Goal: Task Accomplishment & Management: Use online tool/utility

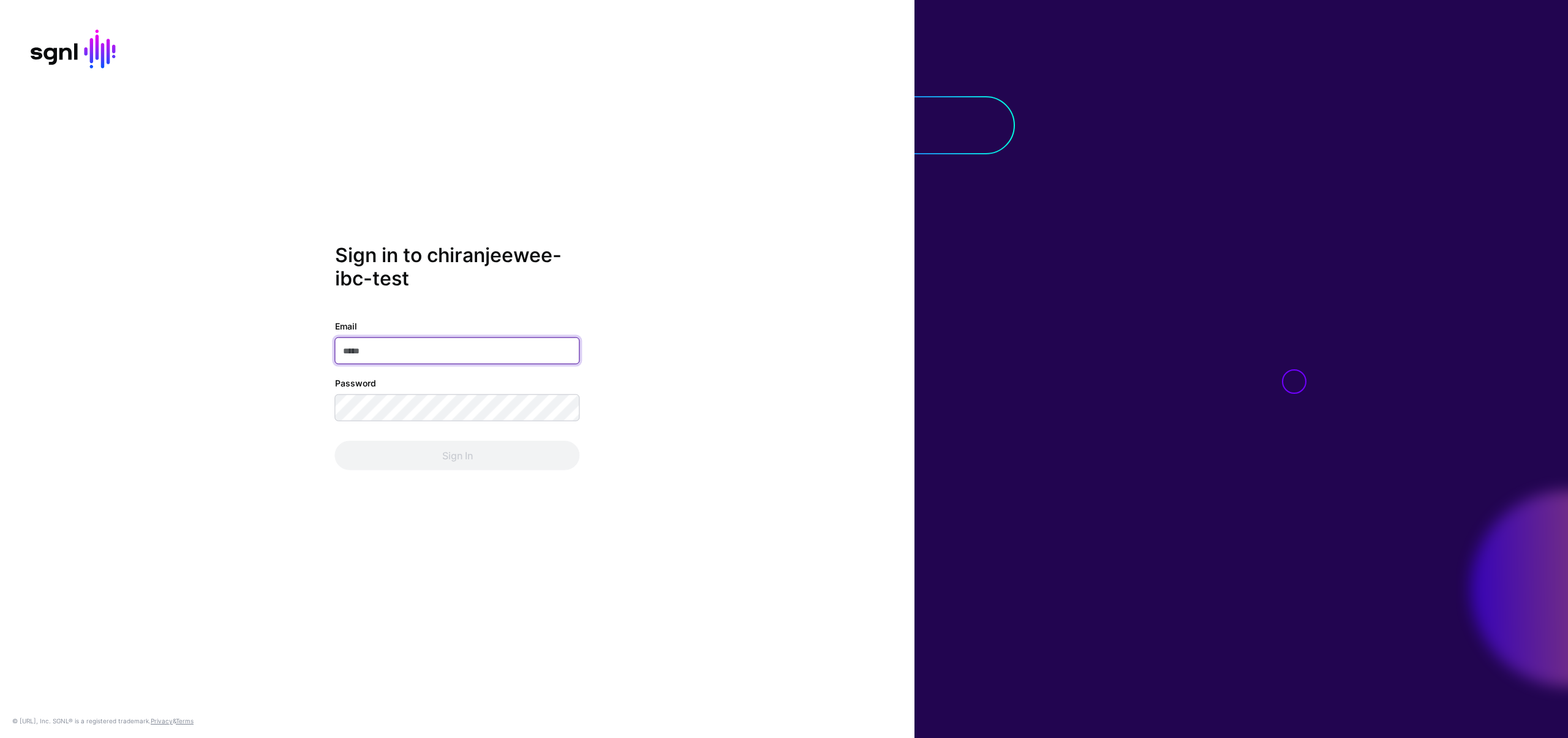
click at [400, 356] on input "Email" at bounding box center [457, 351] width 245 height 27
type input "**********"
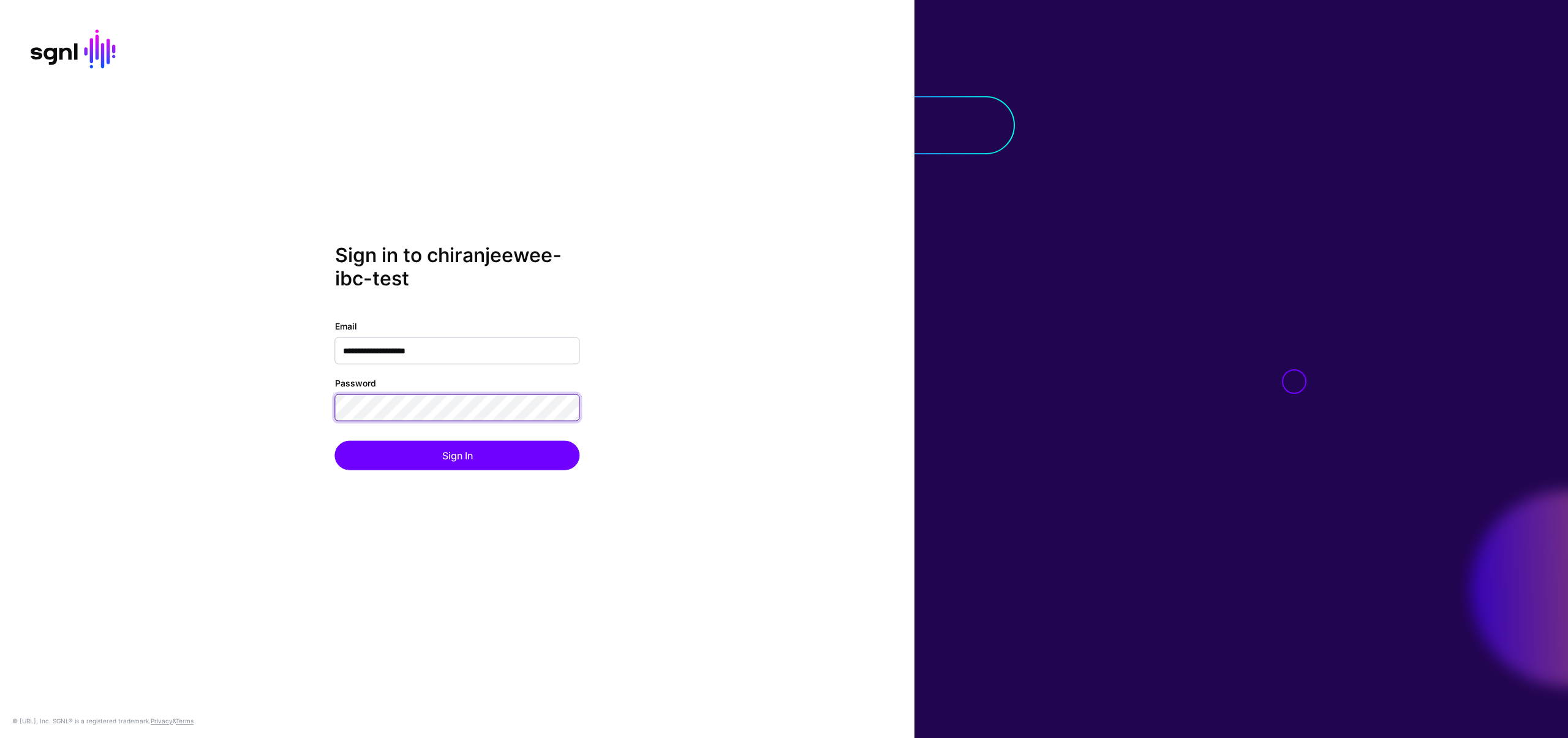
click at [328, 403] on div "**********" at bounding box center [457, 369] width 914 height 251
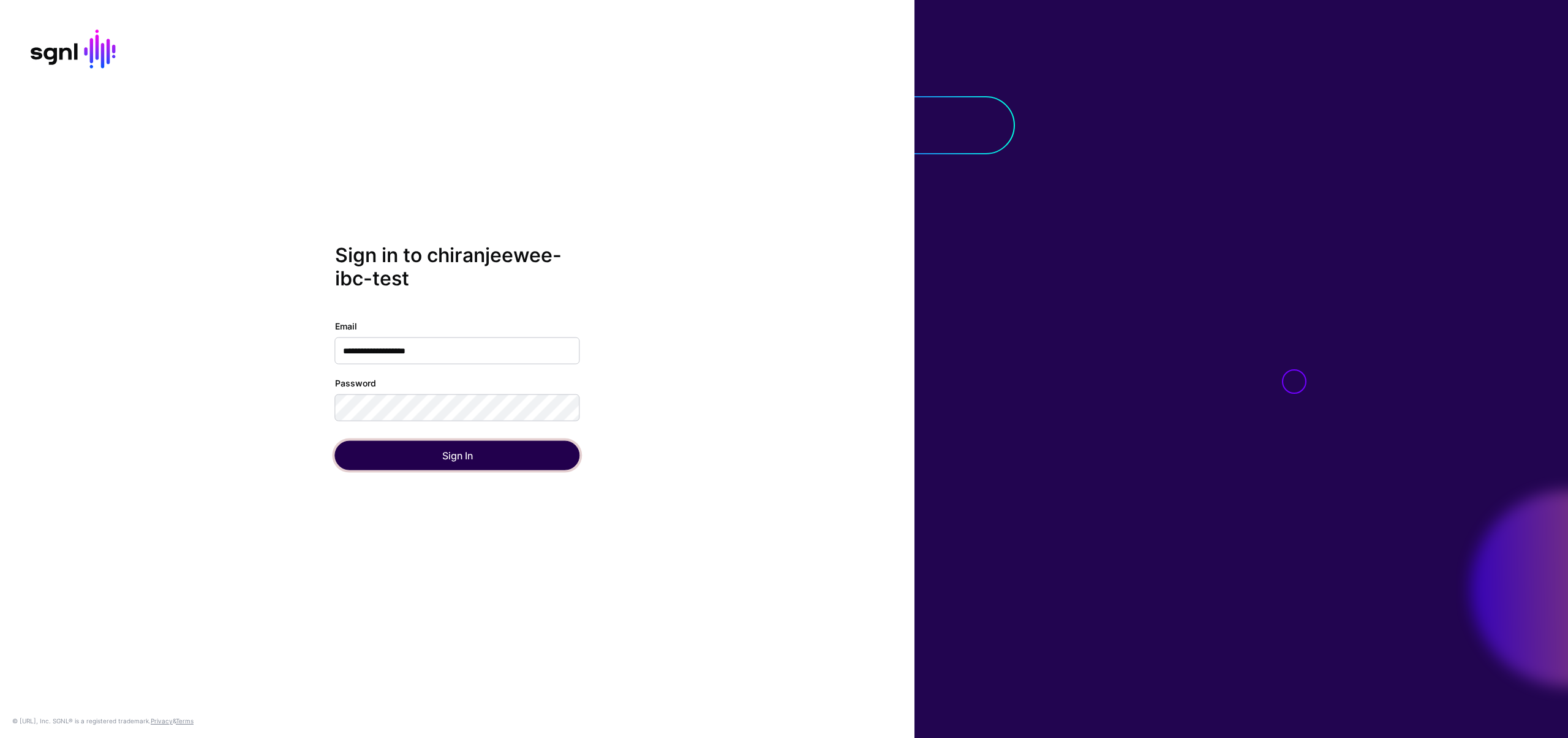
click at [357, 460] on button "Sign In" at bounding box center [457, 455] width 245 height 29
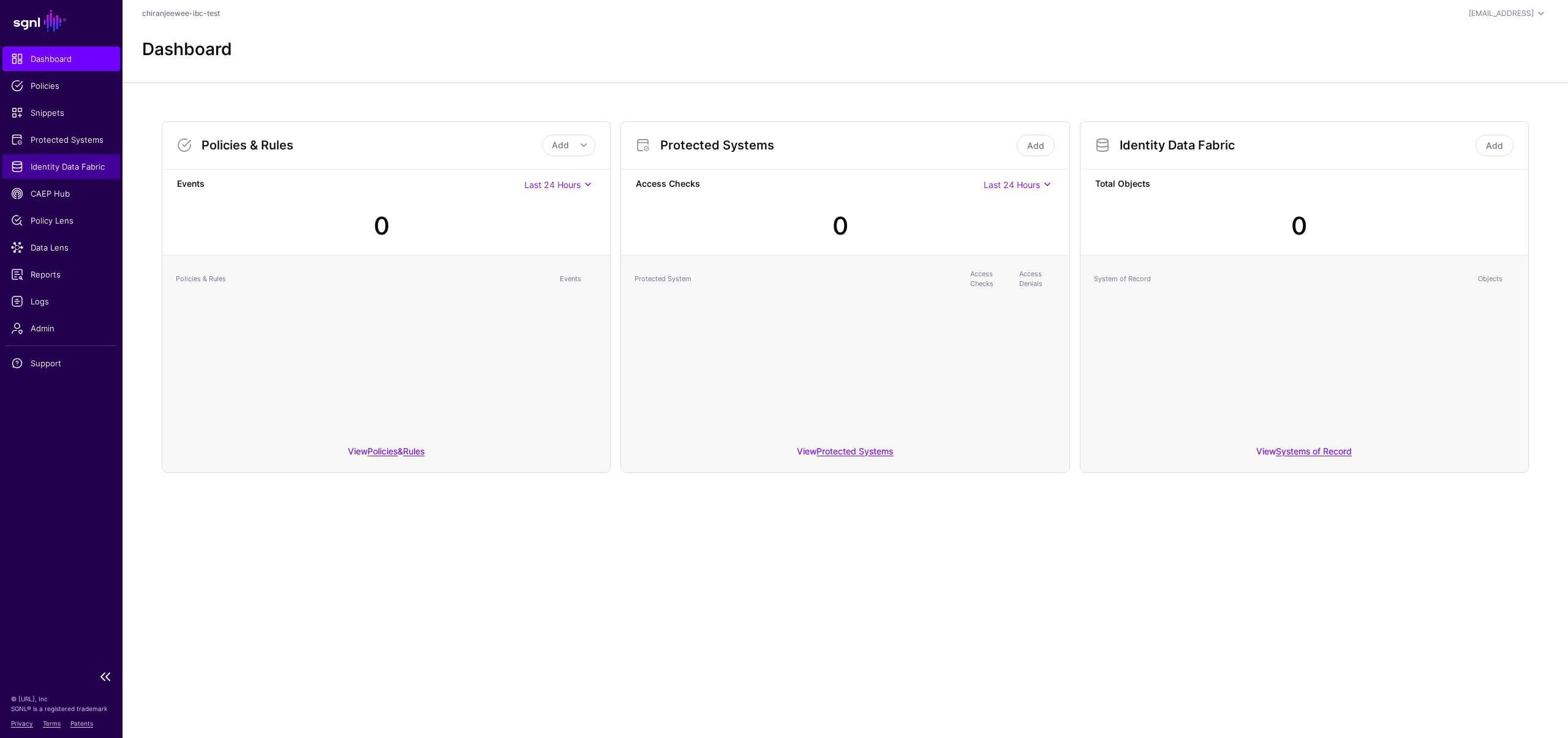
click at [57, 174] on link "Identity Data Fabric" at bounding box center [61, 167] width 118 height 25
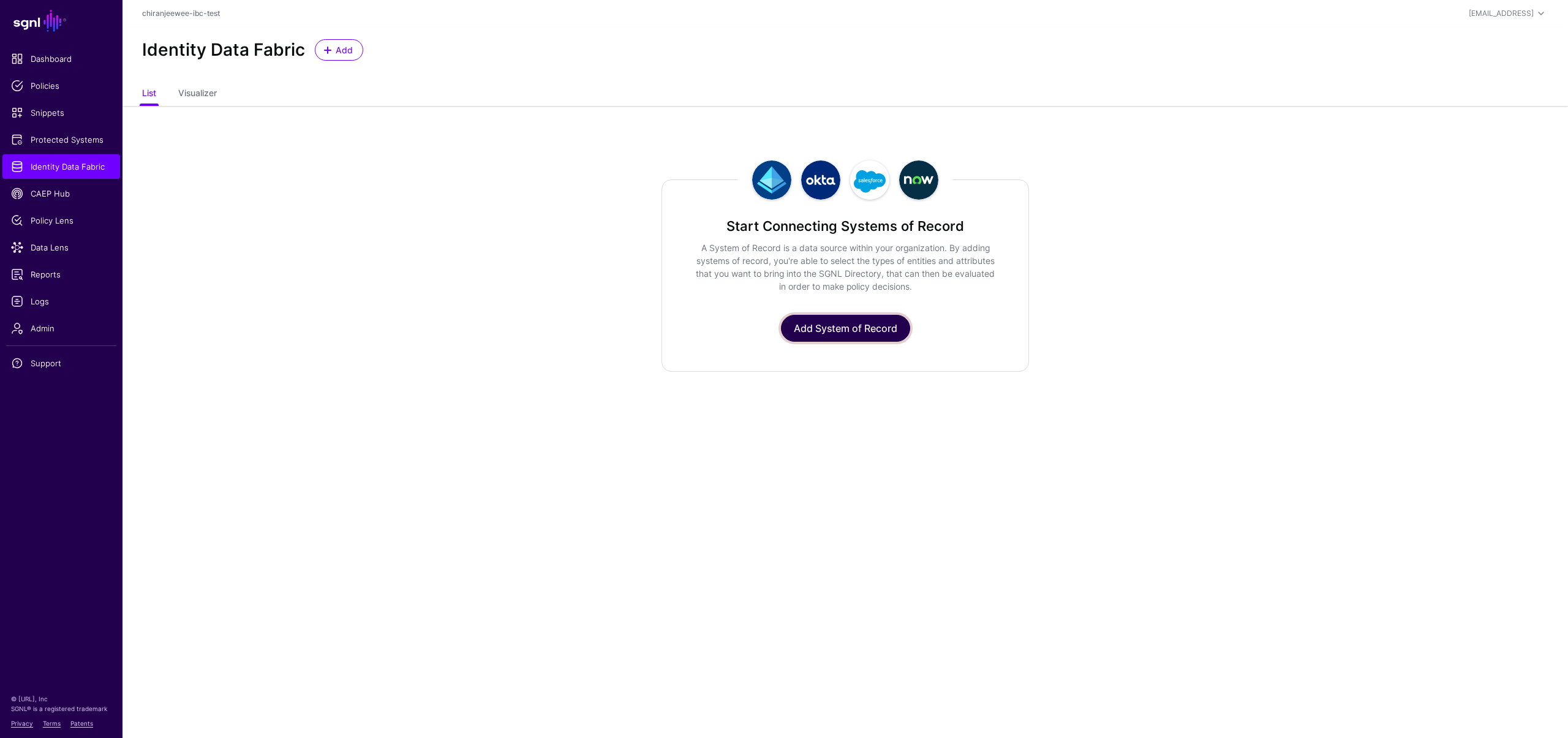
click at [815, 328] on link "Add System of Record" at bounding box center [846, 328] width 129 height 27
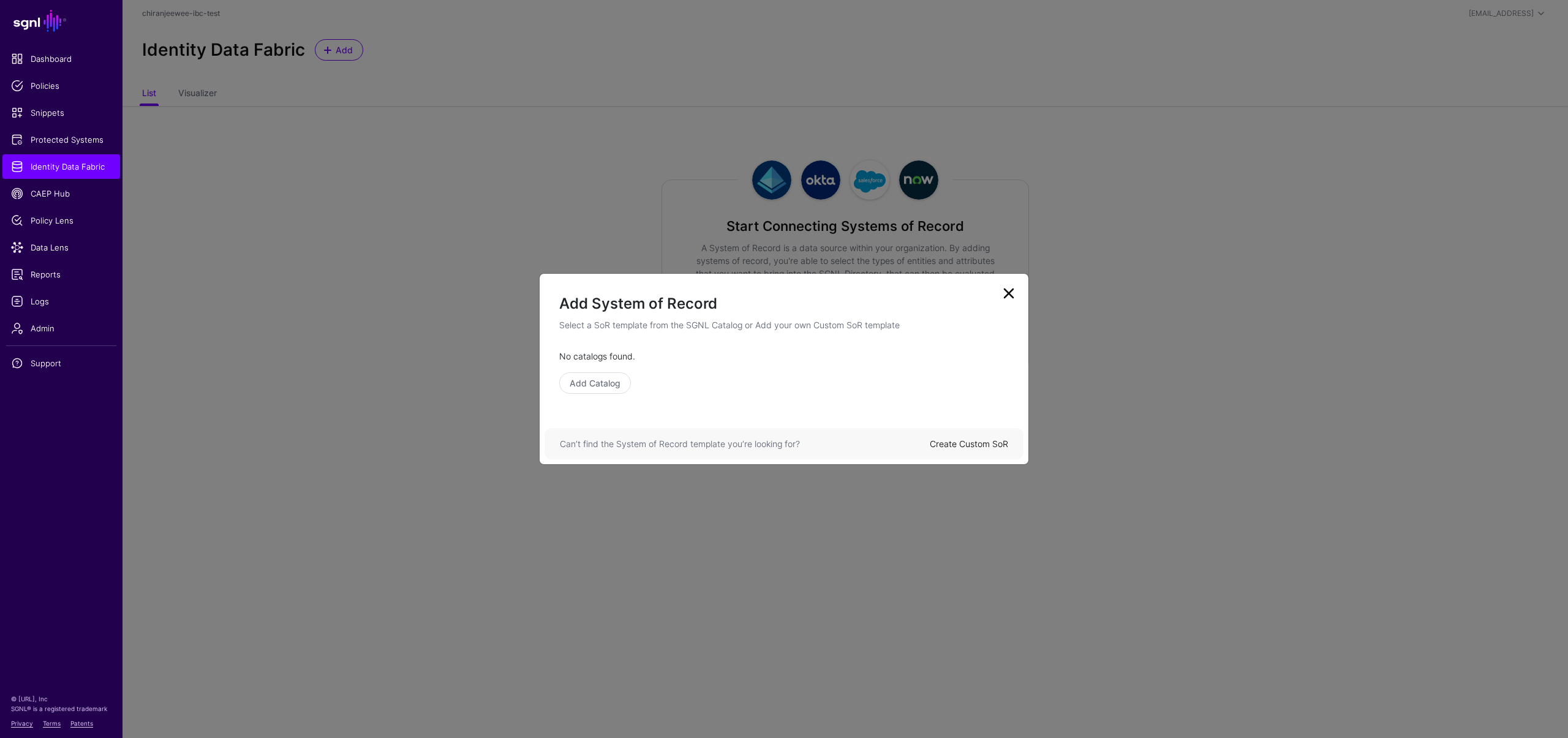
click at [635, 385] on div "Add Catalog" at bounding box center [784, 383] width 450 height 22
click at [624, 382] on link "Add Catalog" at bounding box center [595, 383] width 72 height 22
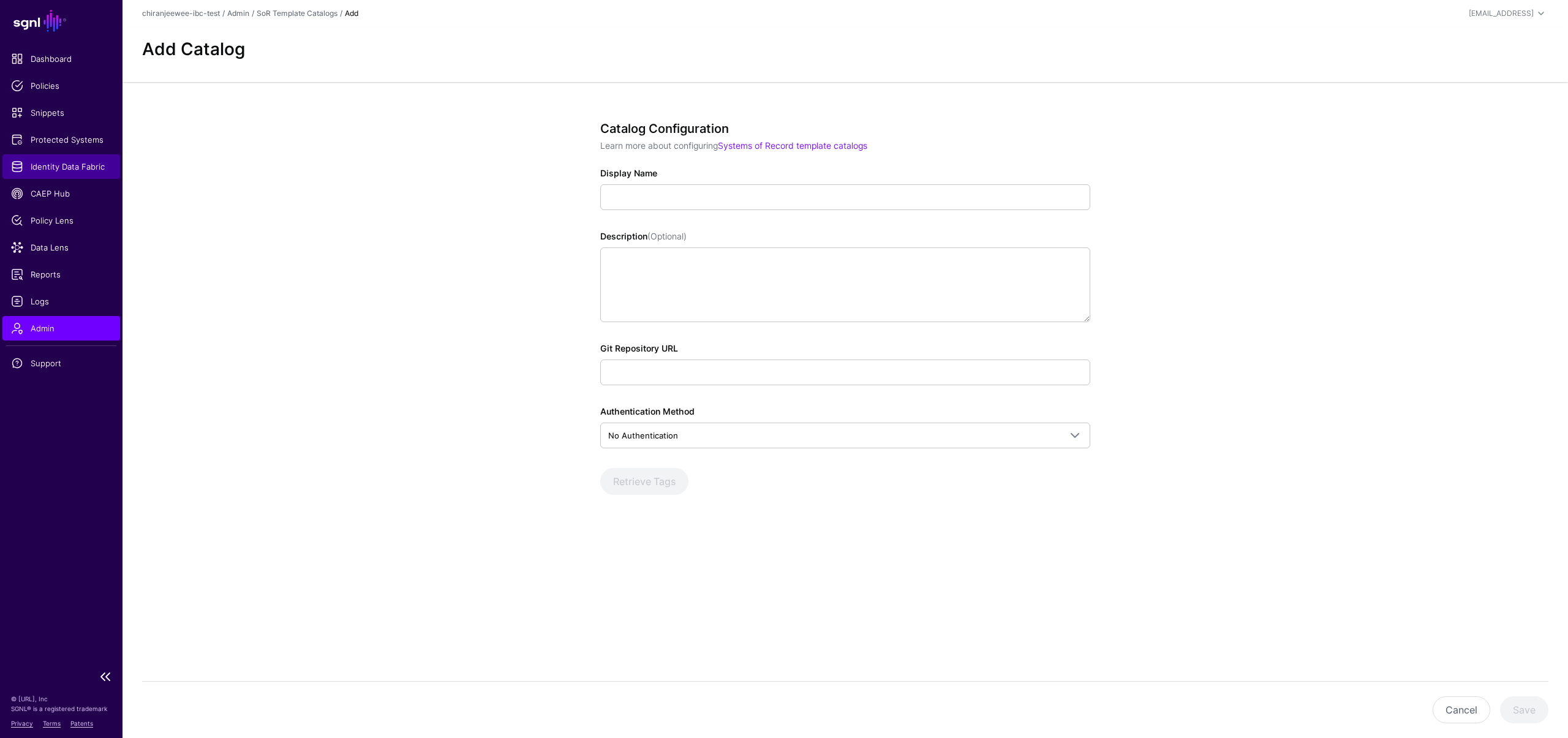
click at [52, 165] on span "Identity Data Fabric" at bounding box center [61, 166] width 101 height 12
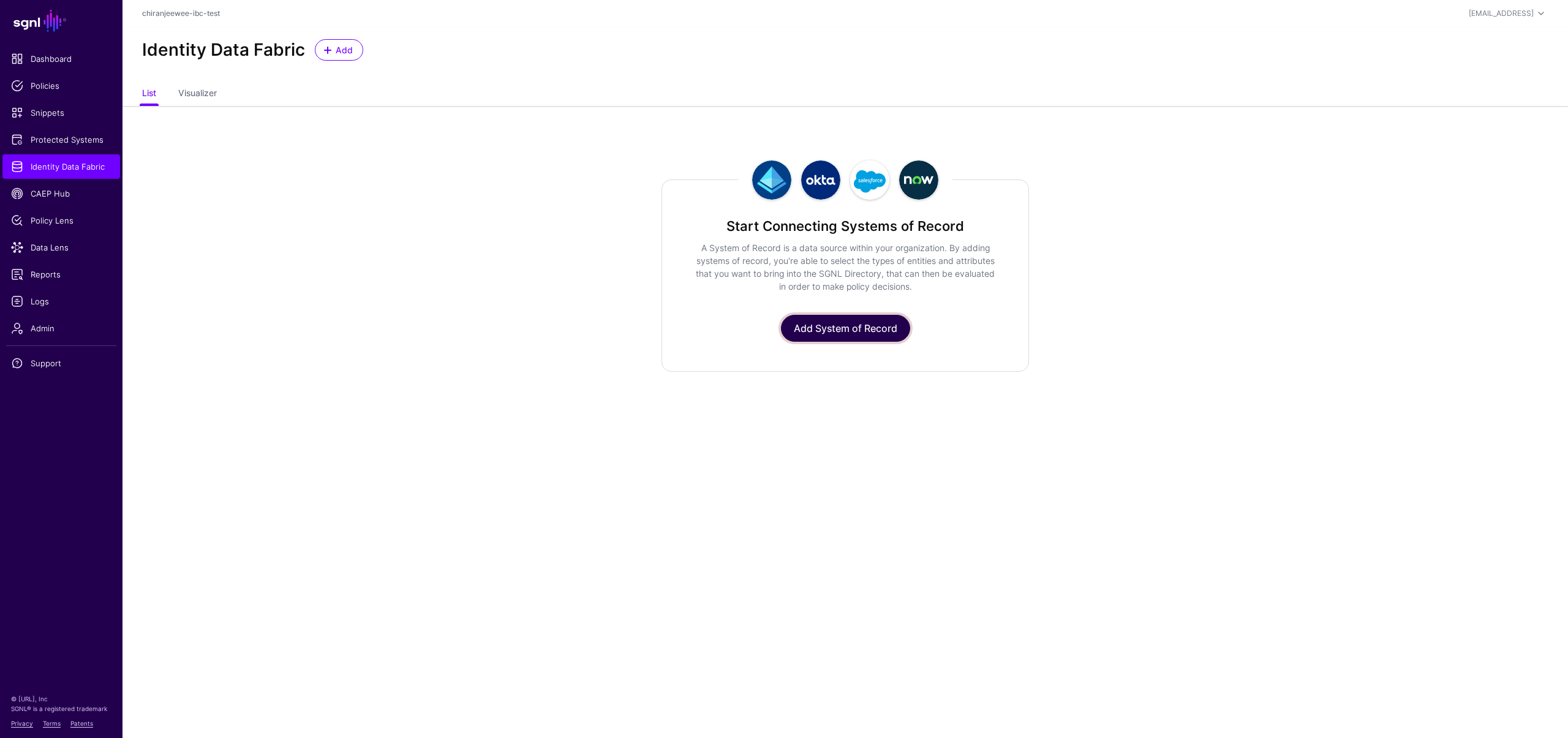
click at [843, 329] on link "Add System of Record" at bounding box center [846, 328] width 129 height 27
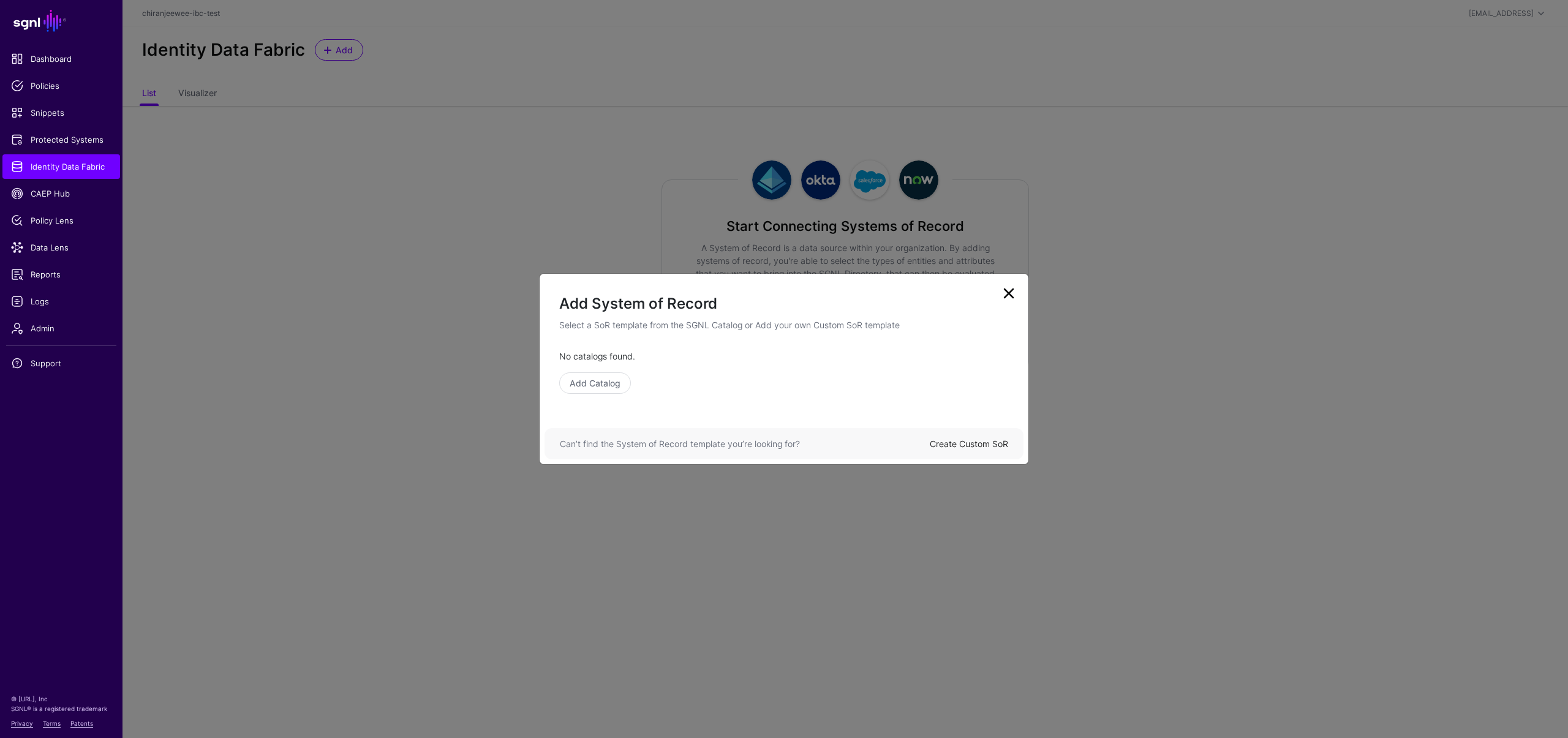
click at [946, 444] on link "Create Custom SoR" at bounding box center [969, 443] width 79 height 10
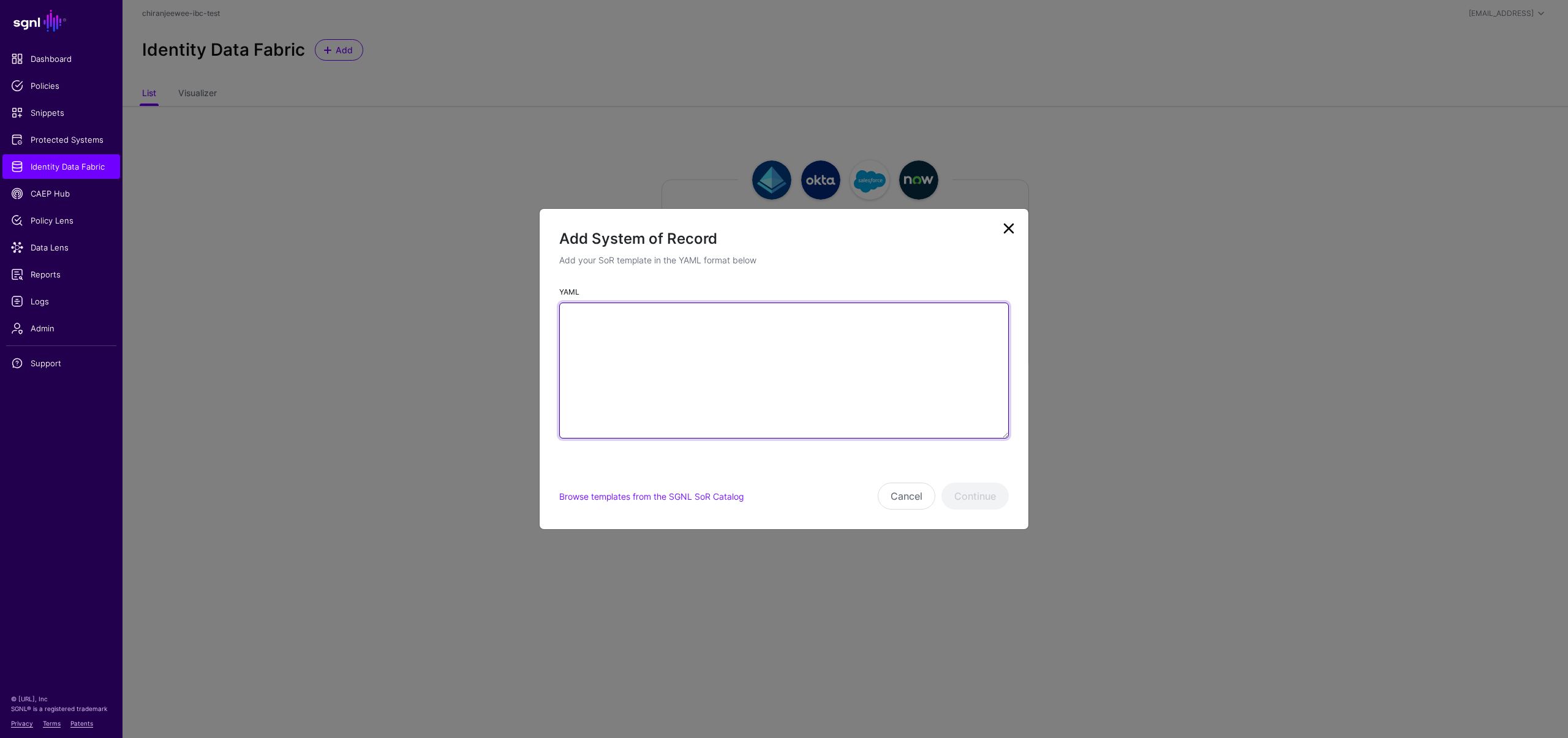
click at [670, 341] on textarea "YAML" at bounding box center [784, 371] width 450 height 136
paste textarea "**********"
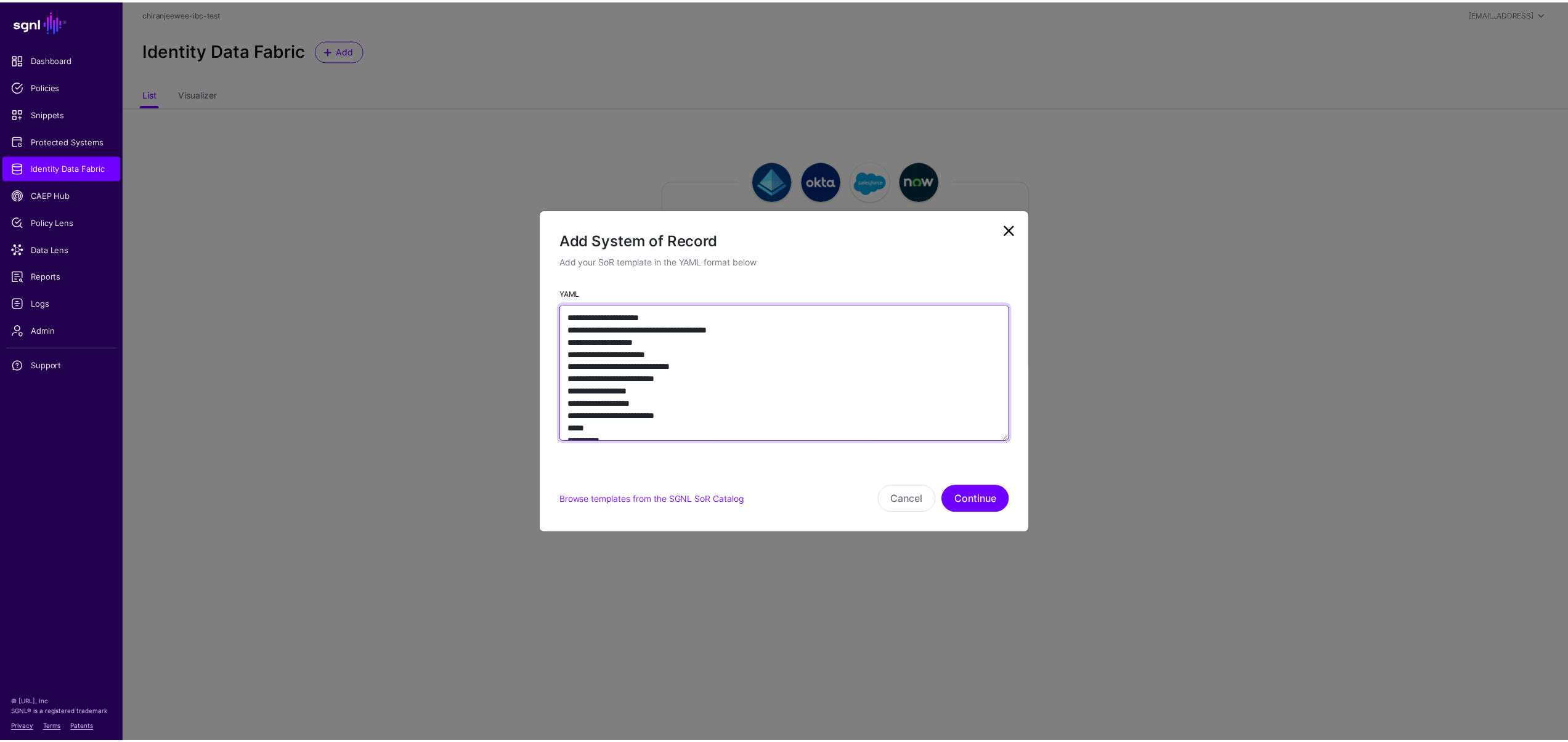
scroll to position [5449, 0]
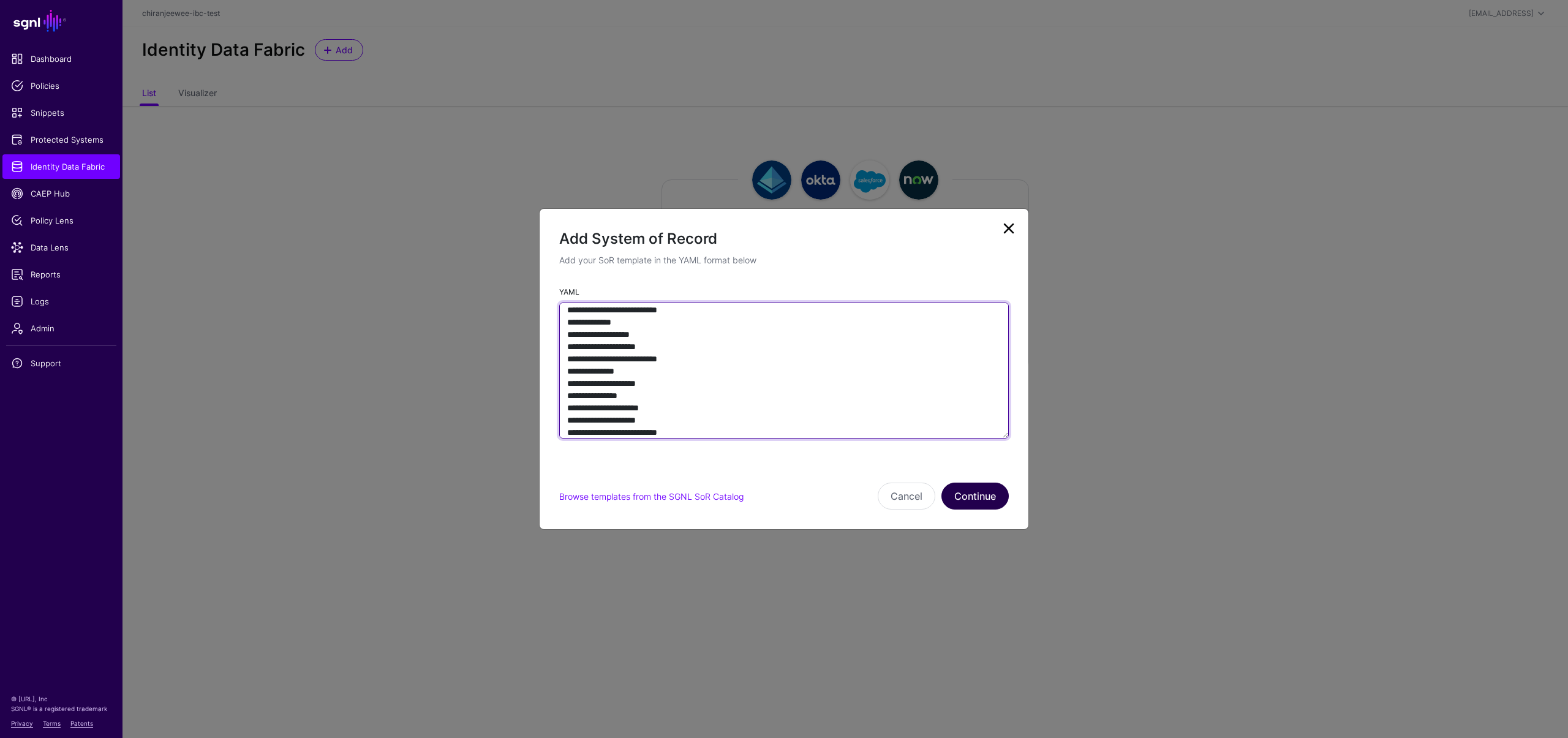
type textarea "**********"
click at [979, 485] on button "Continue" at bounding box center [975, 496] width 67 height 27
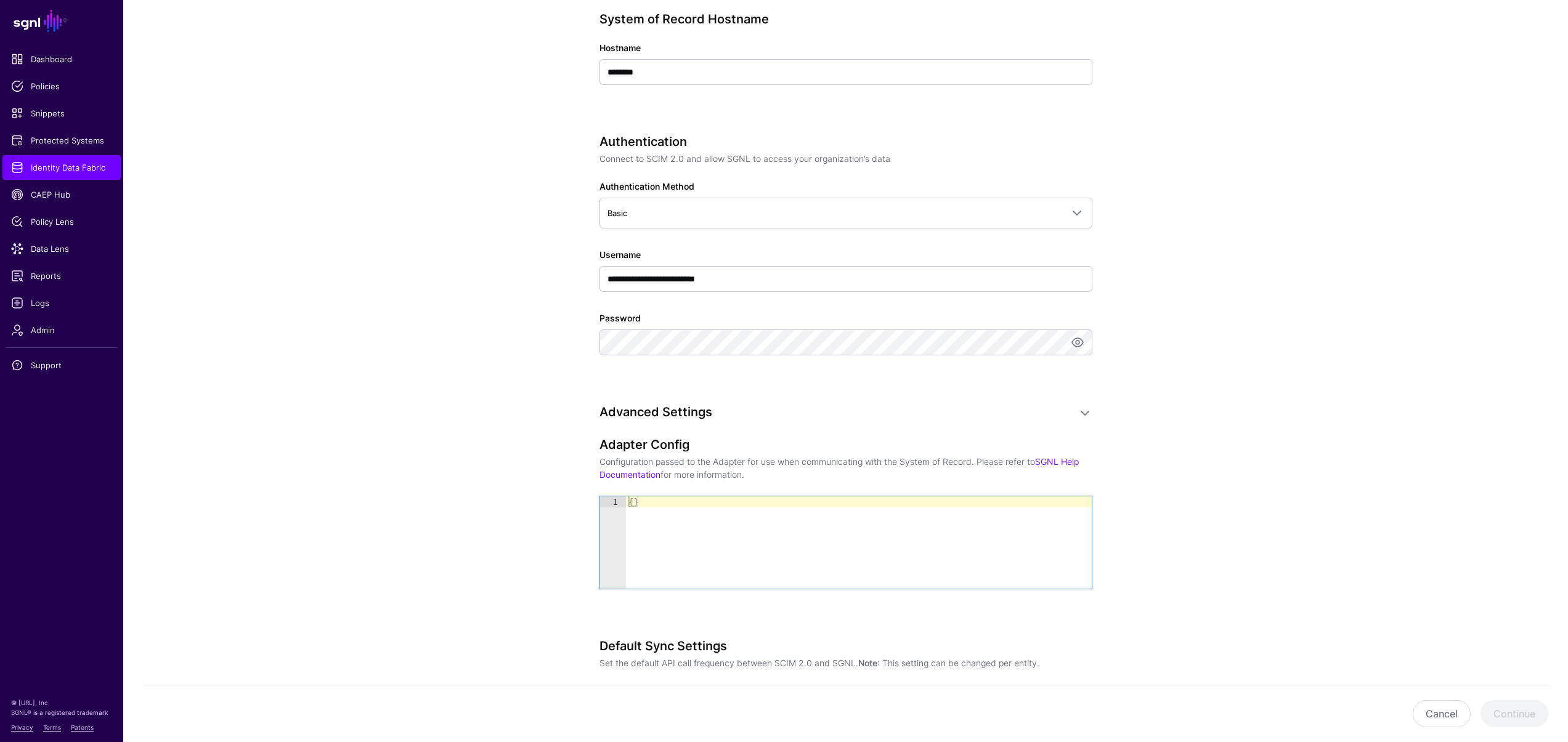
scroll to position [536, 0]
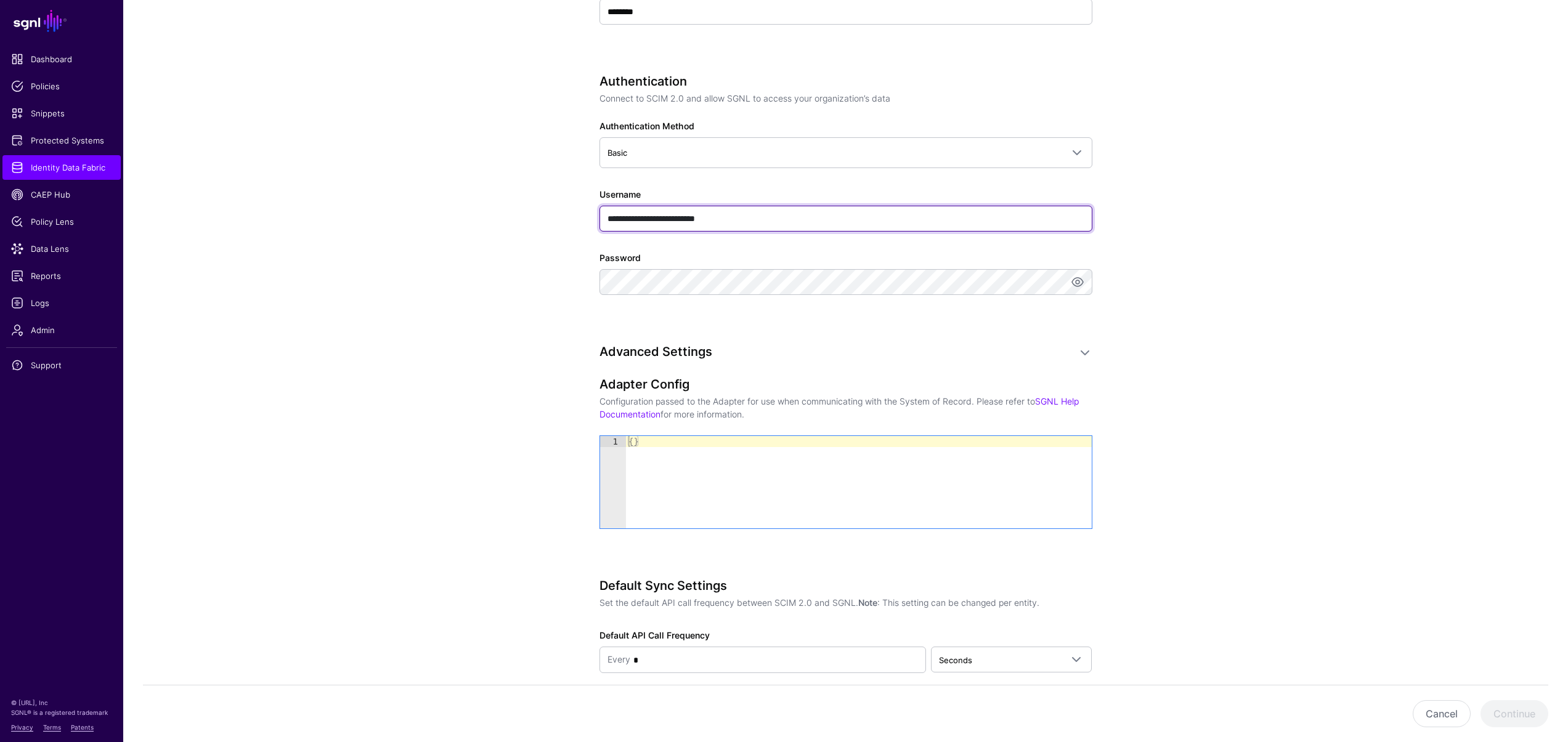
click at [795, 224] on input "**********" at bounding box center [845, 218] width 493 height 26
type input "****"
click at [513, 338] on app-datasources-details-form "**********" at bounding box center [845, 181] width 1444 height 1241
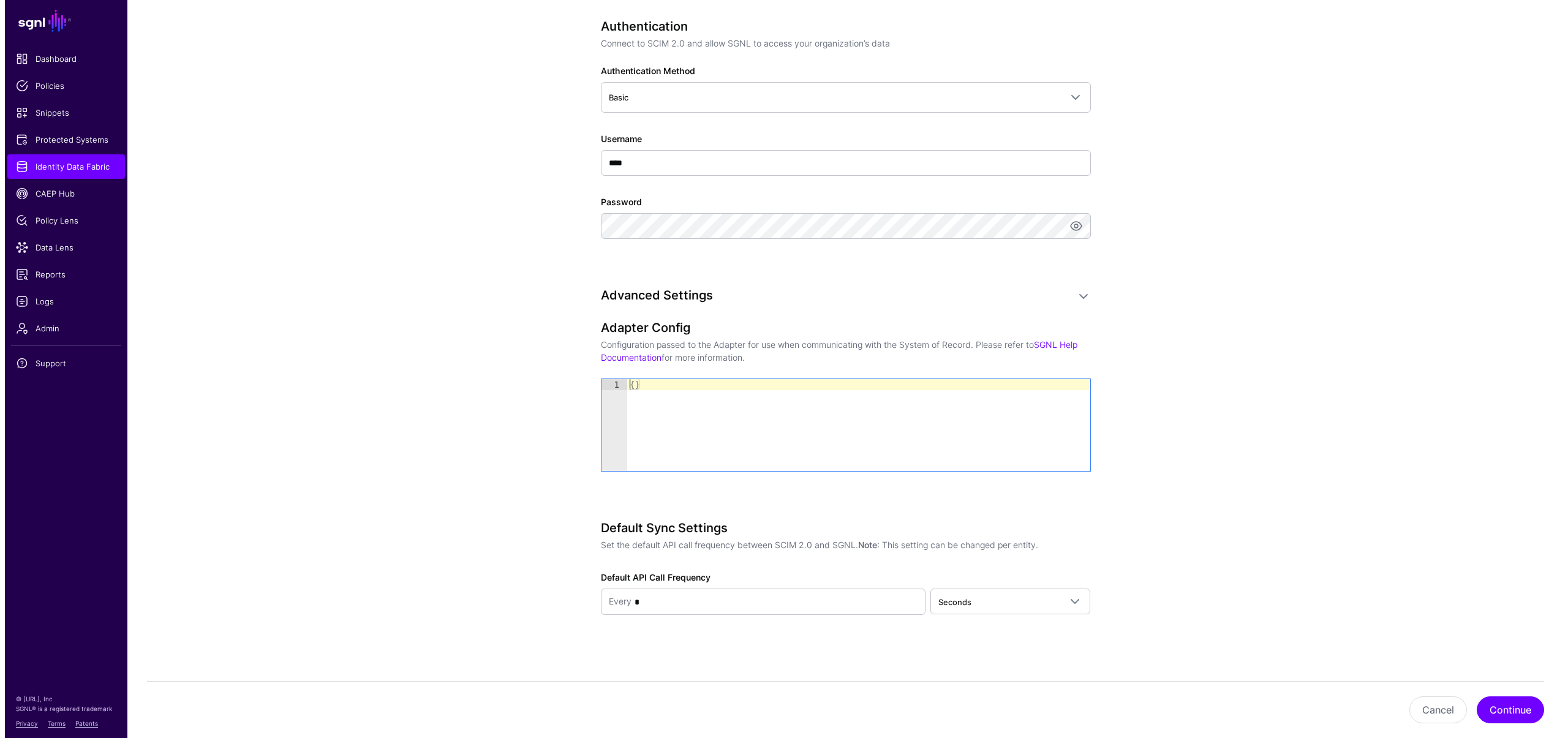
scroll to position [591, 0]
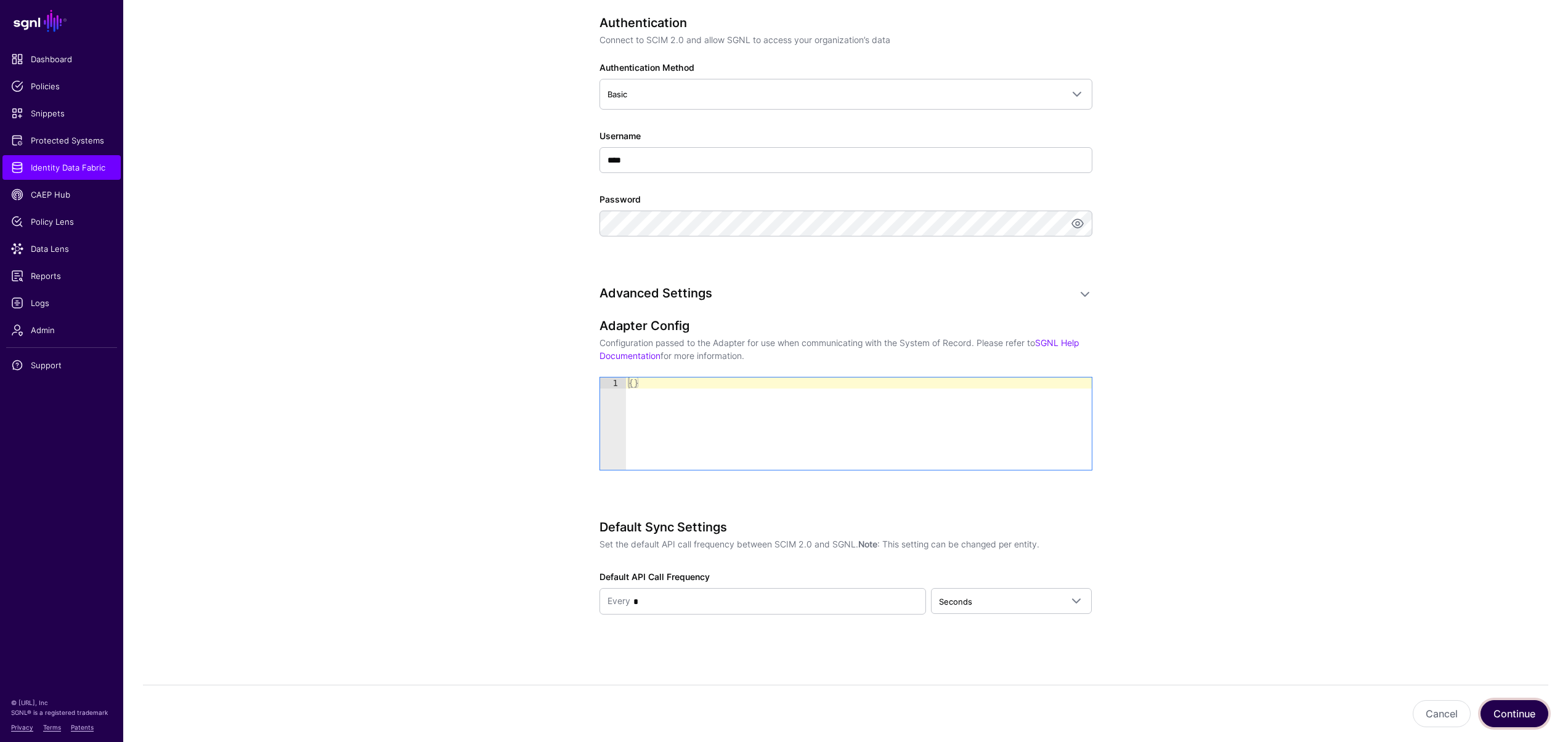
click at [1527, 711] on button "Continue" at bounding box center [1514, 713] width 68 height 27
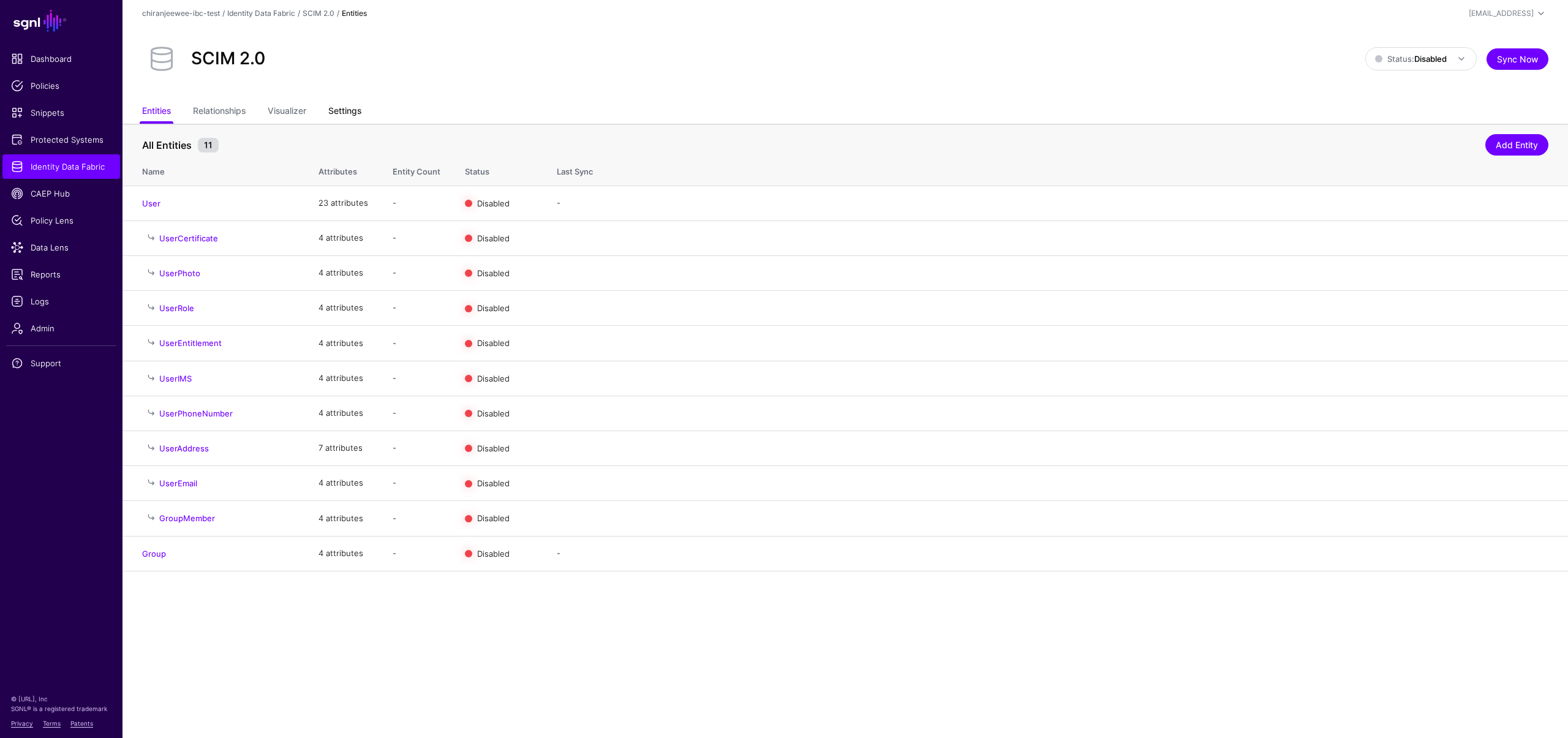
click at [348, 114] on link "Settings" at bounding box center [345, 112] width 33 height 23
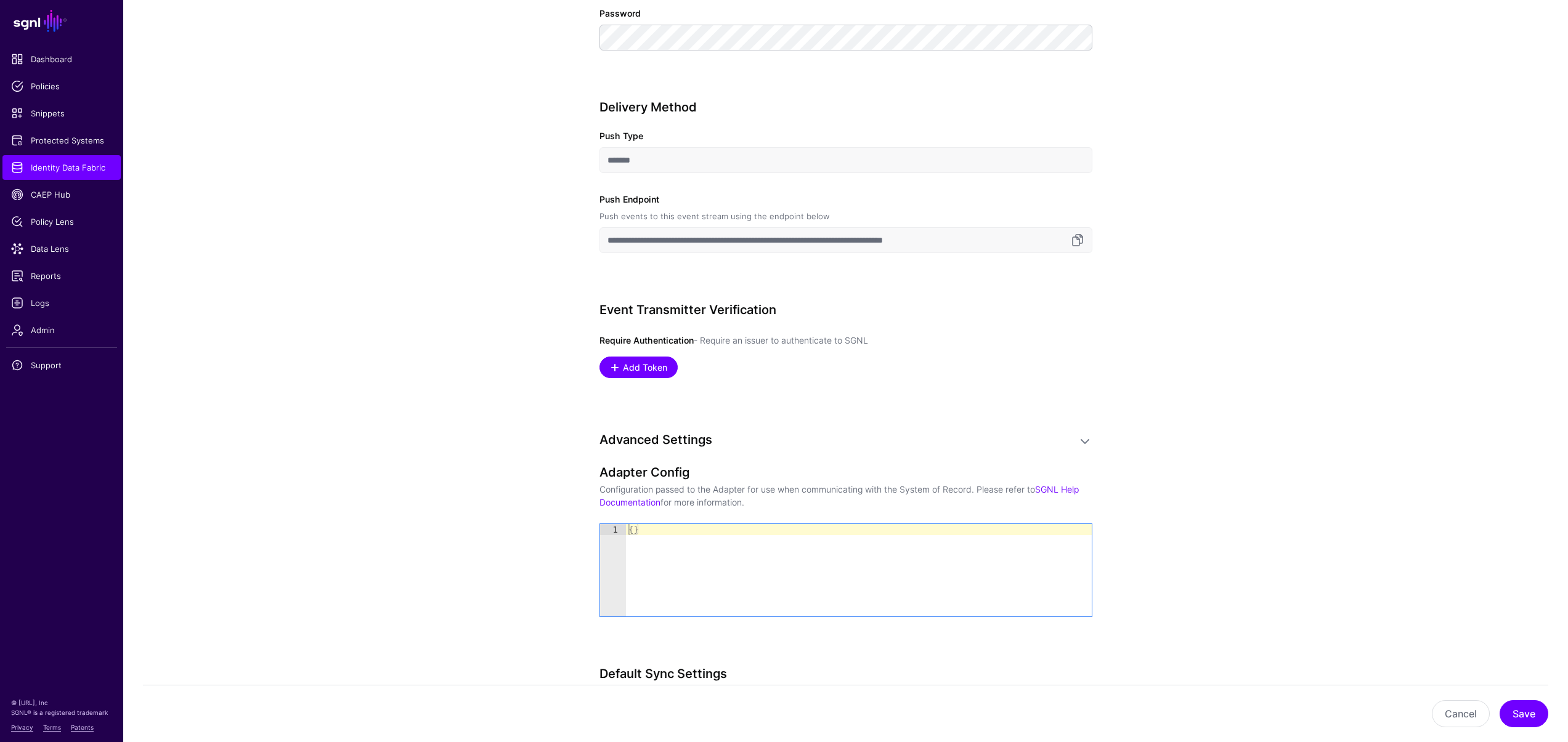
scroll to position [796, 0]
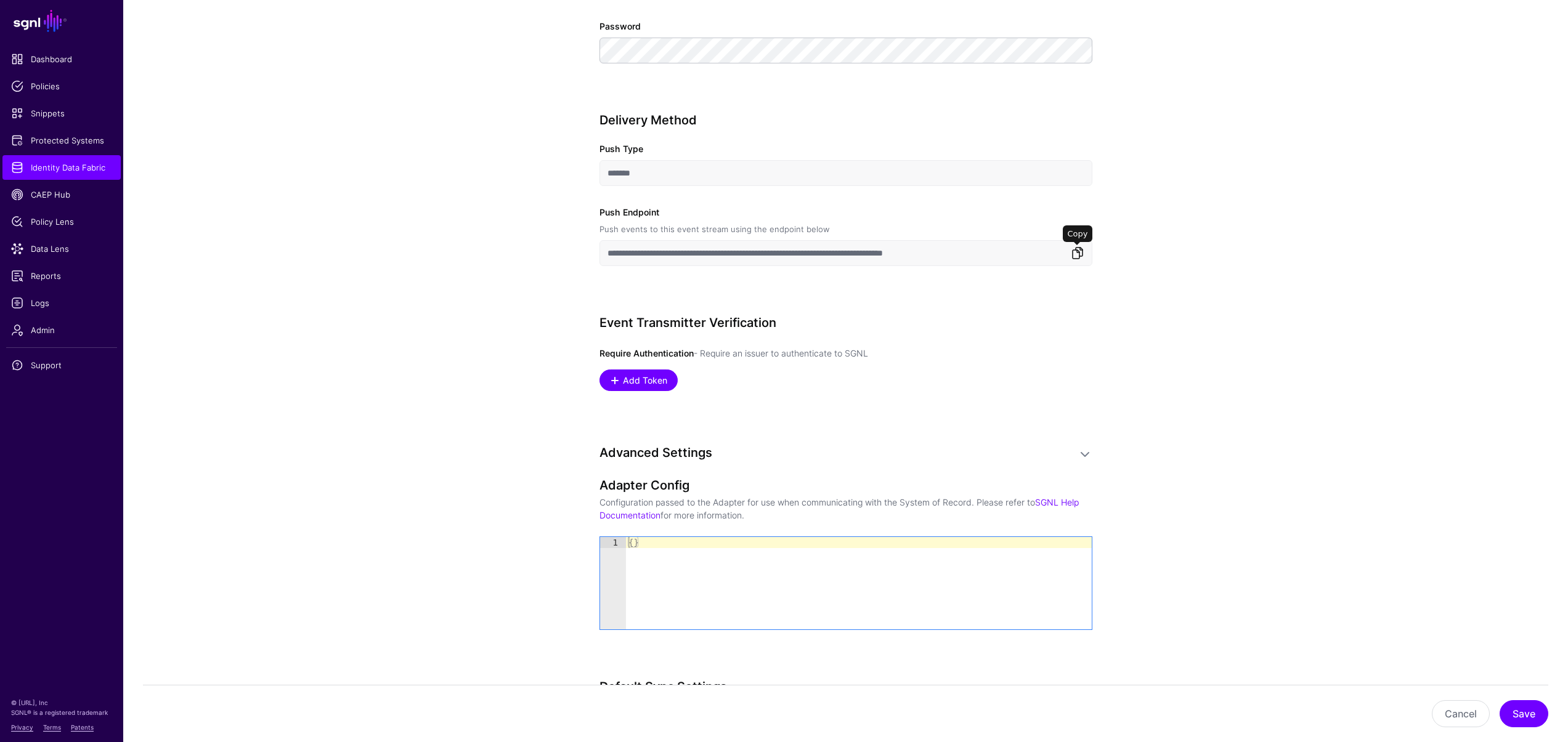
click at [1082, 252] on link at bounding box center [1077, 253] width 15 height 15
click at [1078, 253] on link at bounding box center [1077, 253] width 15 height 15
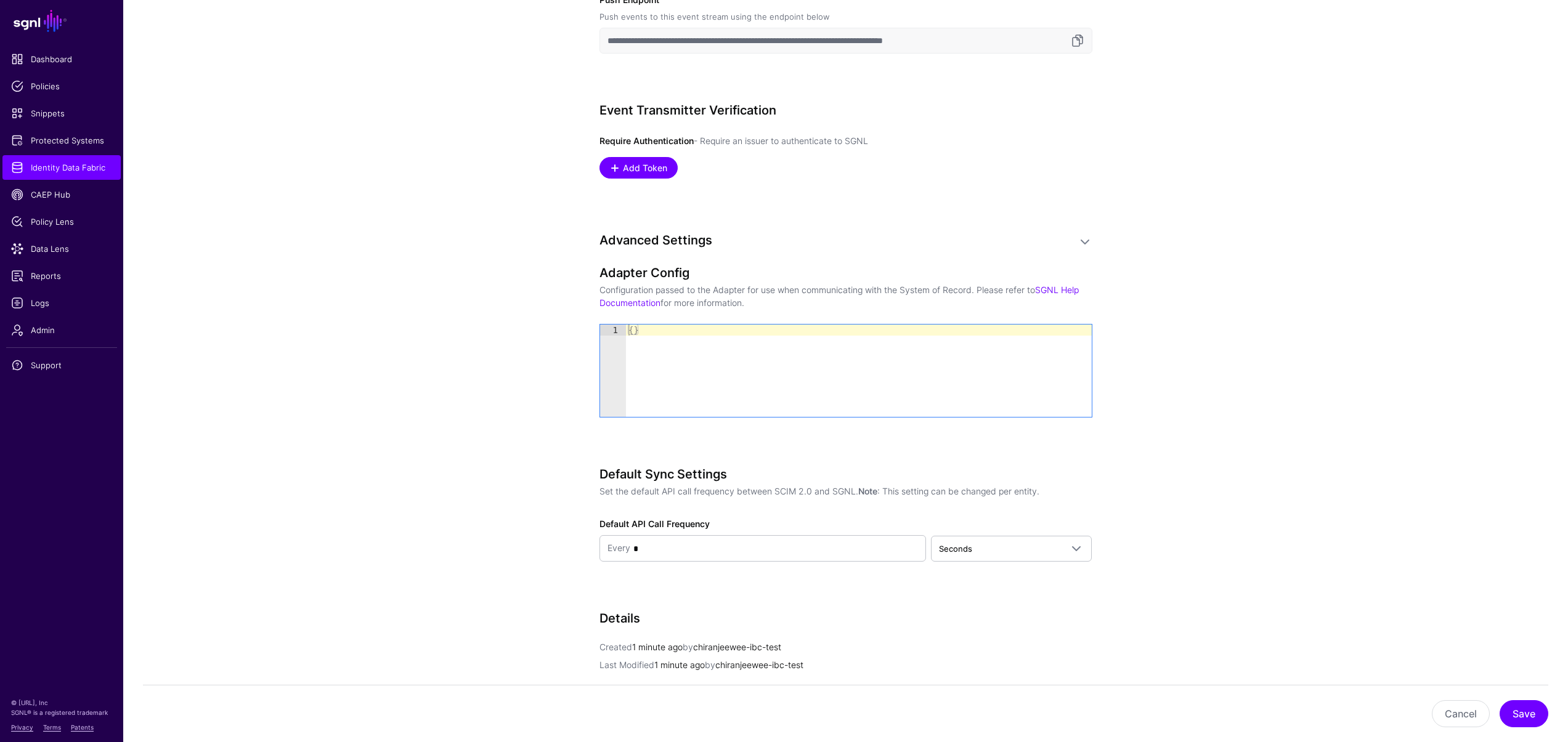
scroll to position [774, 0]
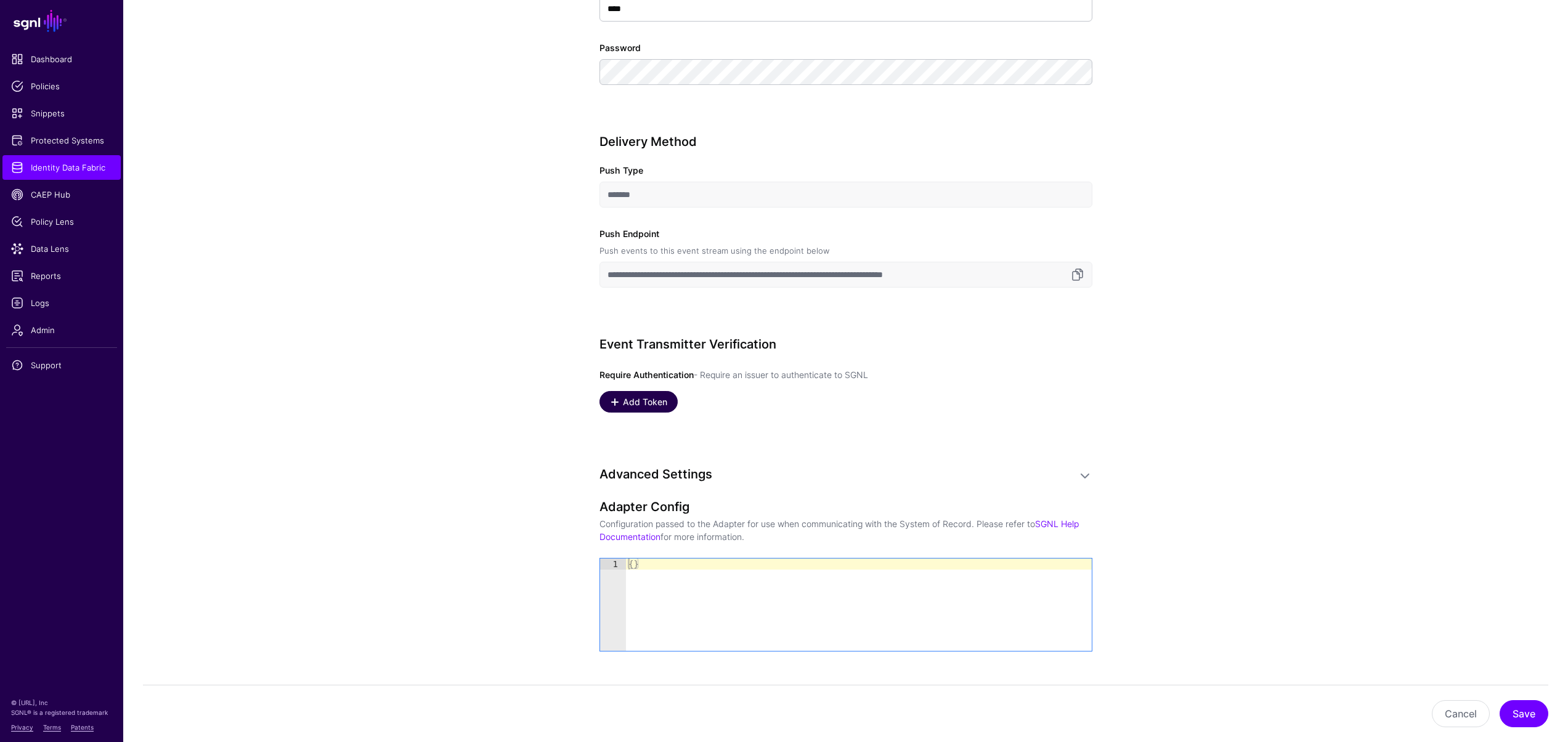
click at [649, 403] on span "Add Token" at bounding box center [645, 402] width 47 height 13
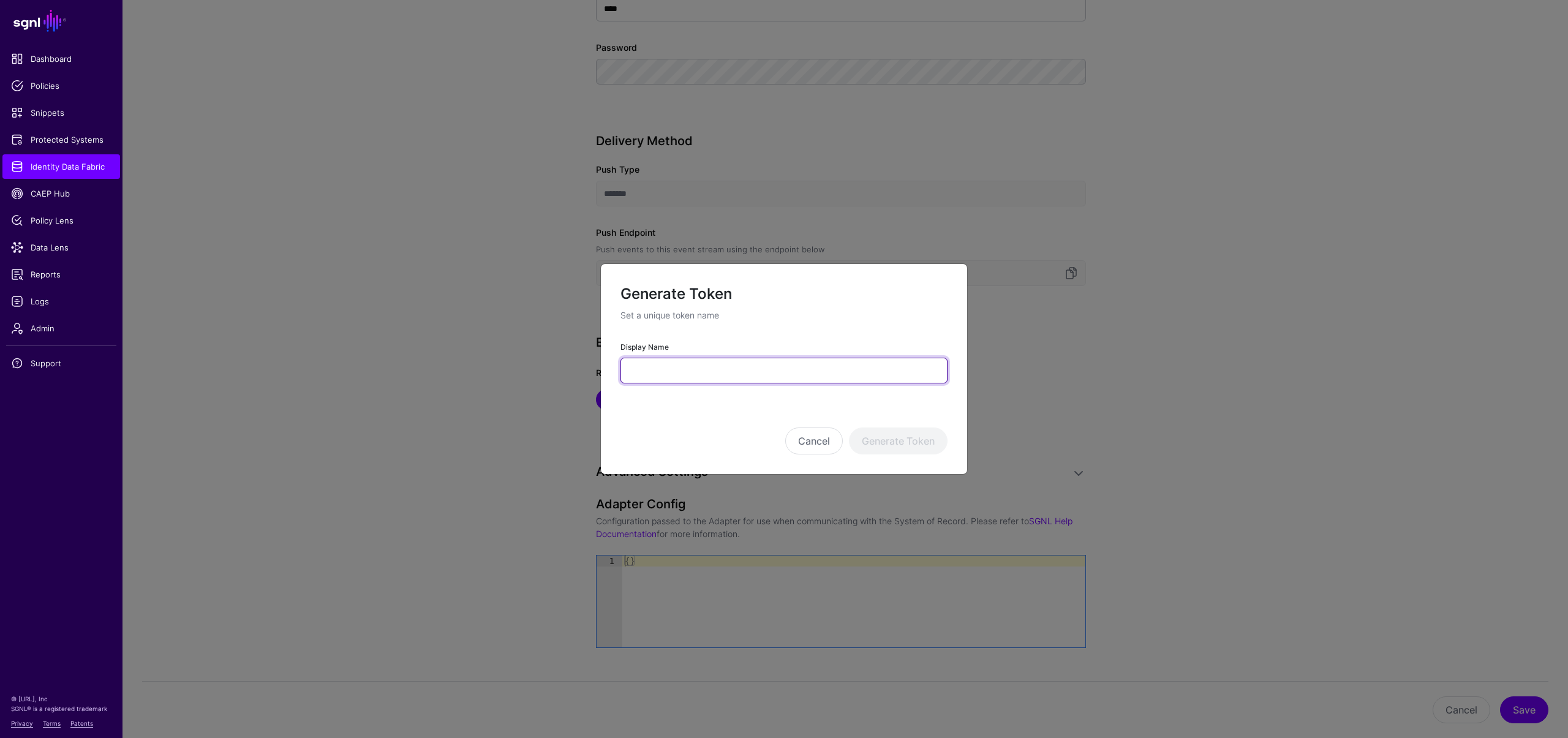
click at [716, 367] on input "Display Name" at bounding box center [784, 371] width 327 height 26
type input "*********"
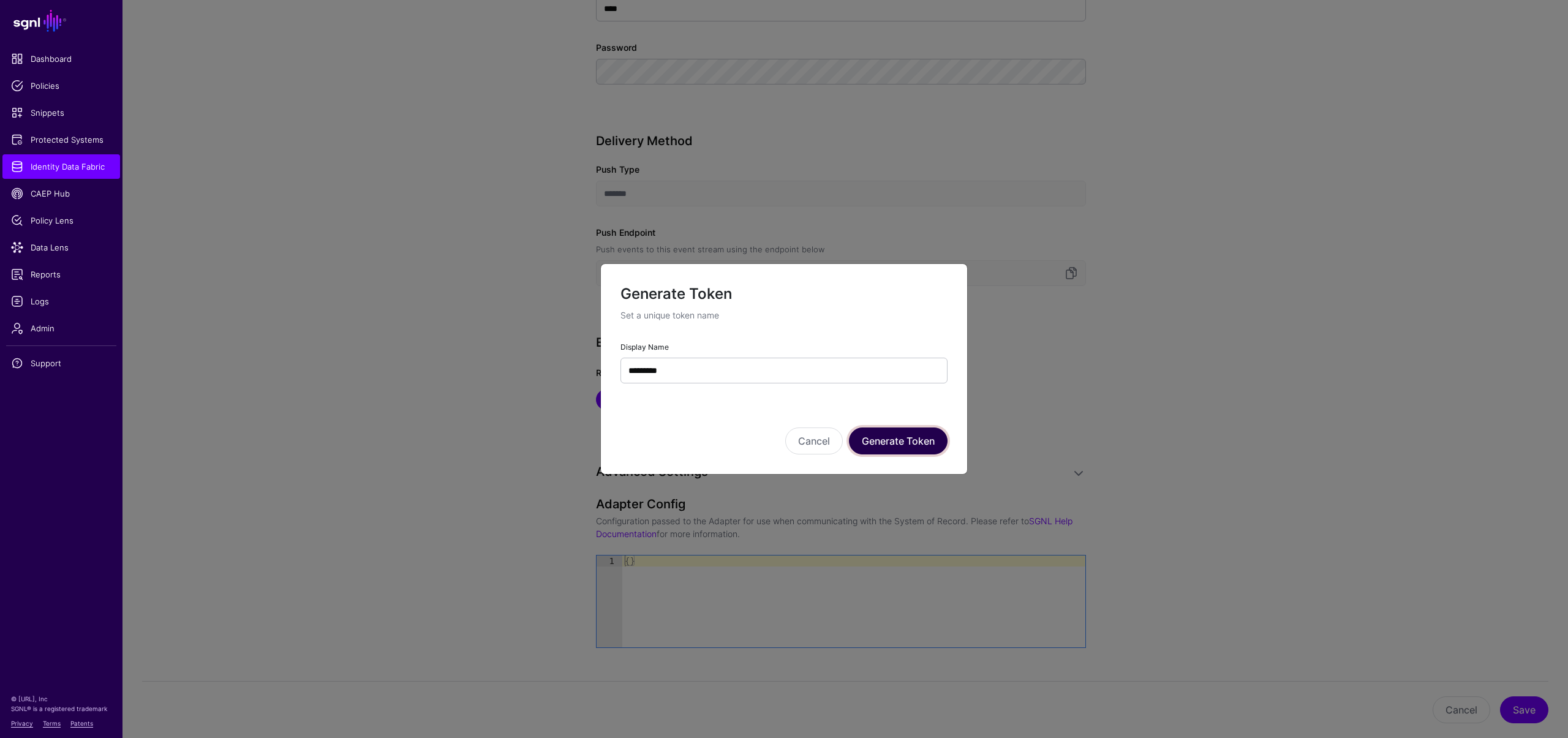
click at [926, 437] on button "Generate Token" at bounding box center [898, 441] width 99 height 27
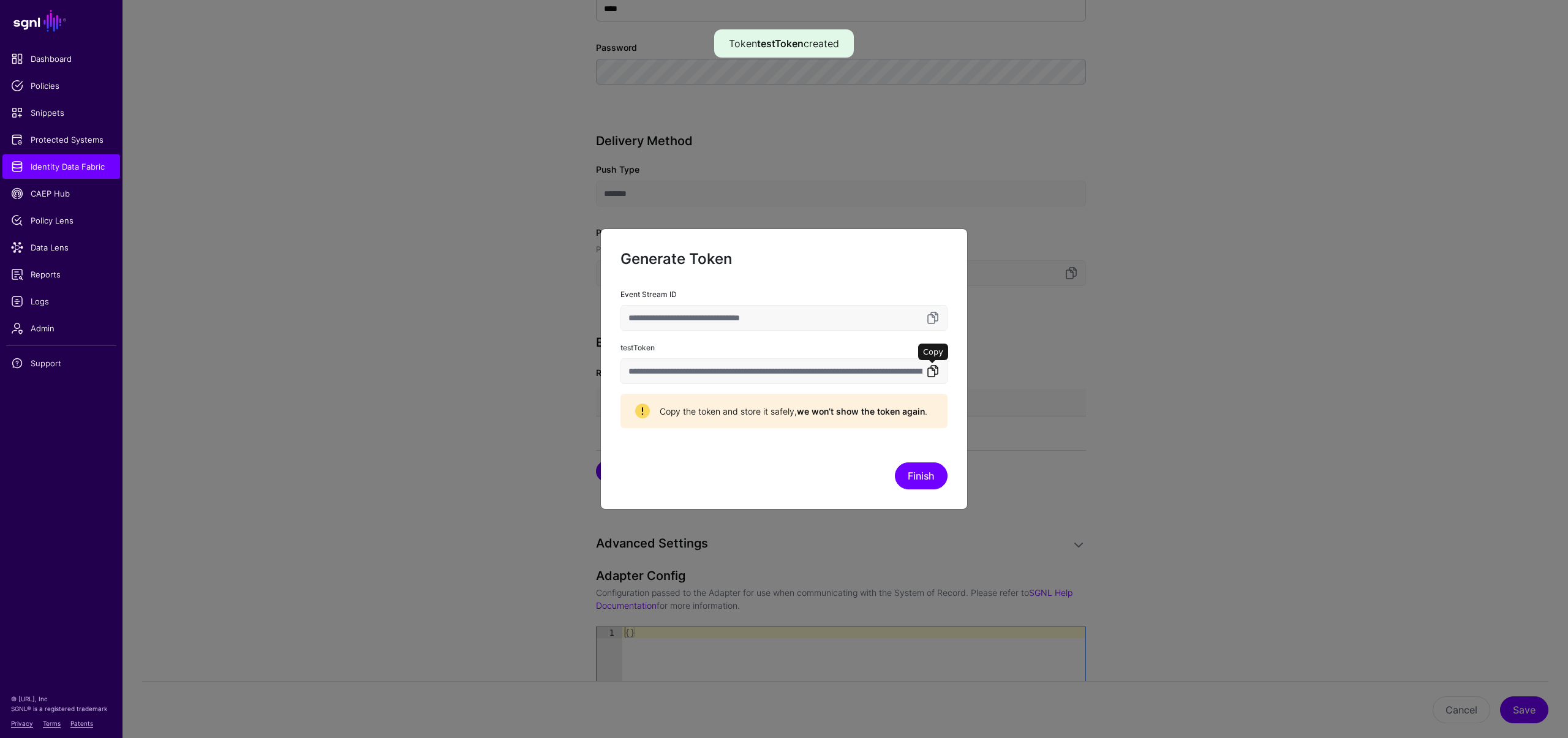
click at [931, 371] on link at bounding box center [933, 371] width 15 height 15
click at [914, 467] on button "Finish" at bounding box center [921, 476] width 53 height 27
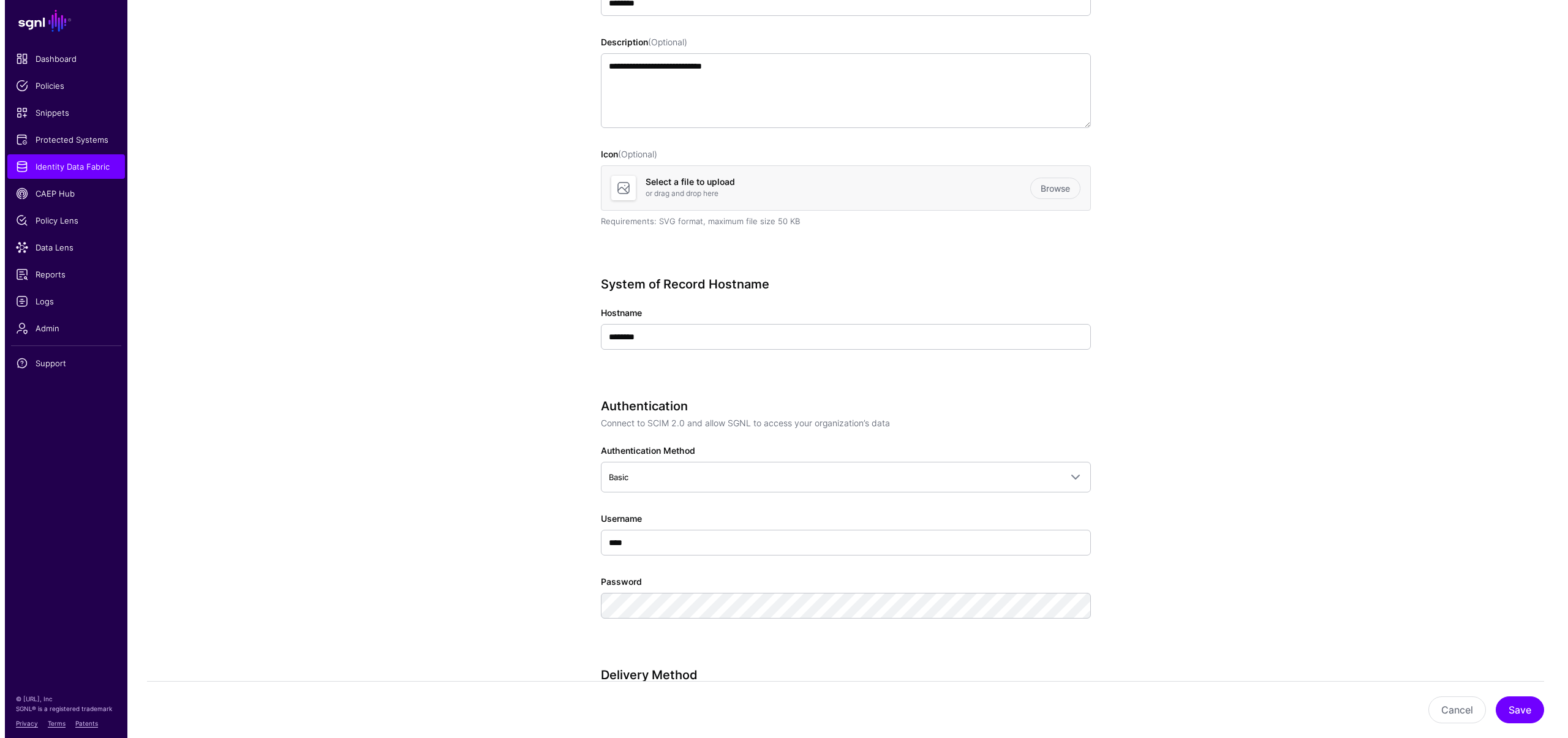
scroll to position [0, 0]
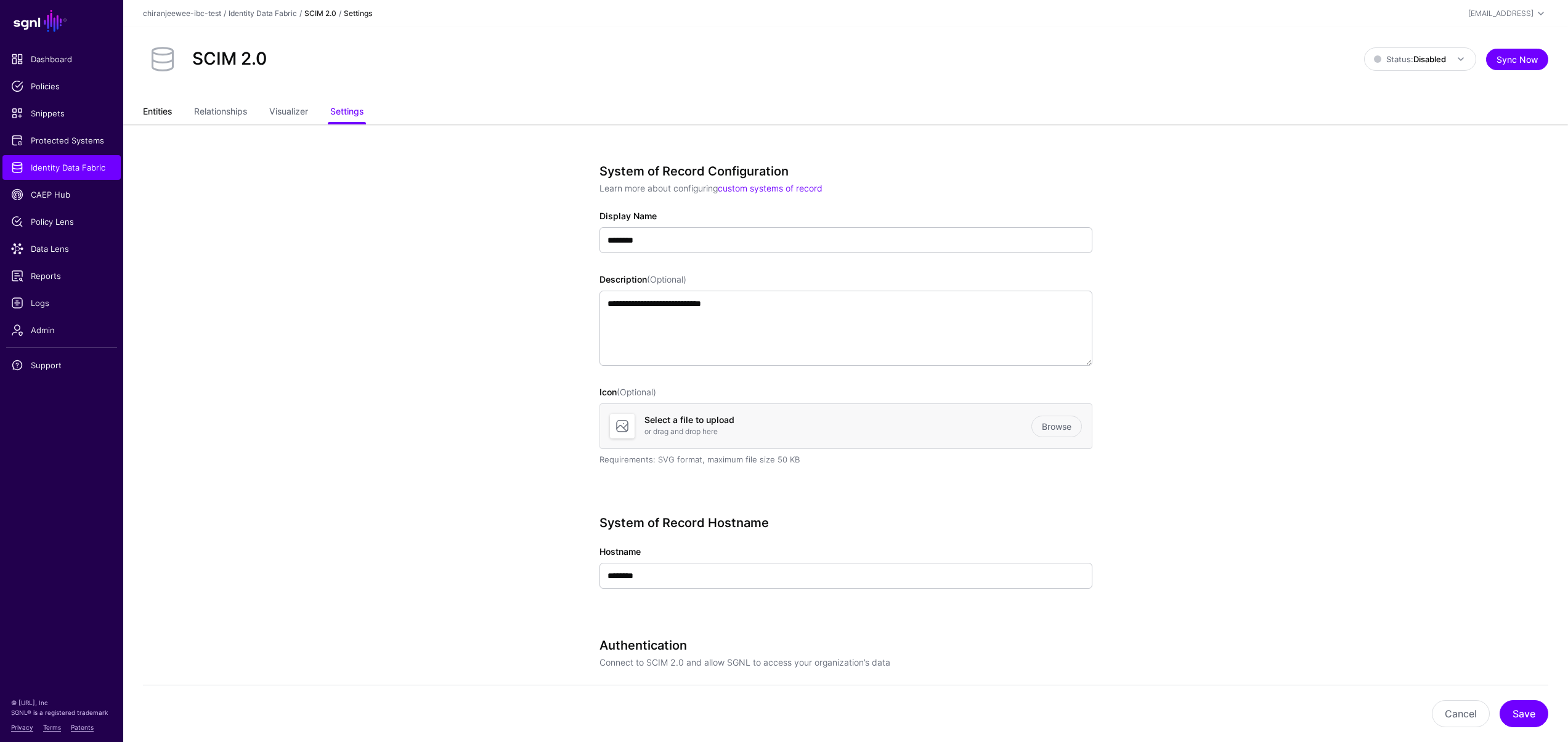
click at [161, 106] on link "Entities" at bounding box center [157, 113] width 29 height 24
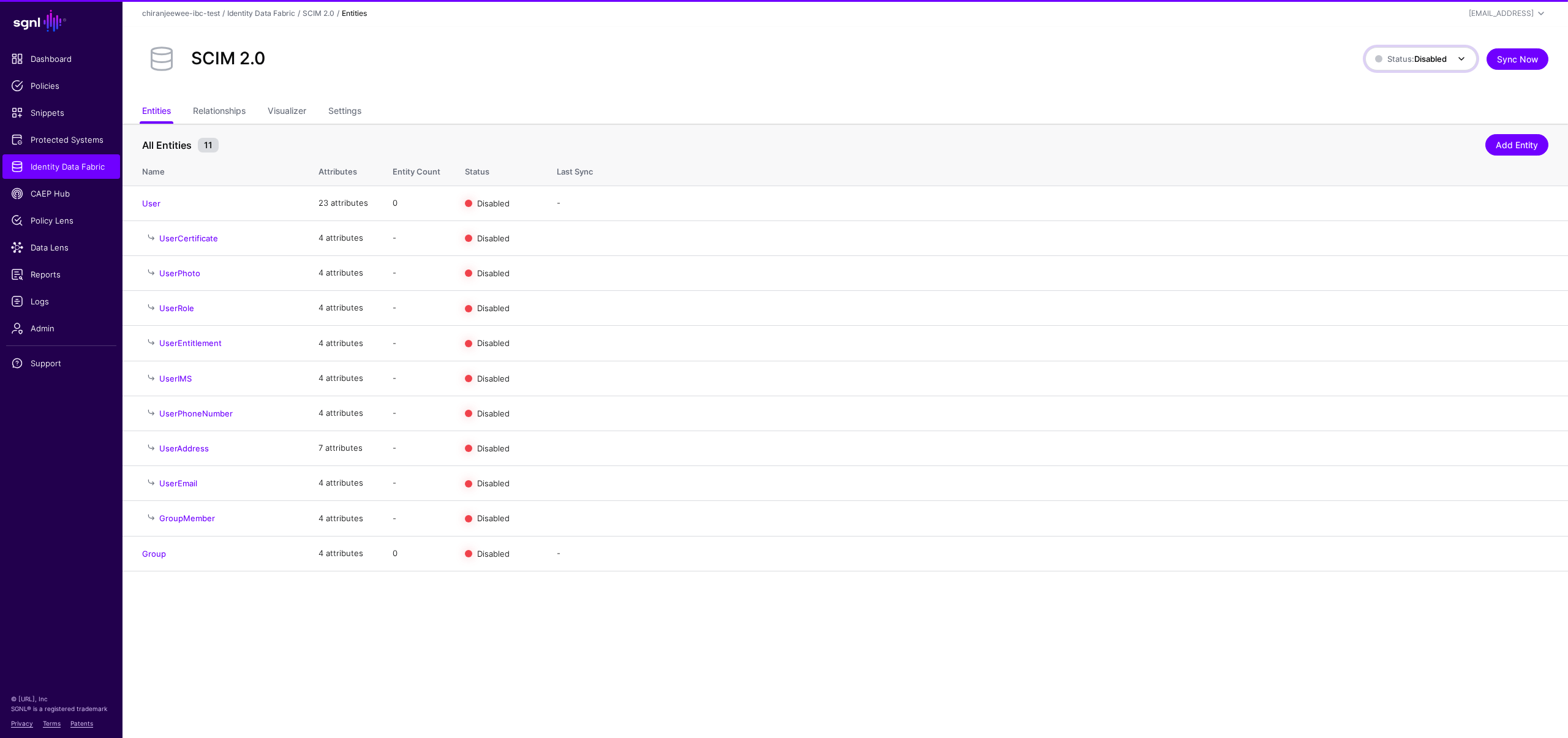
click at [1394, 65] on span "Status: Disabled" at bounding box center [1410, 58] width 72 height 13
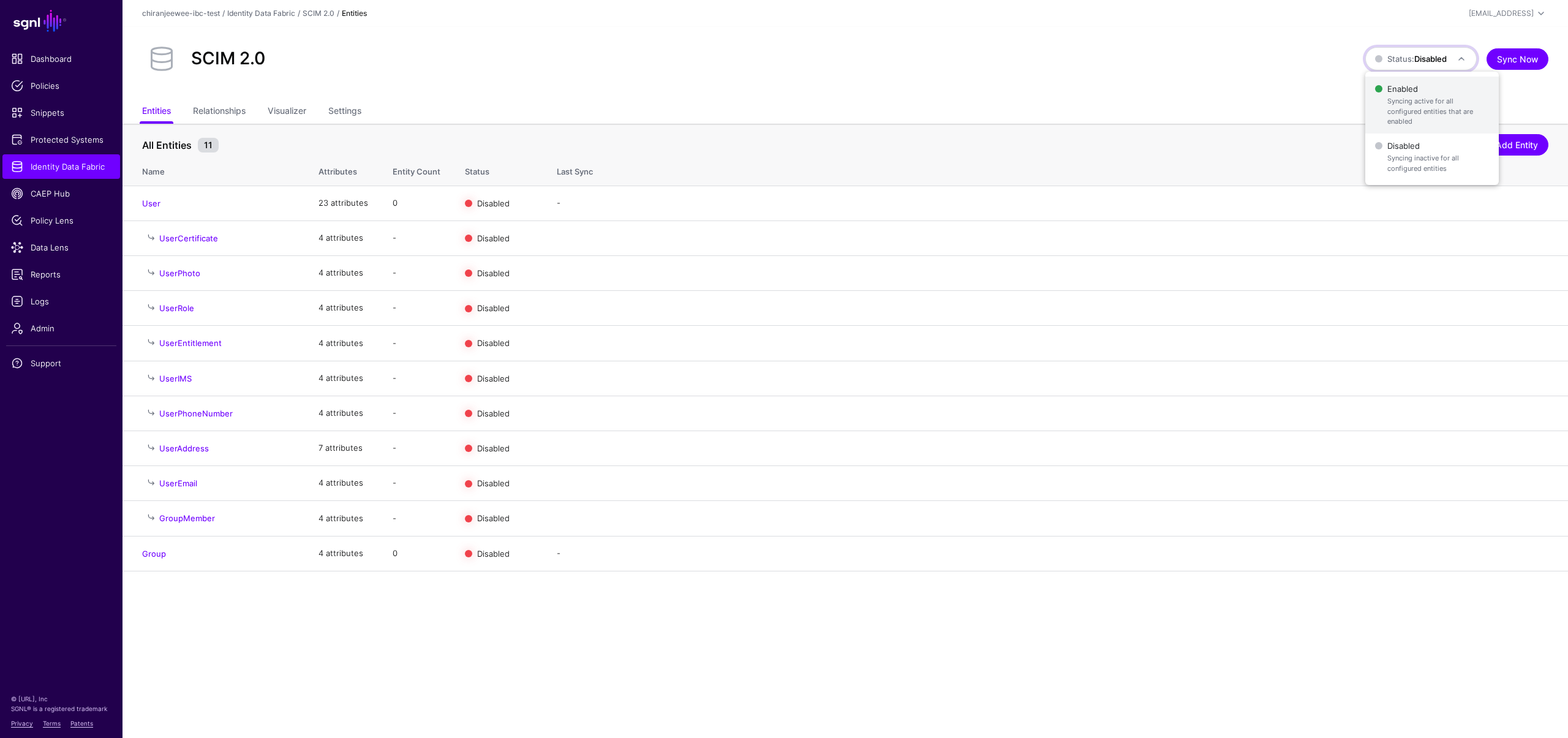
click at [1401, 98] on span "Syncing active for all configured entities that are enabled" at bounding box center [1438, 111] width 101 height 30
click at [1388, 68] on link "Status: Enabled" at bounding box center [1422, 58] width 110 height 23
click at [1396, 153] on span "Syncing inactive for all configured entities" at bounding box center [1439, 163] width 100 height 20
click at [1430, 66] on link "Status: Disabled" at bounding box center [1421, 58] width 112 height 23
click at [1418, 91] on span "Enabled Syncing active for all configured entities that are enabled" at bounding box center [1432, 105] width 114 height 49
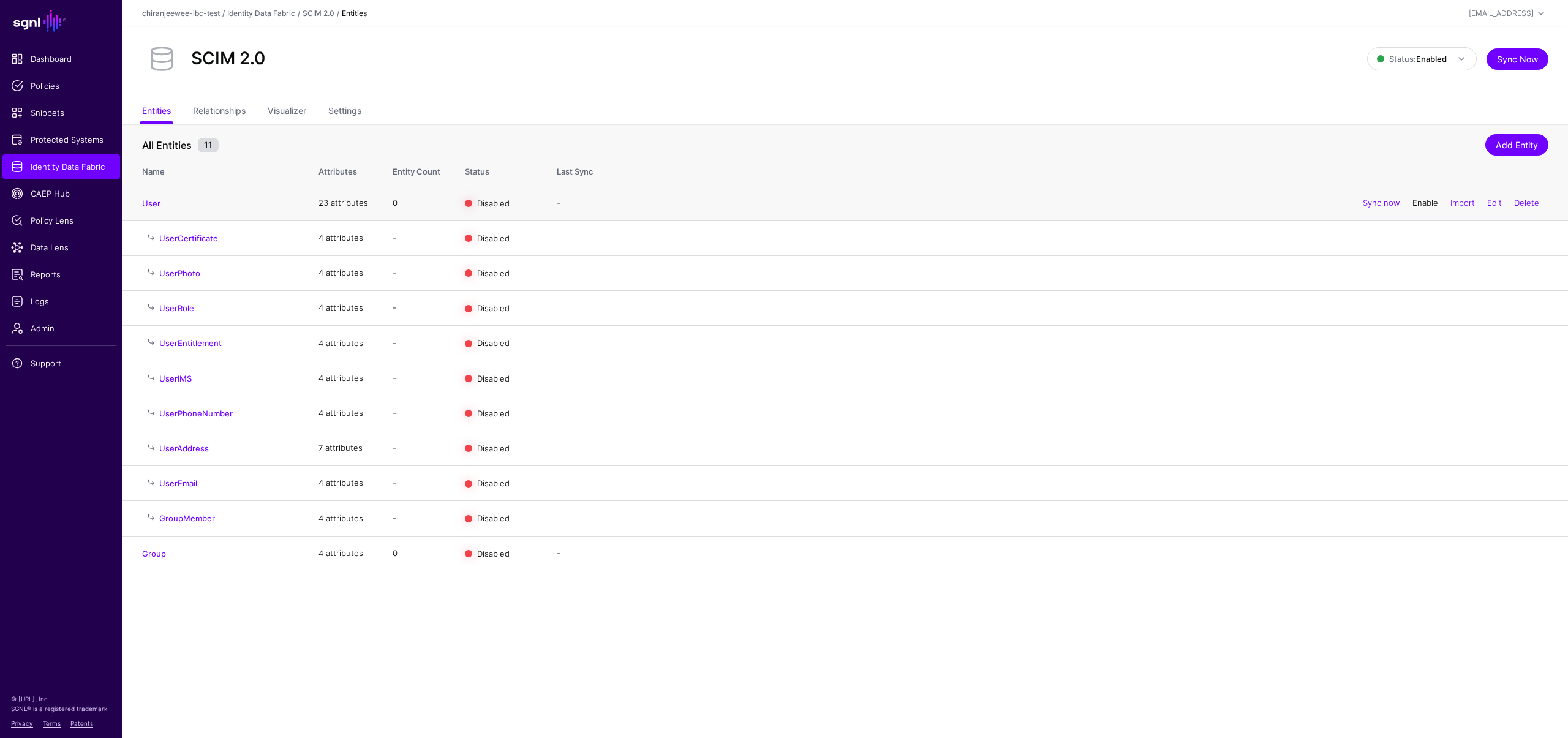
click at [1421, 198] on link "Enable" at bounding box center [1425, 202] width 26 height 10
click at [1418, 552] on link "Enable" at bounding box center [1425, 552] width 26 height 10
click at [74, 300] on span "Logs" at bounding box center [61, 301] width 101 height 12
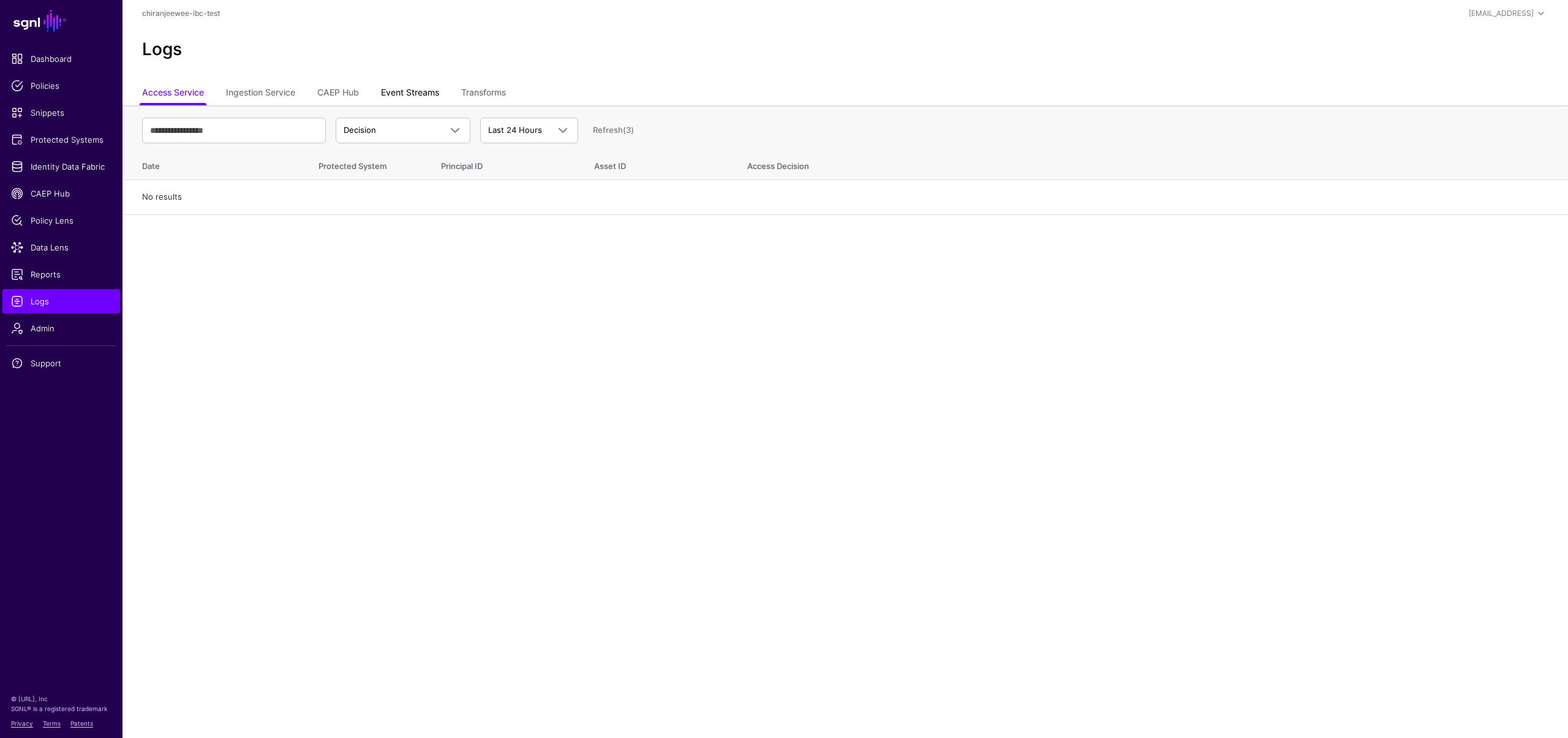
click at [404, 89] on link "Event Streams" at bounding box center [410, 94] width 58 height 23
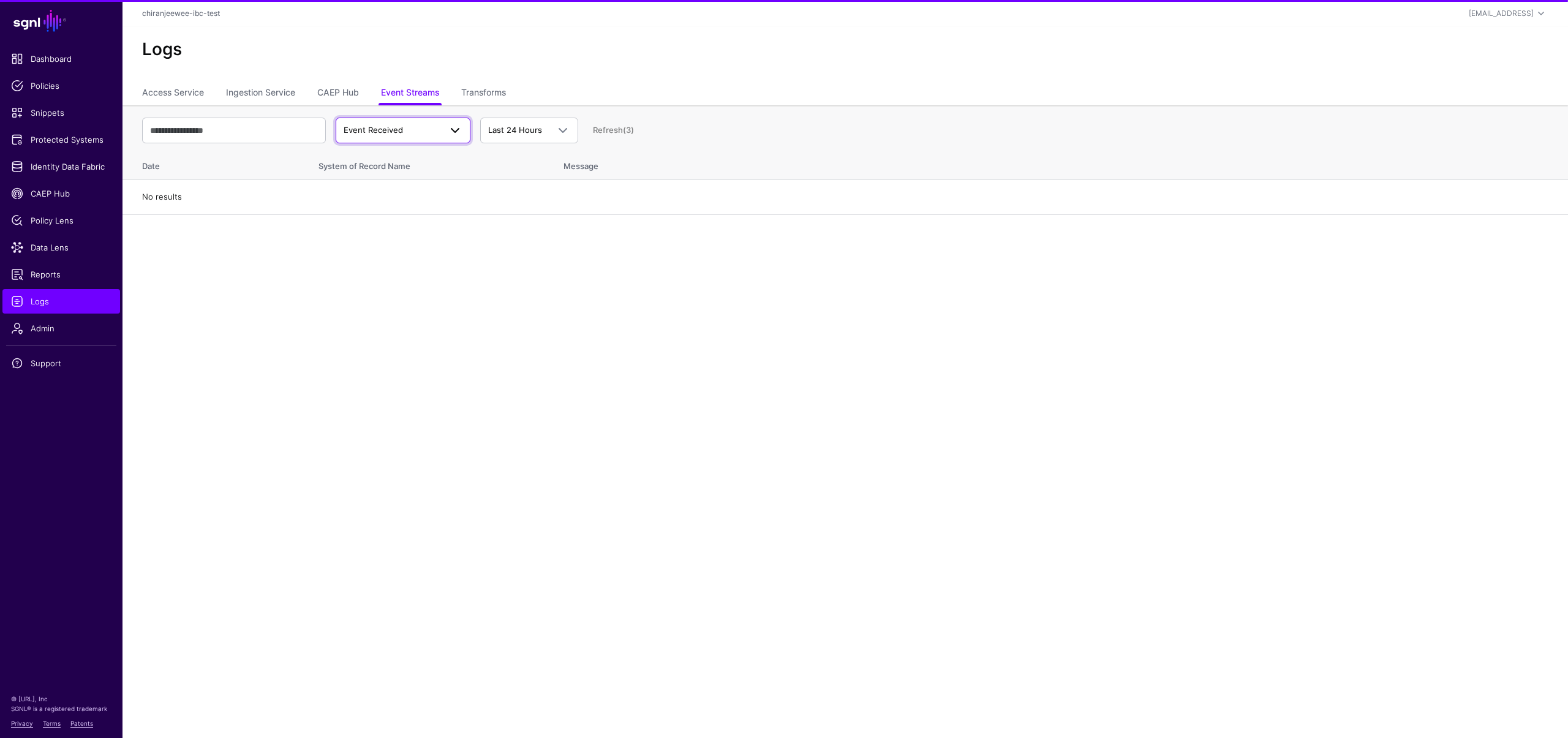
click at [397, 134] on span "Event Received" at bounding box center [373, 129] width 60 height 10
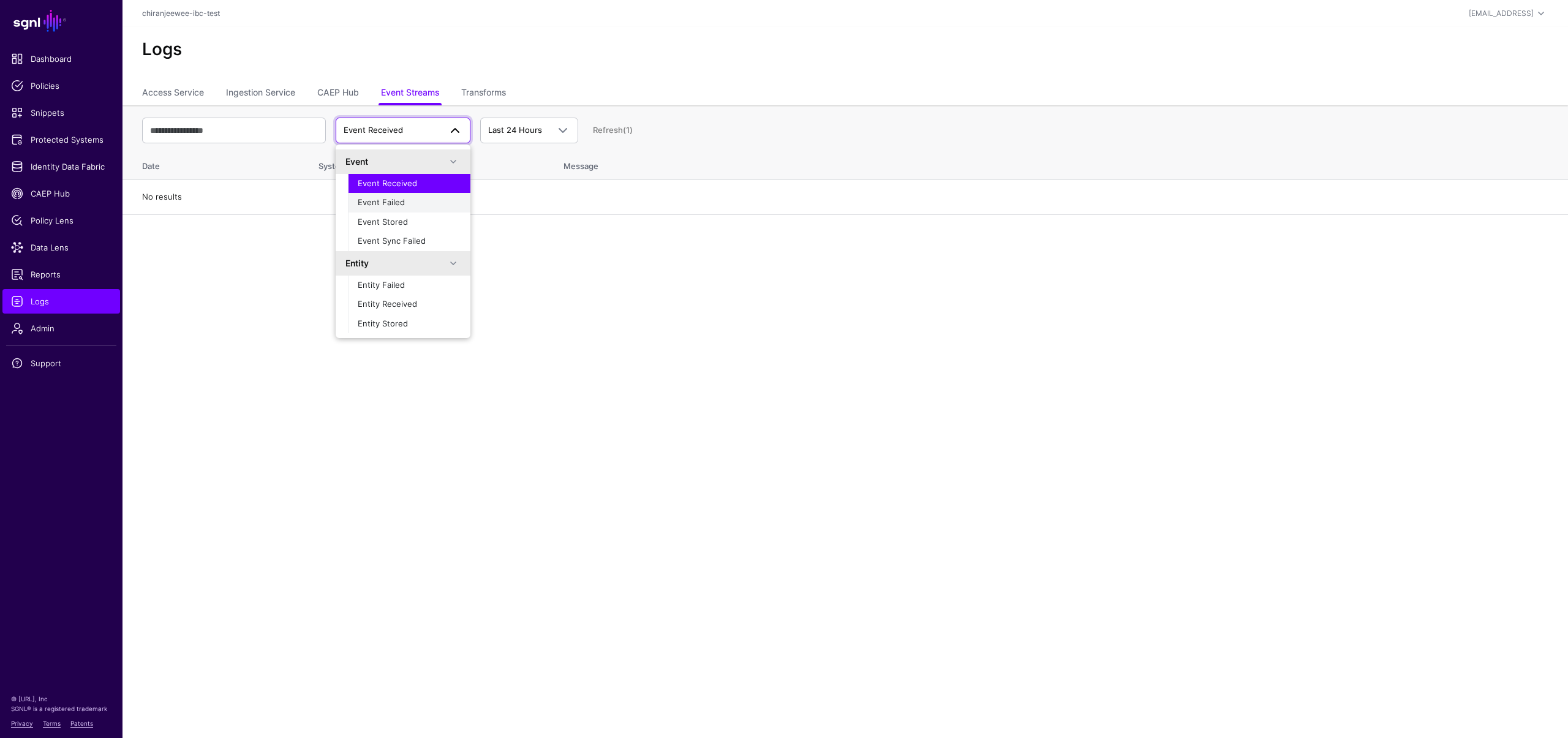
click at [380, 206] on span "Event Failed" at bounding box center [381, 201] width 47 height 10
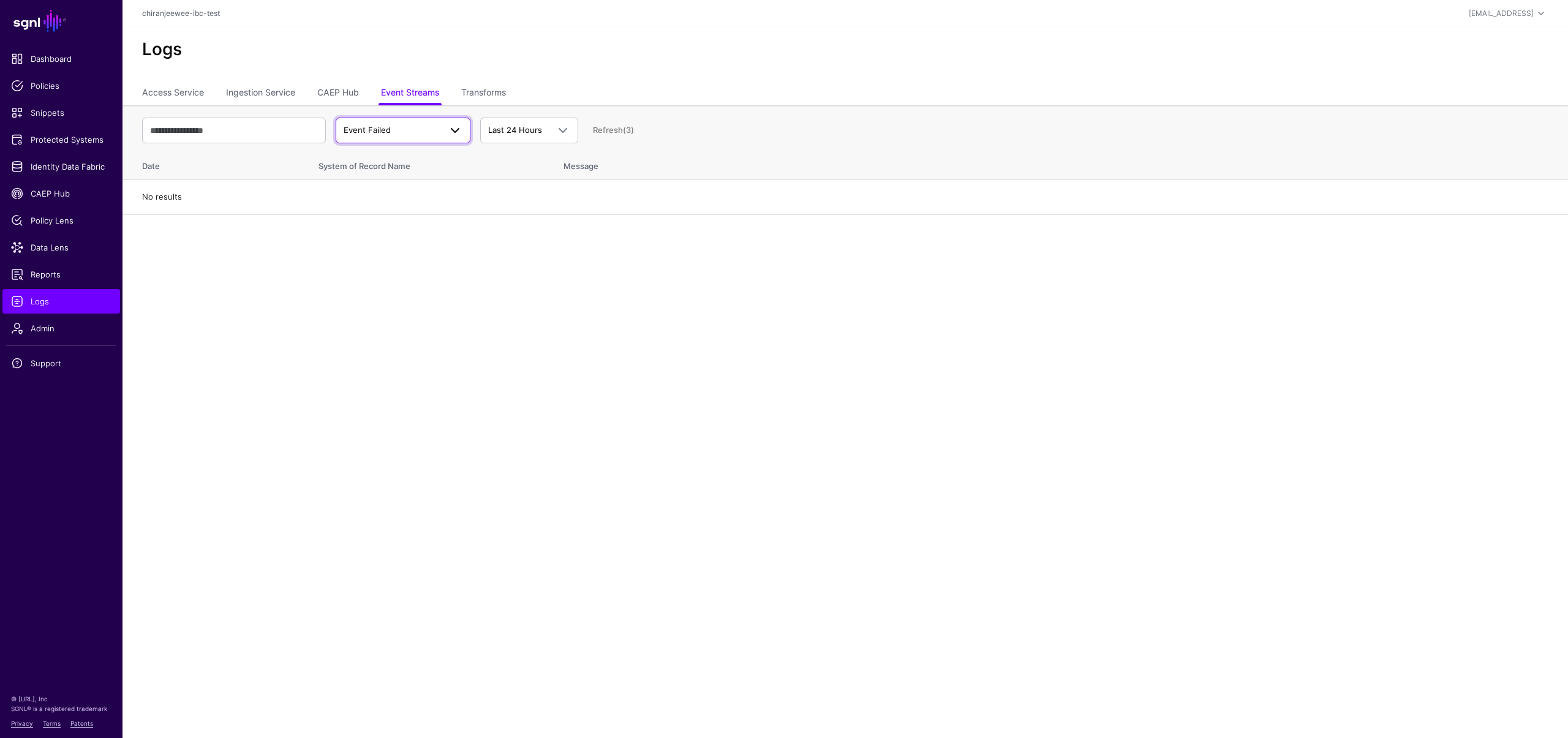
click at [419, 132] on span "Event Failed" at bounding box center [392, 130] width 97 height 12
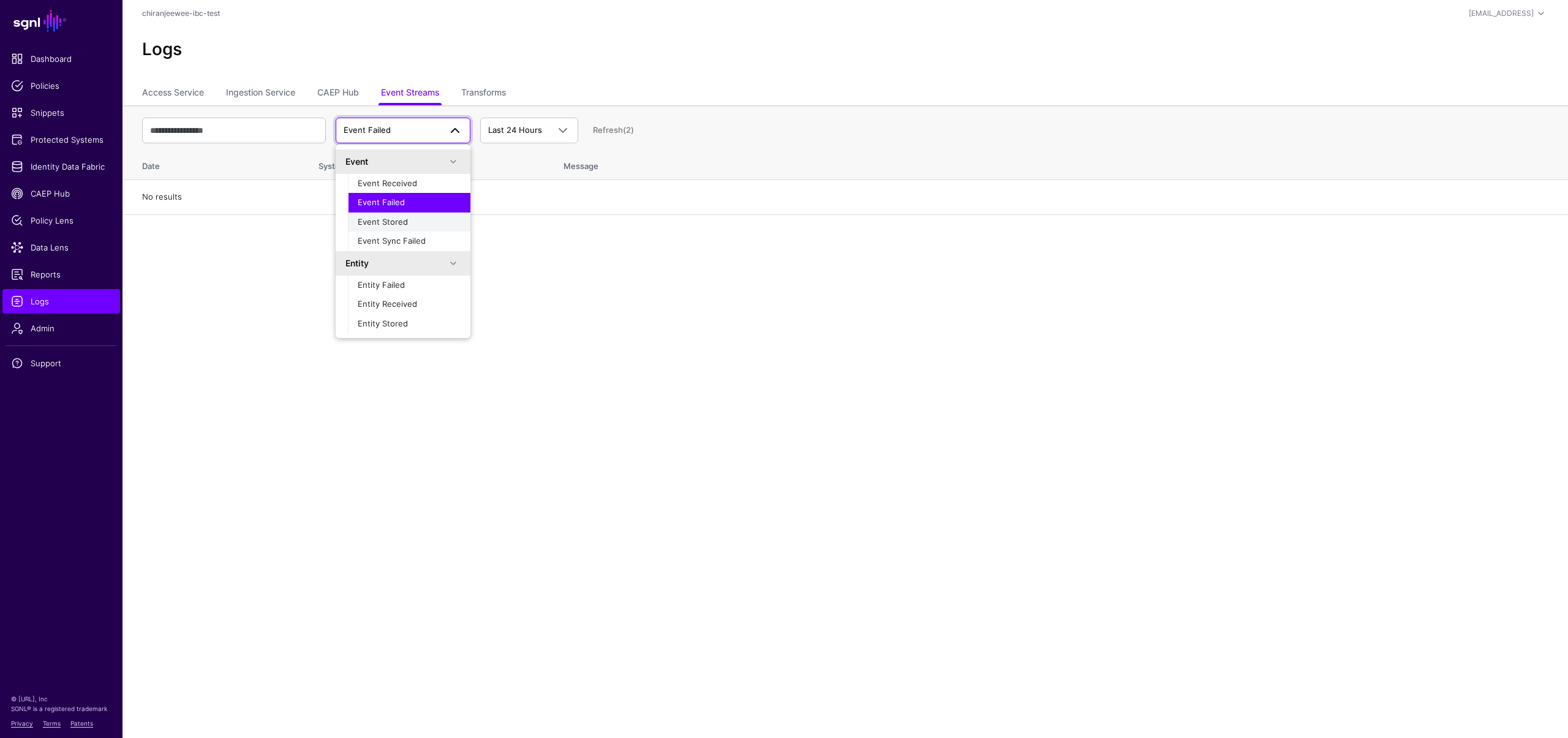
click at [411, 219] on div "Event Stored" at bounding box center [409, 222] width 103 height 12
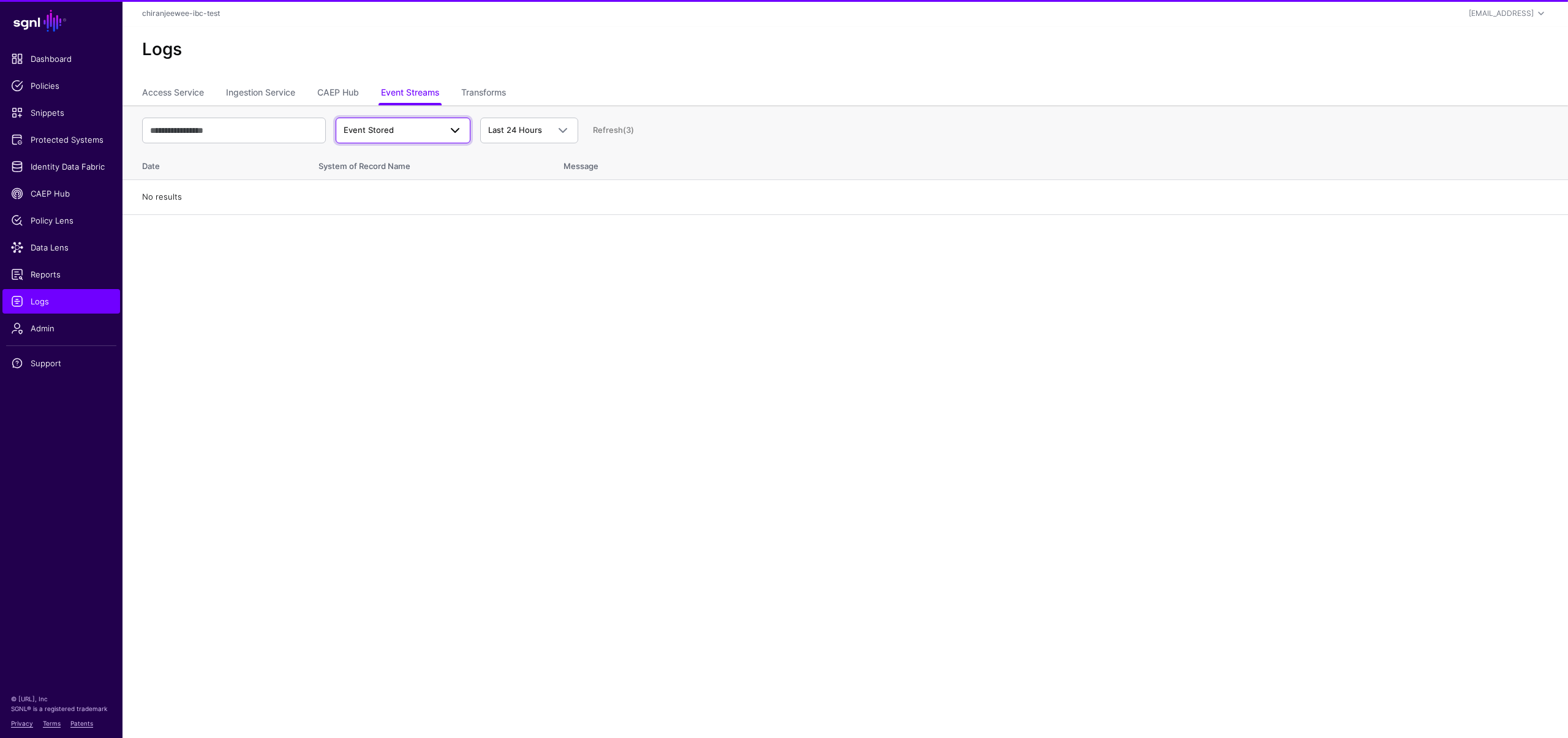
click at [404, 135] on span "Event Stored" at bounding box center [392, 130] width 97 height 12
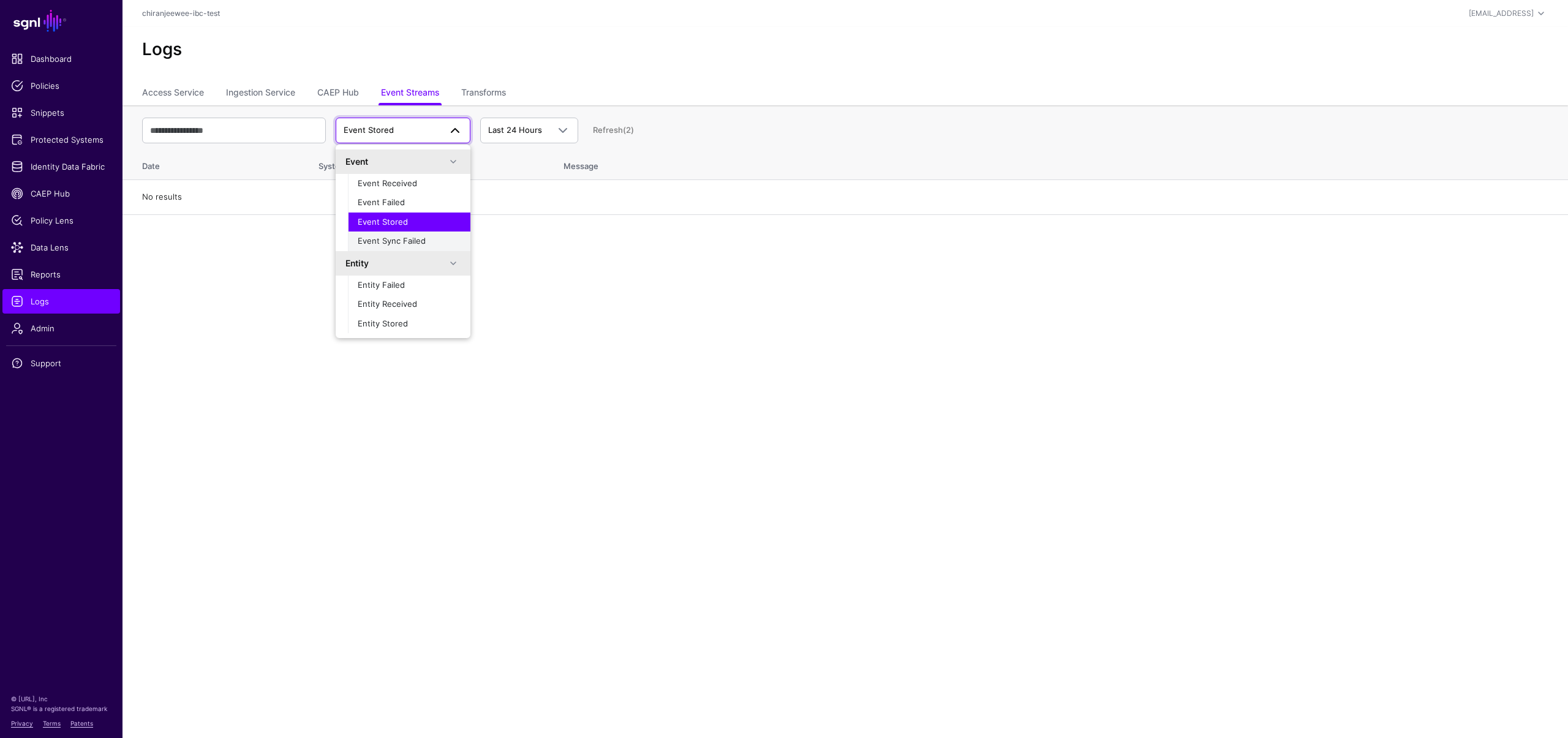
click at [389, 235] on div "Event Sync Failed" at bounding box center [409, 241] width 103 height 12
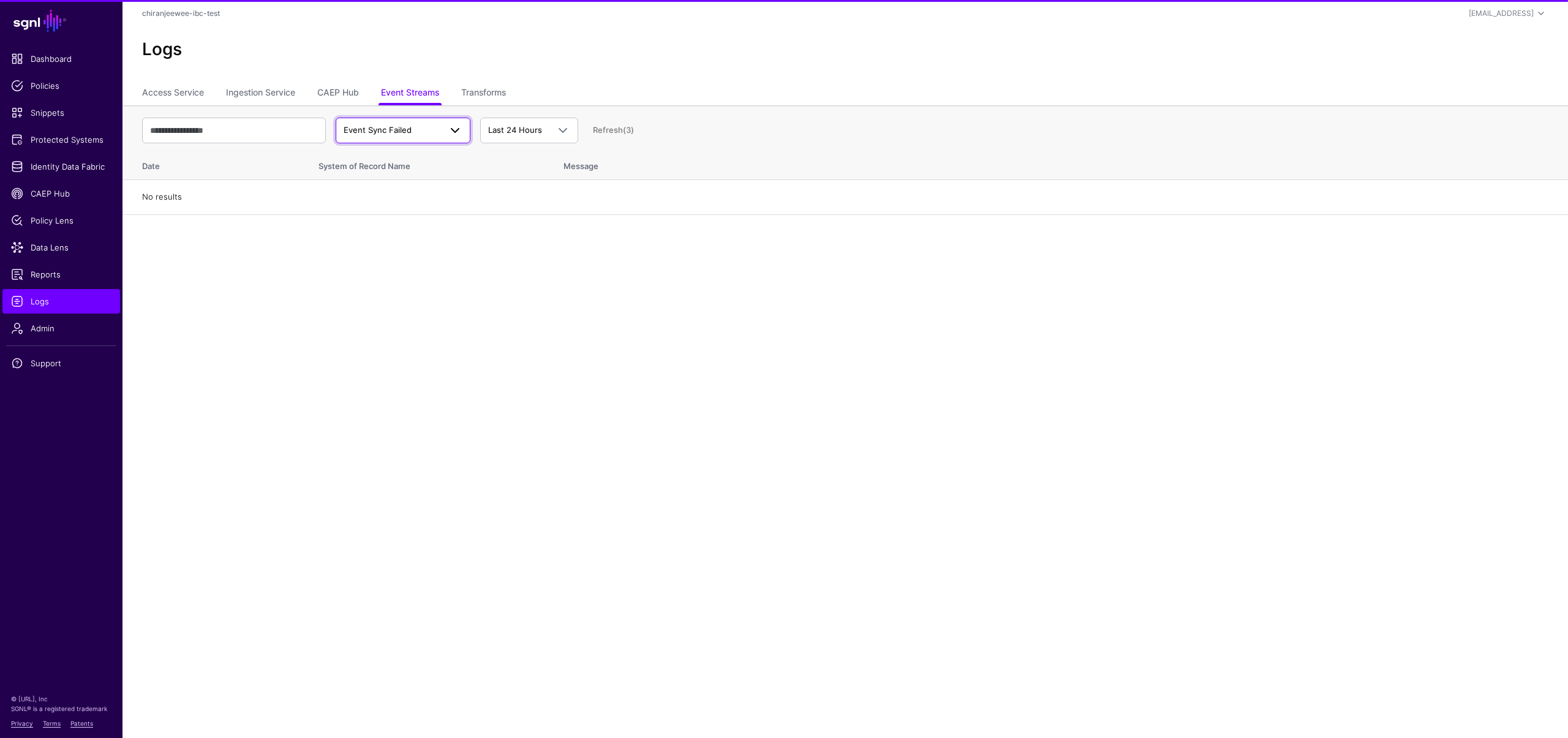
click at [397, 132] on span "Event Sync Failed" at bounding box center [377, 129] width 68 height 10
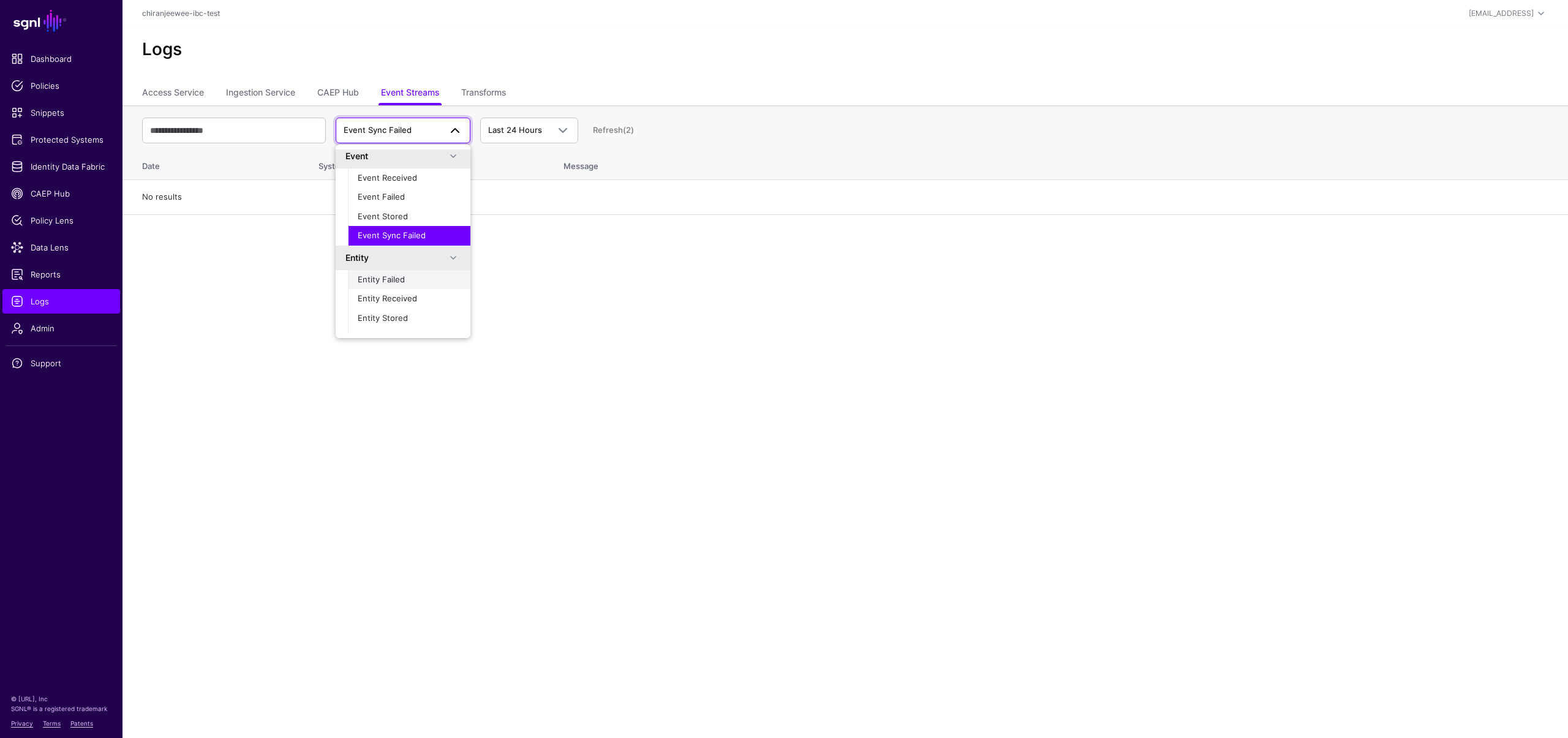
scroll to position [14, 0]
click at [395, 270] on span "Entity Failed" at bounding box center [381, 270] width 47 height 10
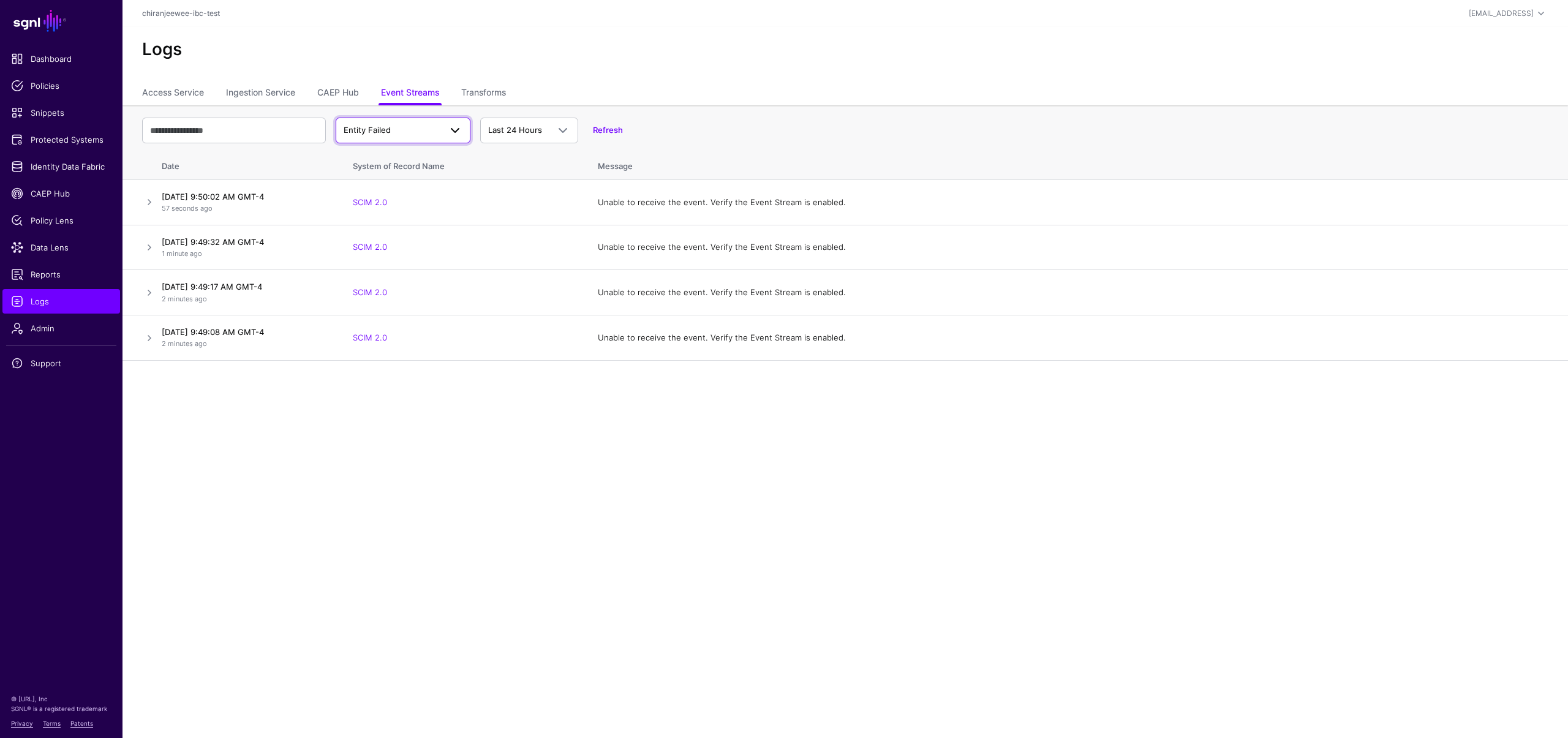
click at [403, 131] on span "Entity Failed" at bounding box center [392, 130] width 97 height 12
click at [397, 307] on span "Entity Received" at bounding box center [388, 303] width 60 height 10
click at [402, 132] on span "Entity Received" at bounding box center [392, 130] width 97 height 12
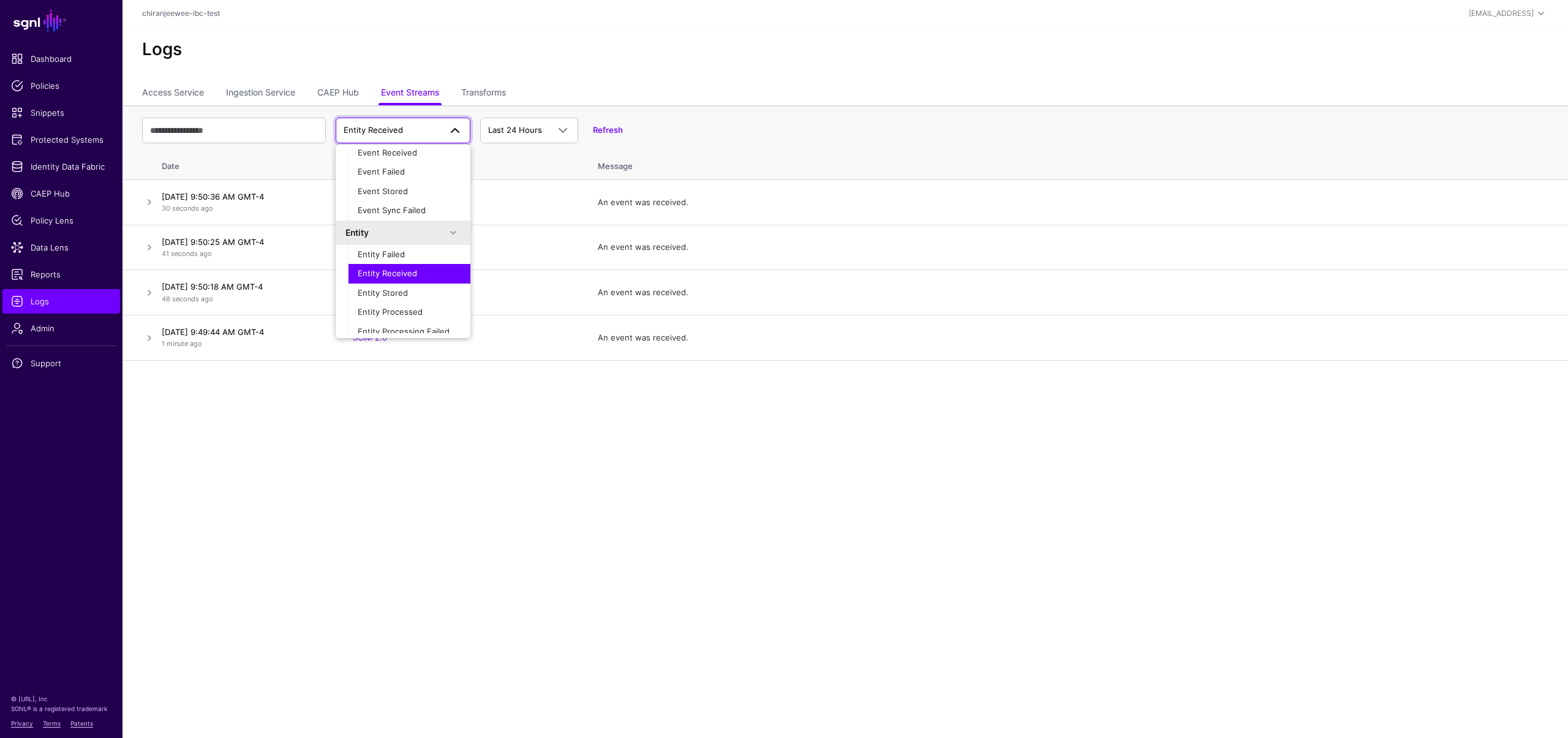
scroll to position [32, 0]
click at [384, 294] on span "Entity Stored" at bounding box center [383, 291] width 50 height 10
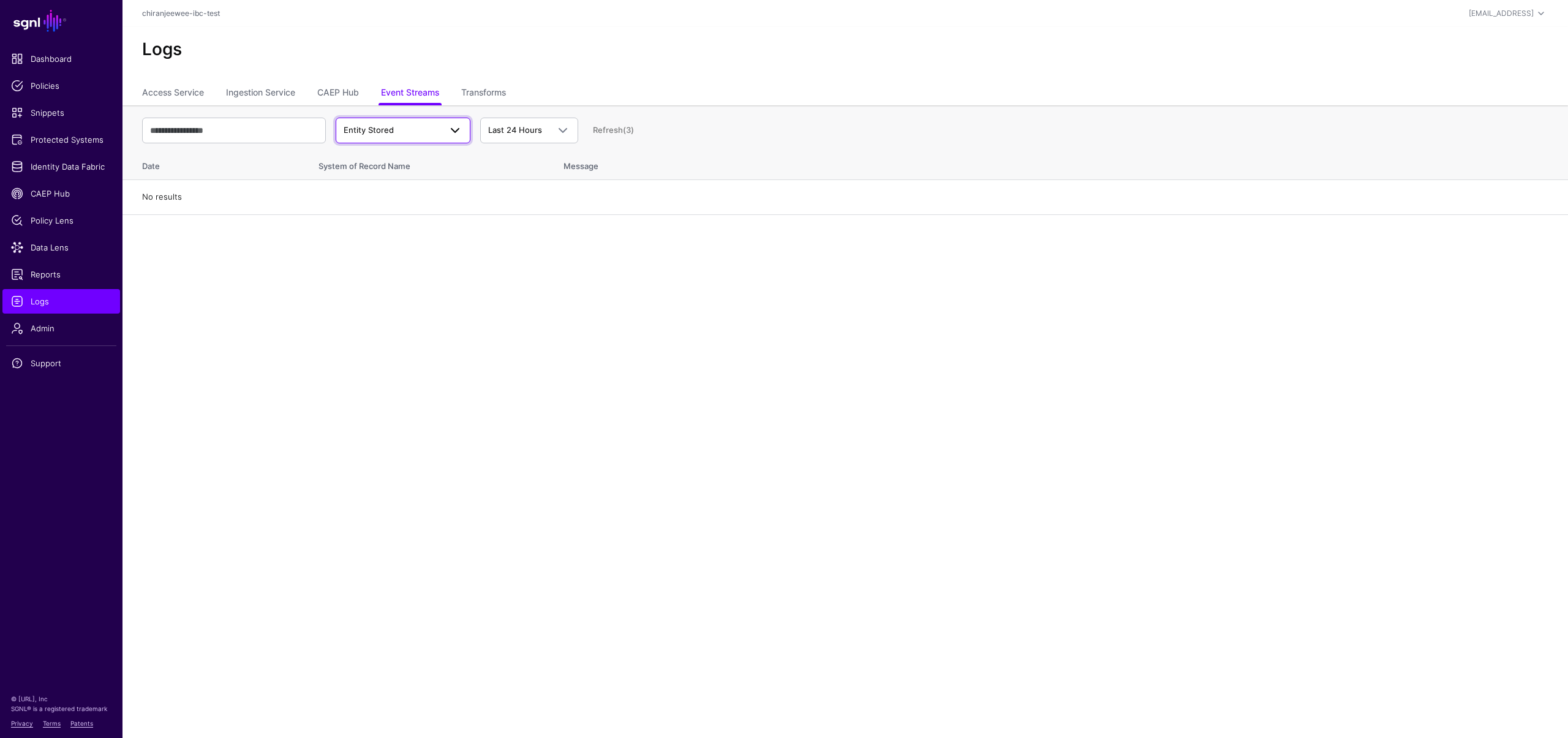
click at [432, 129] on span "Entity Stored" at bounding box center [392, 130] width 97 height 12
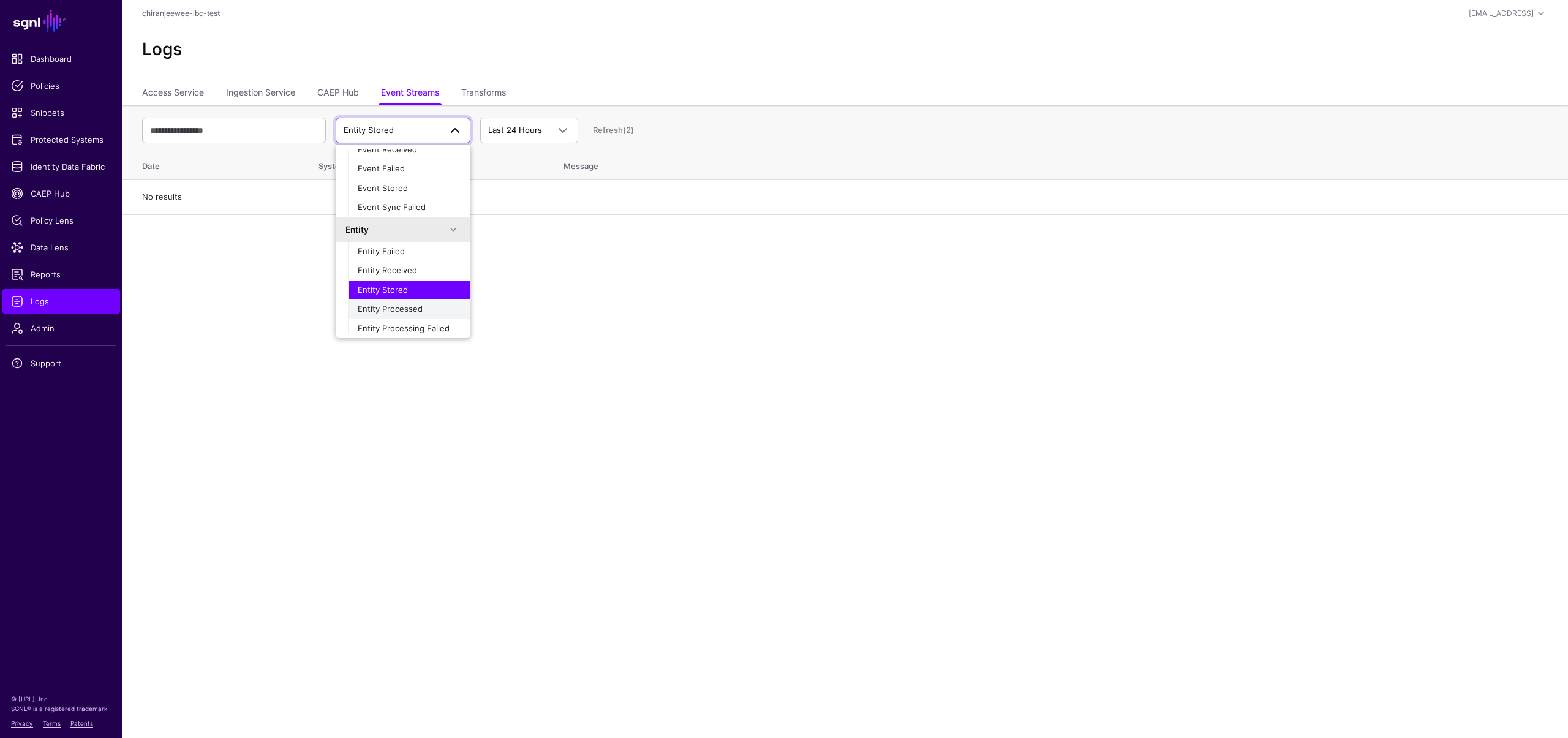
scroll to position [39, 0]
click at [391, 301] on span "Entity Processed" at bounding box center [390, 303] width 65 height 10
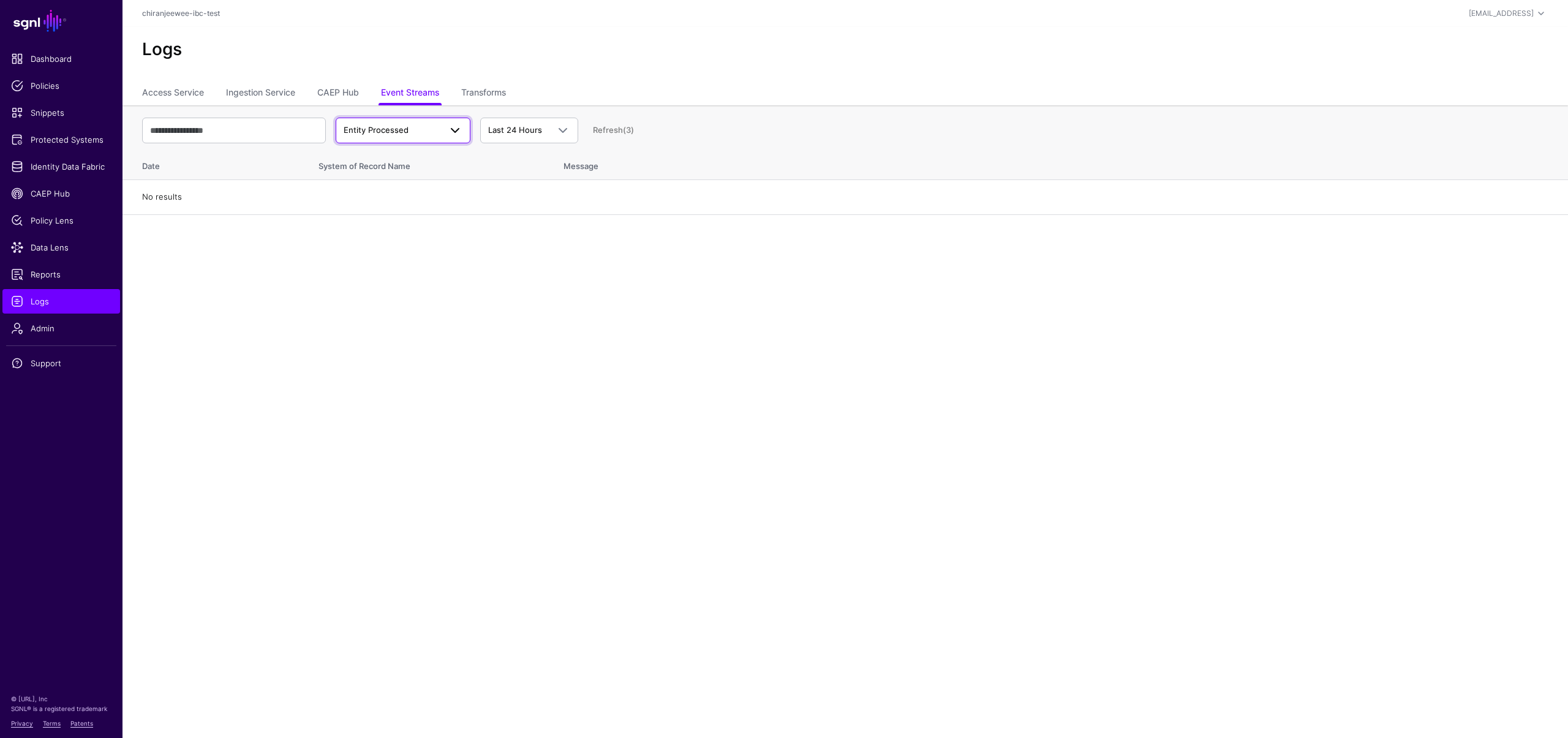
click at [417, 138] on link "Entity Processed" at bounding box center [403, 130] width 135 height 26
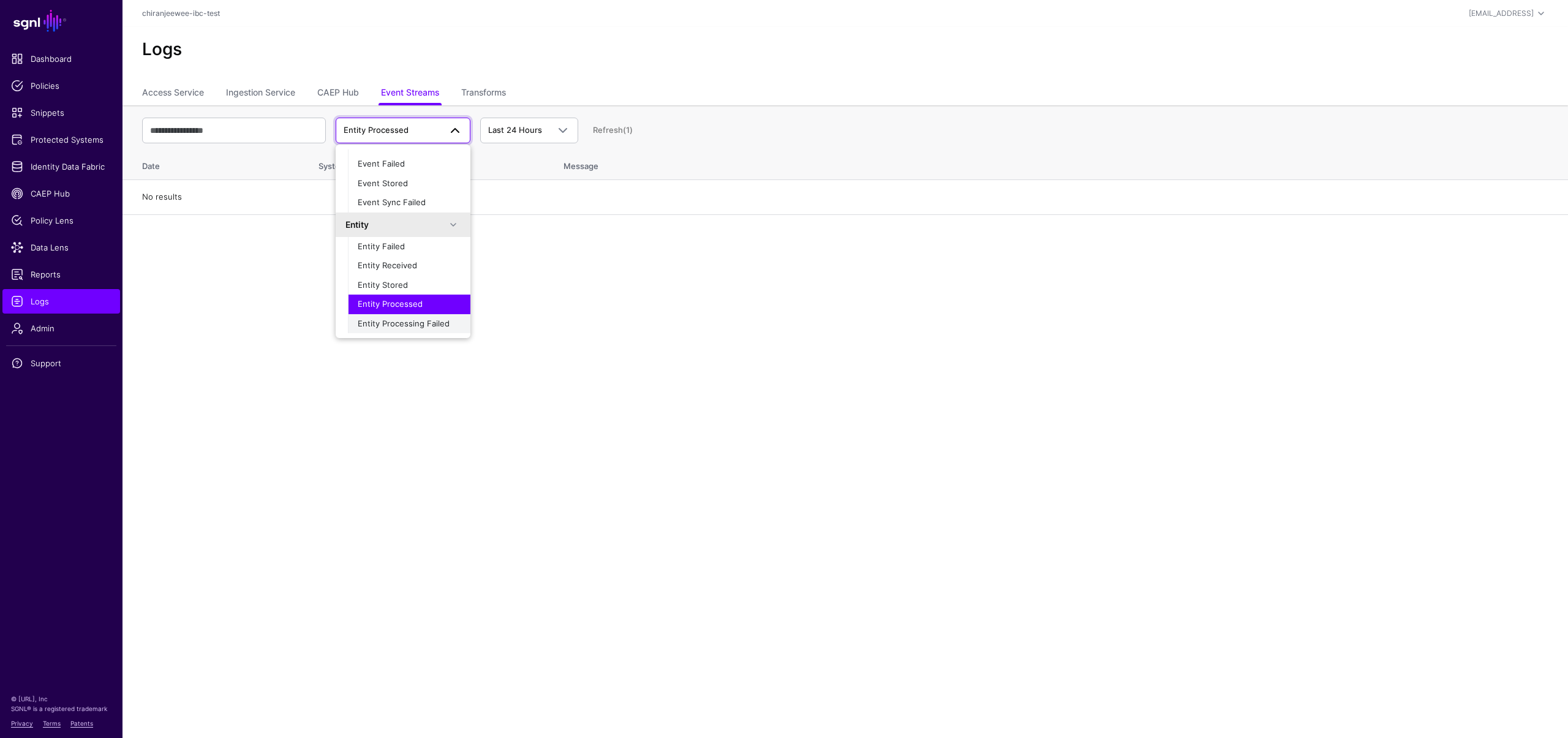
click at [398, 322] on span "Entity Processing Failed" at bounding box center [404, 323] width 92 height 10
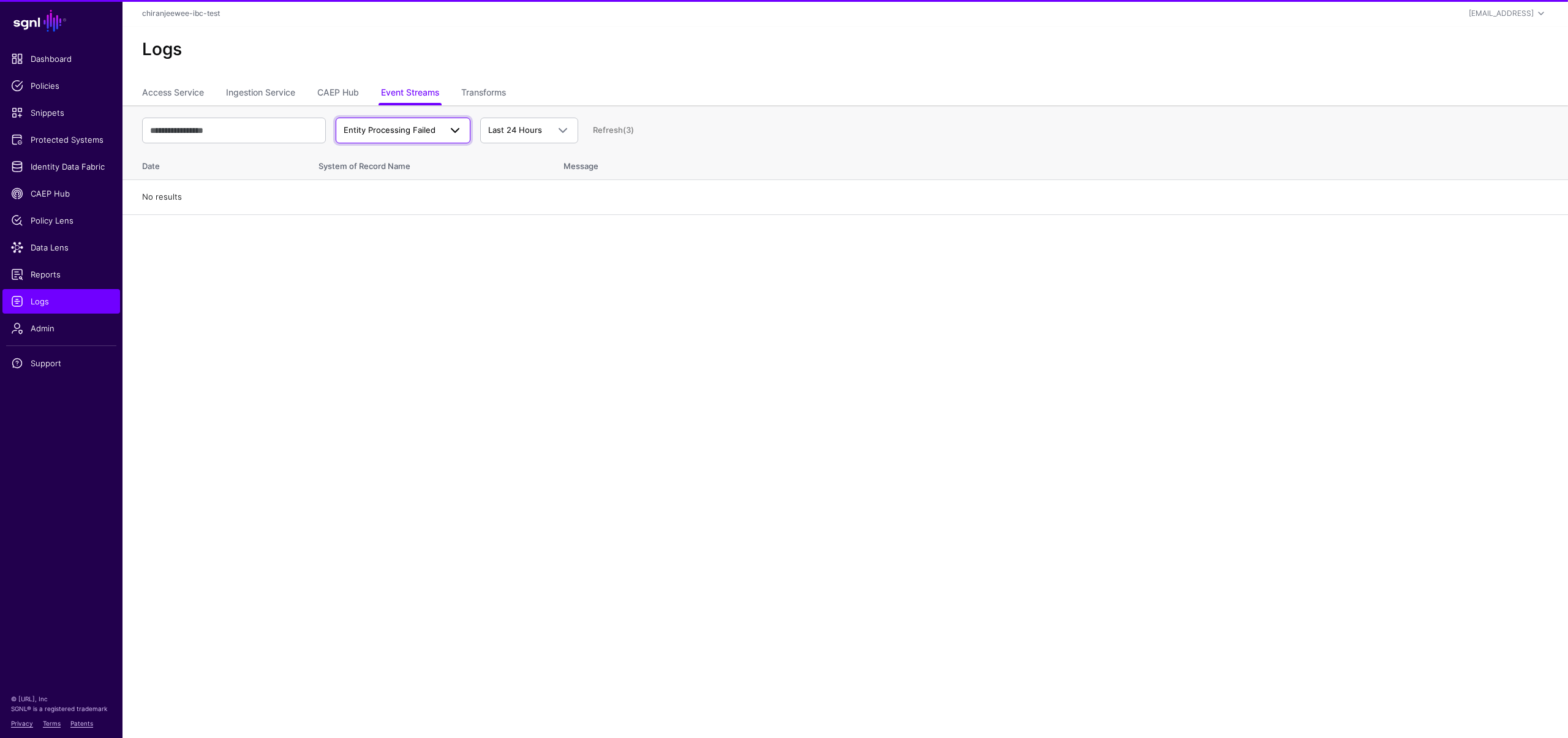
click at [414, 129] on span "Entity Processing Failed" at bounding box center [389, 129] width 92 height 10
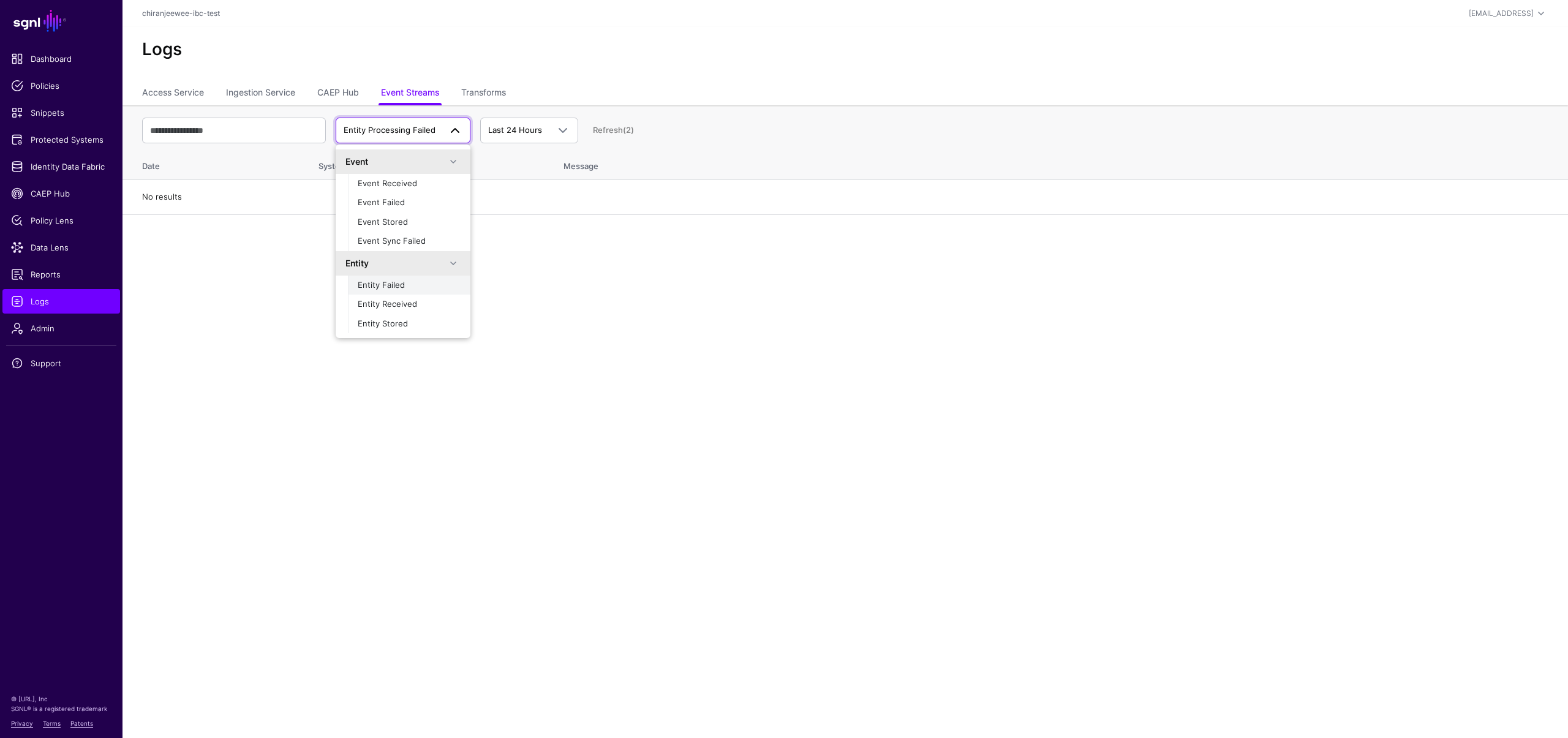
click at [416, 289] on div "Entity Failed" at bounding box center [409, 285] width 103 height 12
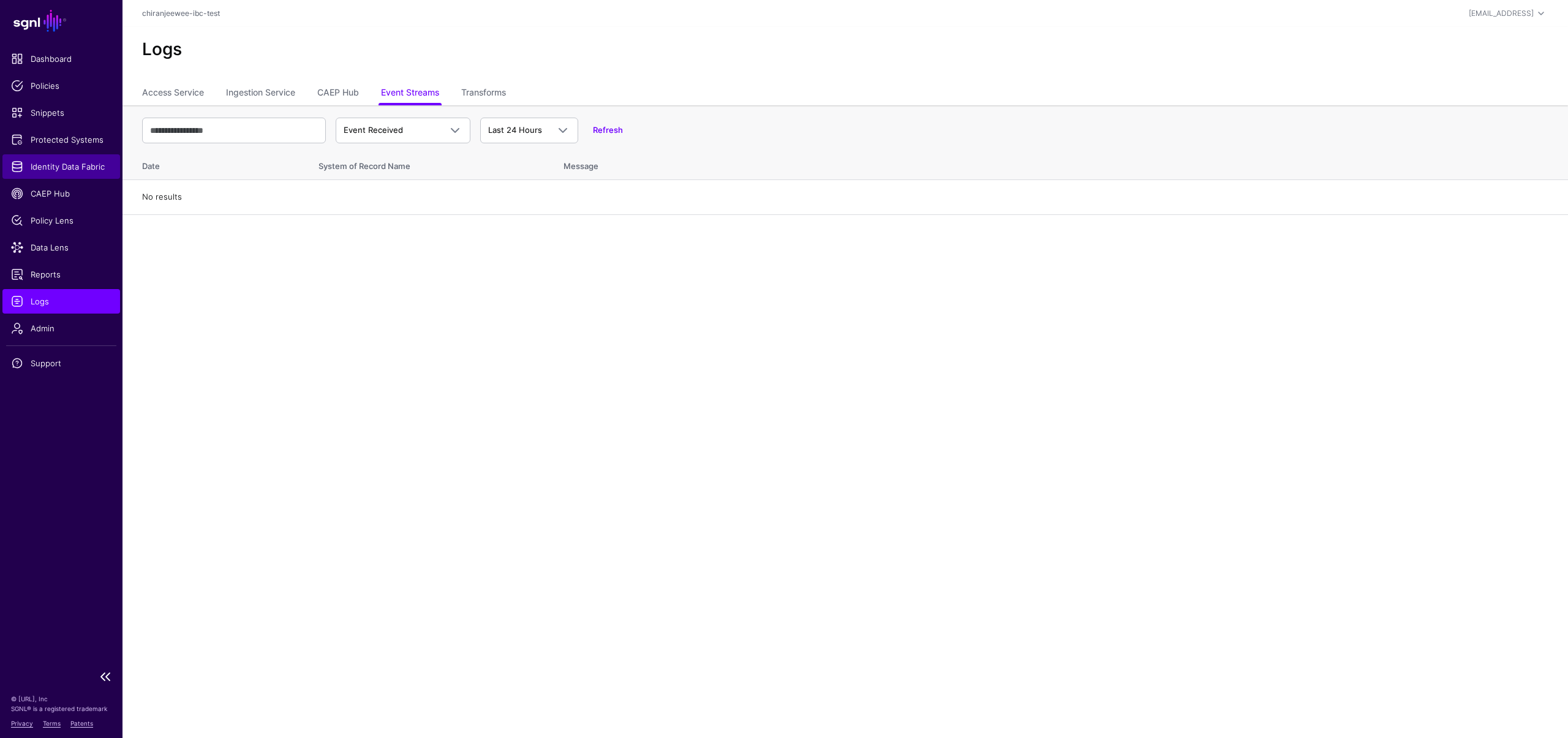
click at [64, 171] on span "Identity Data Fabric" at bounding box center [61, 166] width 101 height 12
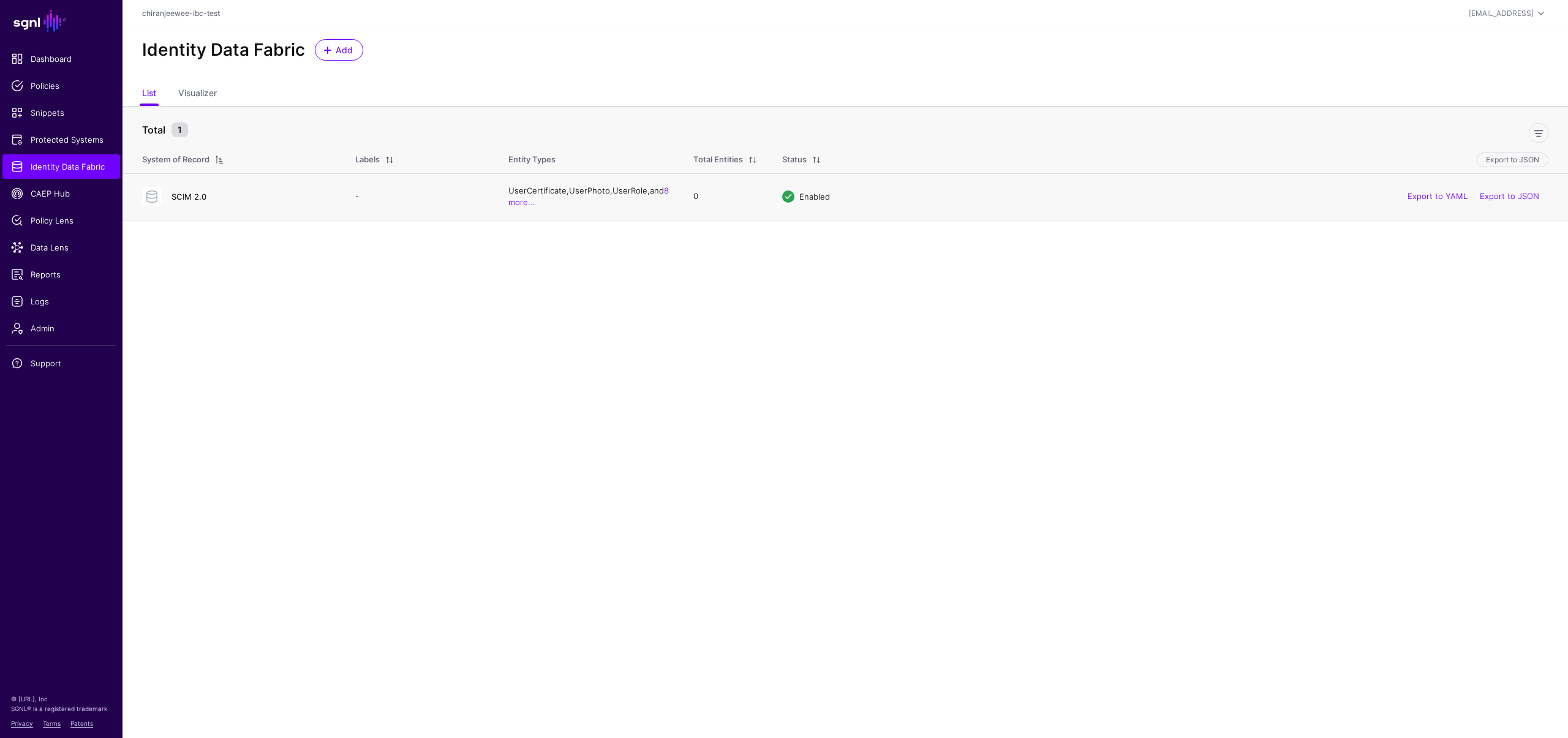
click at [188, 200] on link "SCIM 2.0" at bounding box center [189, 196] width 35 height 10
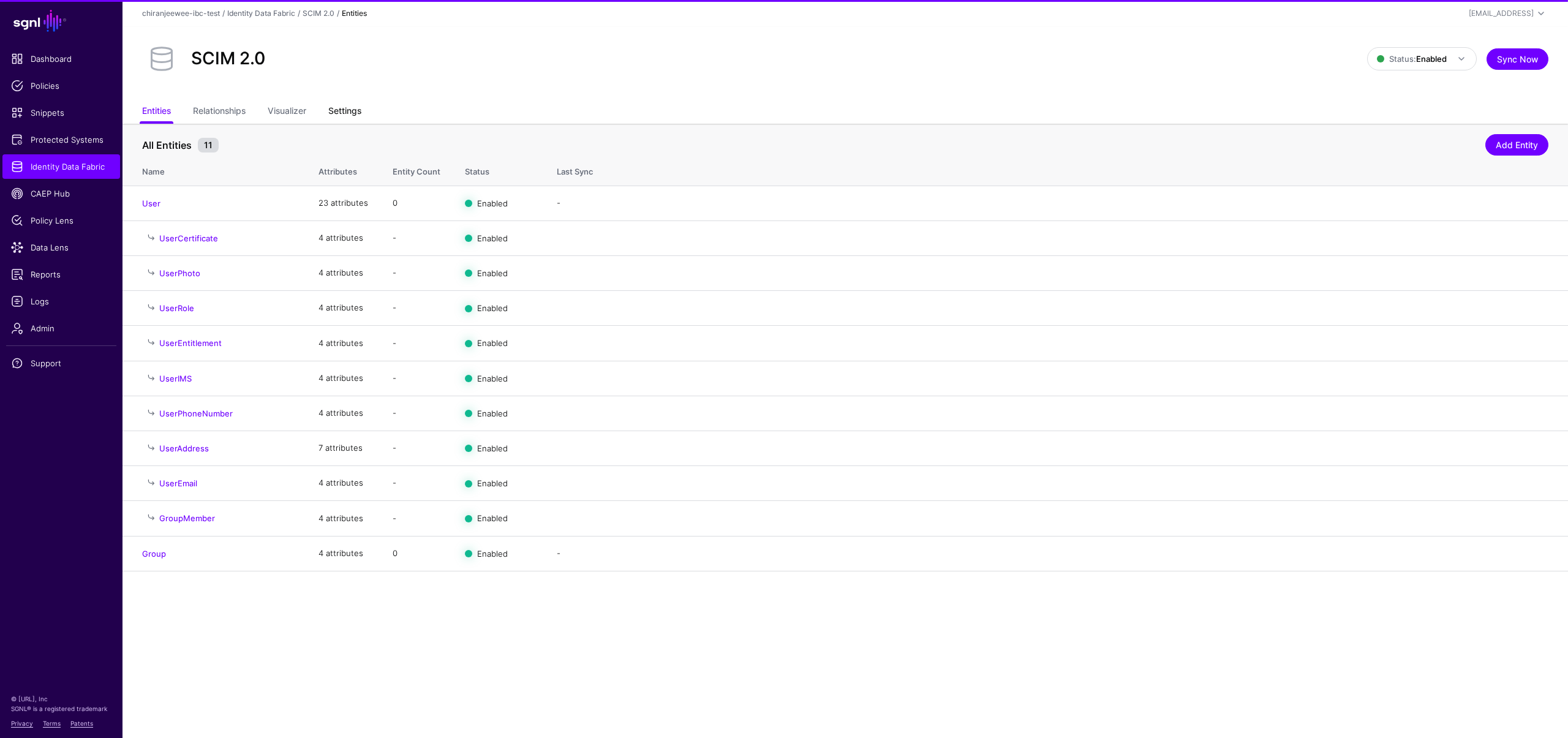
click at [360, 105] on link "Settings" at bounding box center [345, 112] width 33 height 23
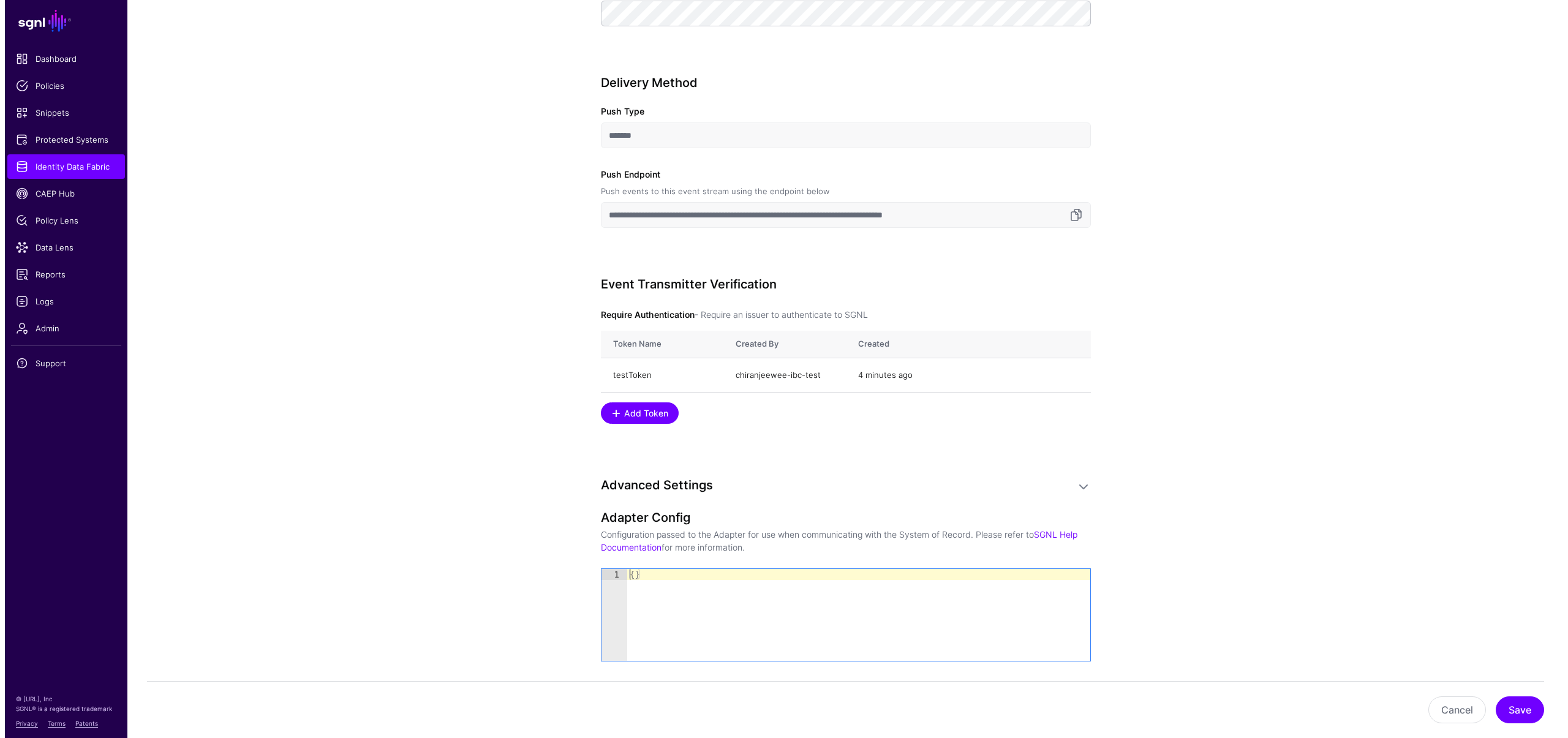
scroll to position [1262, 0]
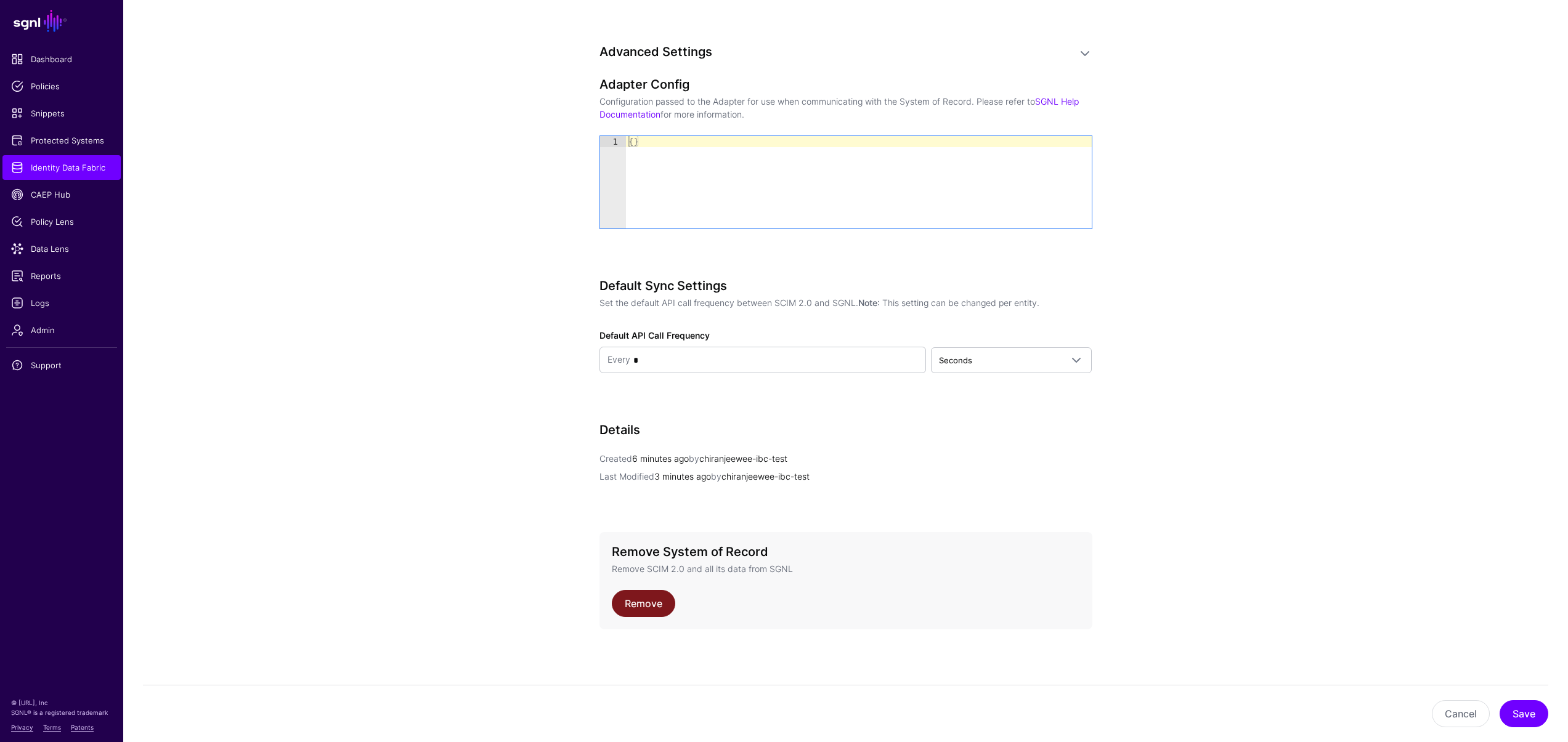
click at [656, 604] on link "Remove" at bounding box center [644, 603] width 64 height 27
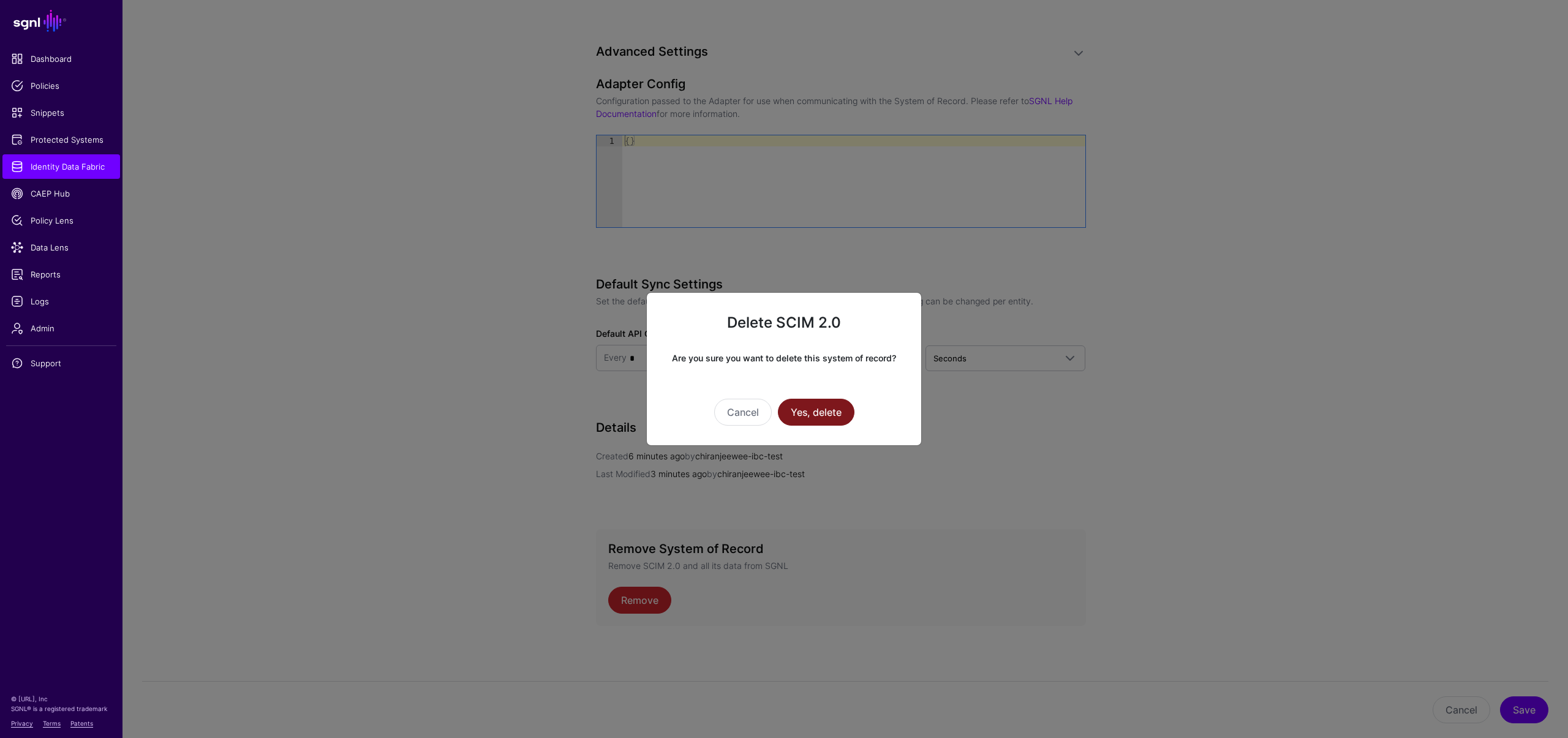
click at [831, 410] on button "Yes, delete" at bounding box center [816, 412] width 77 height 27
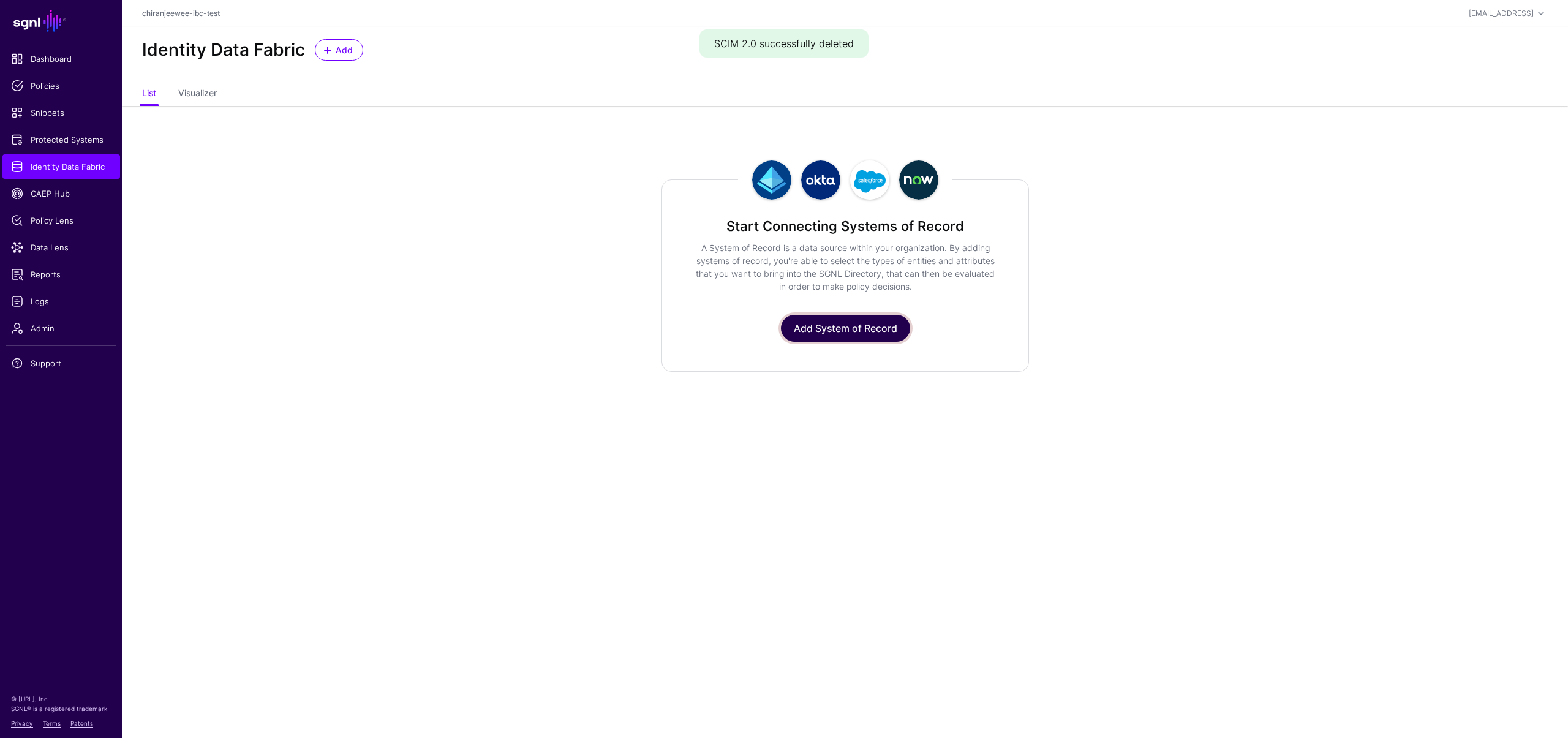
click at [795, 329] on link "Add System of Record" at bounding box center [846, 328] width 129 height 27
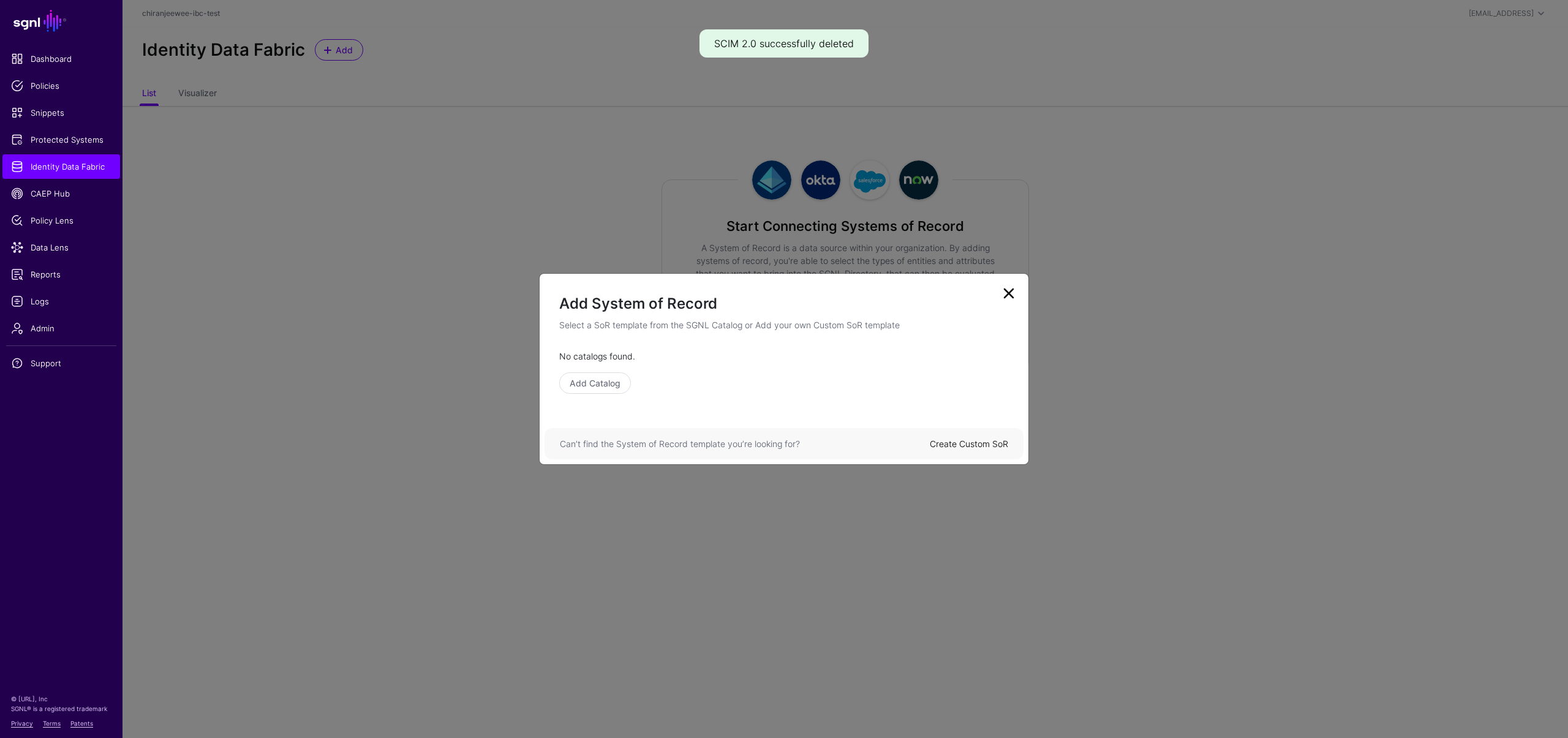
click at [940, 445] on link "Create Custom SoR" at bounding box center [969, 443] width 79 height 10
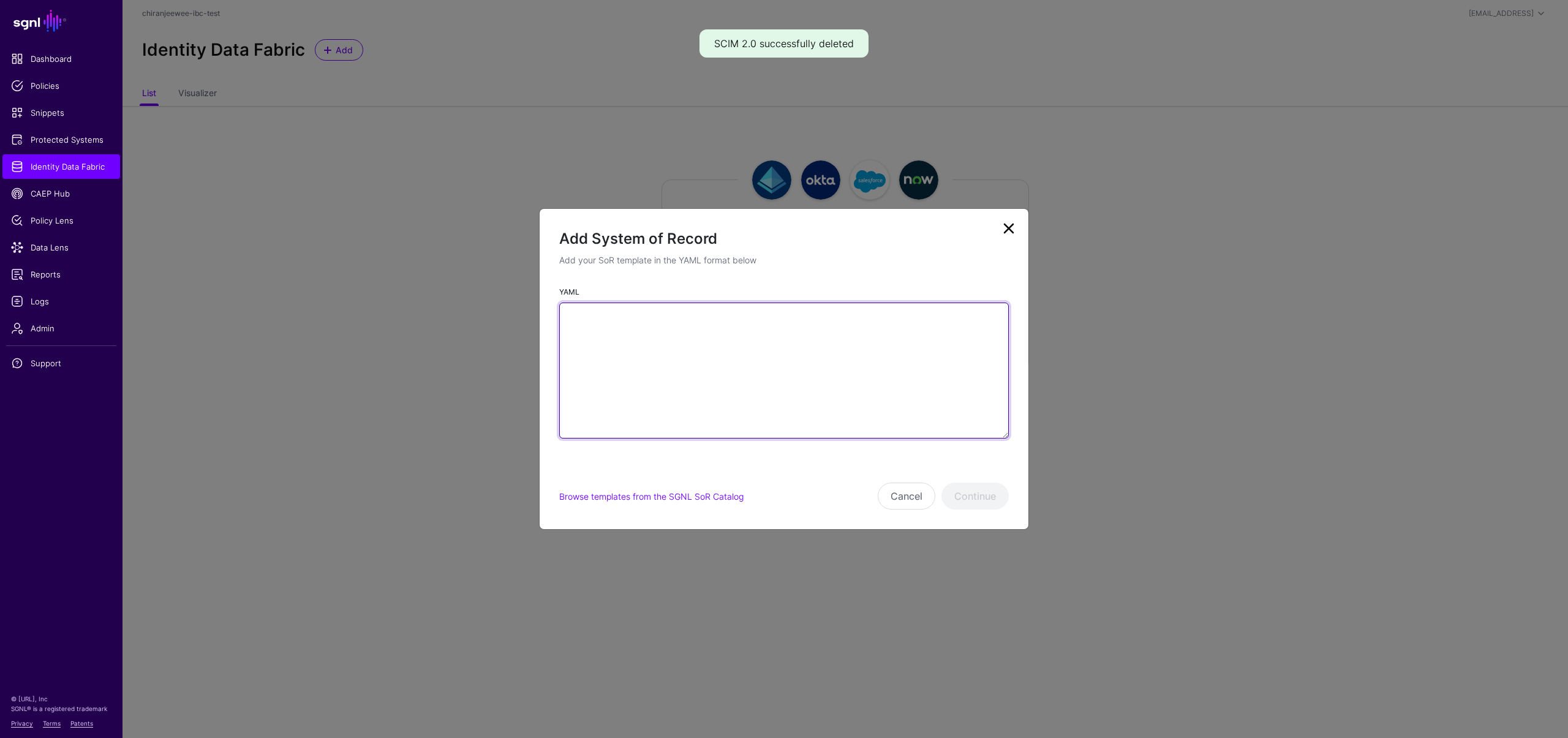
click at [692, 350] on textarea "YAML" at bounding box center [784, 371] width 450 height 136
paste textarea "**********"
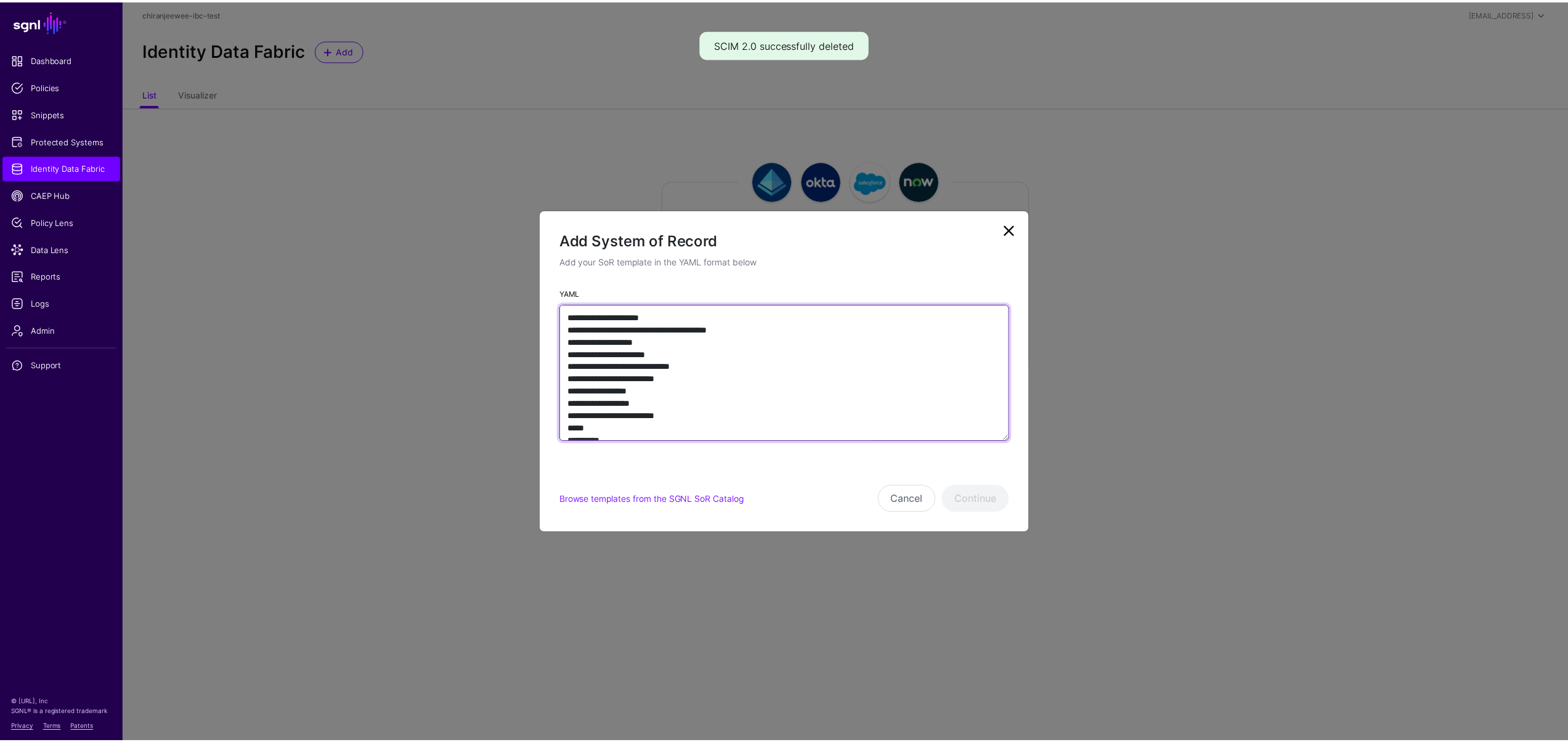
scroll to position [5449, 0]
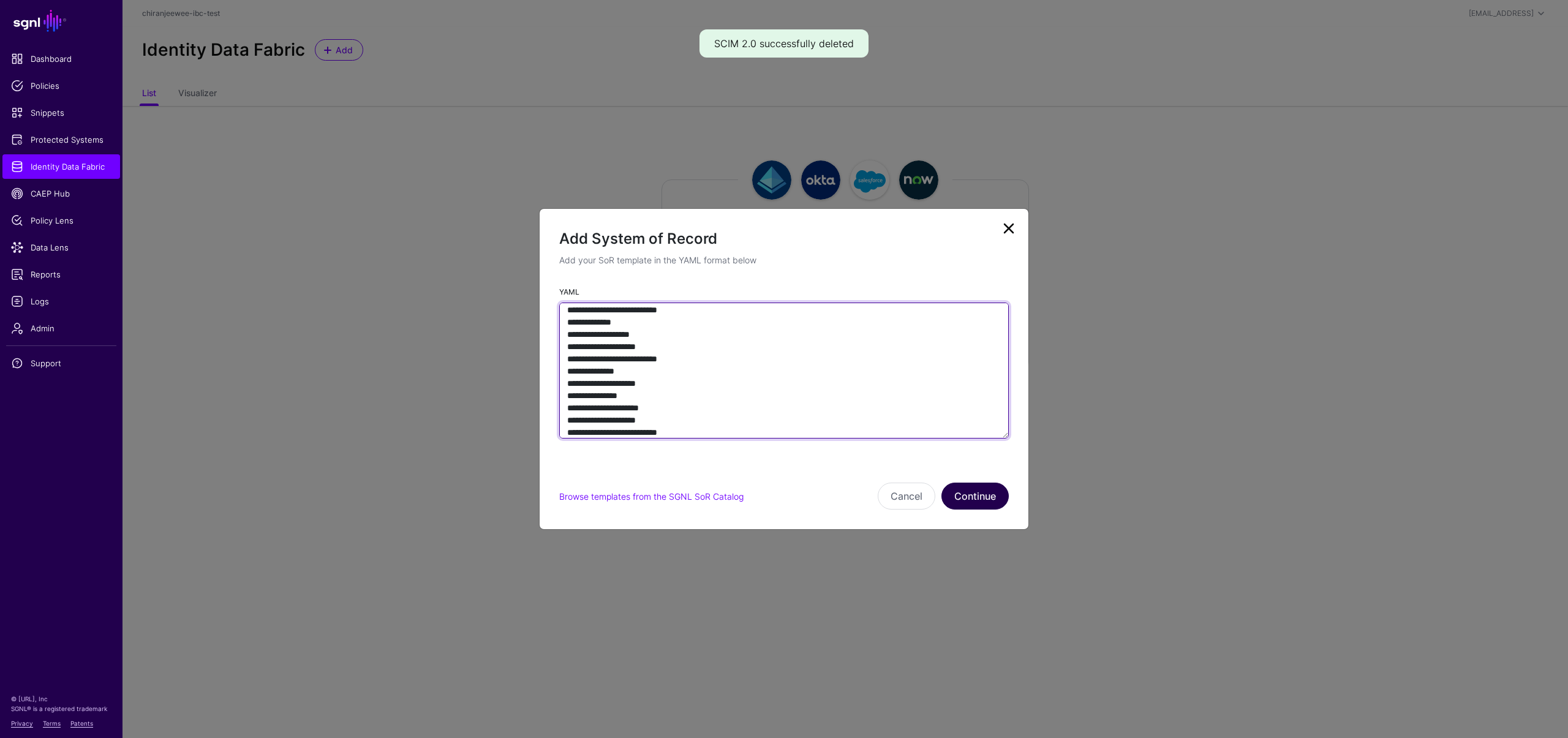
type textarea "**********"
click at [968, 500] on button "Continue" at bounding box center [975, 496] width 67 height 27
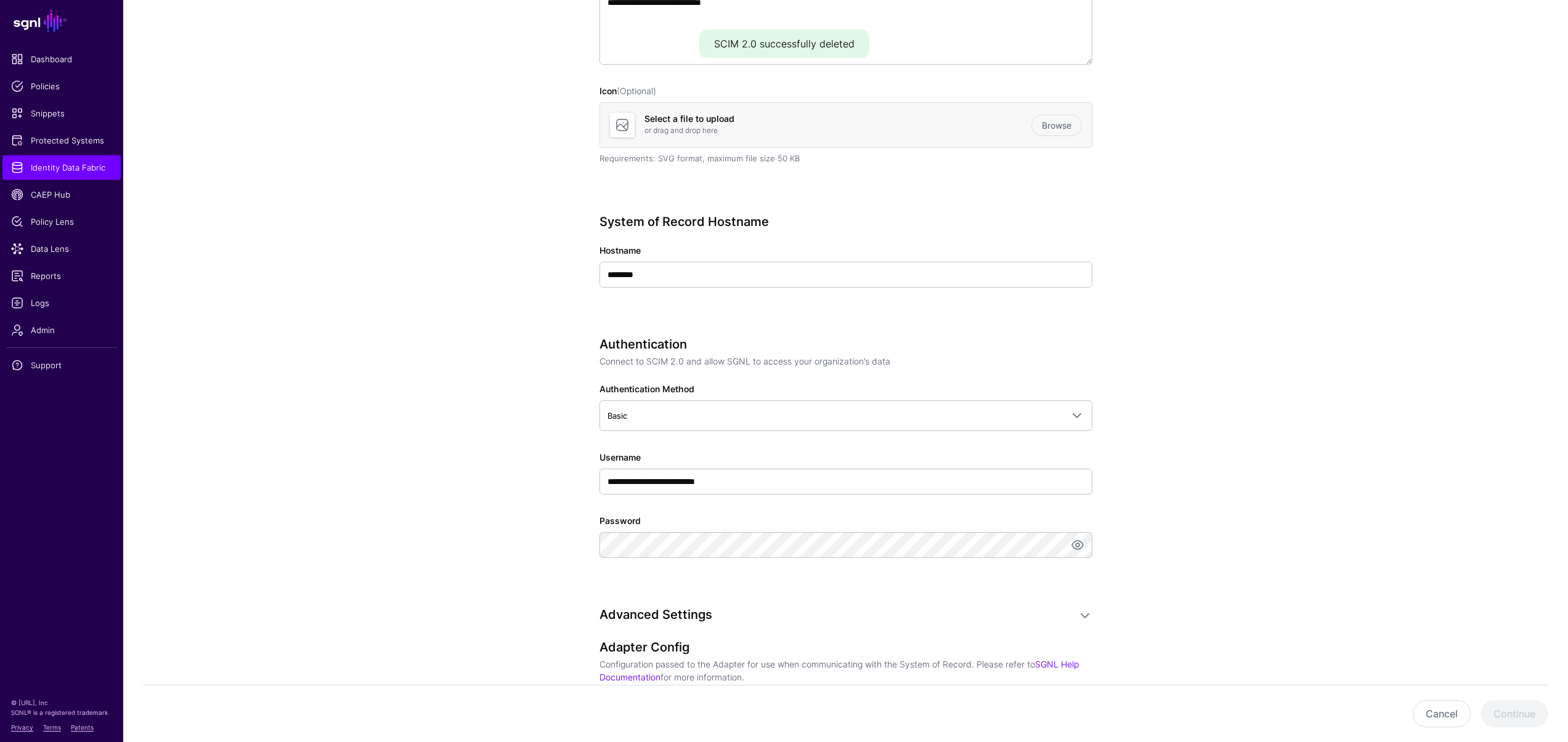
scroll to position [274, 0]
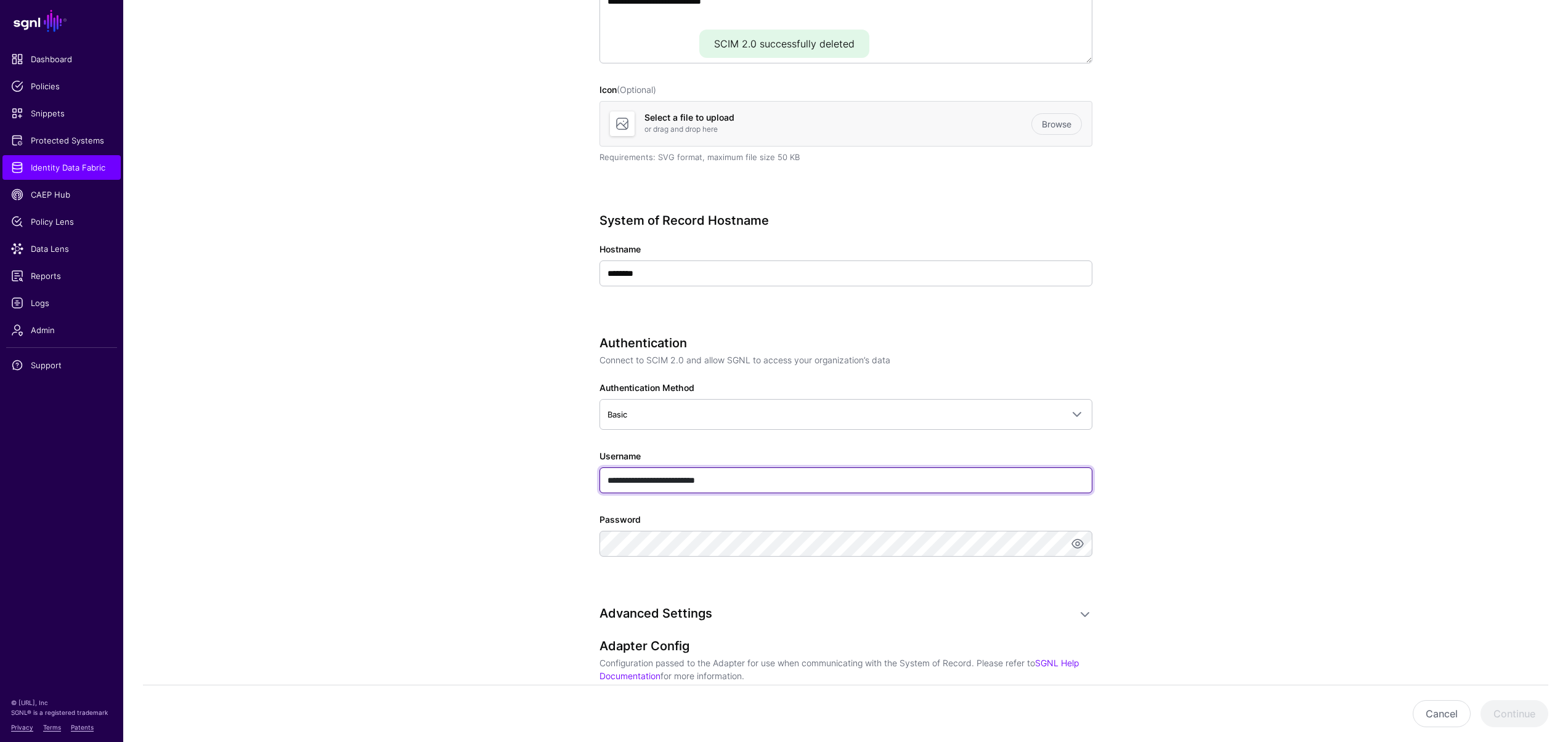
click at [754, 473] on input "**********" at bounding box center [845, 480] width 493 height 26
type input "****"
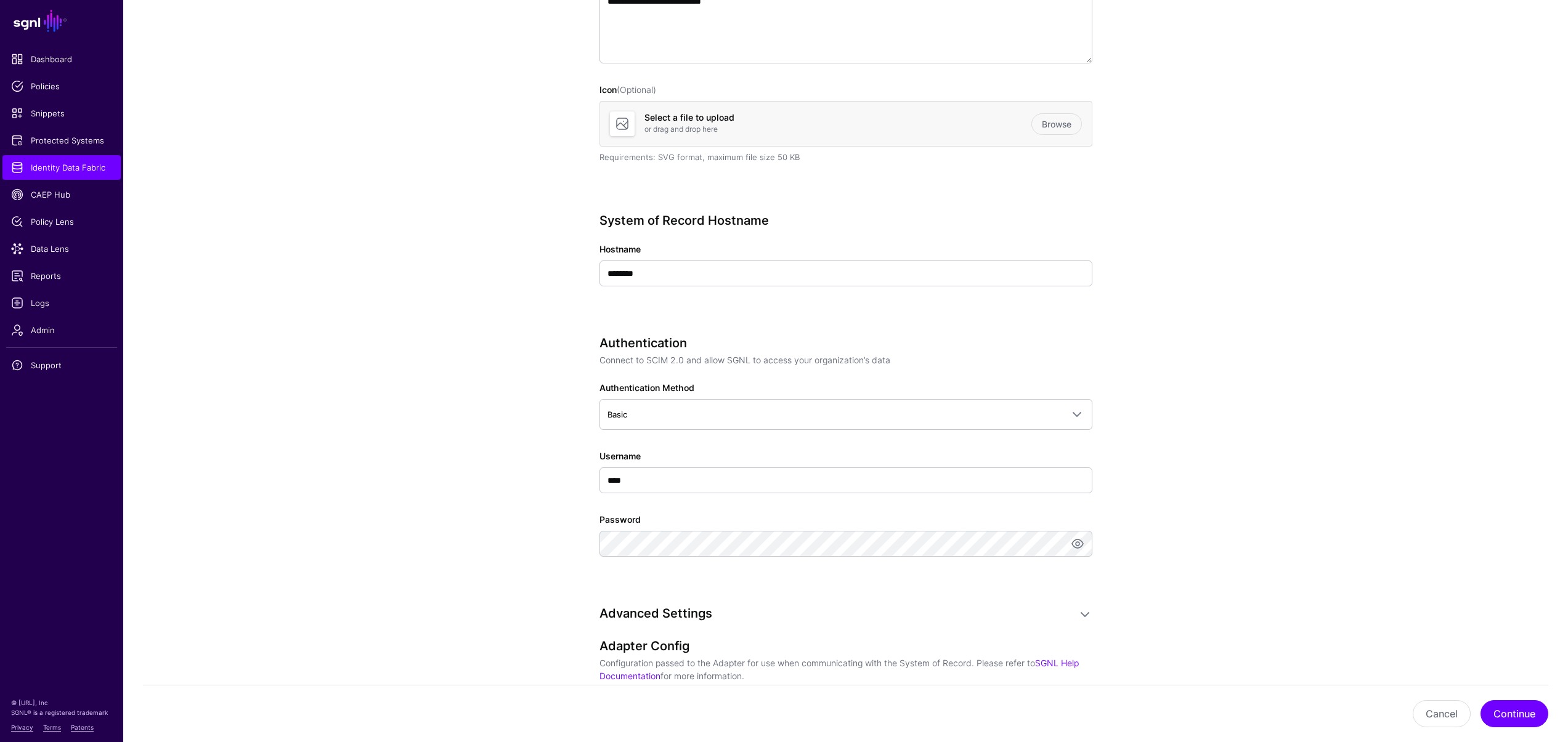
click at [535, 415] on app-datasources-details-form "**********" at bounding box center [845, 443] width 1444 height 1241
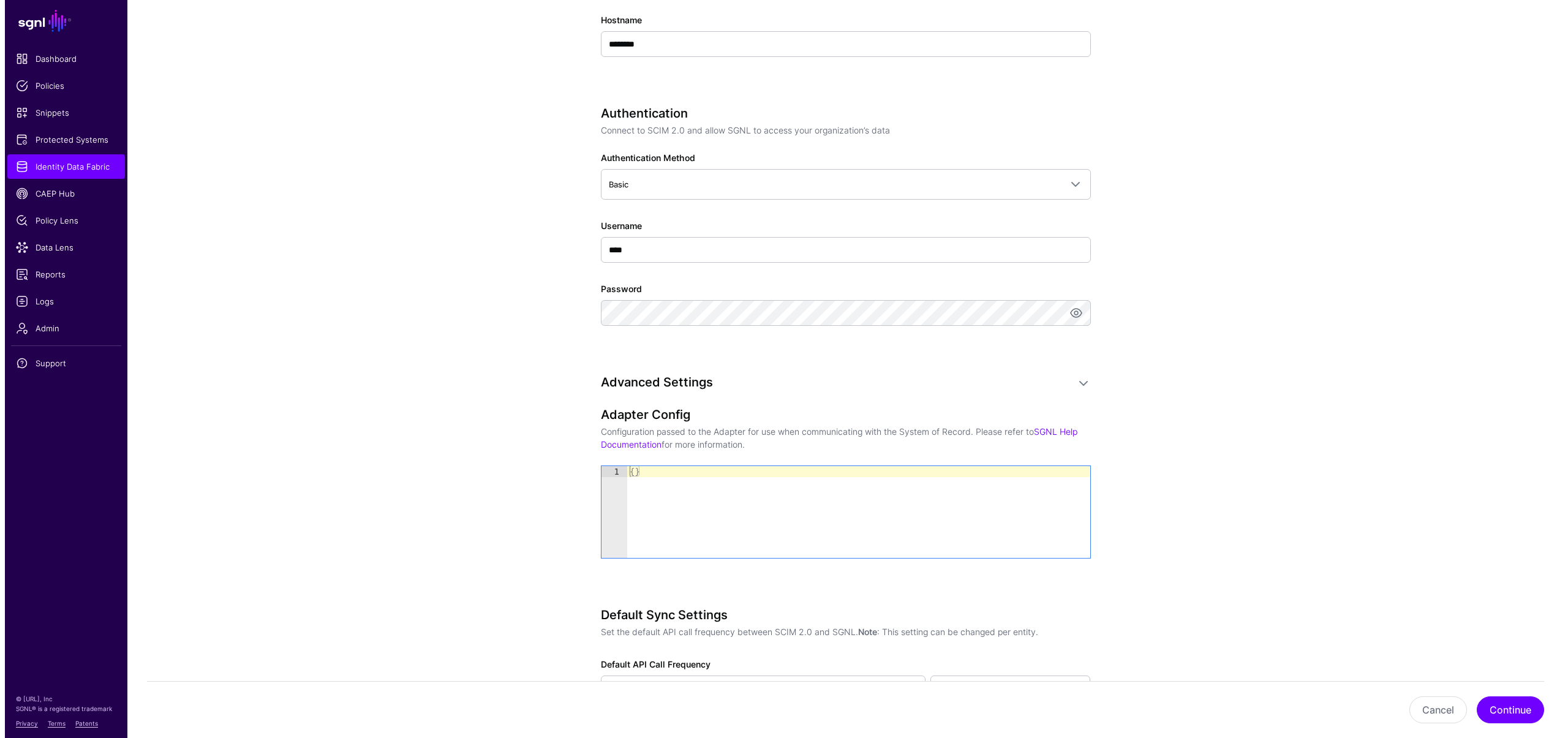
scroll to position [591, 0]
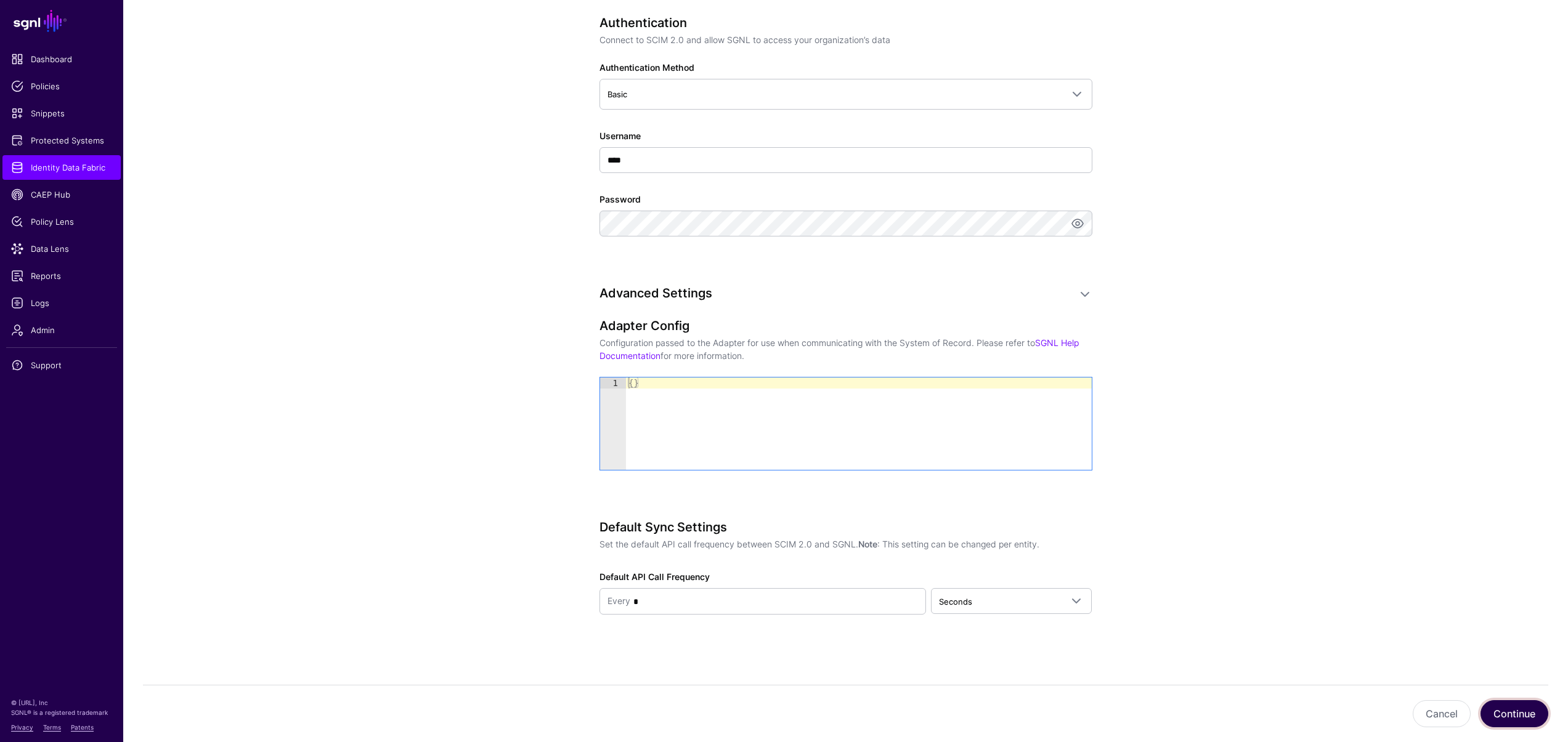
click at [1511, 702] on button "Continue" at bounding box center [1514, 713] width 68 height 27
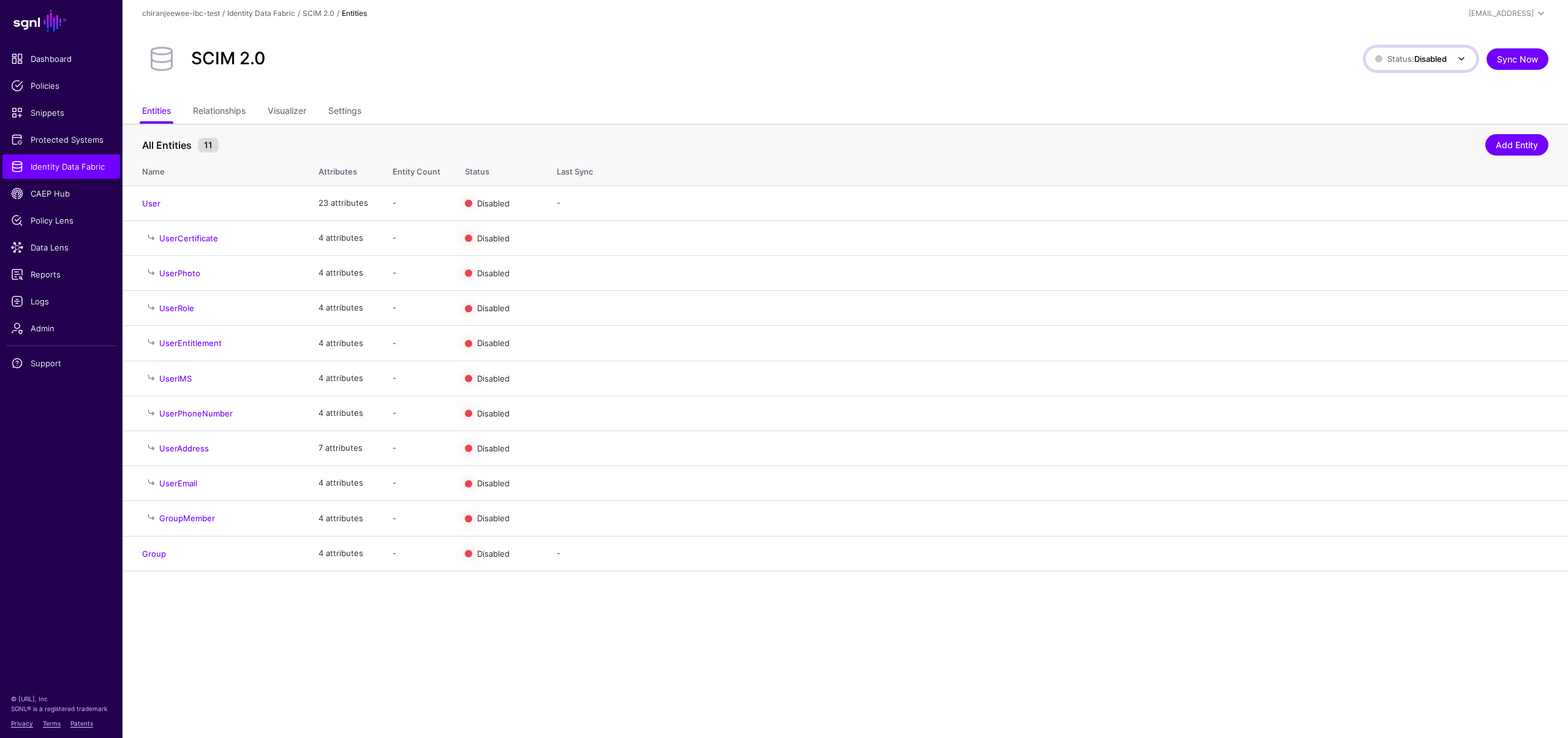
click at [1439, 60] on strong "Disabled" at bounding box center [1430, 58] width 32 height 10
click at [1425, 97] on span "Syncing active for all configured entities that are enabled" at bounding box center [1438, 111] width 101 height 30
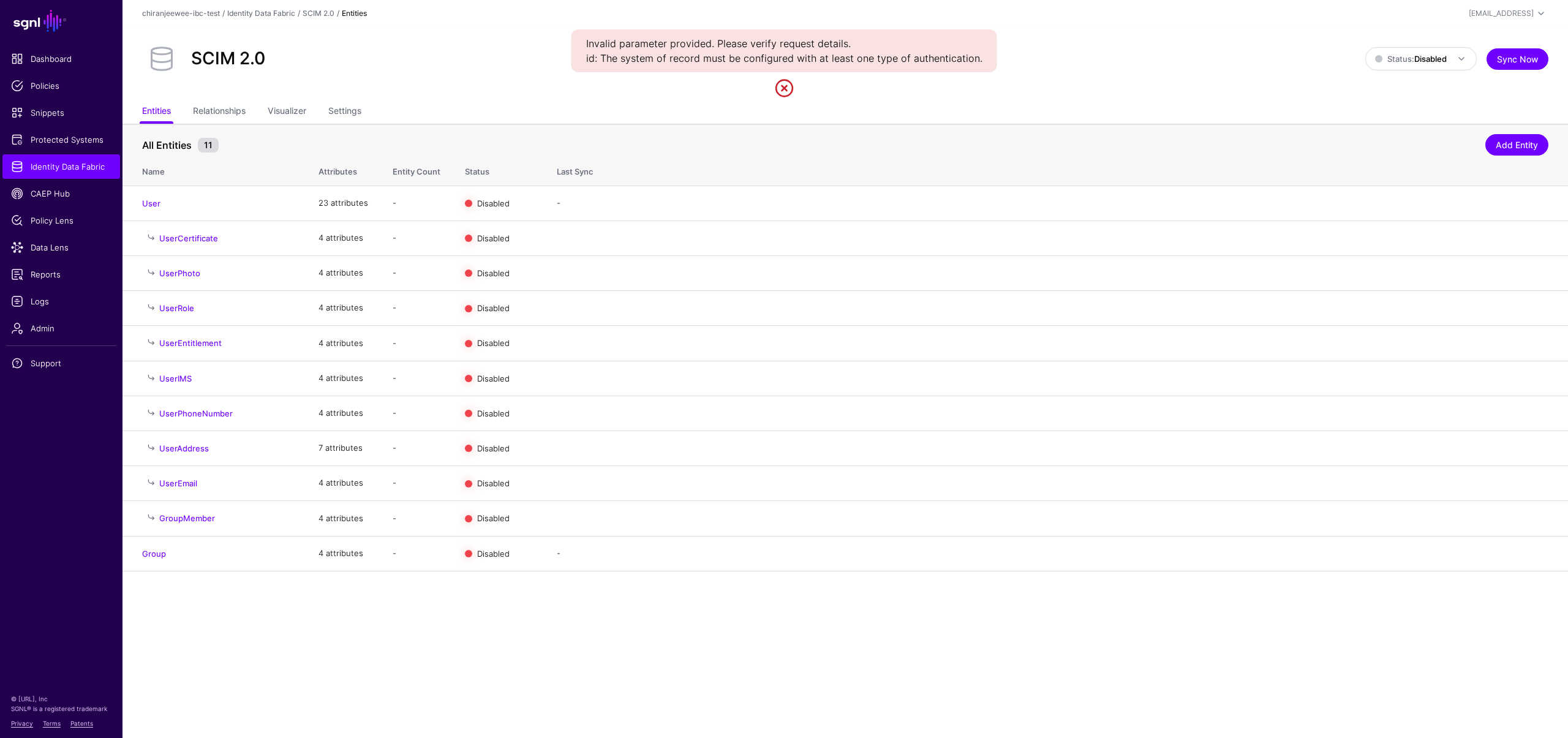
click at [369, 111] on ul "Entities Relationships Visualizer Settings" at bounding box center [845, 112] width 1406 height 23
click at [361, 113] on link "Settings" at bounding box center [345, 112] width 33 height 23
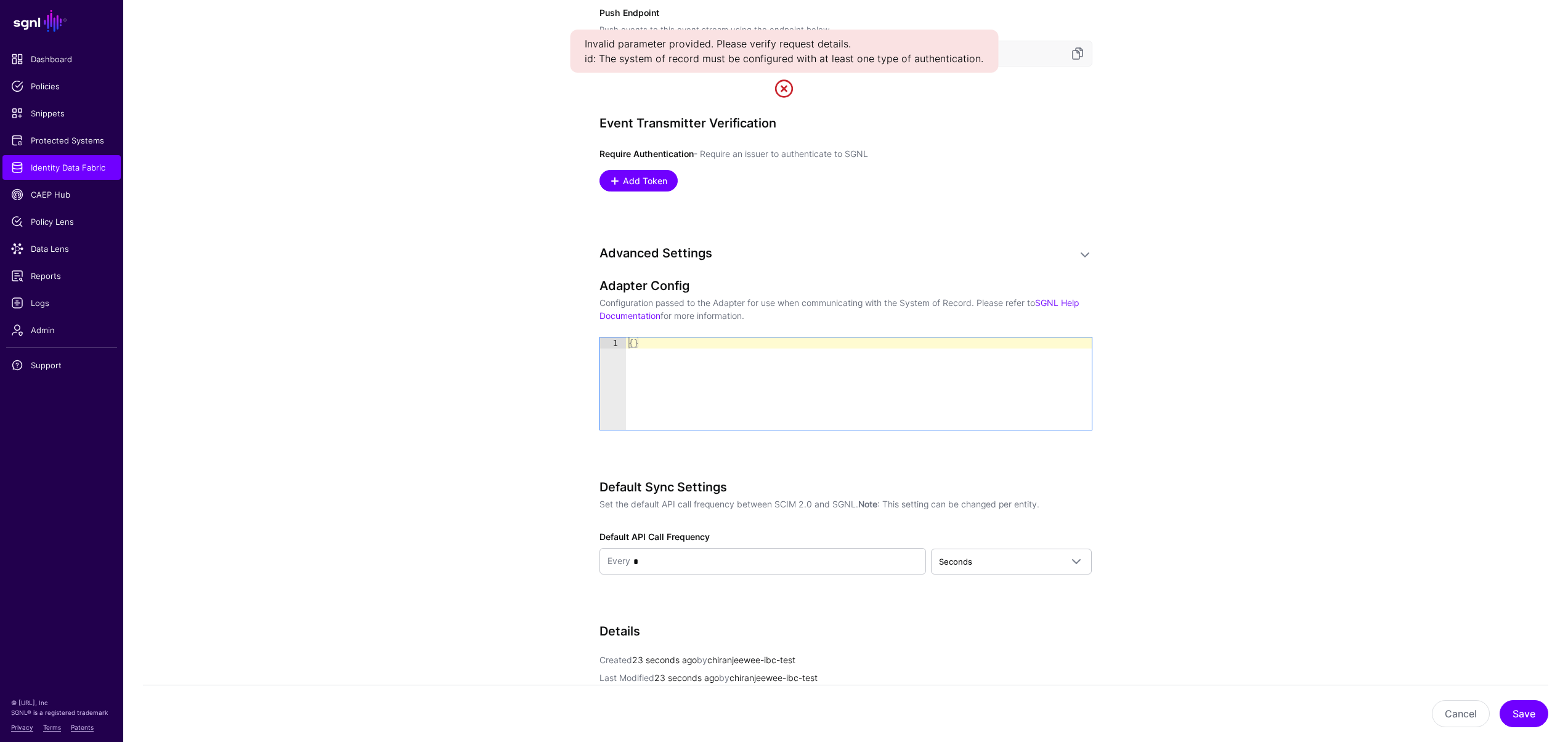
scroll to position [937, 0]
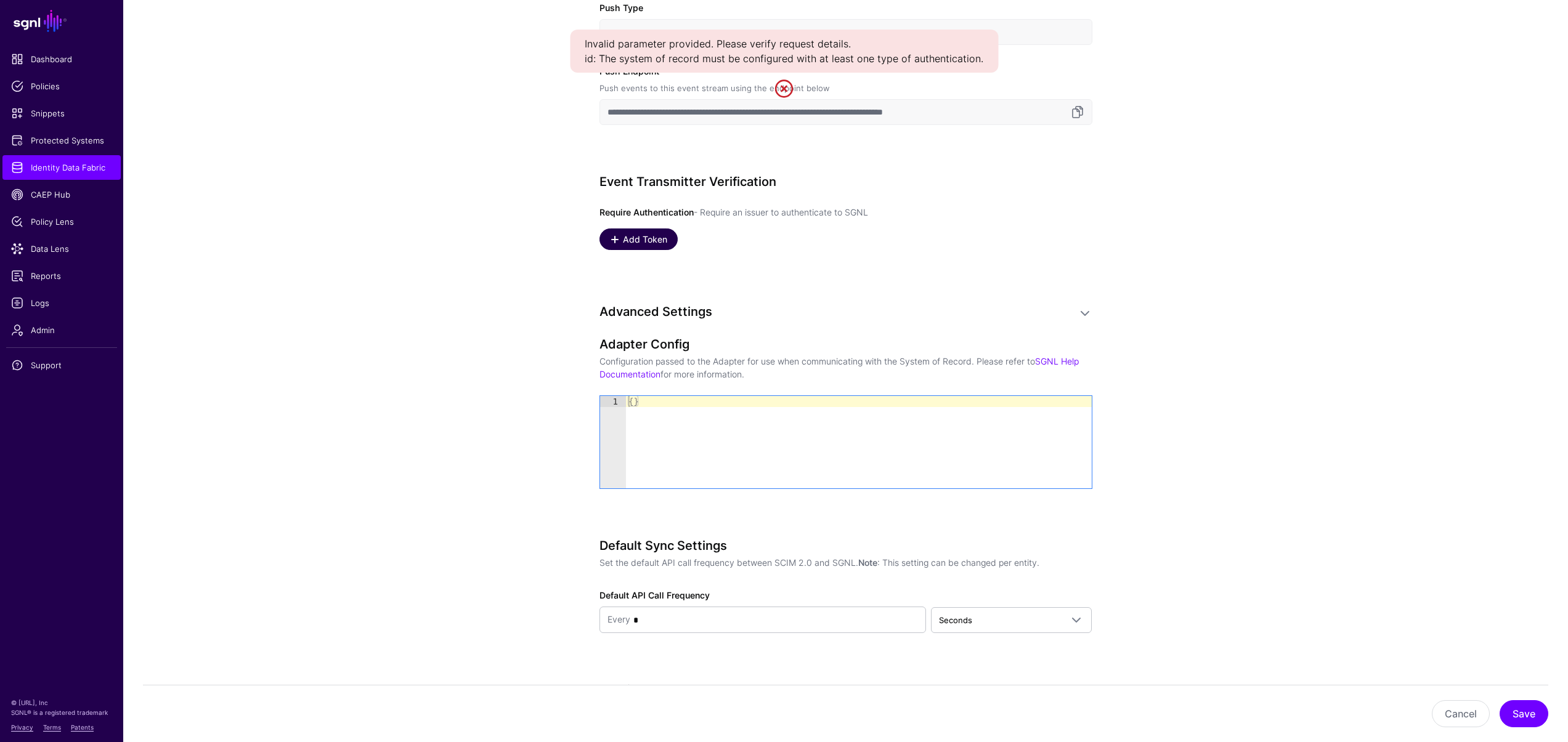
click at [640, 241] on span "Add Token" at bounding box center [645, 239] width 47 height 13
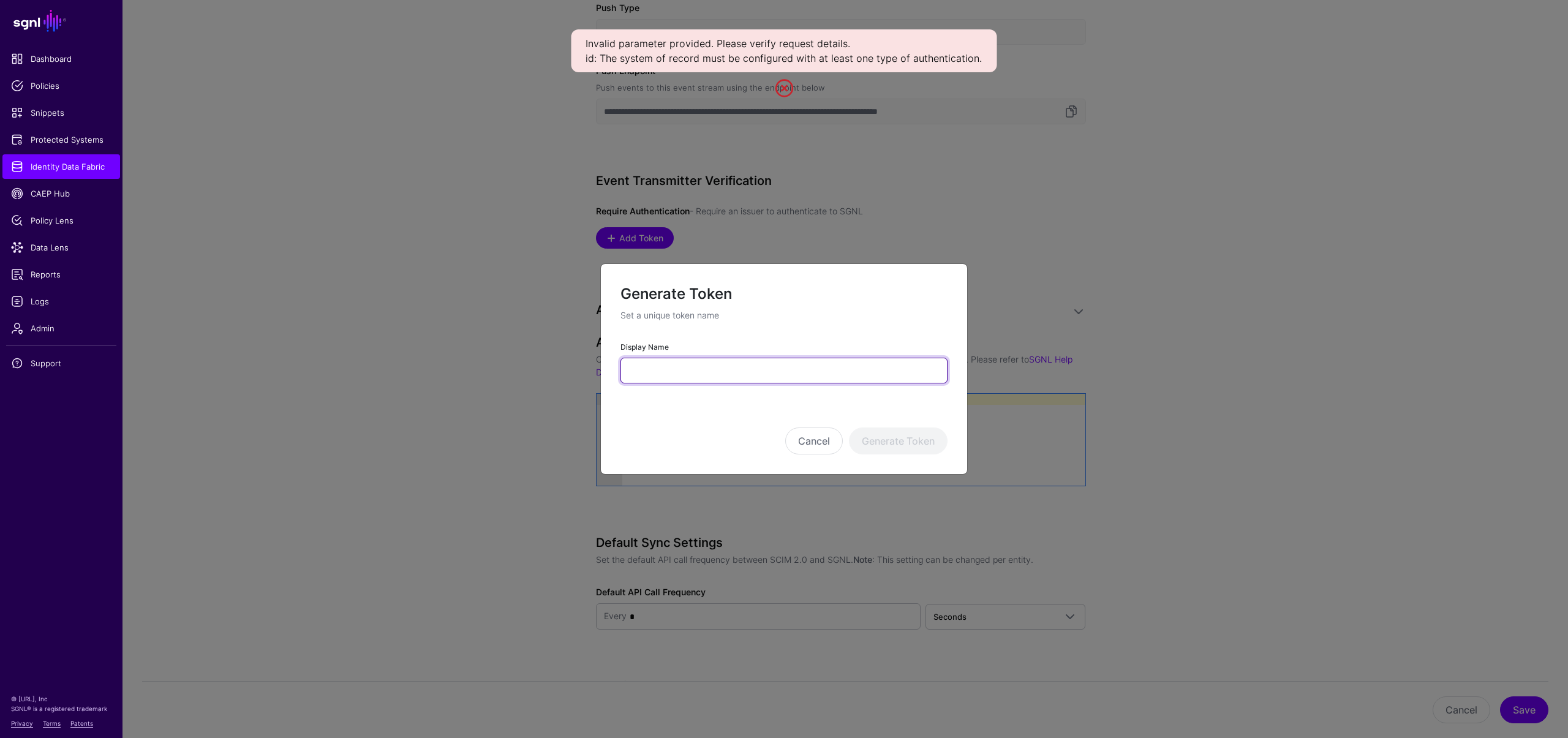
click at [701, 367] on input "Display Name" at bounding box center [784, 371] width 327 height 26
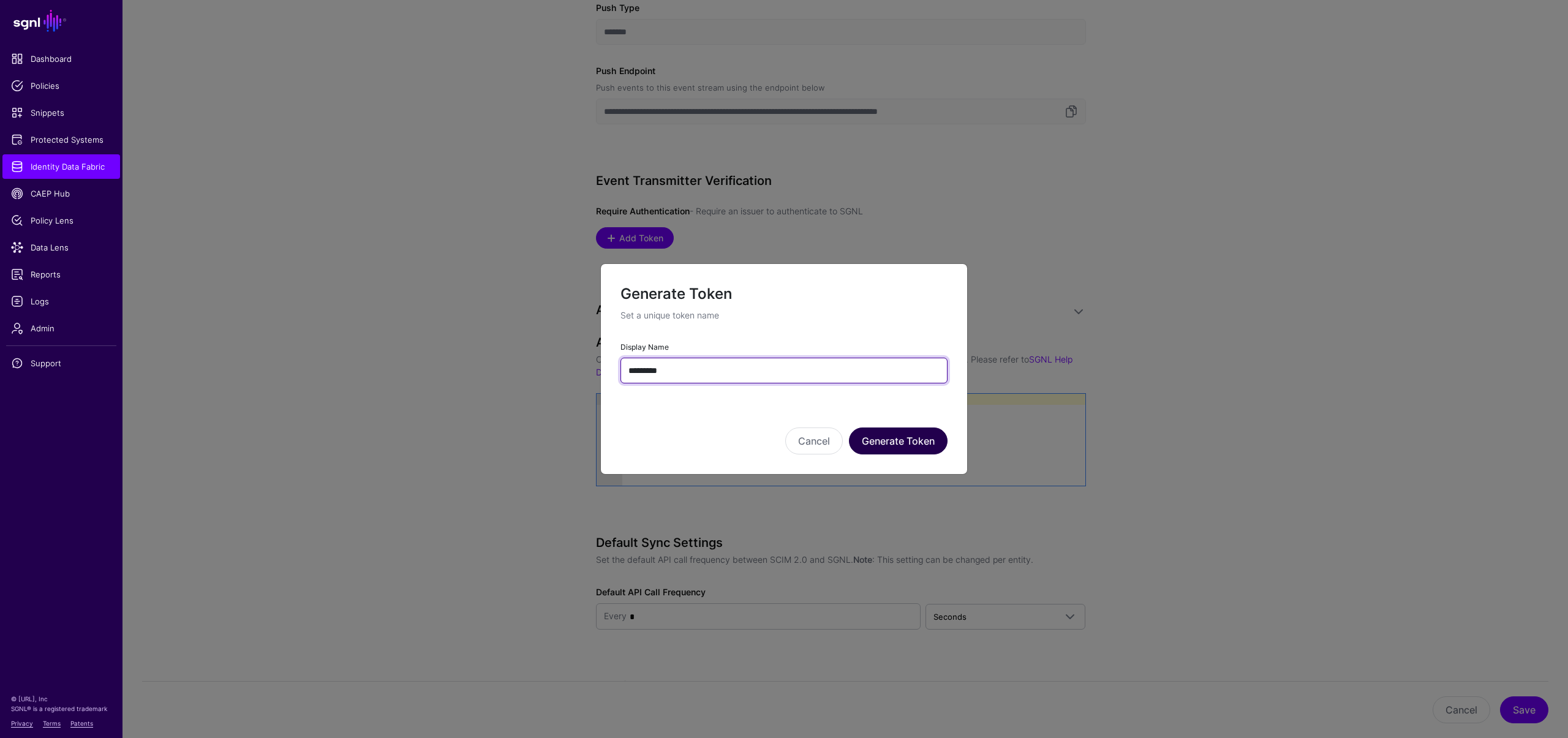
type input "*********"
click at [914, 436] on button "Generate Token" at bounding box center [898, 441] width 99 height 27
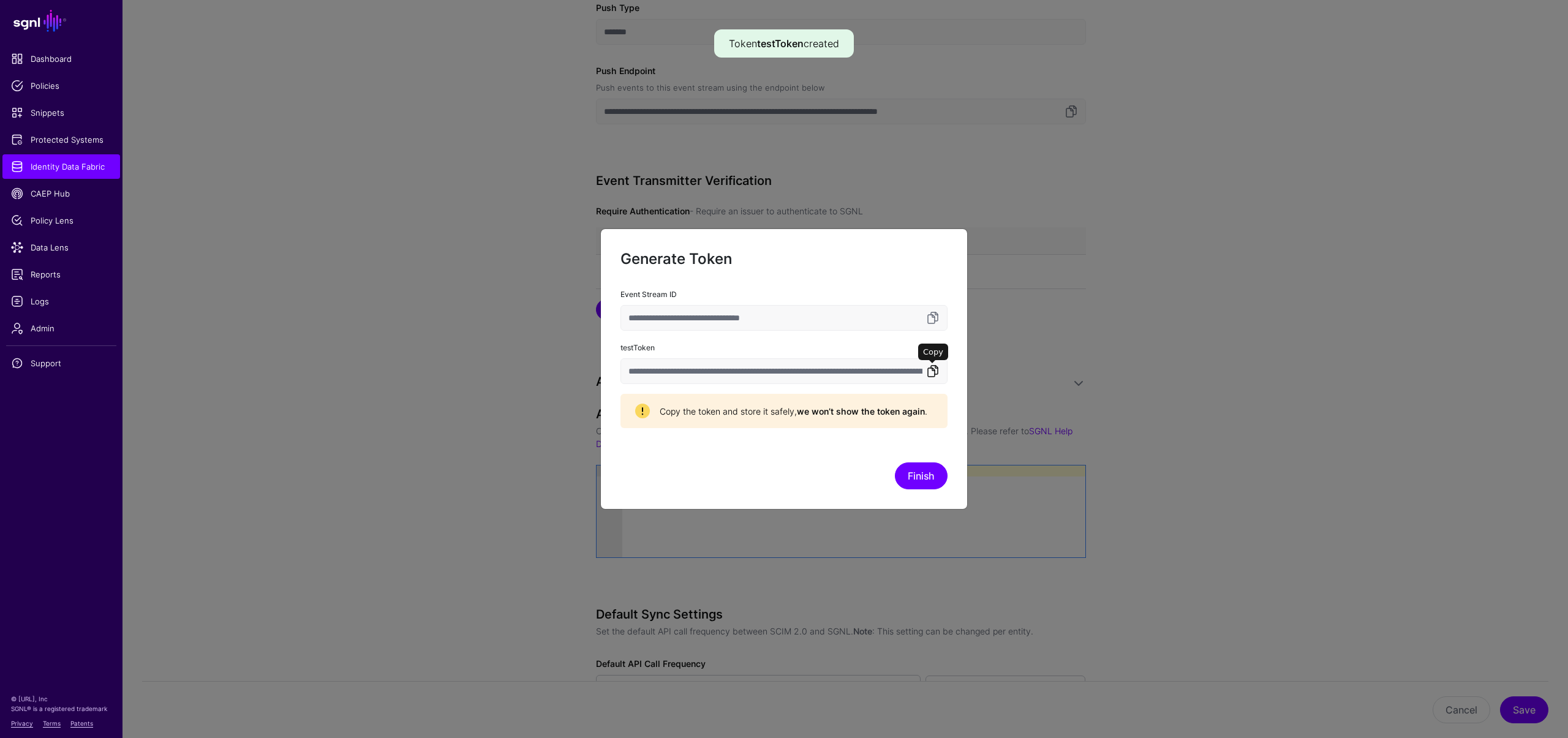
click at [933, 371] on link at bounding box center [933, 371] width 15 height 15
click at [919, 479] on button "Finish" at bounding box center [921, 476] width 53 height 27
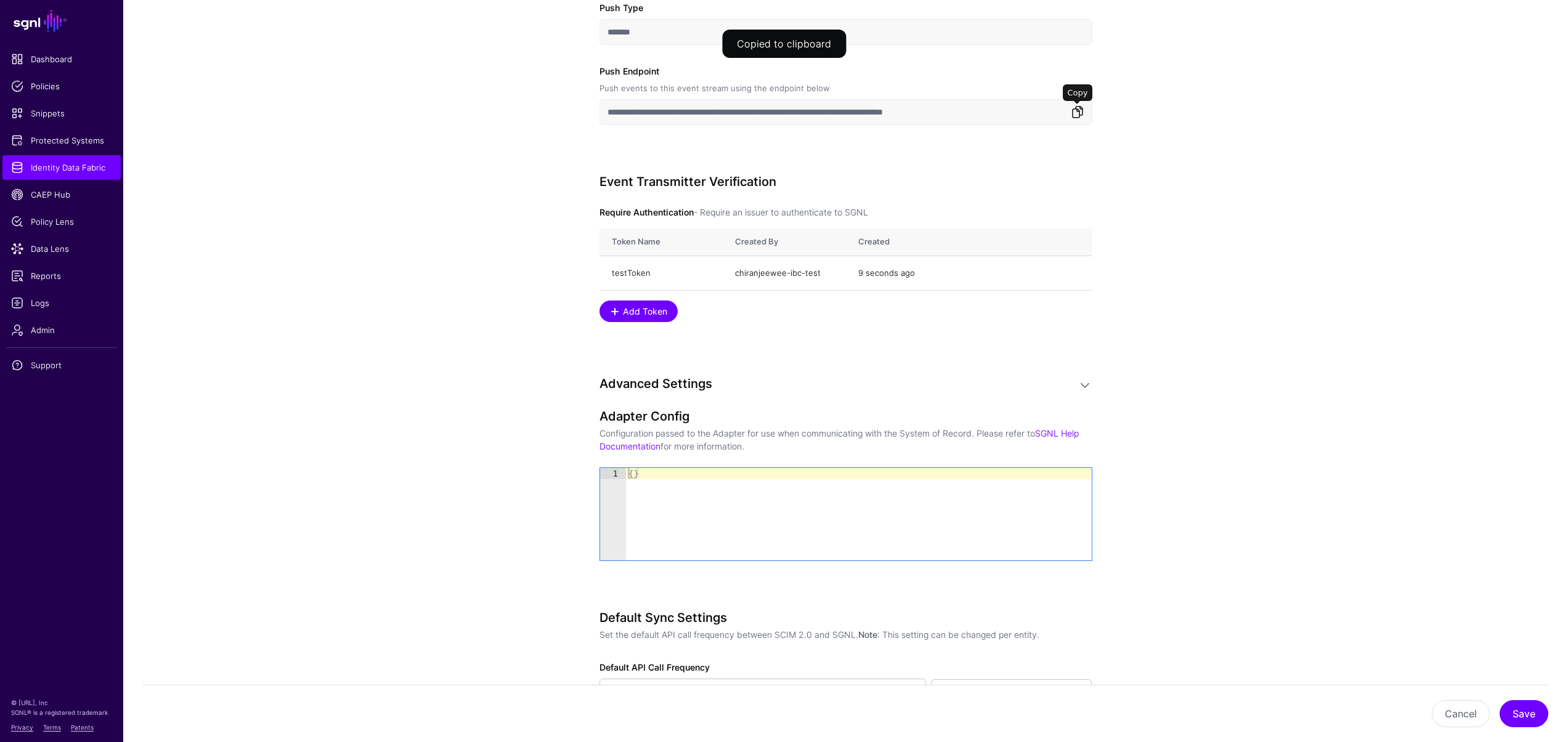
click at [1082, 111] on link at bounding box center [1077, 111] width 15 height 15
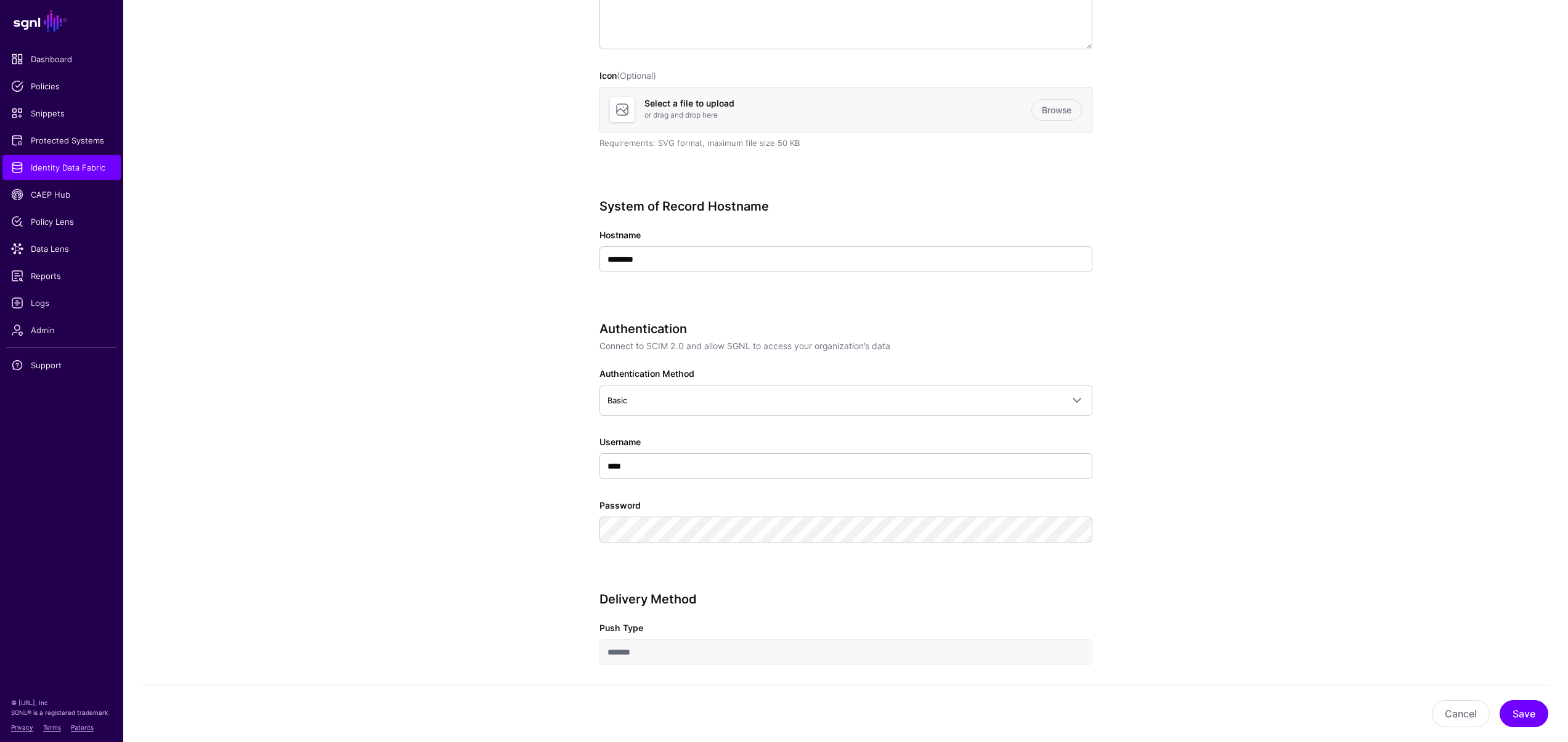
scroll to position [306, 0]
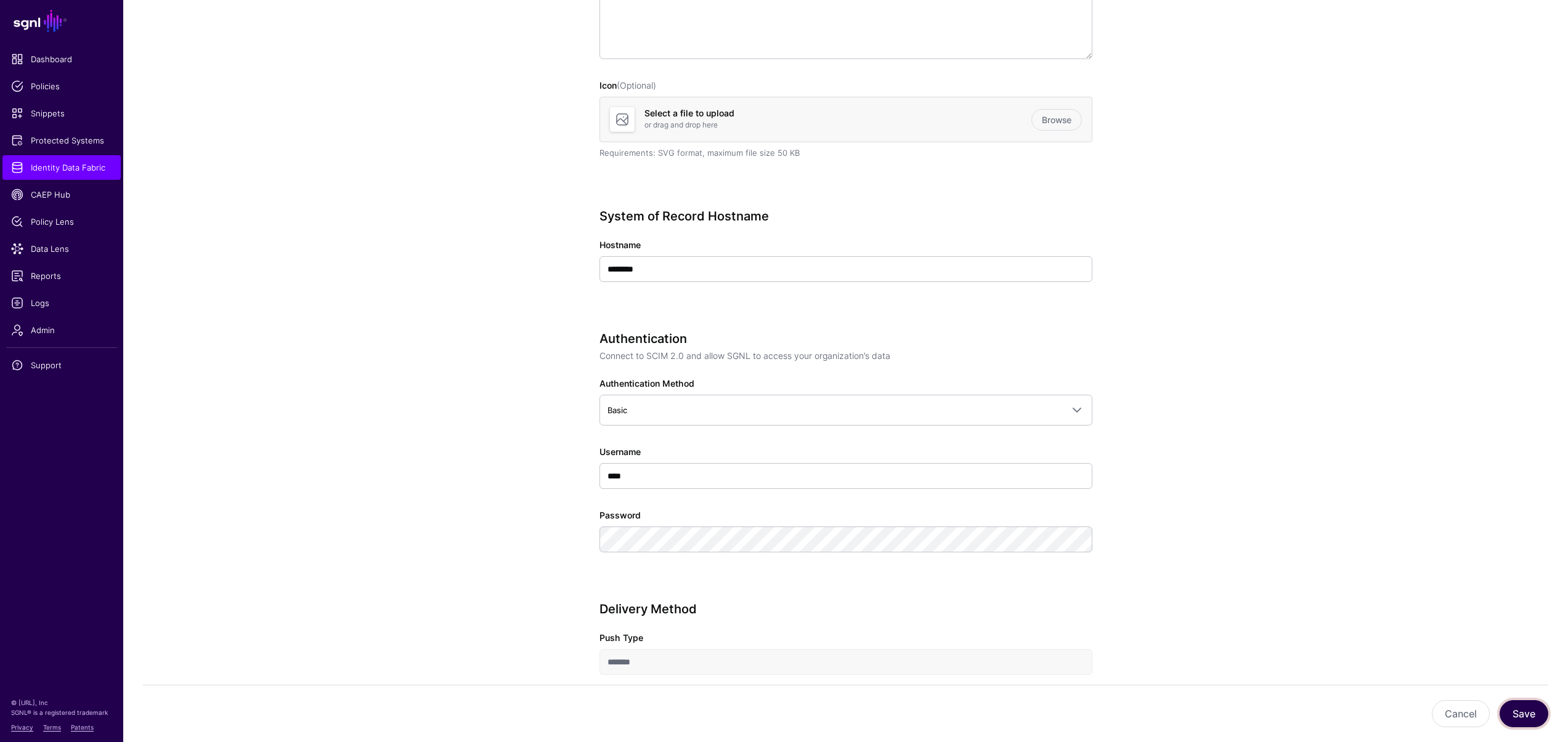
click at [1524, 716] on button "Save" at bounding box center [1523, 713] width 48 height 27
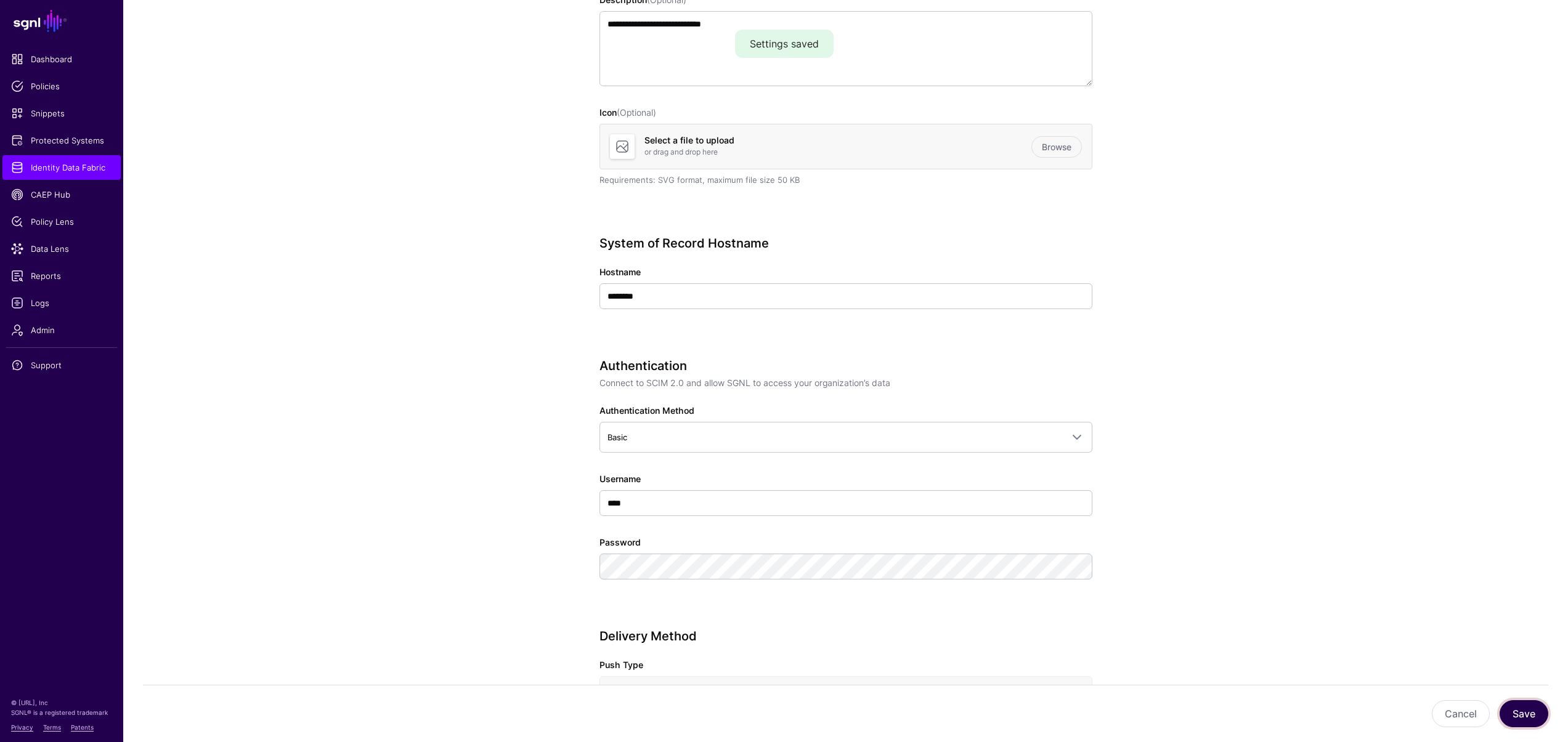
scroll to position [0, 0]
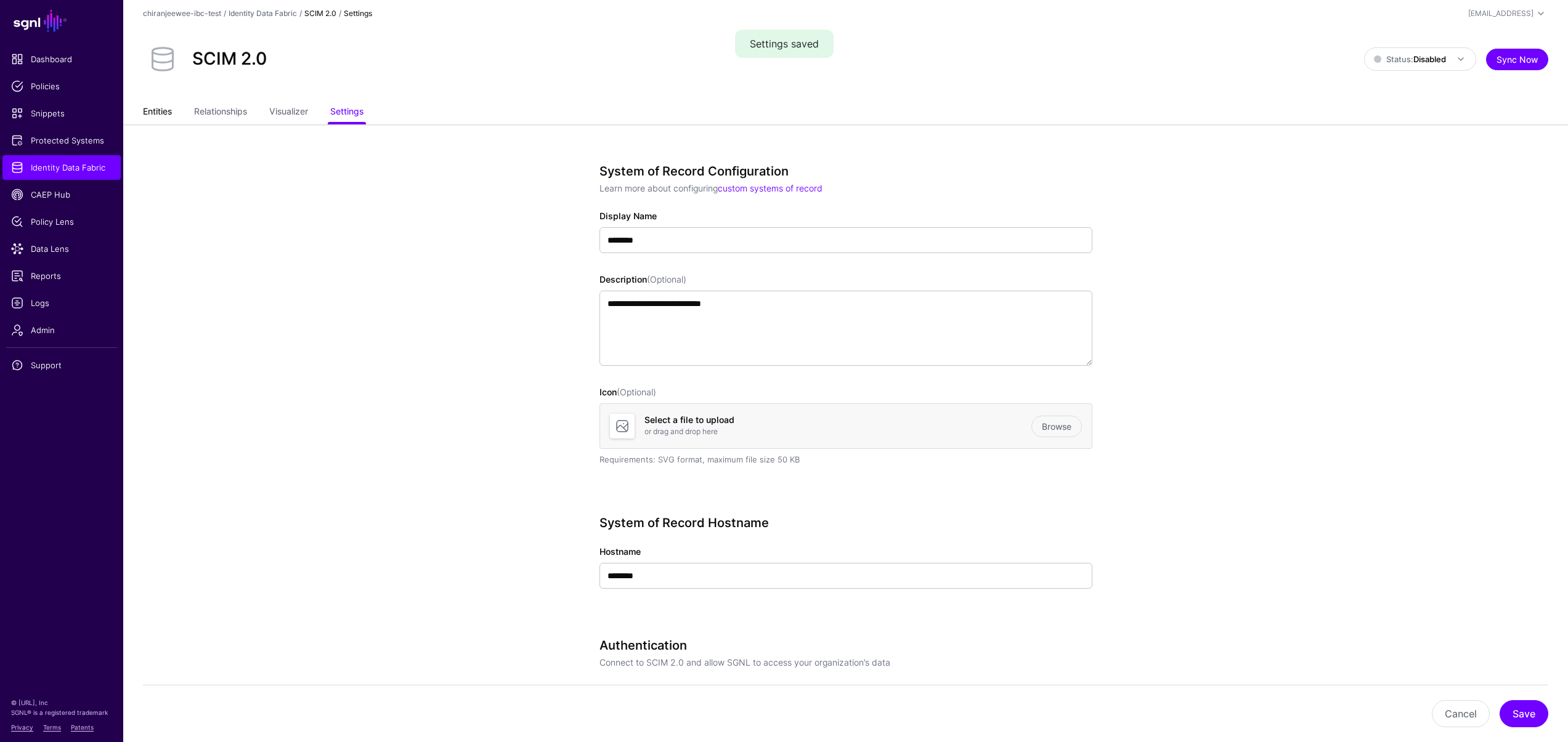
click at [167, 118] on link "Entities" at bounding box center [157, 113] width 29 height 24
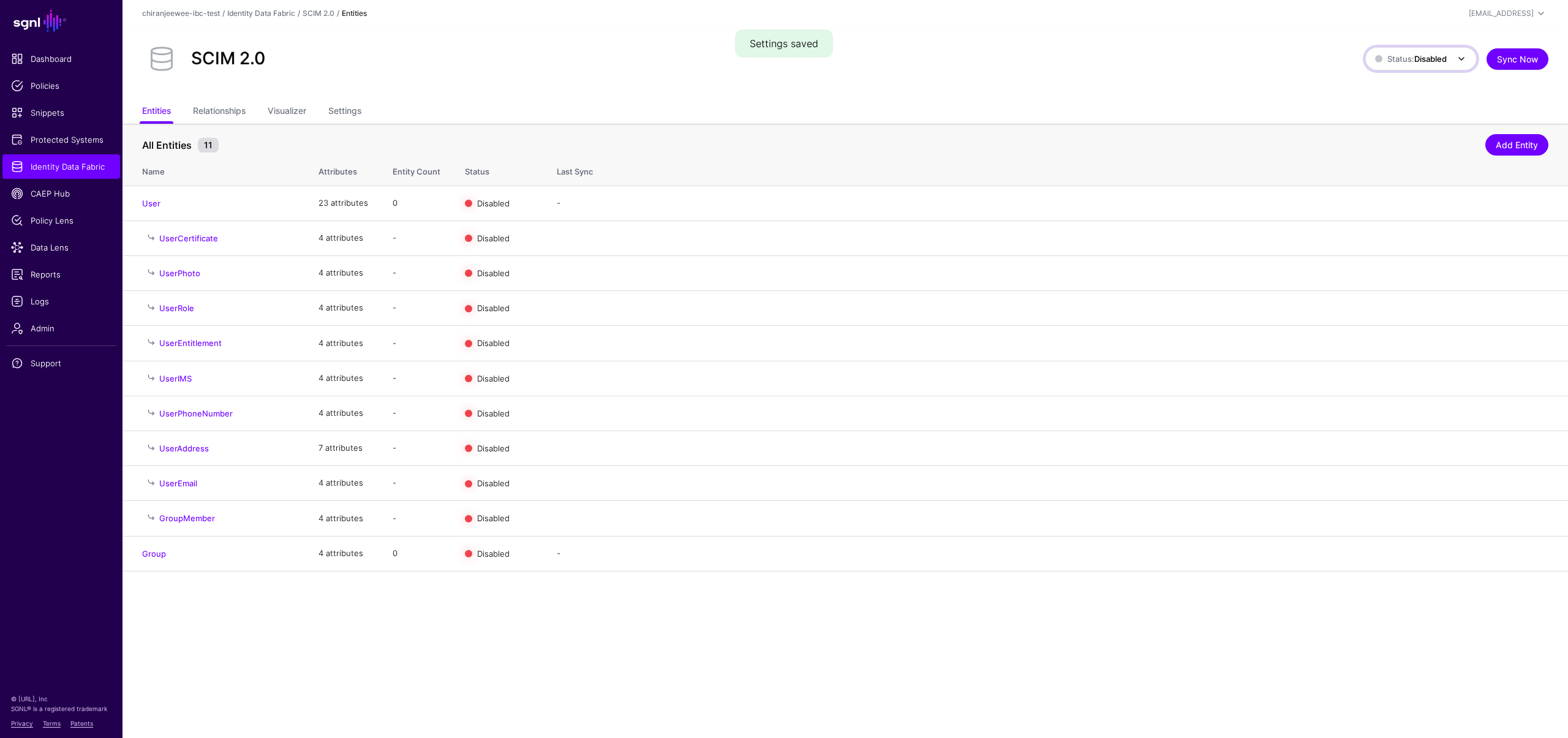
click at [1414, 54] on strong "Disabled" at bounding box center [1430, 58] width 32 height 10
click at [1417, 92] on span "Enabled Syncing active for all configured entities that are enabled" at bounding box center [1432, 105] width 114 height 49
click at [1425, 203] on link "Enable" at bounding box center [1425, 202] width 26 height 10
click at [1422, 551] on link "Enable" at bounding box center [1425, 552] width 26 height 10
click at [43, 298] on span "Logs" at bounding box center [61, 301] width 101 height 12
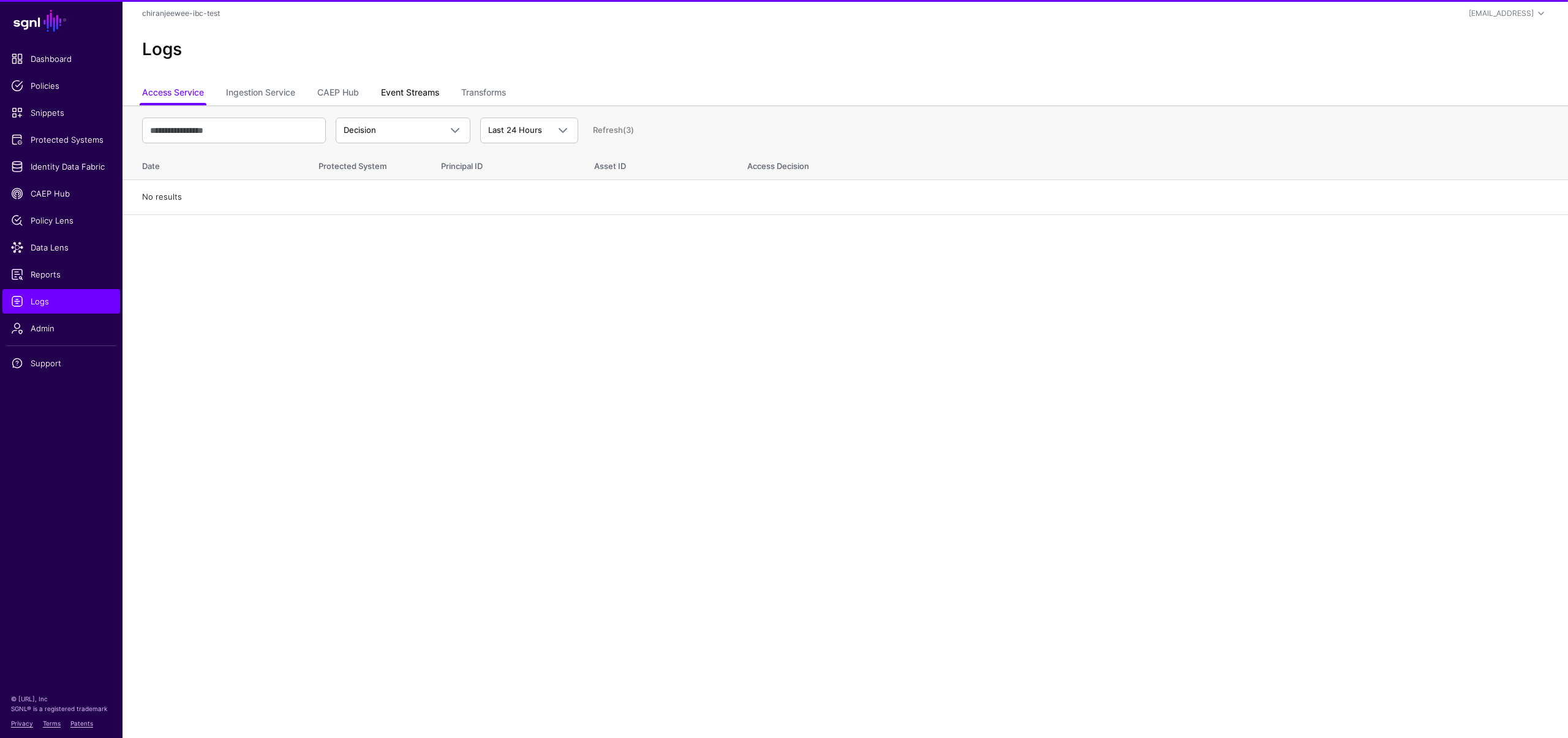
click at [417, 89] on link "Event Streams" at bounding box center [410, 94] width 58 height 23
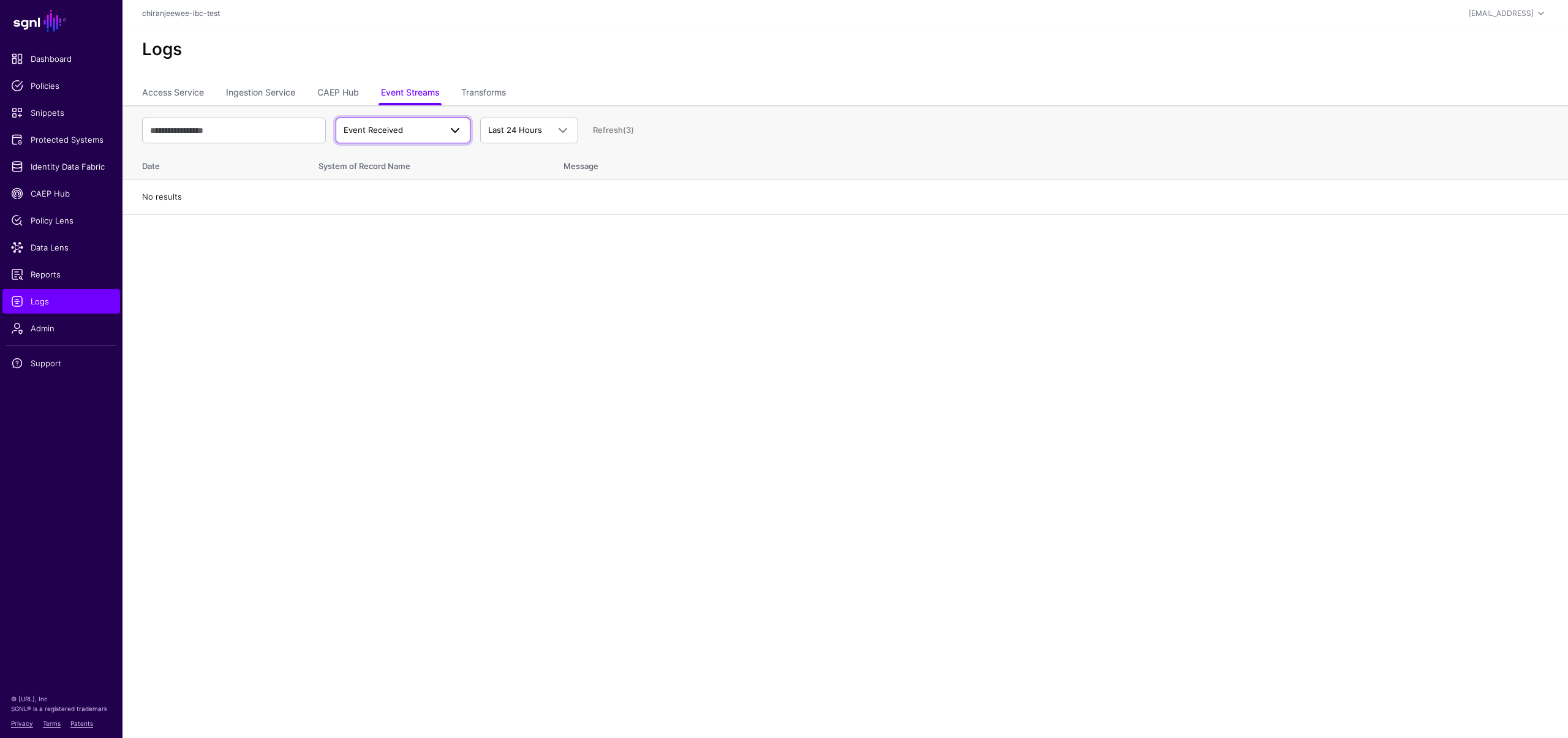
click at [398, 128] on span "Event Received" at bounding box center [373, 129] width 60 height 10
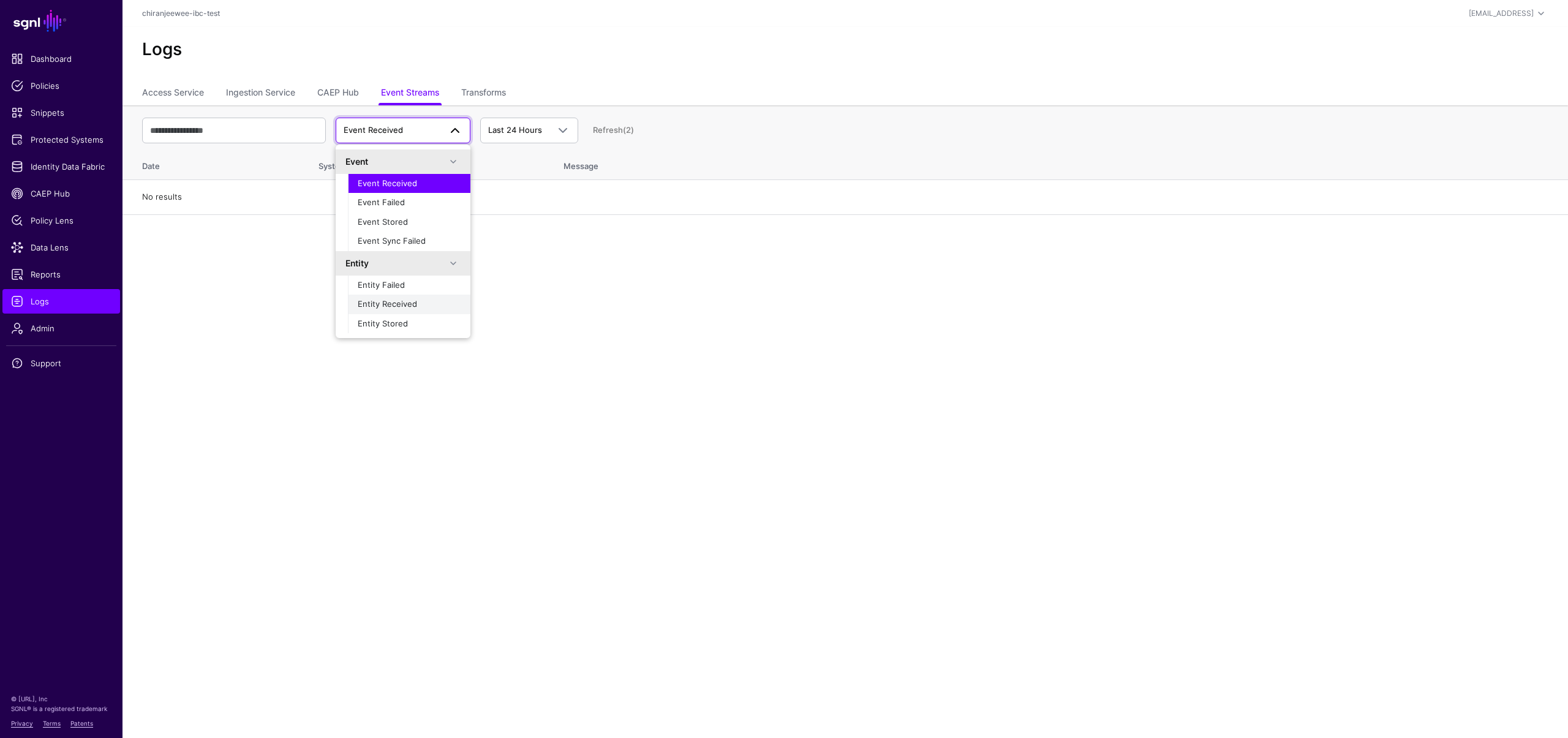
click at [397, 308] on span "Entity Received" at bounding box center [388, 303] width 60 height 10
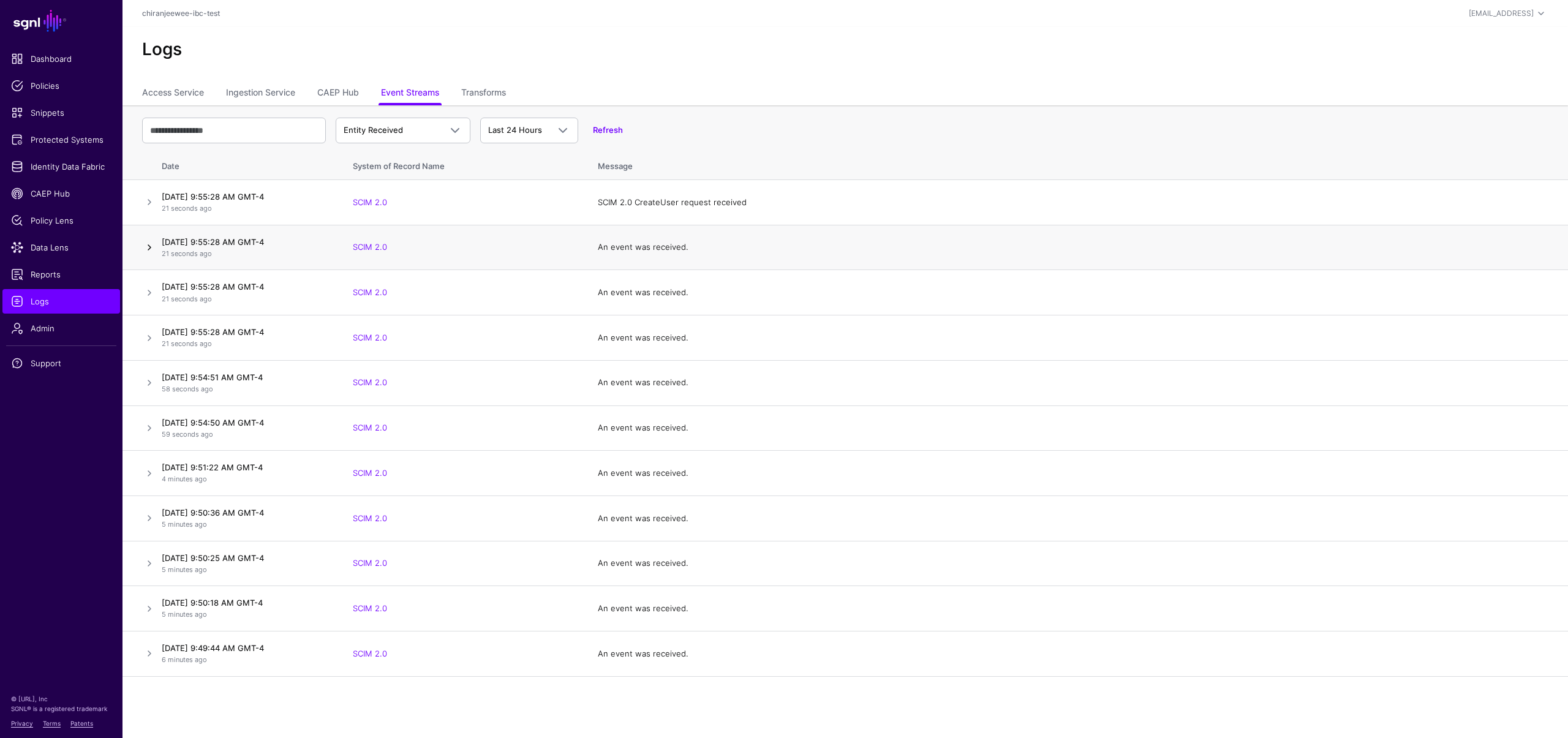
click at [153, 248] on link at bounding box center [149, 247] width 15 height 15
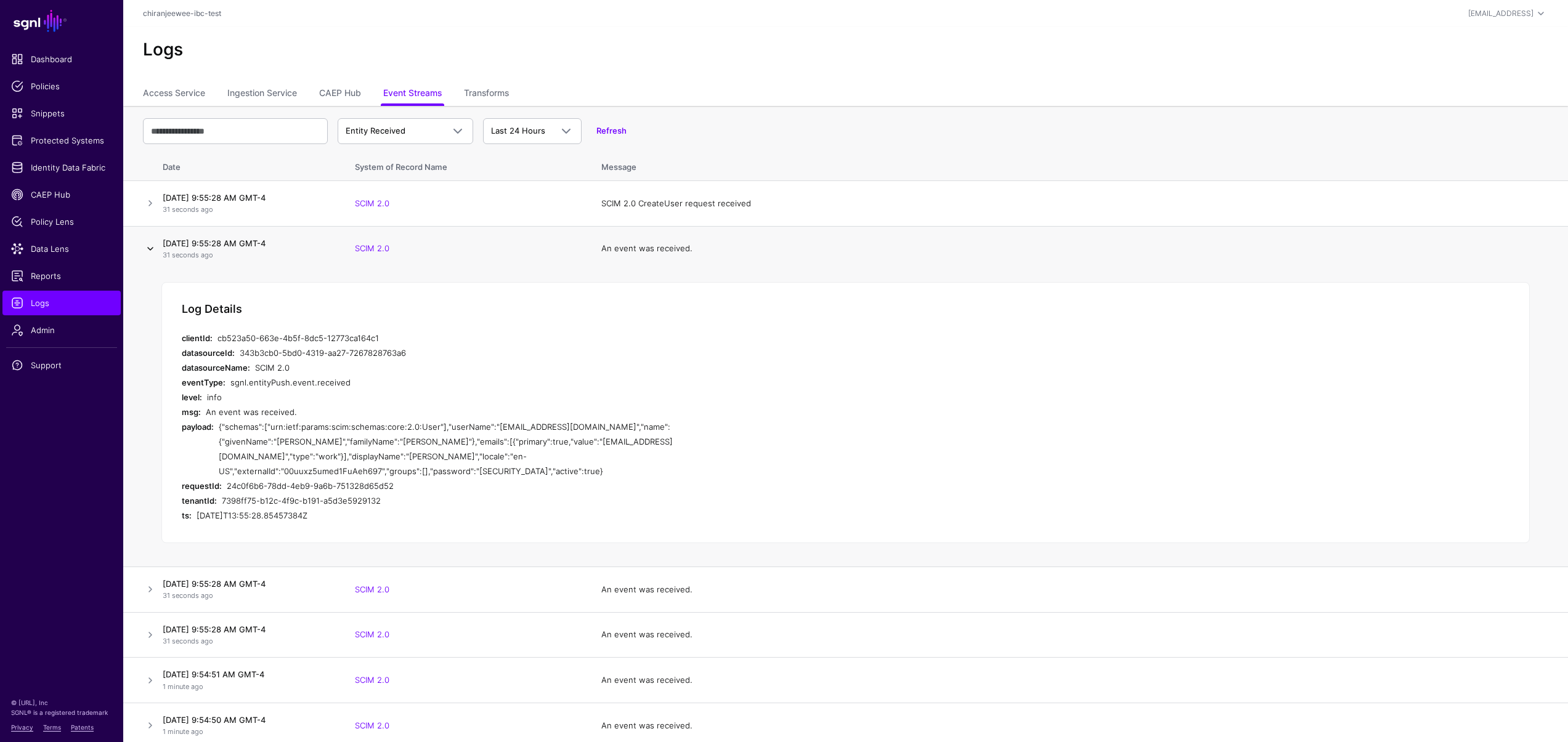
click at [154, 250] on link at bounding box center [150, 248] width 15 height 15
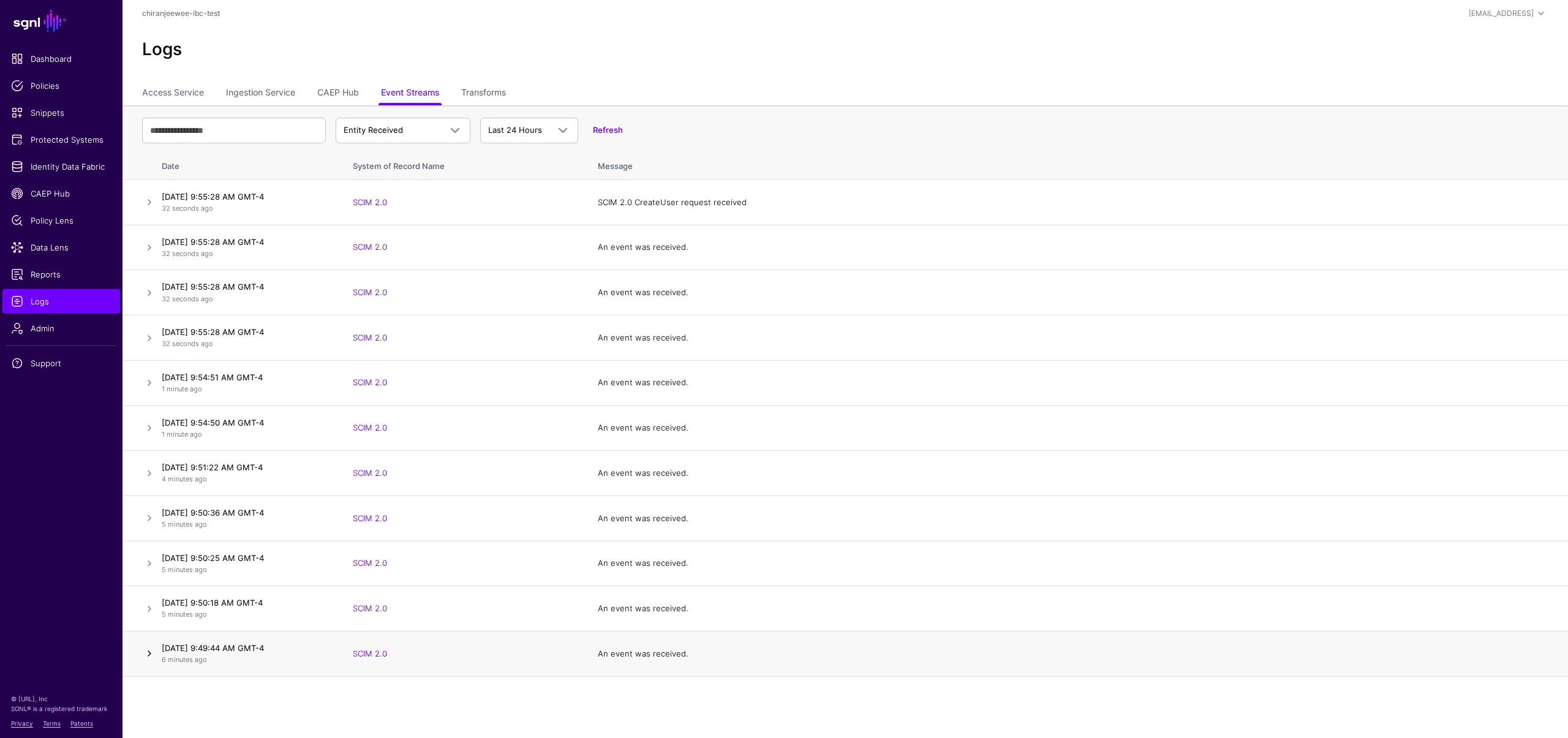
click at [150, 658] on link at bounding box center [149, 653] width 15 height 15
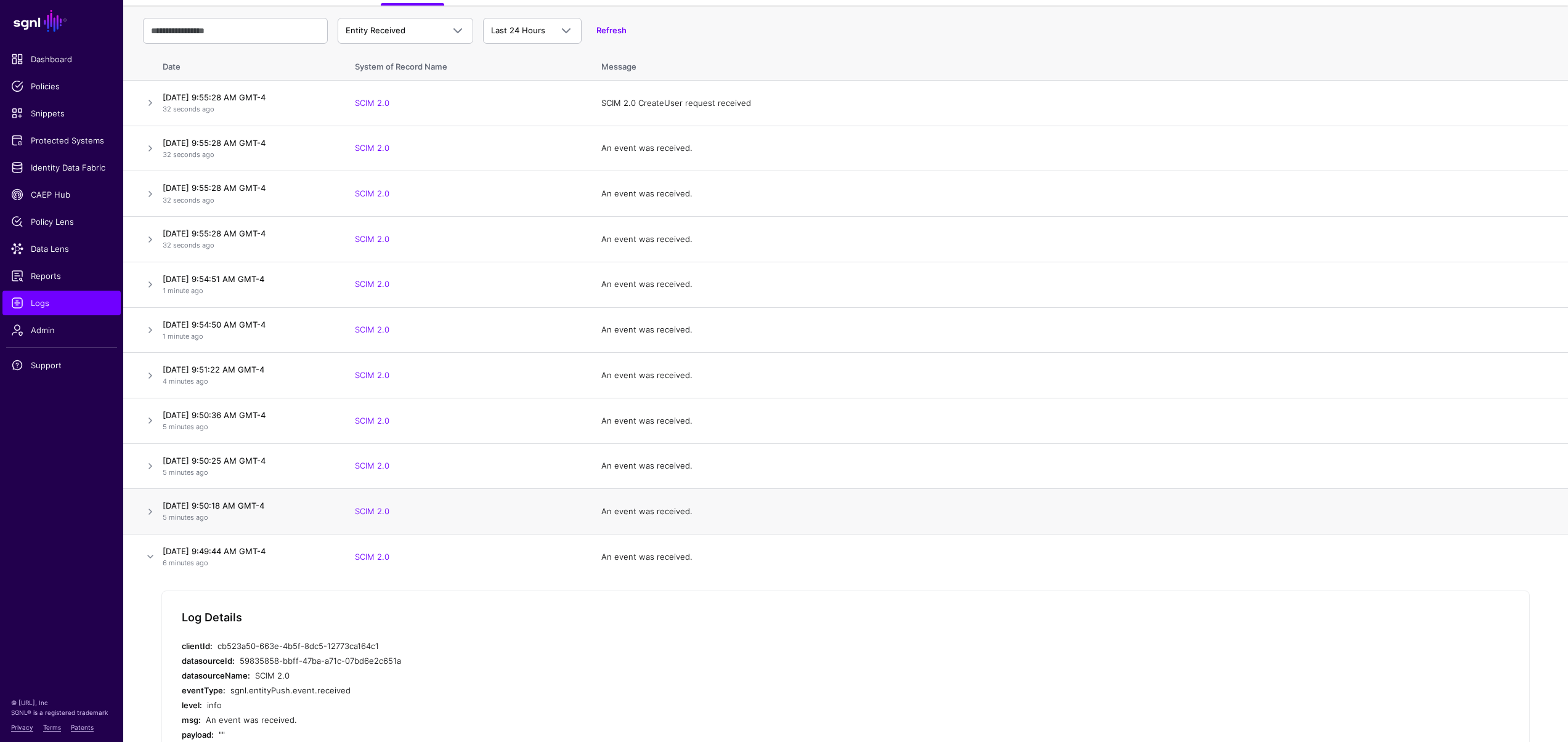
scroll to position [189, 0]
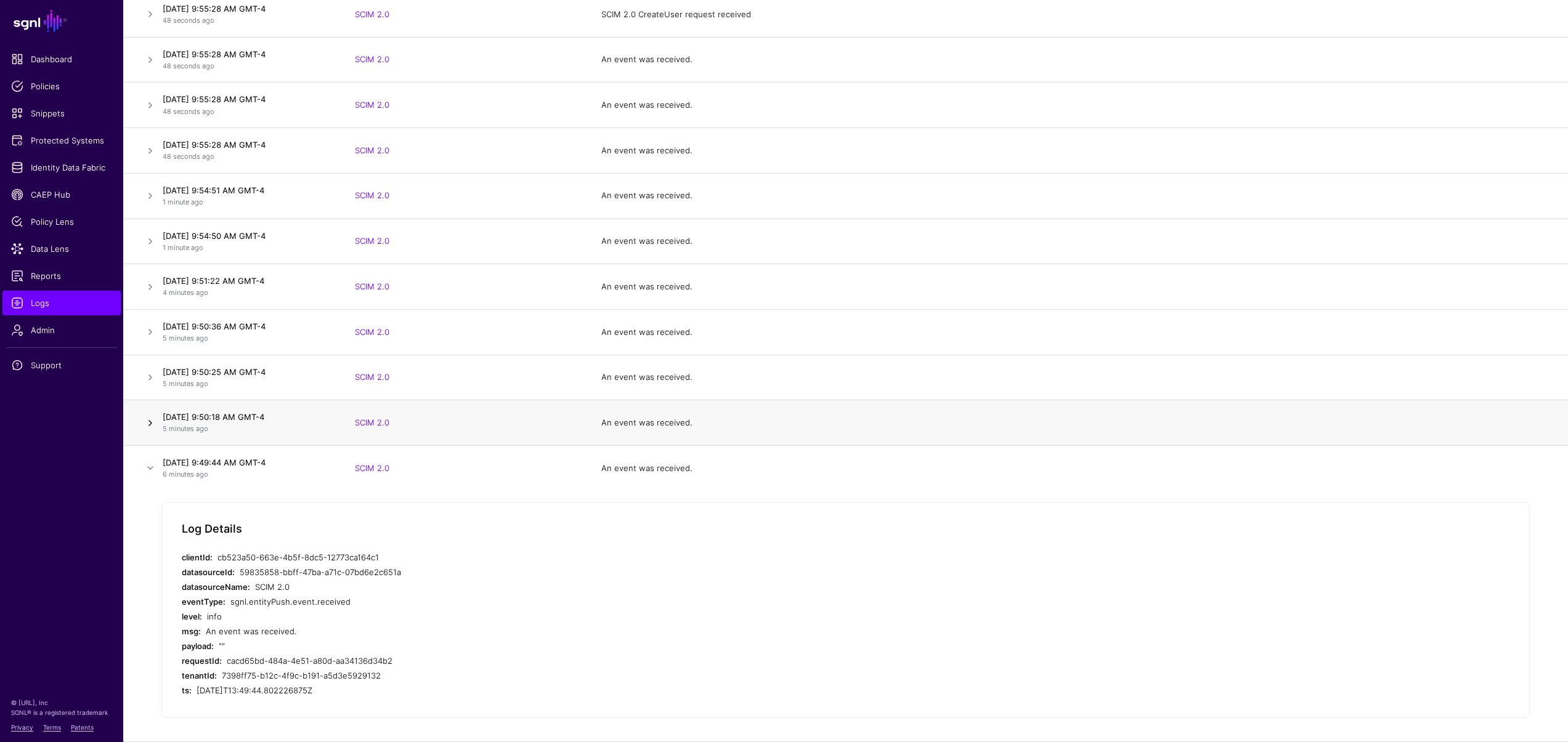
click at [149, 420] on link at bounding box center [150, 423] width 15 height 15
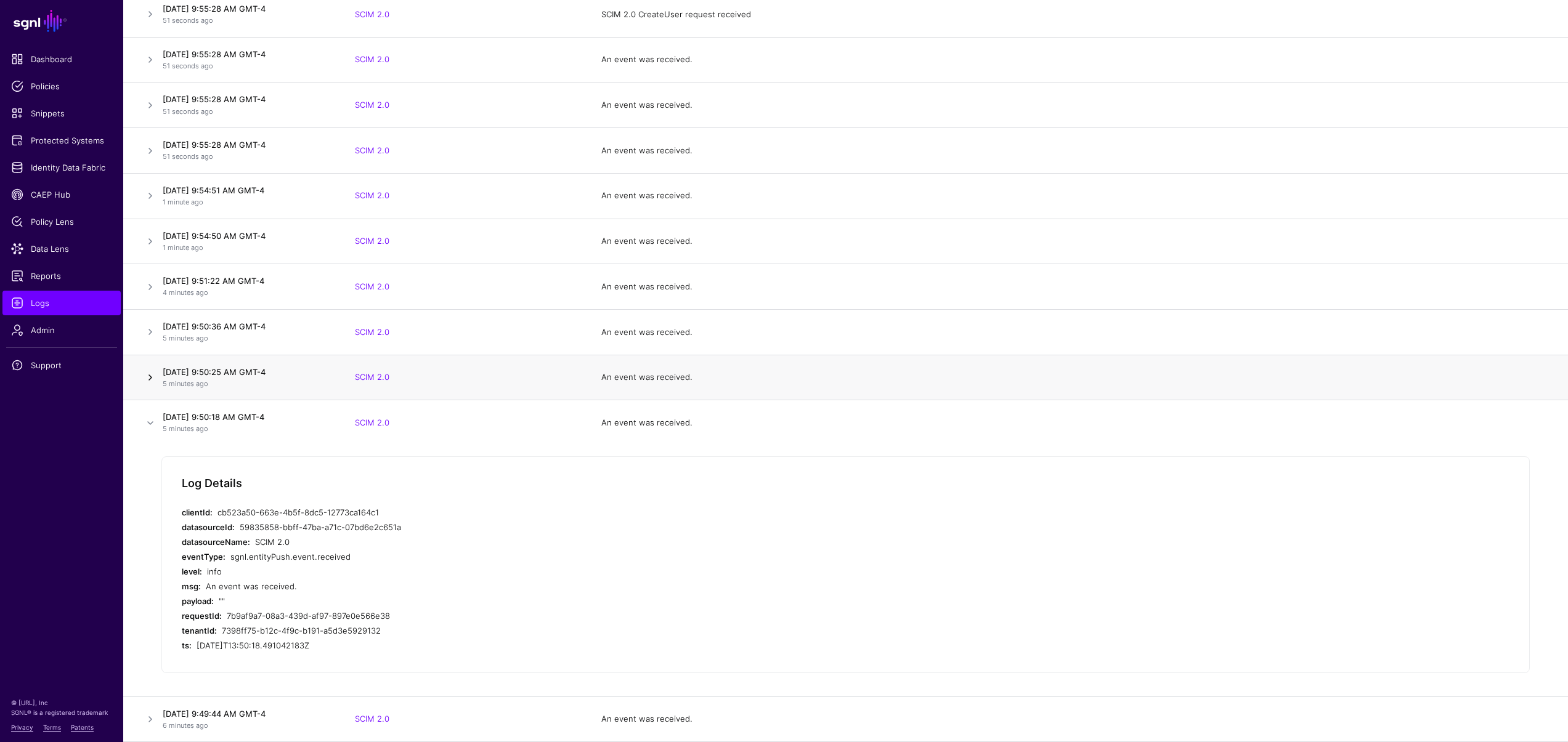
click at [146, 376] on link at bounding box center [150, 377] width 15 height 15
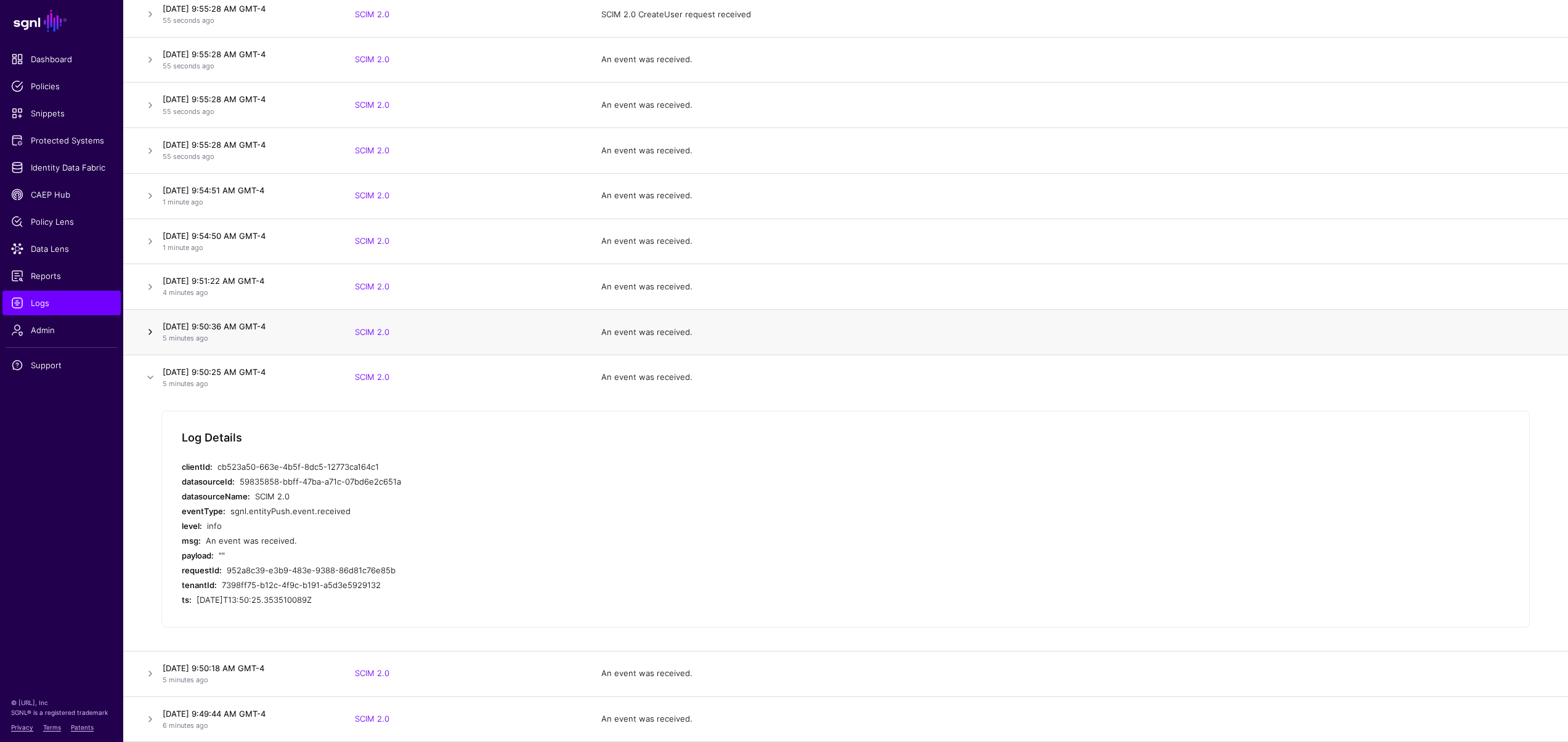
click at [152, 331] on link at bounding box center [150, 332] width 15 height 15
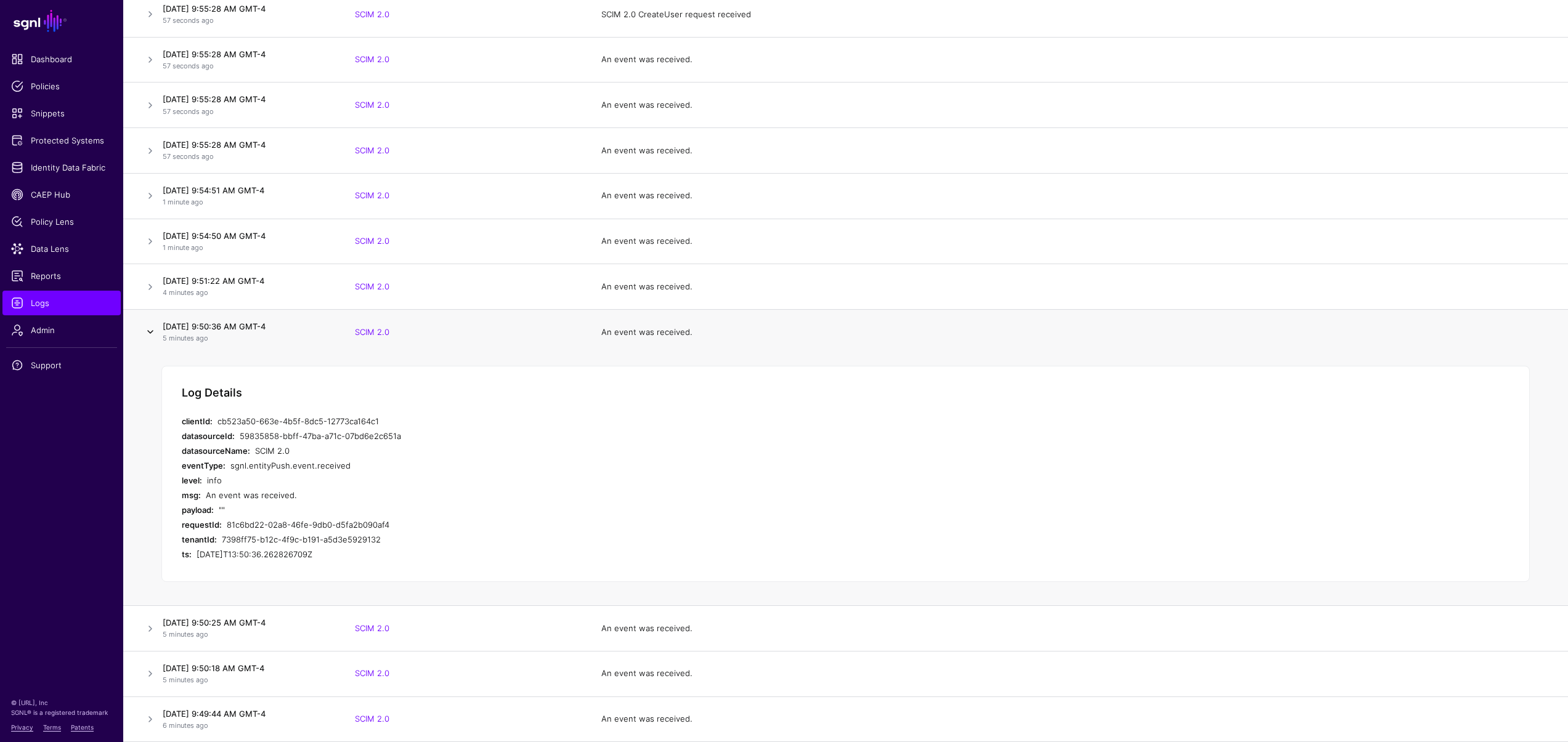
scroll to position [187, 0]
click at [156, 288] on link at bounding box center [150, 289] width 15 height 15
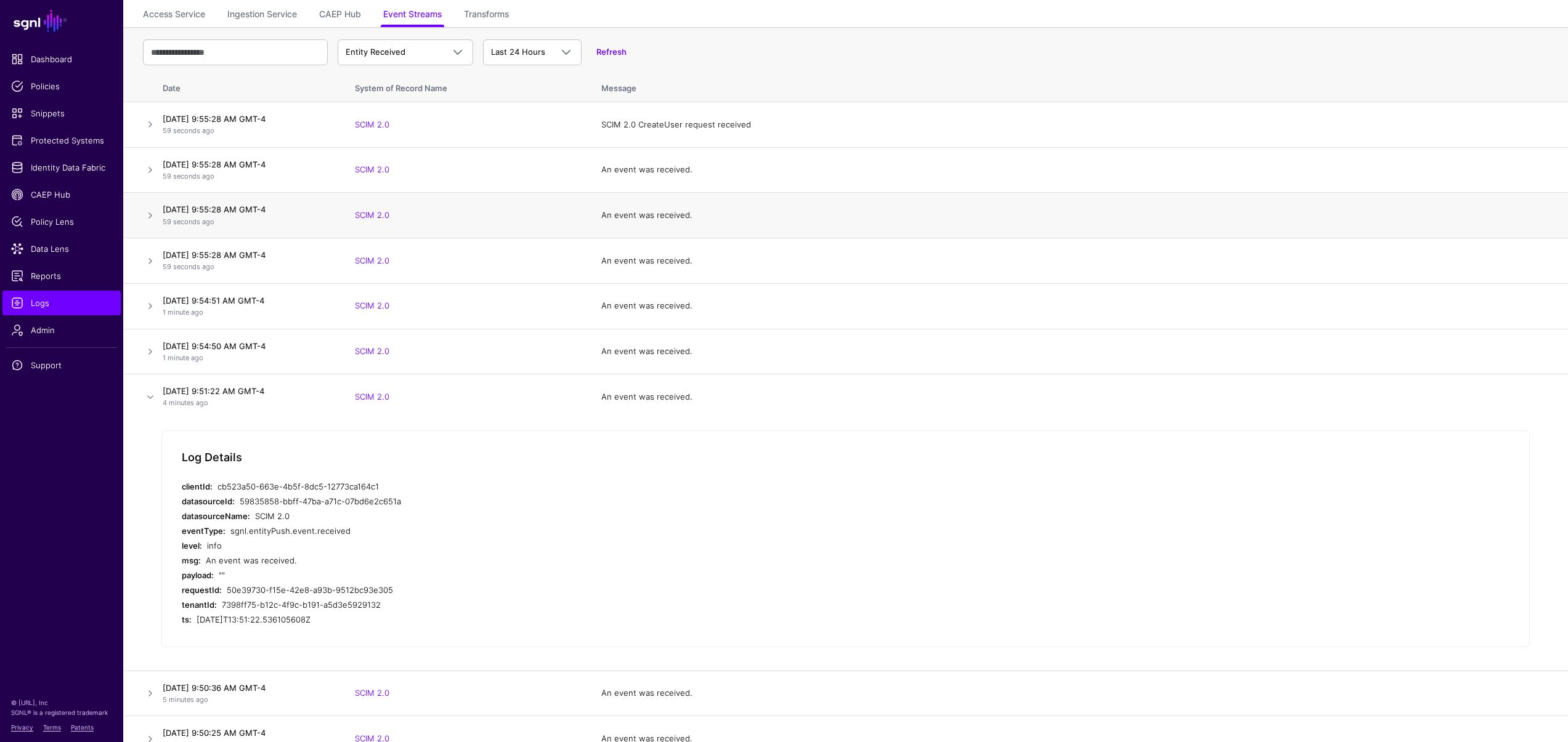
scroll to position [0, 0]
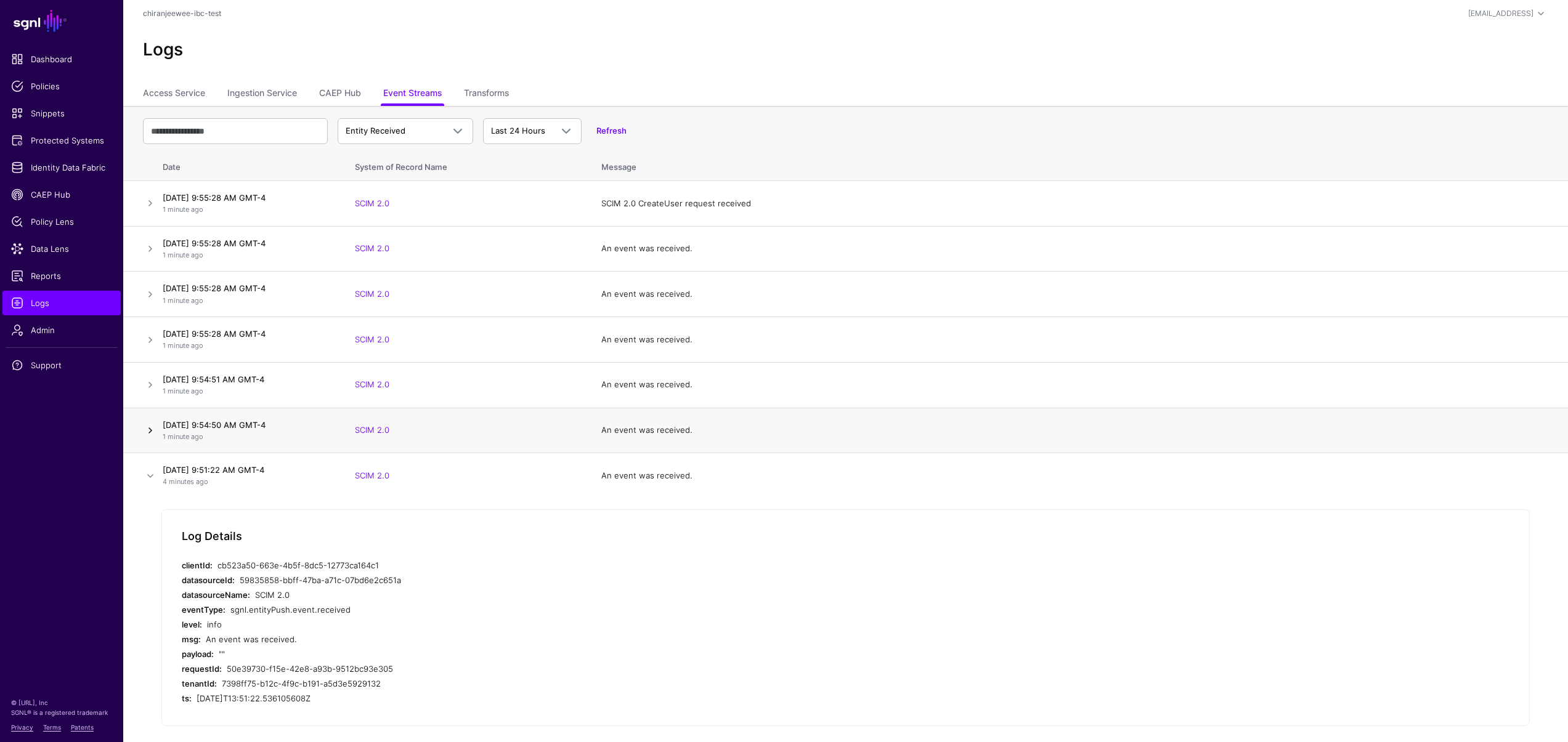
click at [156, 431] on link at bounding box center [150, 430] width 15 height 15
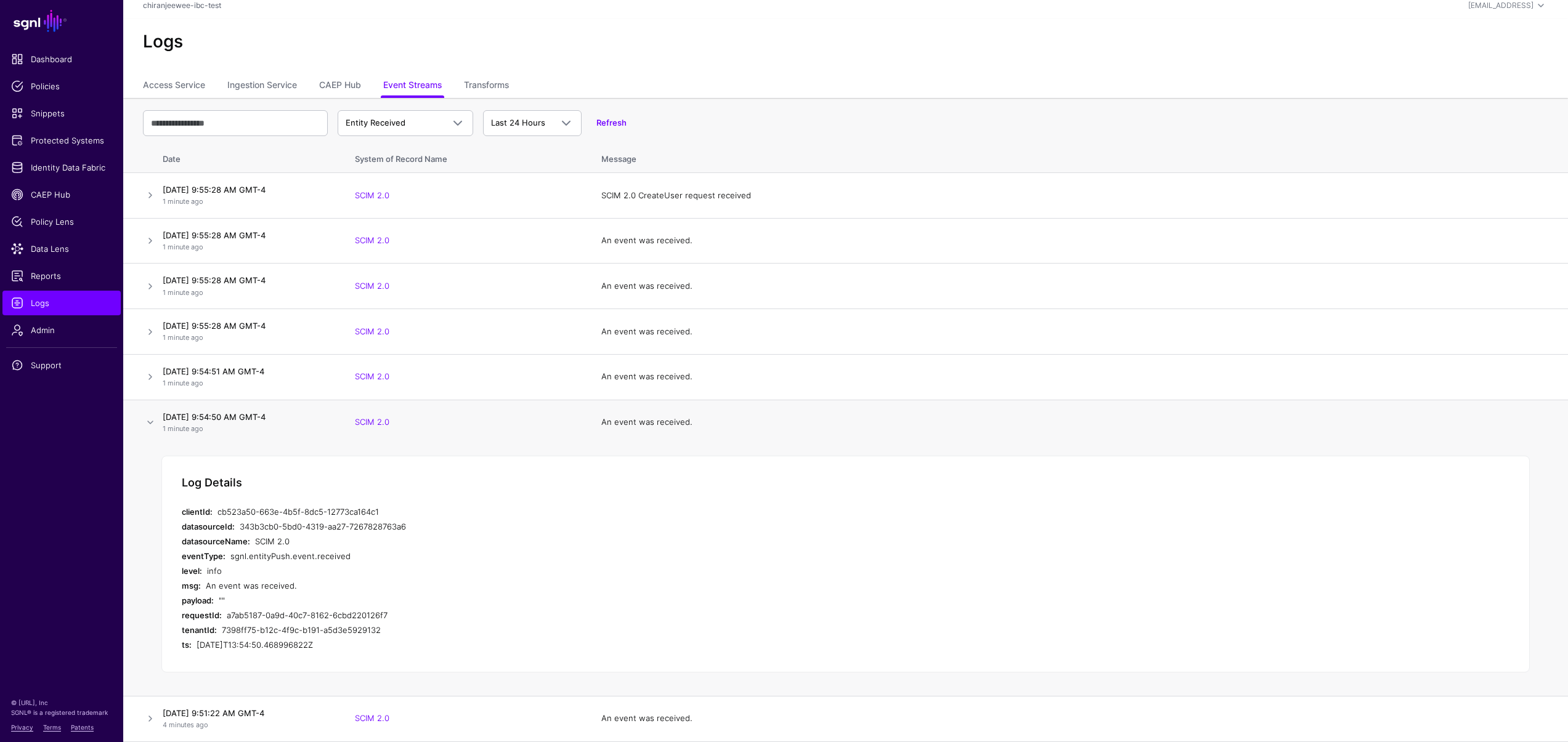
scroll to position [20, 0]
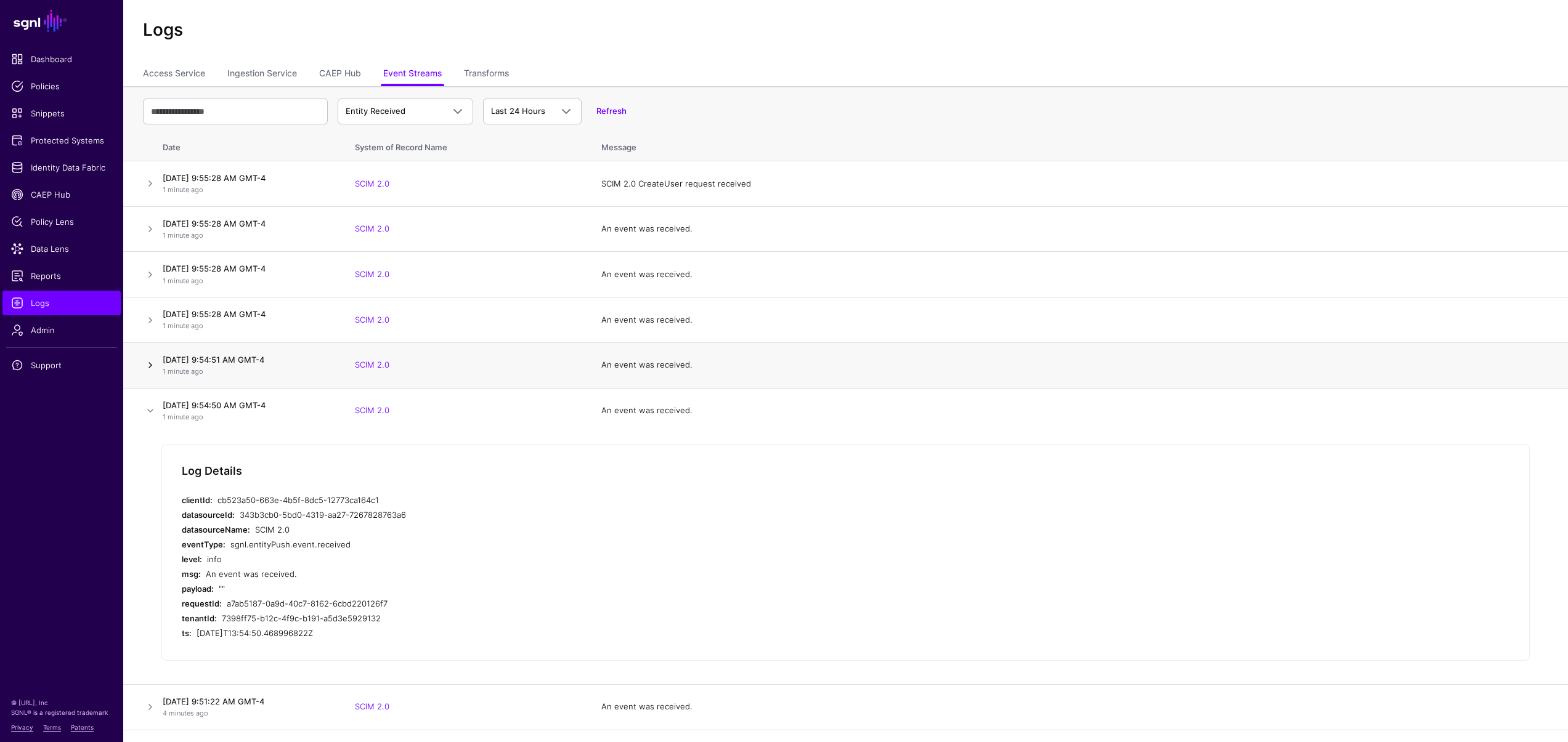
click at [150, 361] on link at bounding box center [150, 365] width 15 height 15
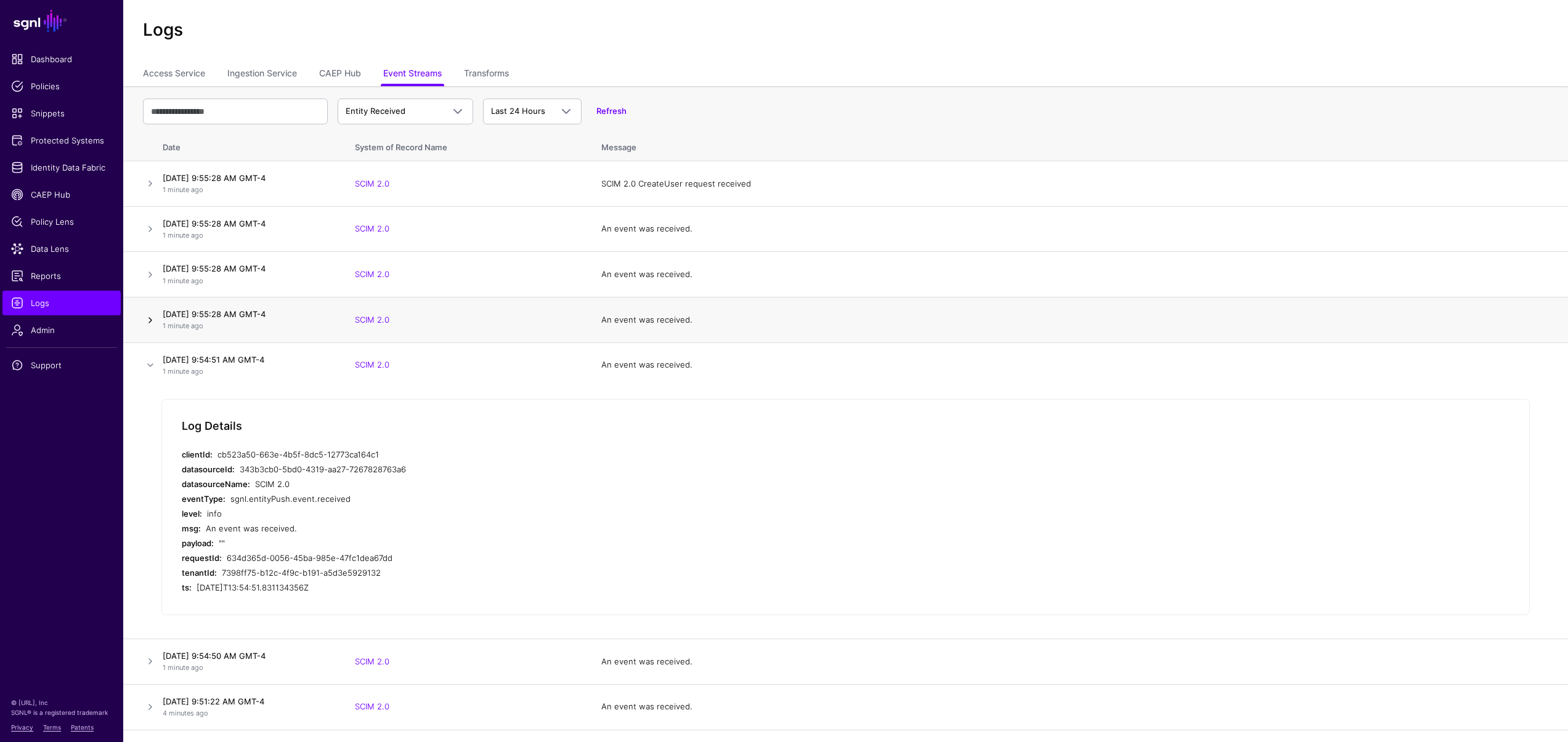
click at [150, 313] on link at bounding box center [150, 320] width 15 height 15
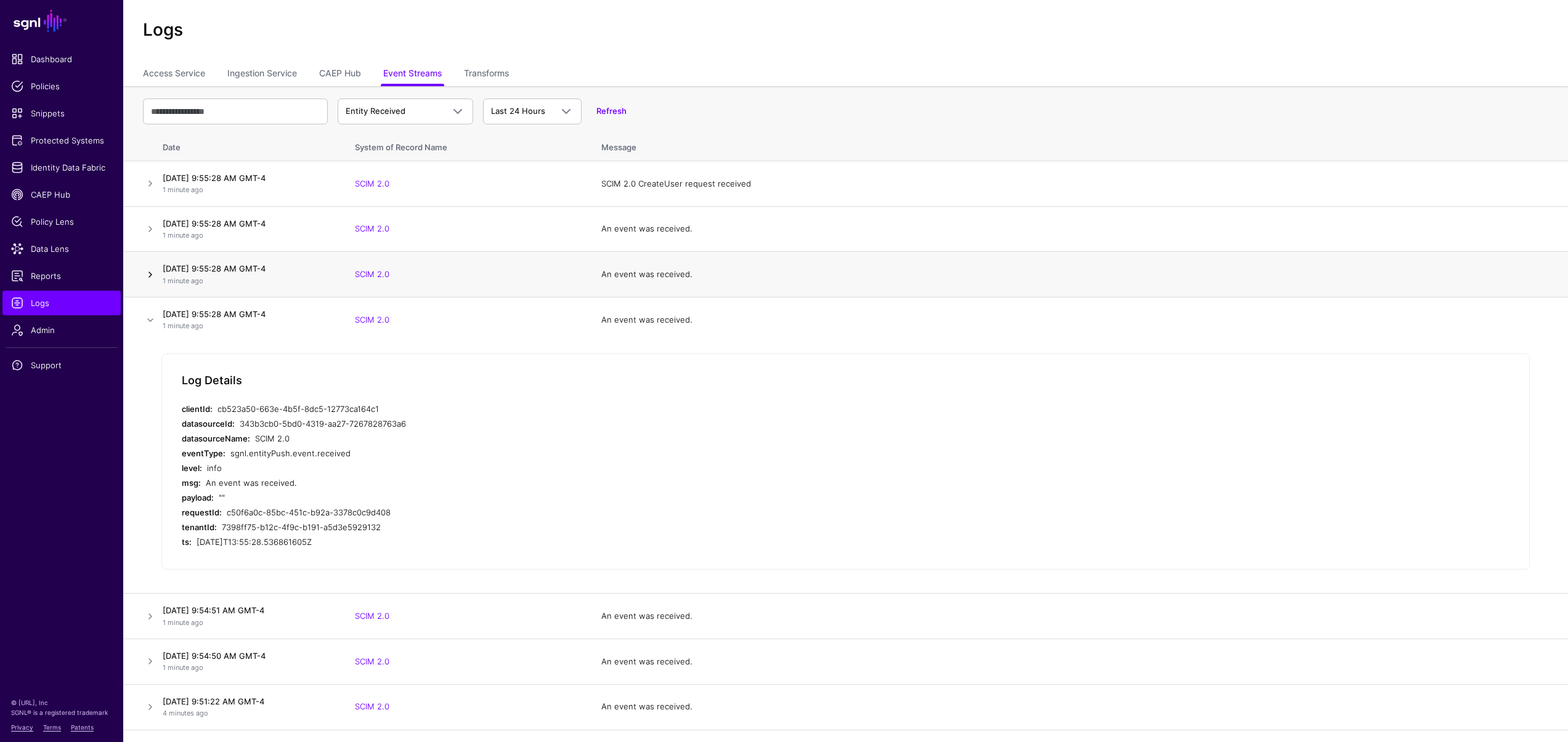
click at [146, 275] on link at bounding box center [150, 275] width 15 height 15
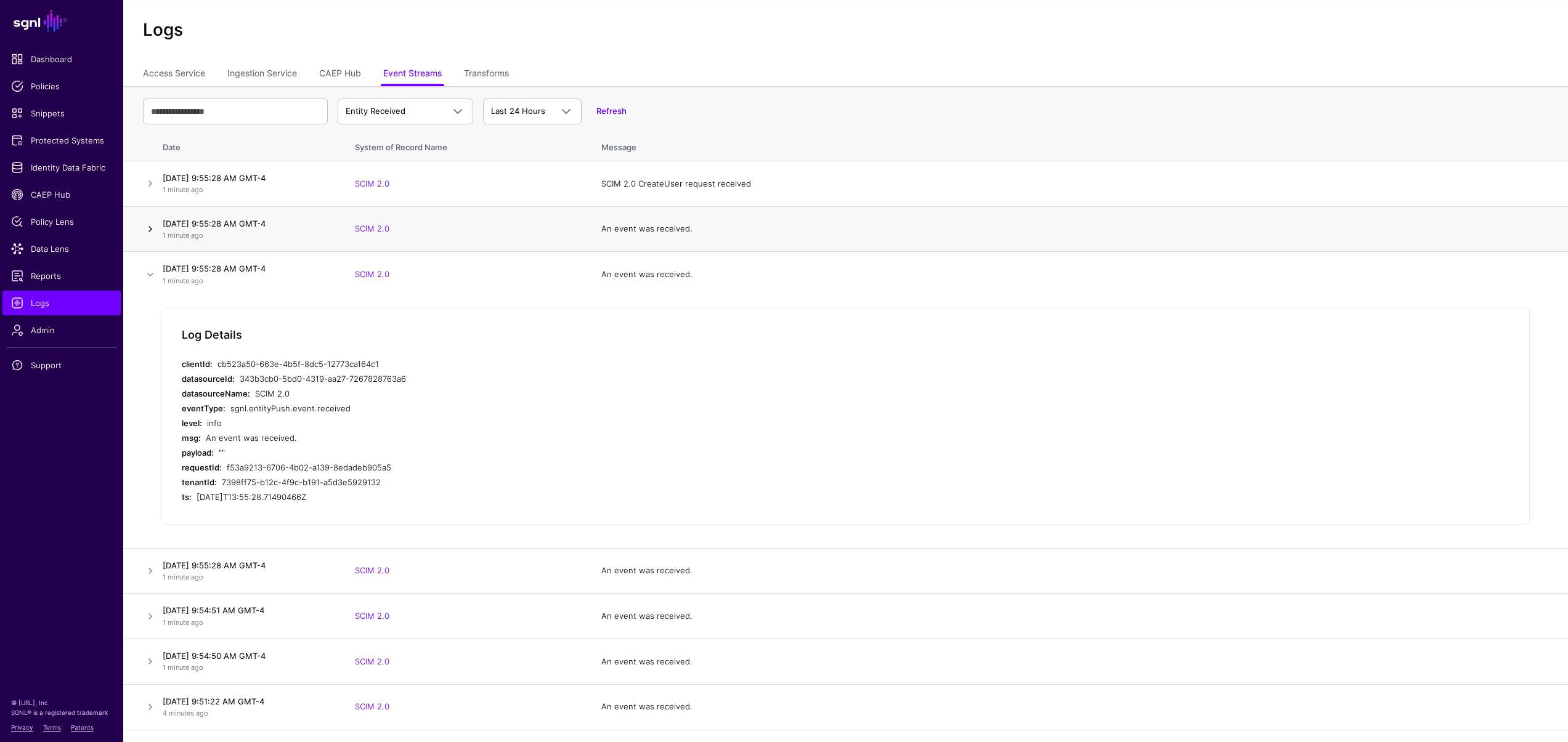
click at [154, 232] on link at bounding box center [150, 229] width 15 height 15
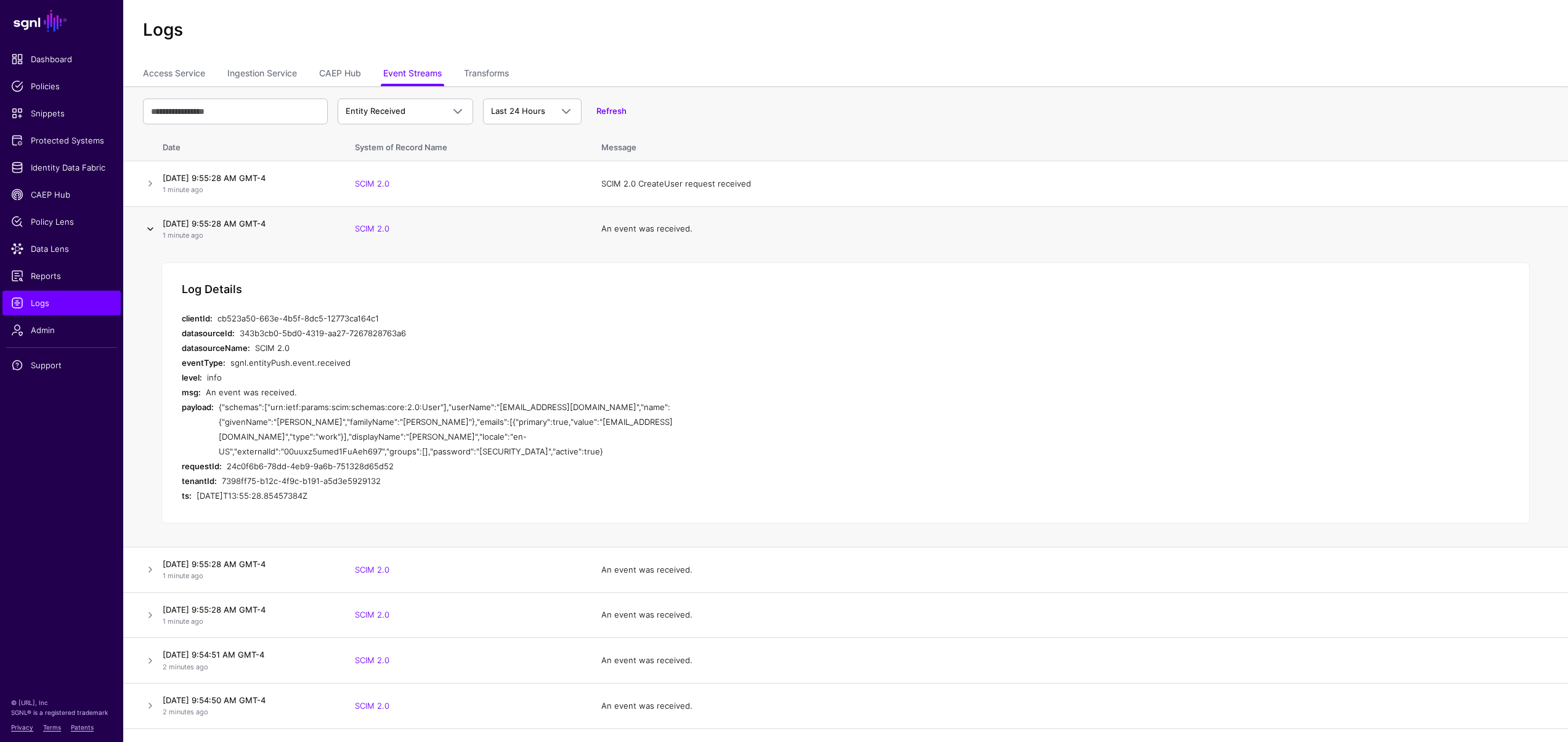
click at [154, 232] on link at bounding box center [150, 229] width 15 height 15
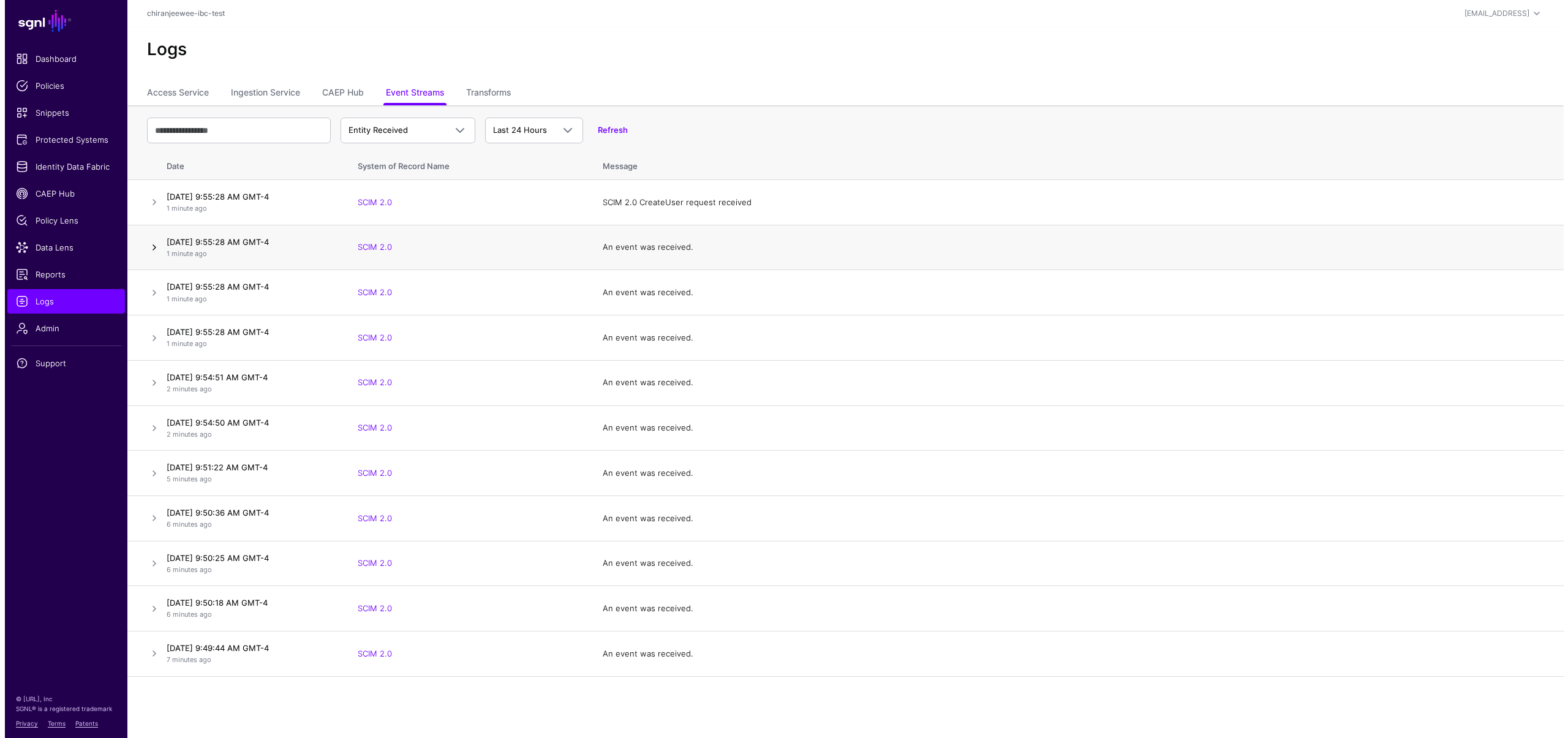
scroll to position [0, 0]
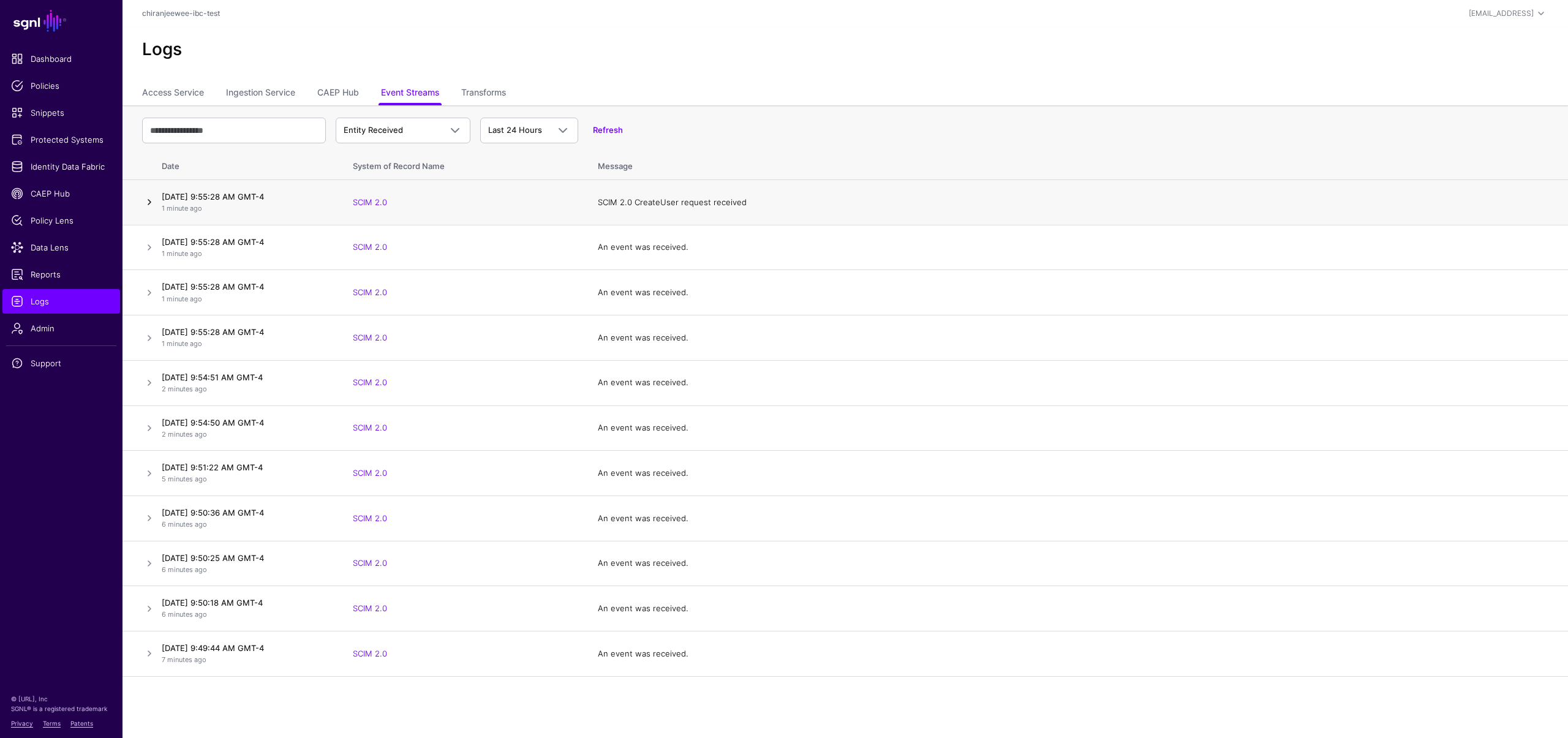
click at [151, 204] on link at bounding box center [149, 201] width 15 height 15
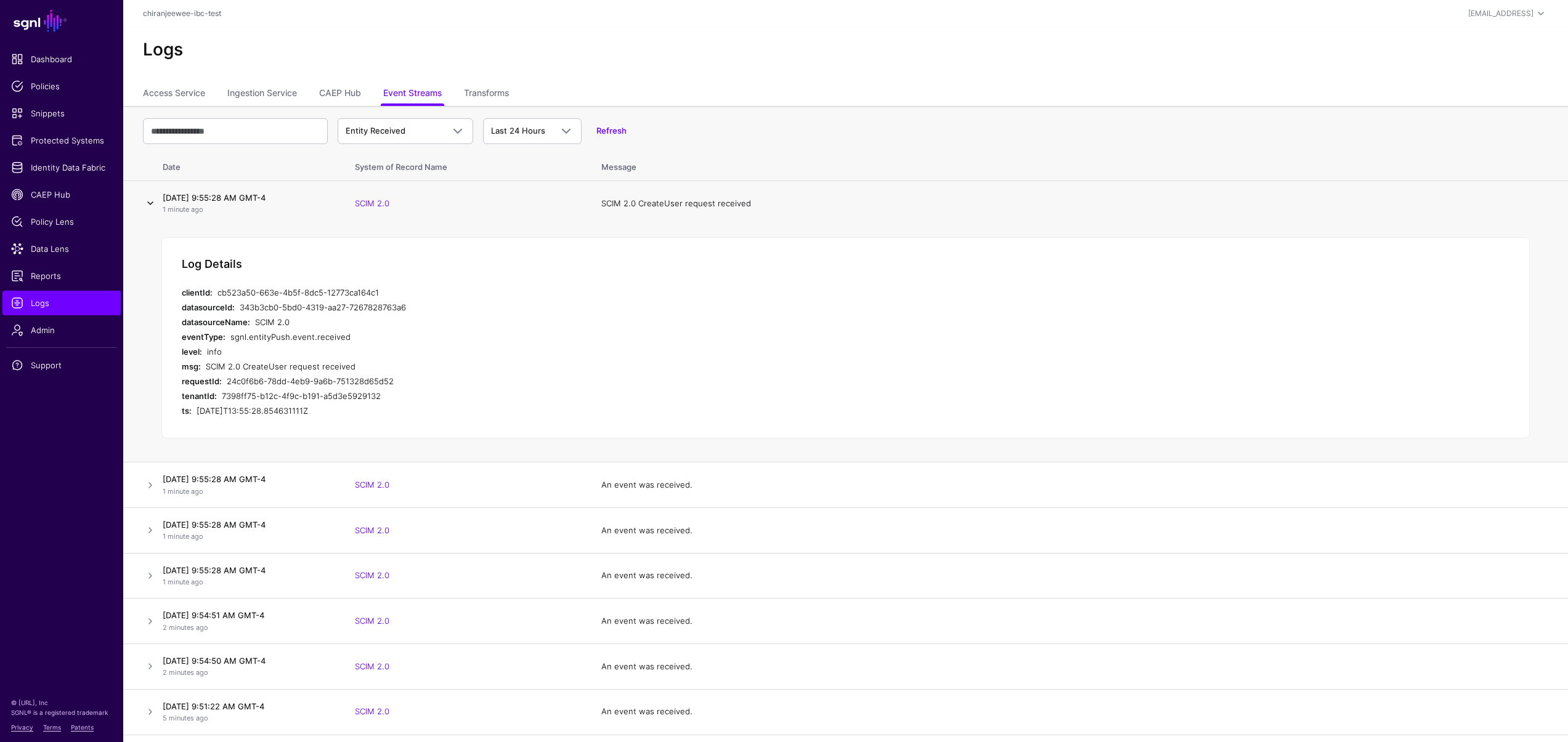
click at [145, 210] on link at bounding box center [150, 203] width 15 height 15
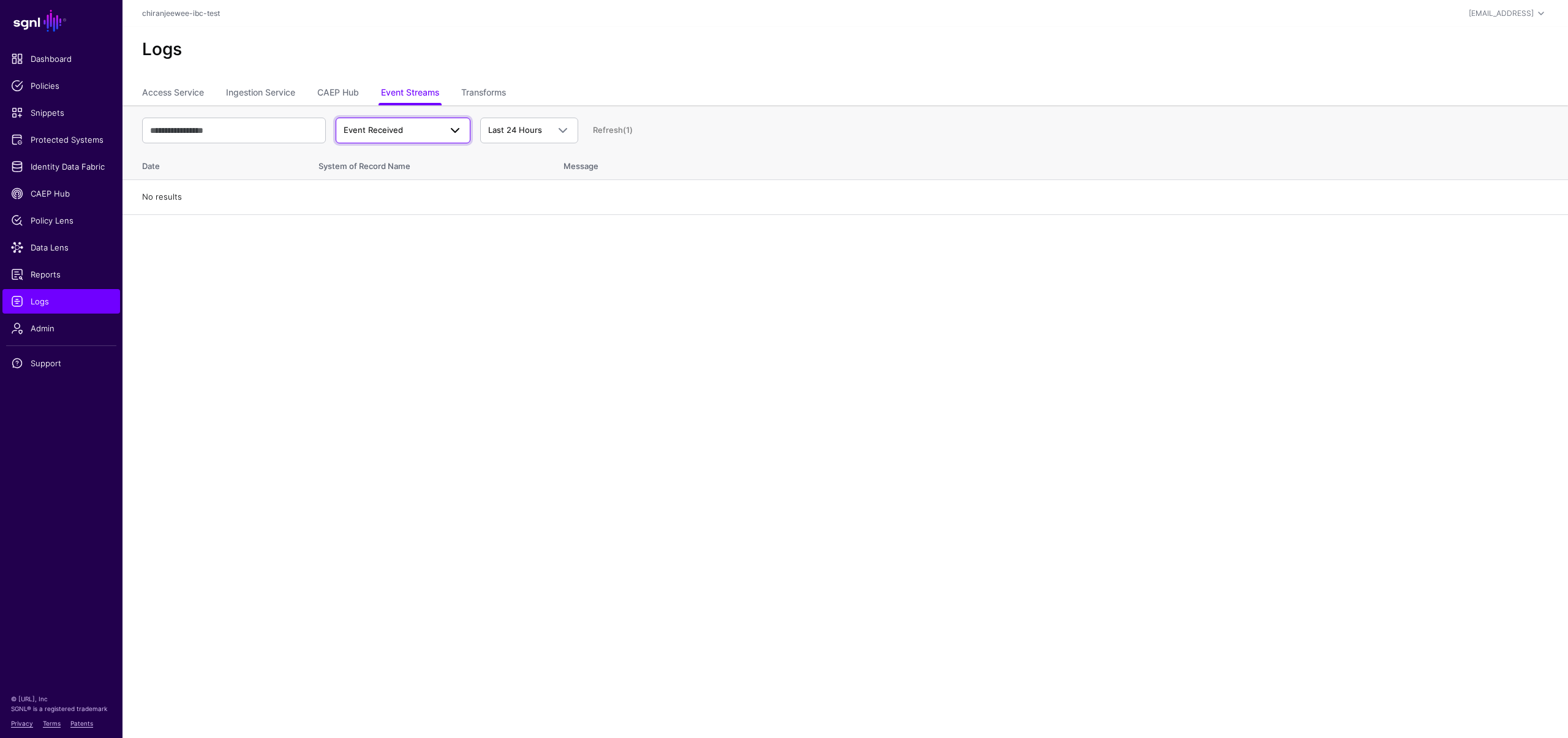
click at [401, 125] on span "Event Received" at bounding box center [373, 129] width 60 height 10
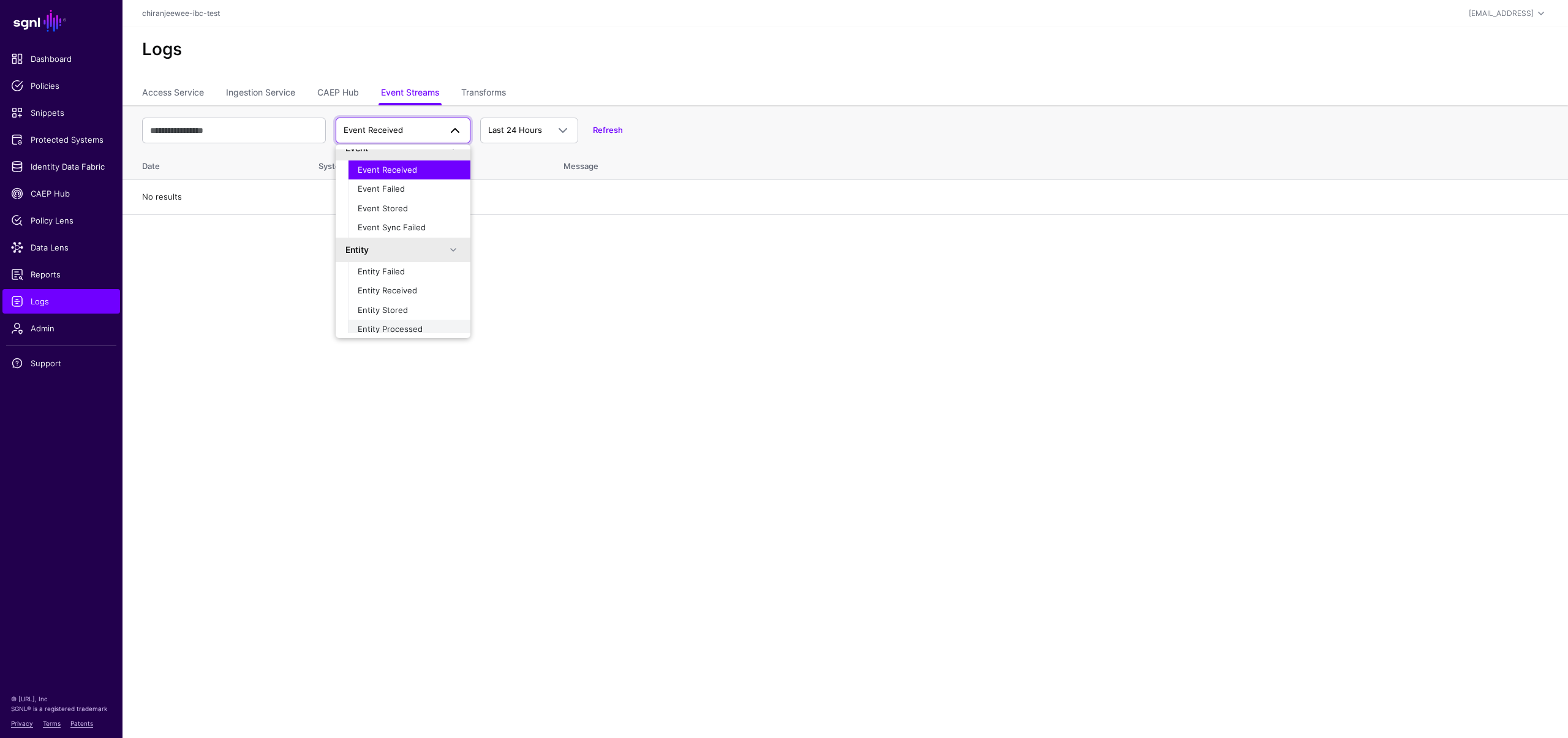
scroll to position [39, 0]
click at [422, 286] on div "Entity Stored" at bounding box center [409, 285] width 103 height 12
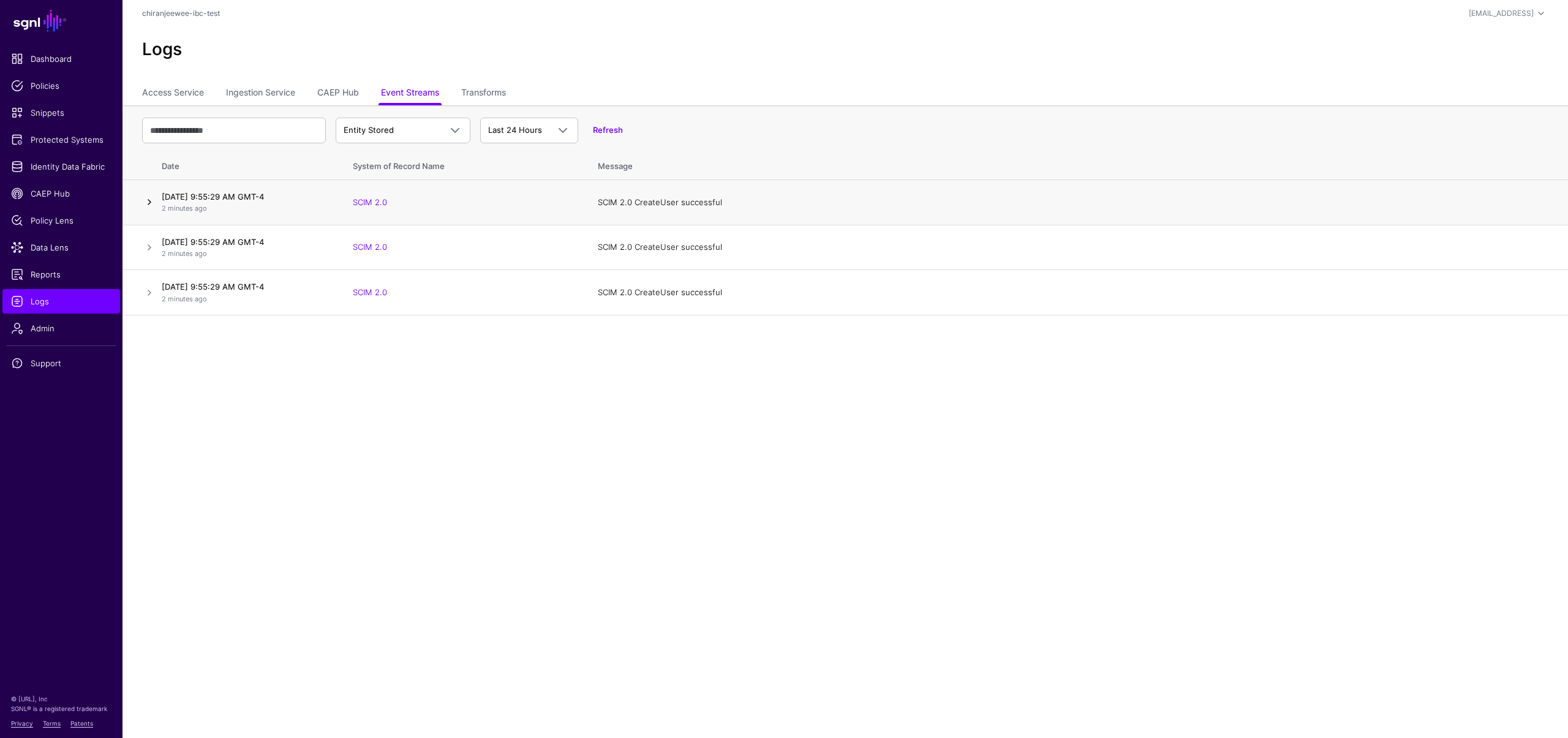
click at [144, 200] on link at bounding box center [149, 201] width 15 height 15
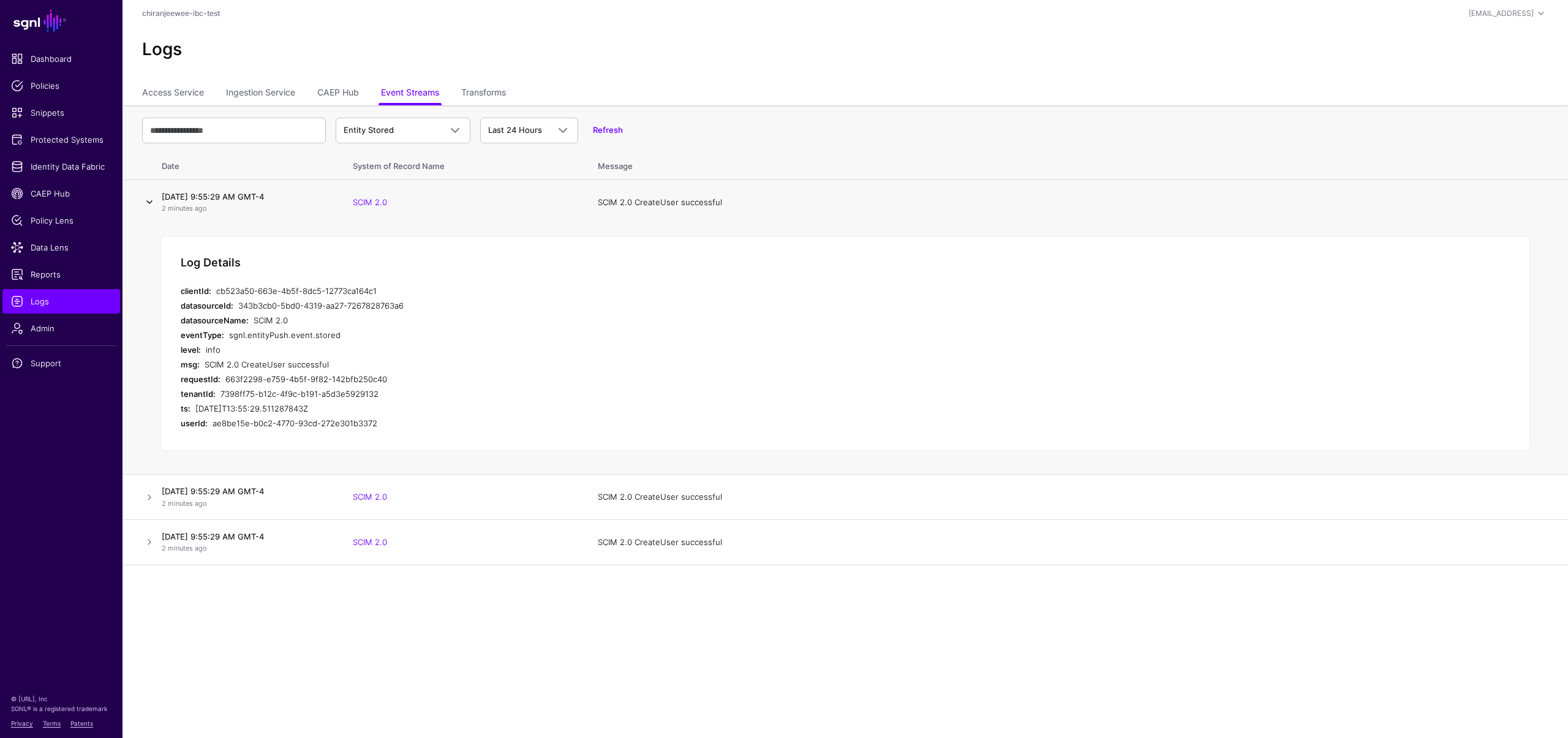
click at [144, 200] on link at bounding box center [149, 201] width 15 height 15
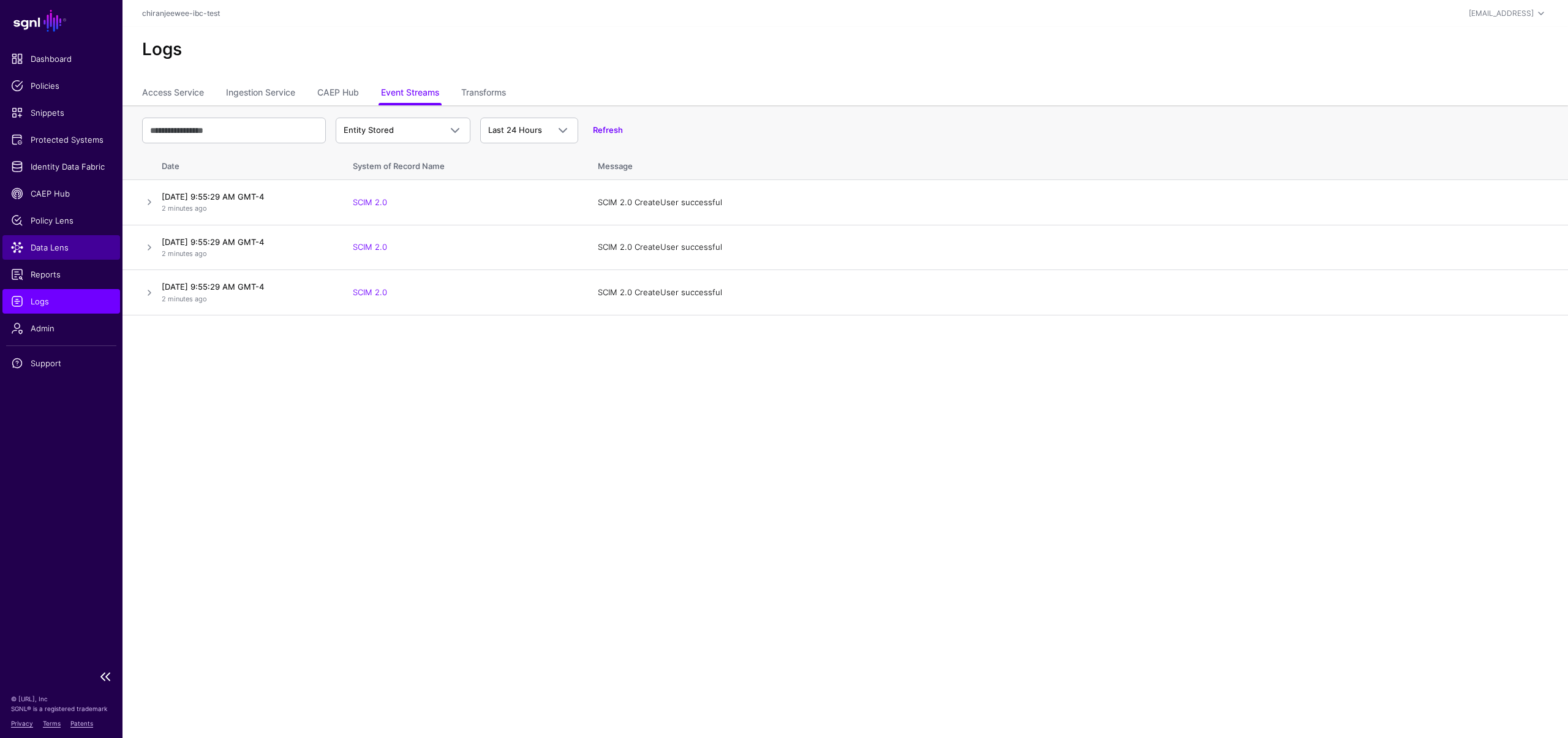
click at [56, 246] on span "Data Lens" at bounding box center [61, 247] width 101 height 12
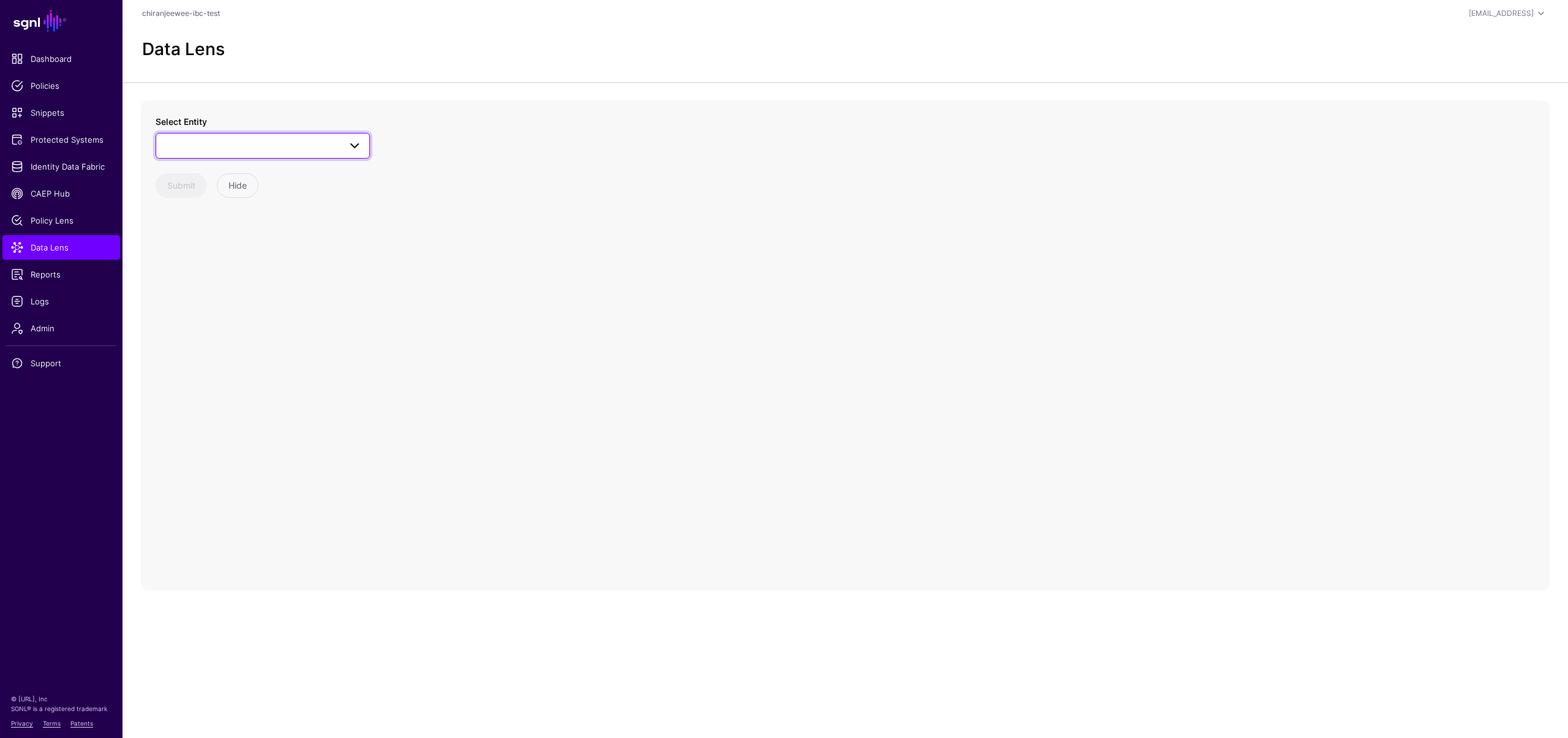
click at [253, 151] on span at bounding box center [262, 145] width 198 height 15
click at [211, 241] on div "Group" at bounding box center [269, 239] width 182 height 12
click at [238, 144] on span "Group" at bounding box center [252, 145] width 176 height 13
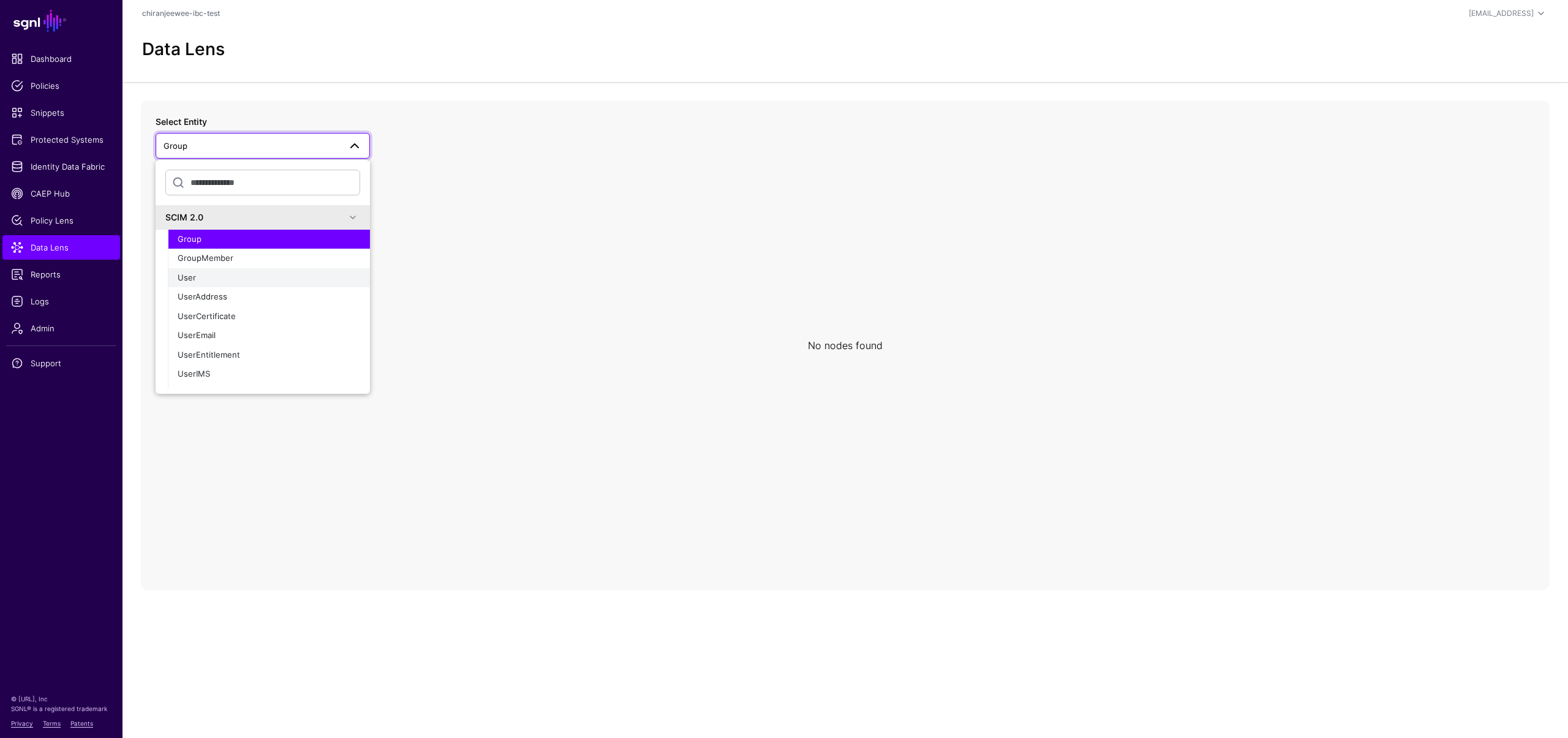
click at [248, 276] on div "User" at bounding box center [269, 277] width 182 height 12
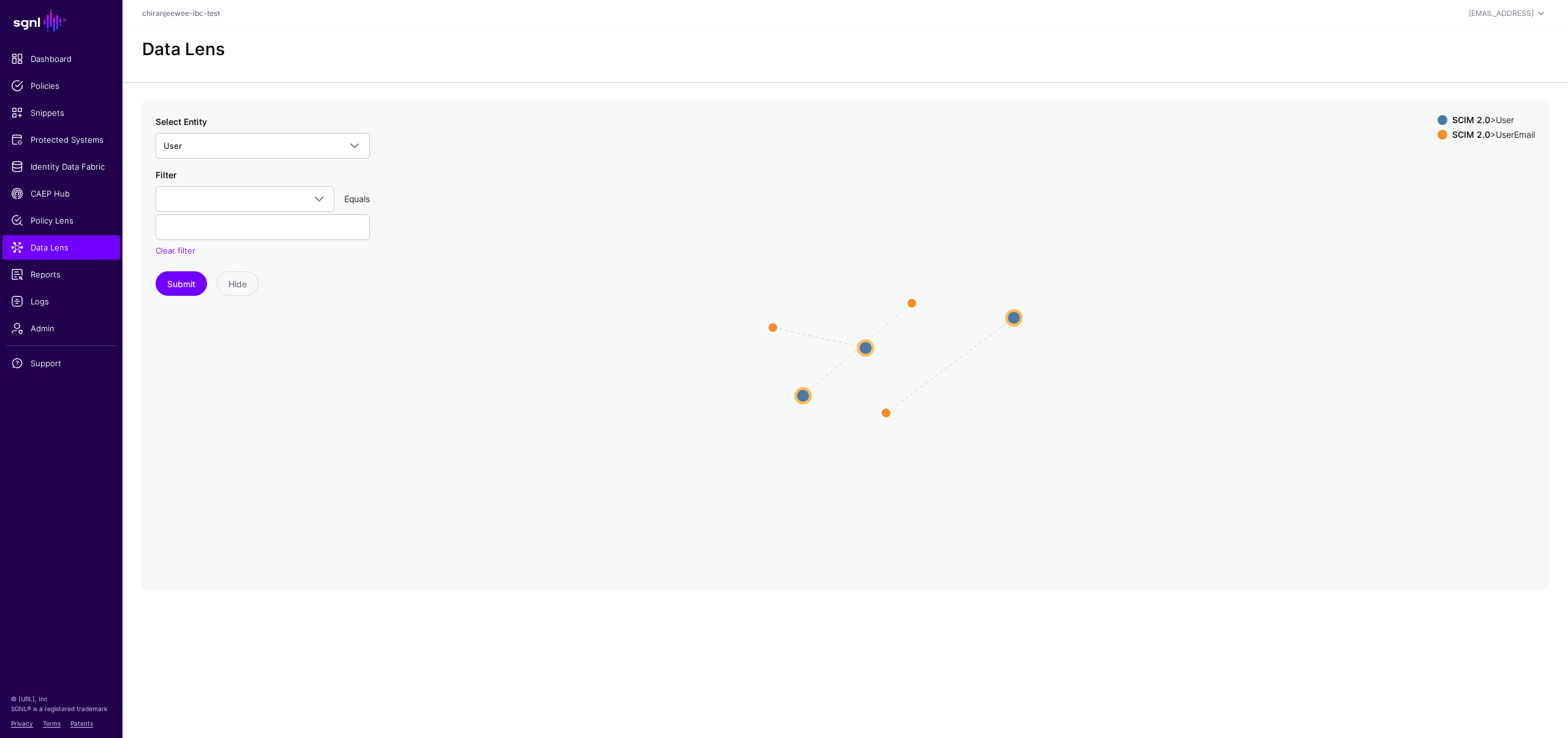
drag, startPoint x: 836, startPoint y: 283, endPoint x: 962, endPoint y: 329, distance: 134.1
click at [1014, 314] on circle at bounding box center [1013, 317] width 15 height 15
drag, startPoint x: 862, startPoint y: 346, endPoint x: 823, endPoint y: 229, distance: 123.3
click at [823, 229] on circle at bounding box center [825, 229] width 15 height 15
drag, startPoint x: 802, startPoint y: 398, endPoint x: 997, endPoint y: 225, distance: 260.7
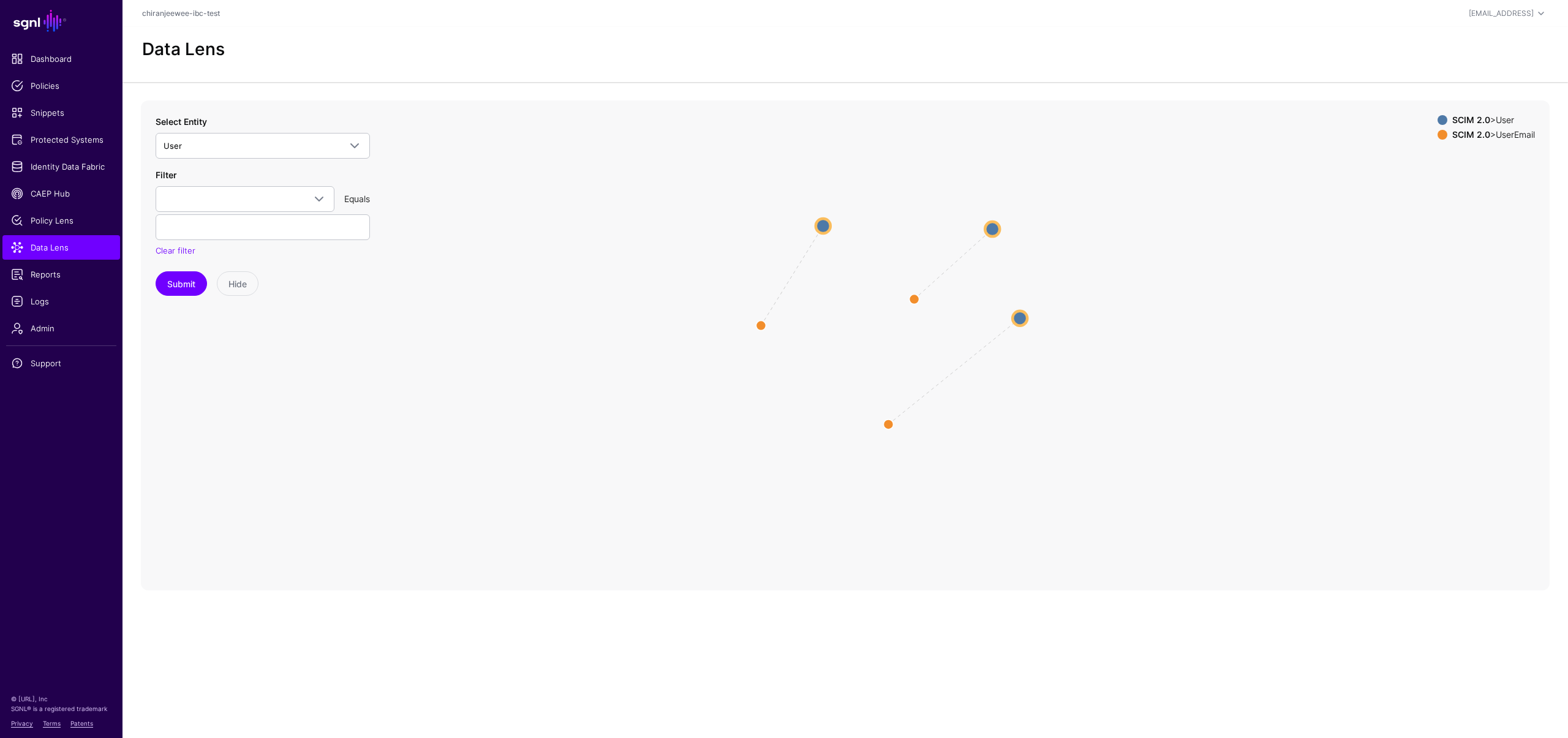
click at [997, 225] on circle at bounding box center [992, 229] width 15 height 15
drag, startPoint x: 912, startPoint y: 298, endPoint x: 825, endPoint y: 366, distance: 110.4
click at [825, 367] on circle at bounding box center [826, 369] width 20 height 20
drag, startPoint x: 732, startPoint y: 316, endPoint x: 723, endPoint y: 311, distance: 10.3
click at [723, 311] on circle at bounding box center [721, 309] width 20 height 20
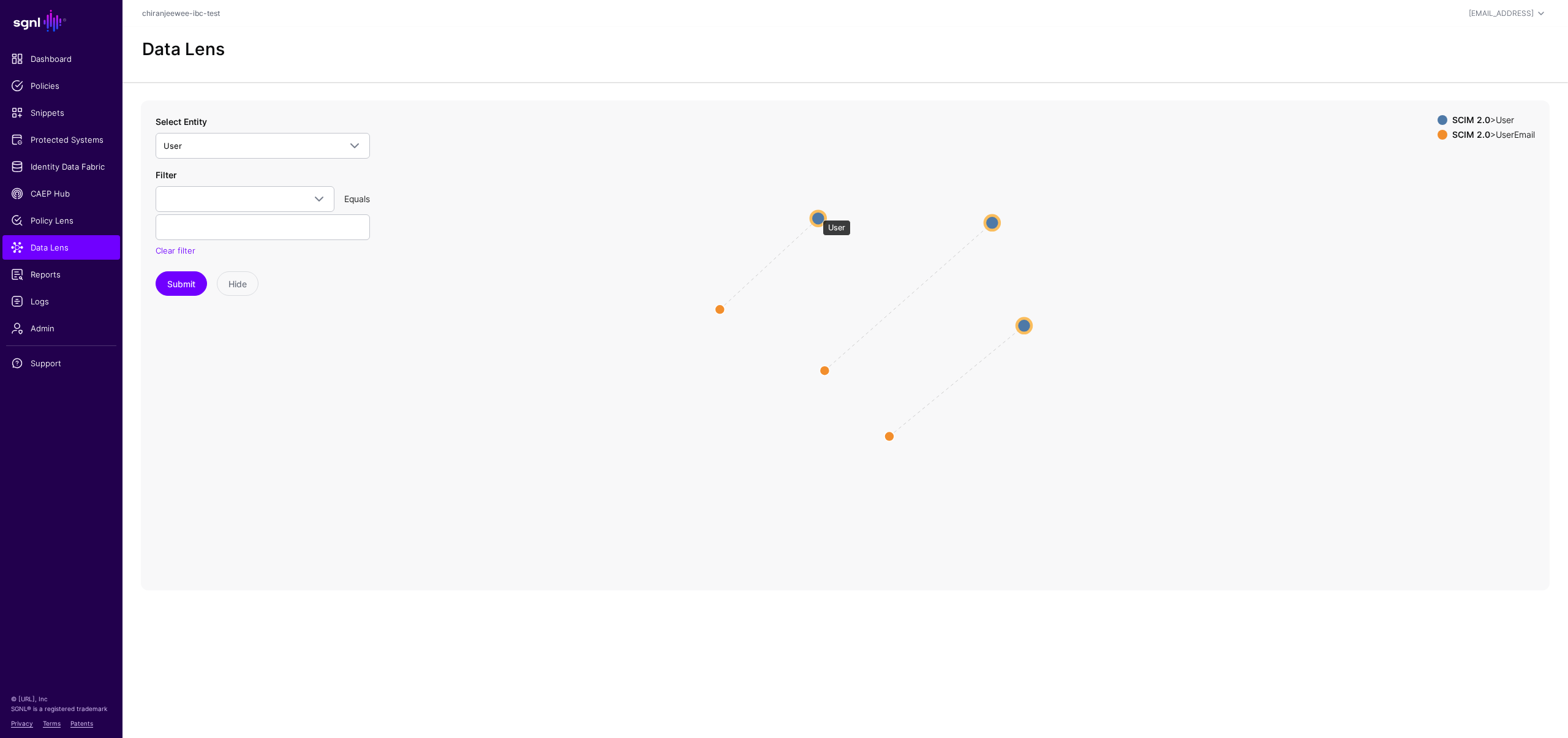
click at [817, 213] on circle at bounding box center [818, 218] width 15 height 15
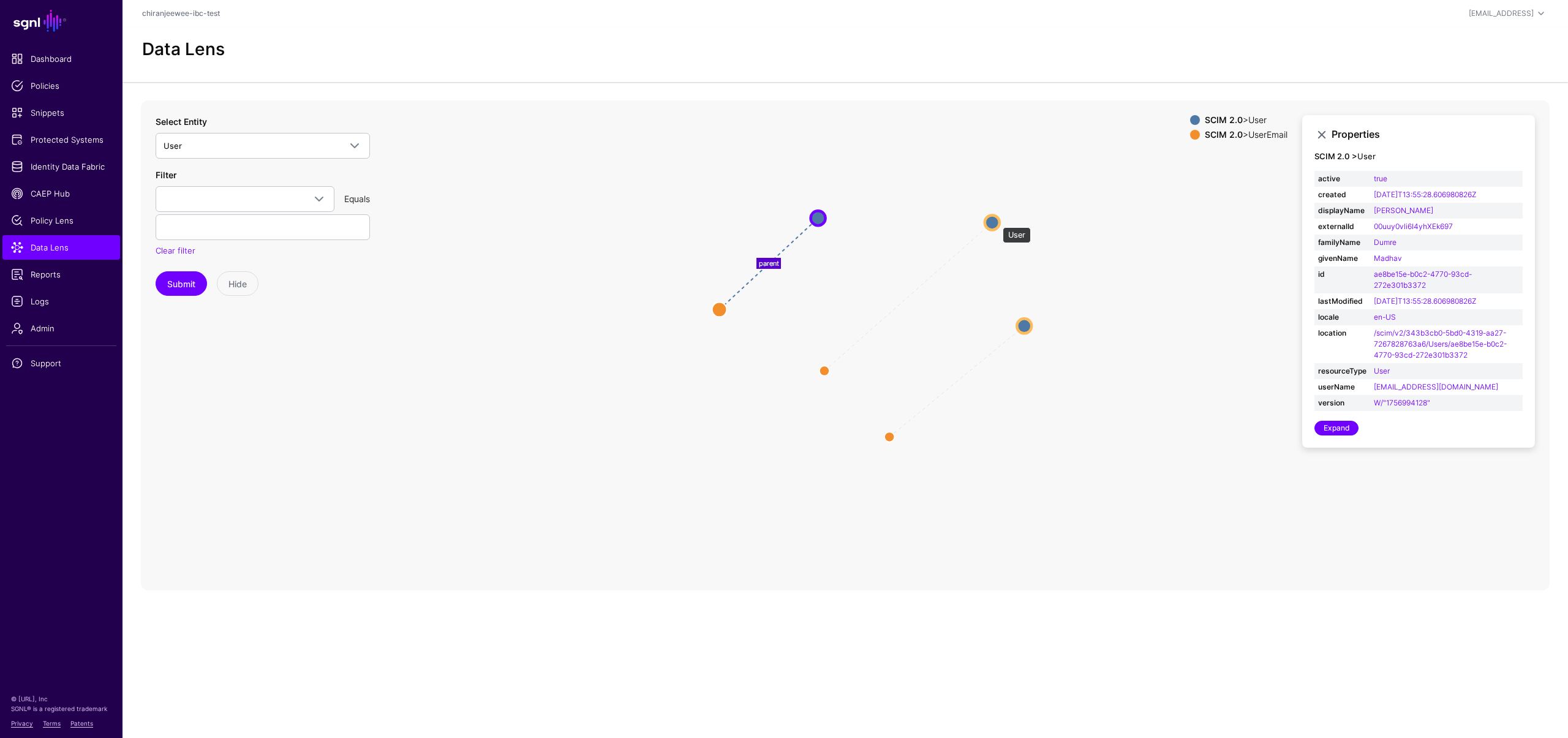
click at [997, 221] on circle at bounding box center [992, 222] width 15 height 15
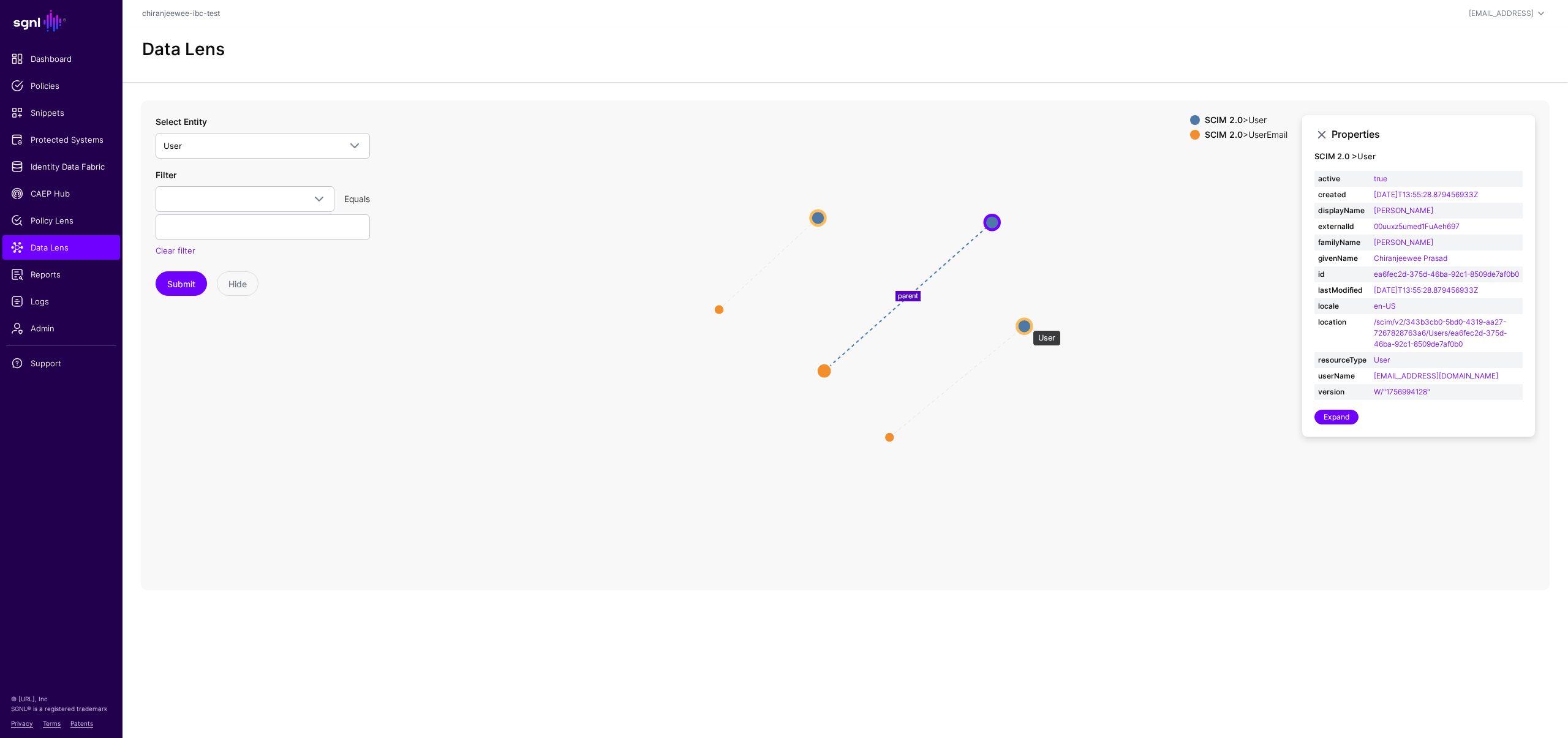
click at [1026, 324] on circle at bounding box center [1024, 326] width 15 height 15
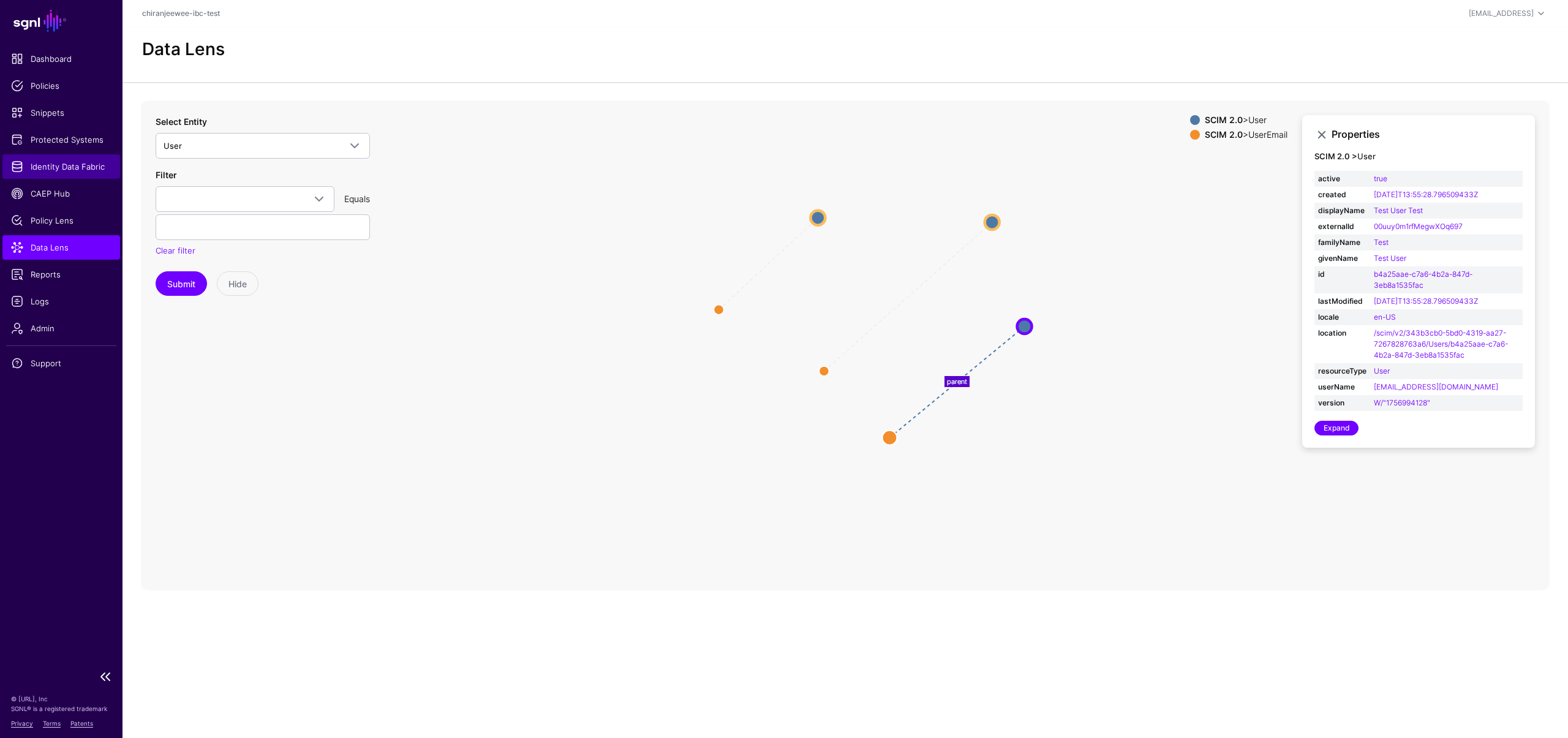
click at [65, 160] on span "Identity Data Fabric" at bounding box center [61, 166] width 101 height 12
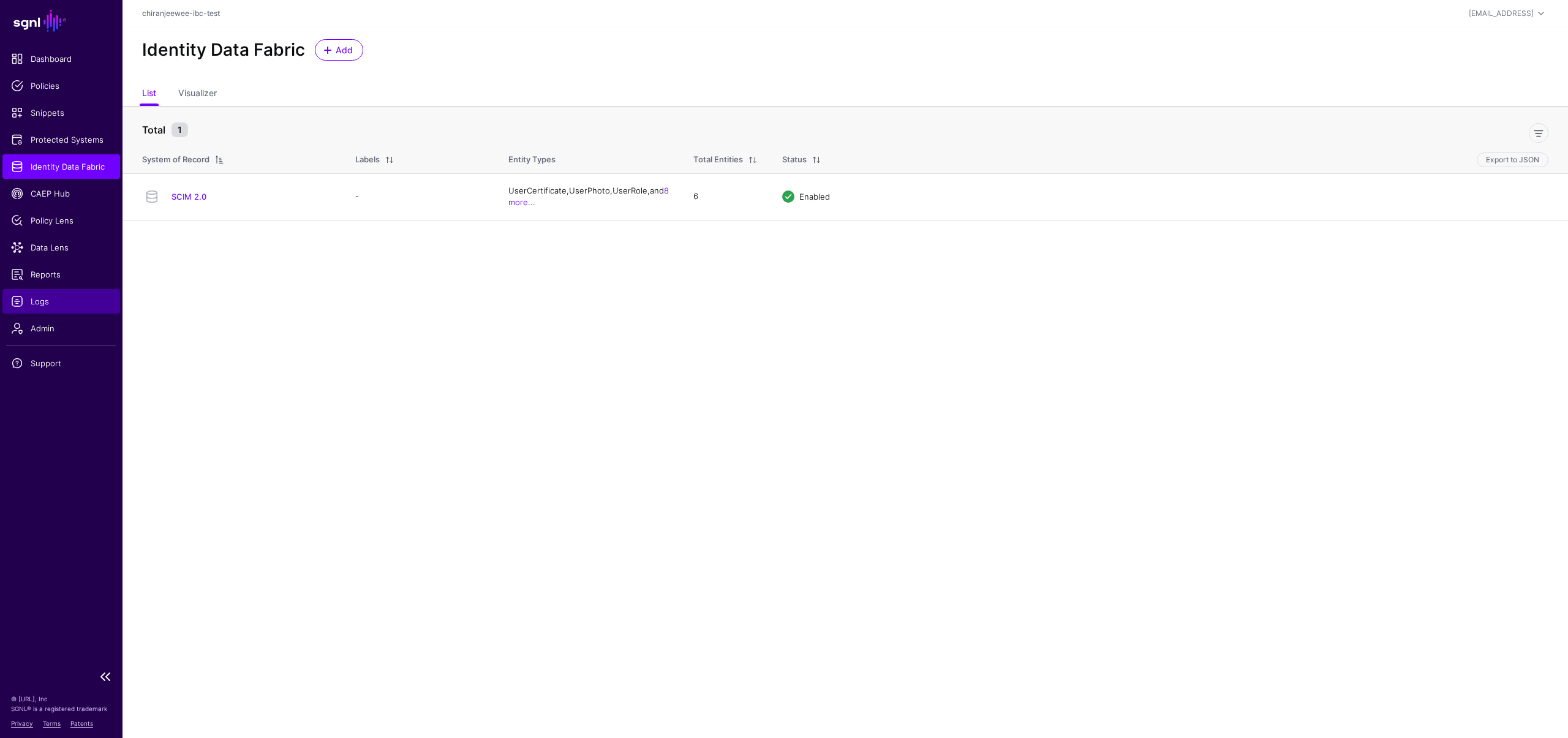
click at [52, 303] on span "Logs" at bounding box center [61, 301] width 101 height 12
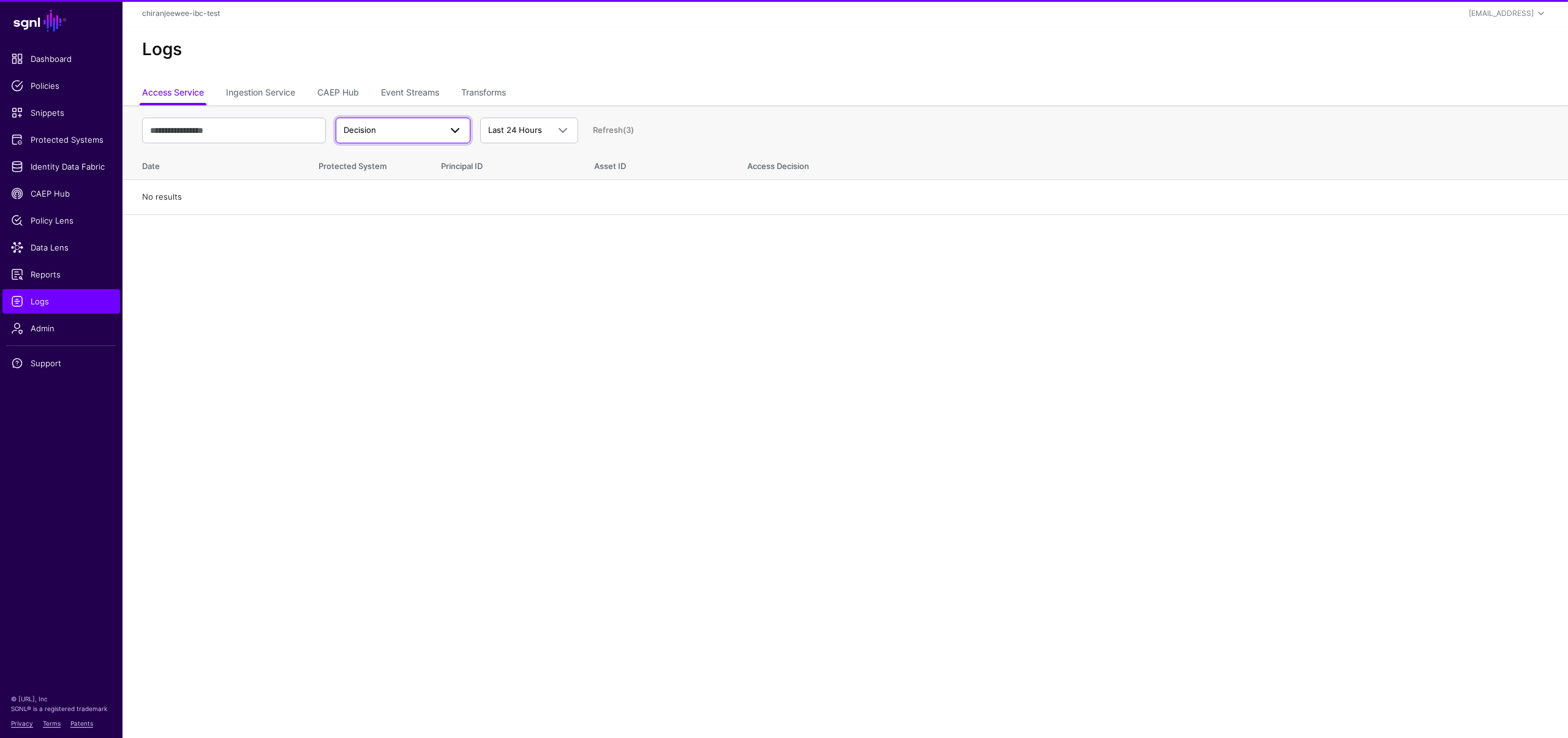
click at [371, 125] on span "Decision" at bounding box center [359, 129] width 32 height 10
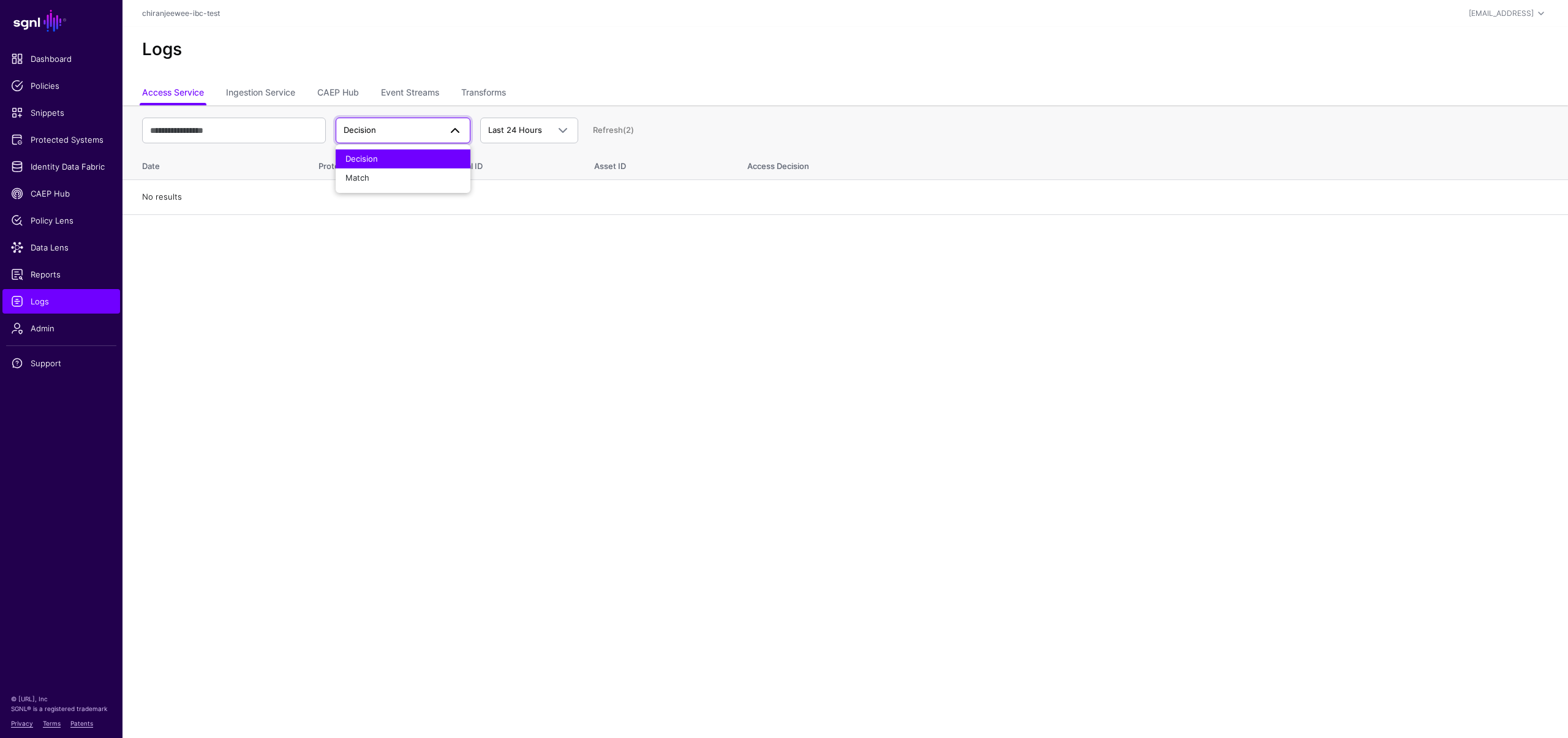
click at [381, 122] on link "Decision" at bounding box center [403, 130] width 135 height 26
click at [397, 96] on link "Event Streams" at bounding box center [410, 94] width 58 height 23
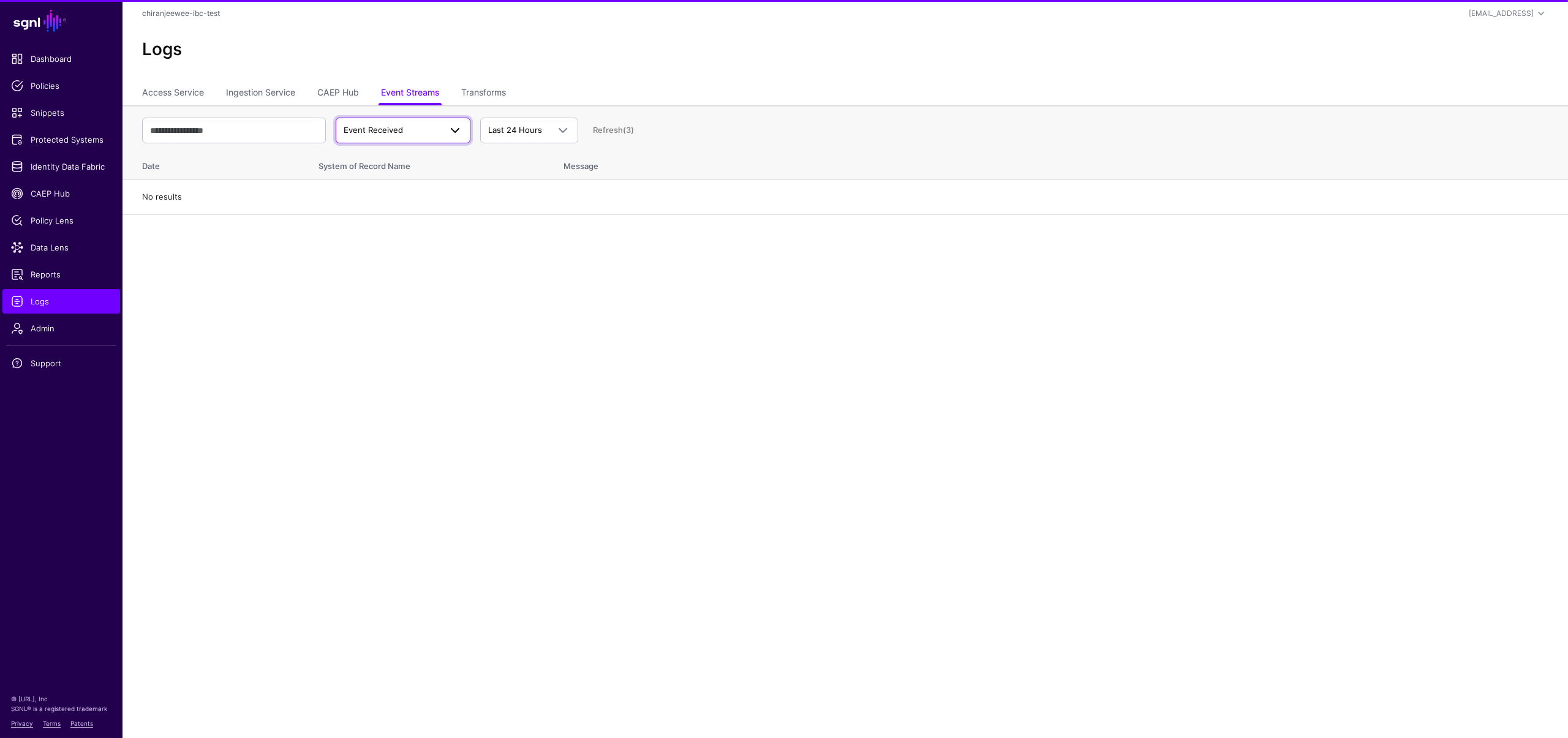
click at [398, 135] on span "Event Received" at bounding box center [392, 130] width 97 height 12
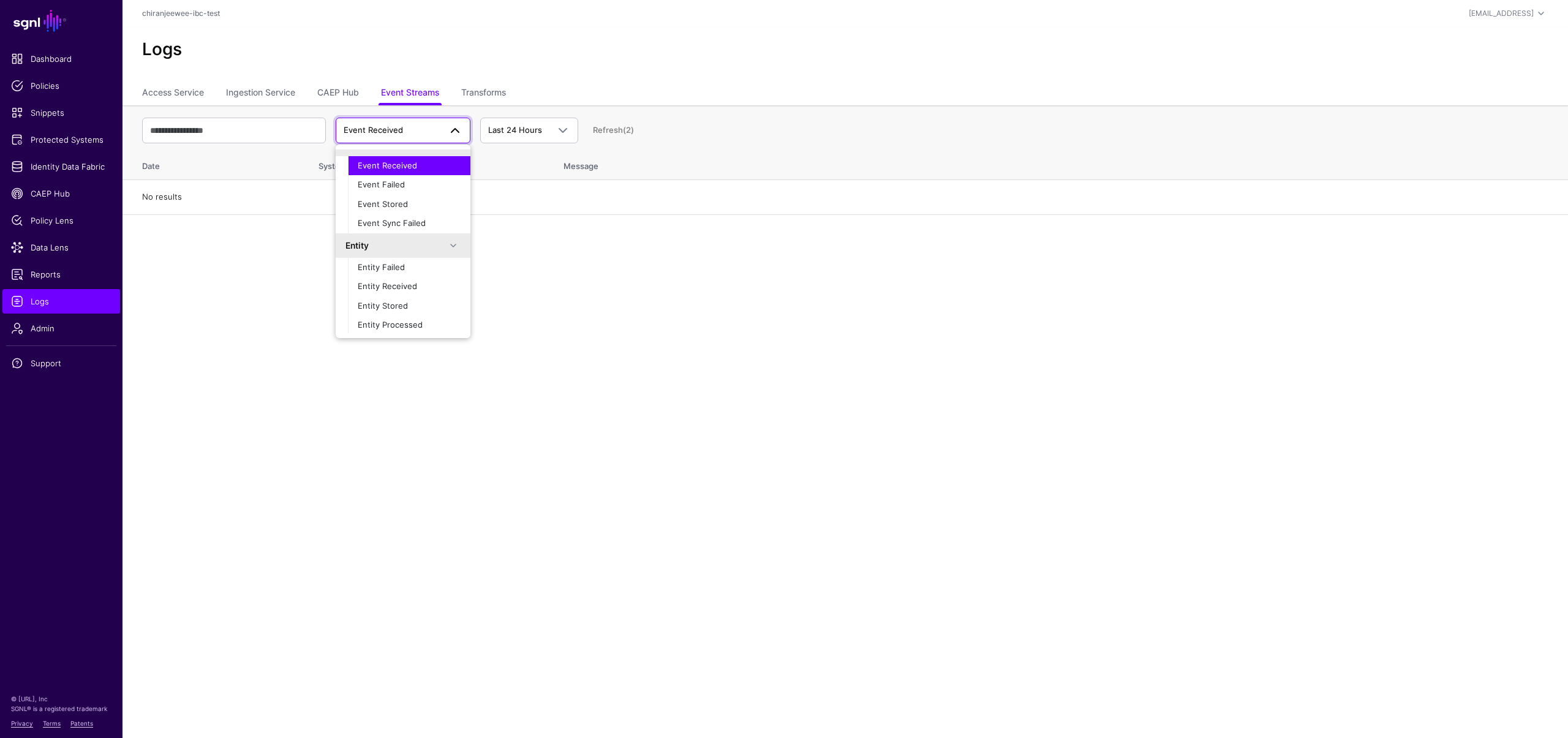
scroll to position [39, 0]
click at [406, 283] on div "Entity Stored" at bounding box center [409, 285] width 103 height 12
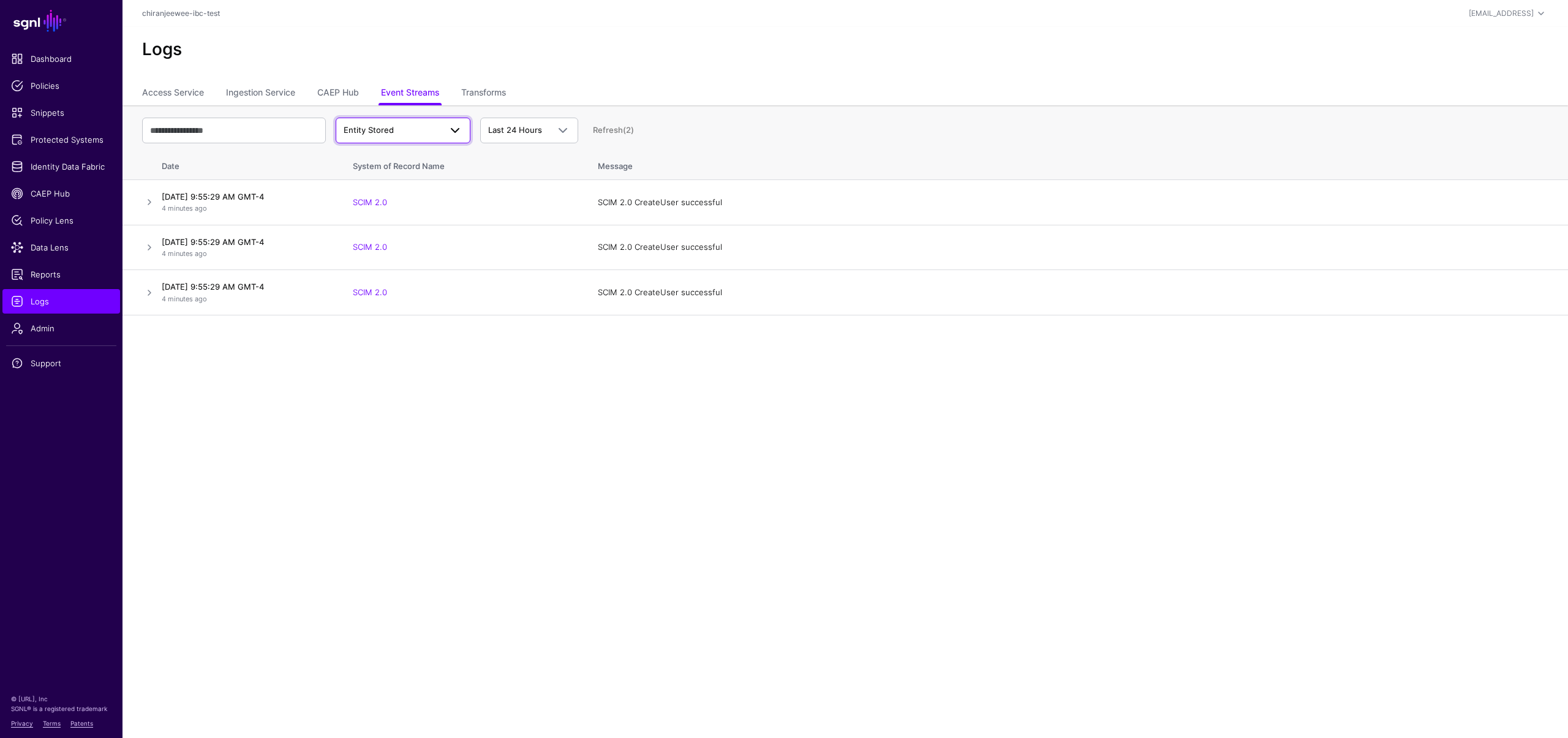
click at [361, 135] on span "Entity Stored" at bounding box center [392, 130] width 97 height 12
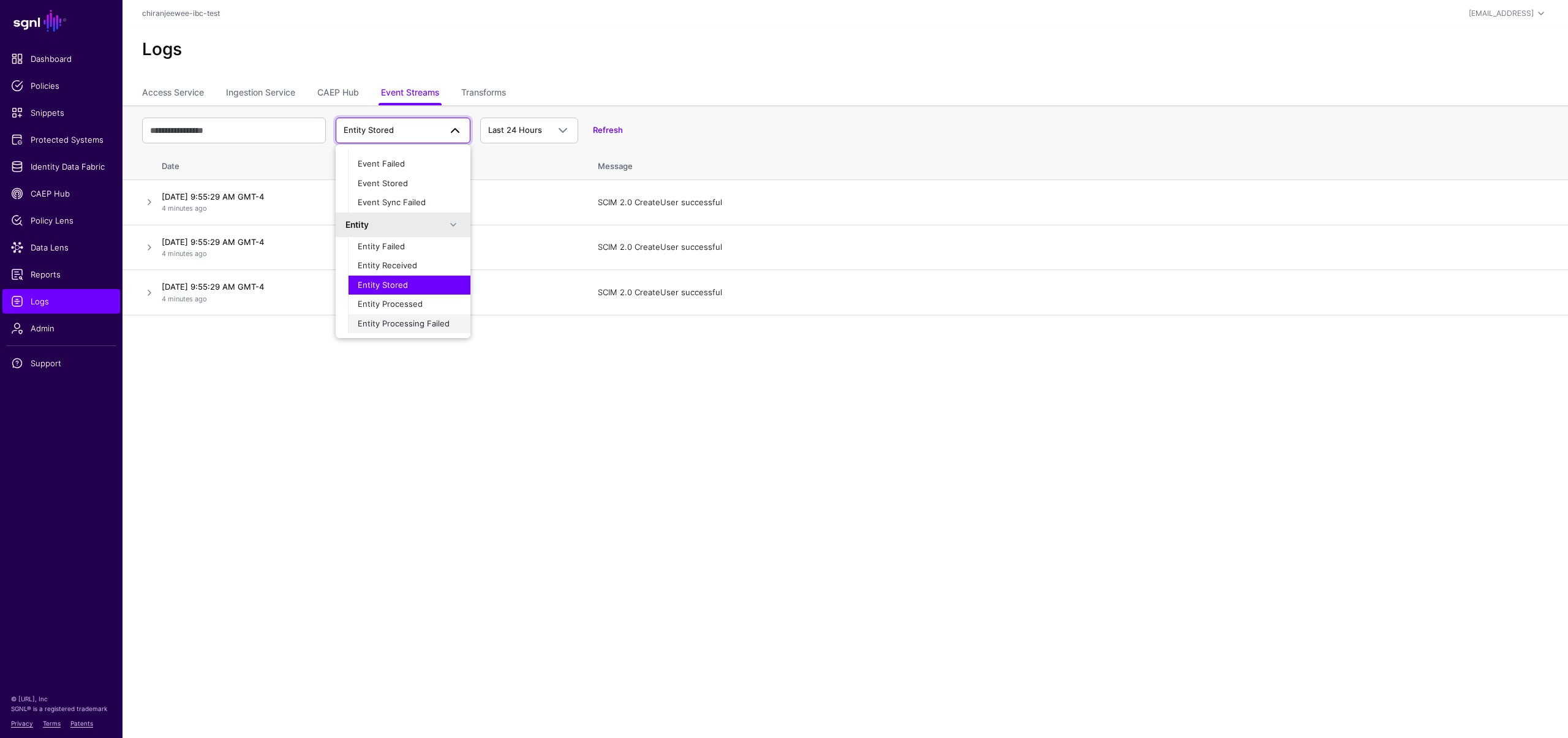
click at [396, 319] on span "Entity Processing Failed" at bounding box center [404, 323] width 92 height 10
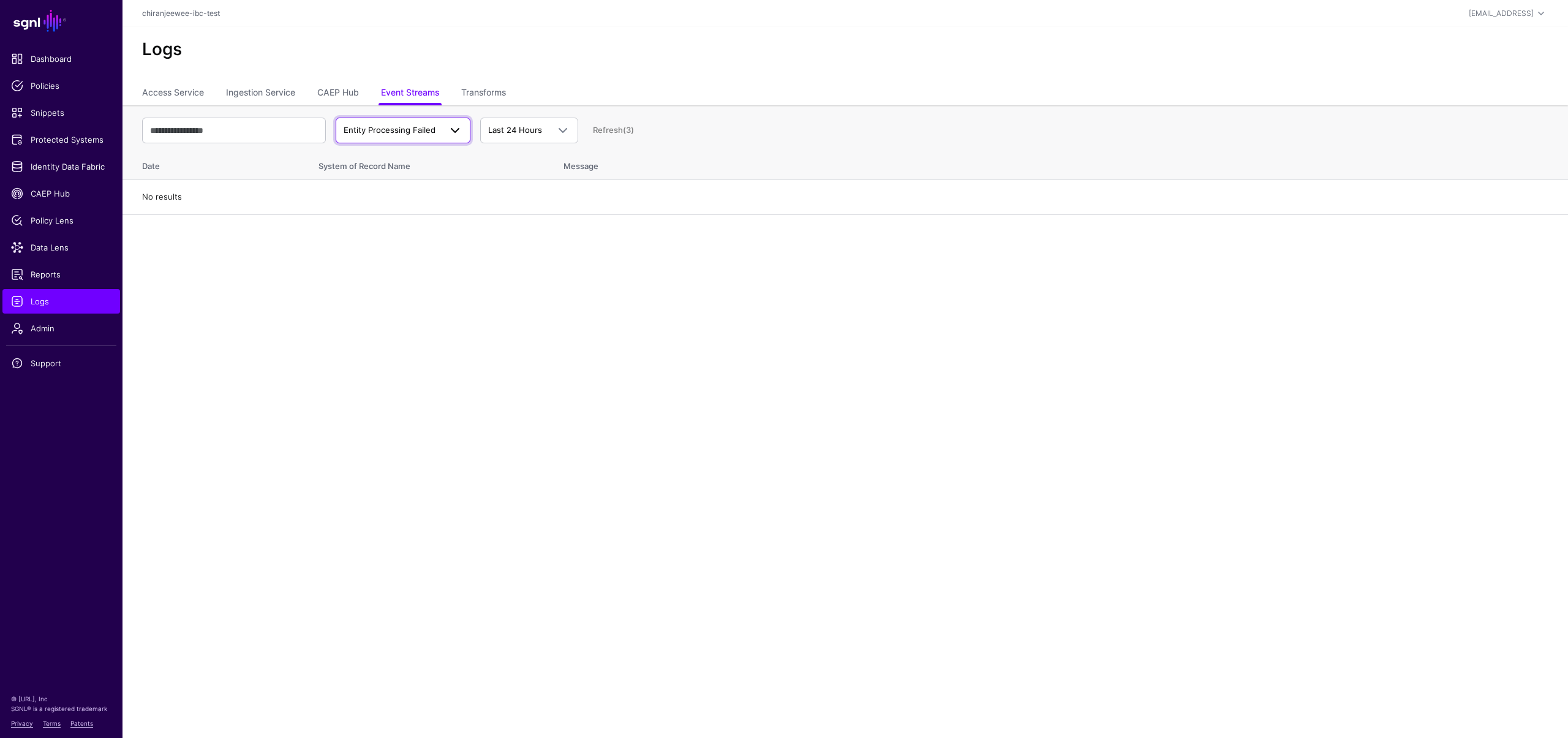
click at [405, 133] on span "Entity Processing Failed" at bounding box center [389, 129] width 92 height 10
click at [396, 310] on button "Entity Processed" at bounding box center [409, 304] width 122 height 20
click at [405, 123] on span "Entity Processed" at bounding box center [403, 130] width 119 height 15
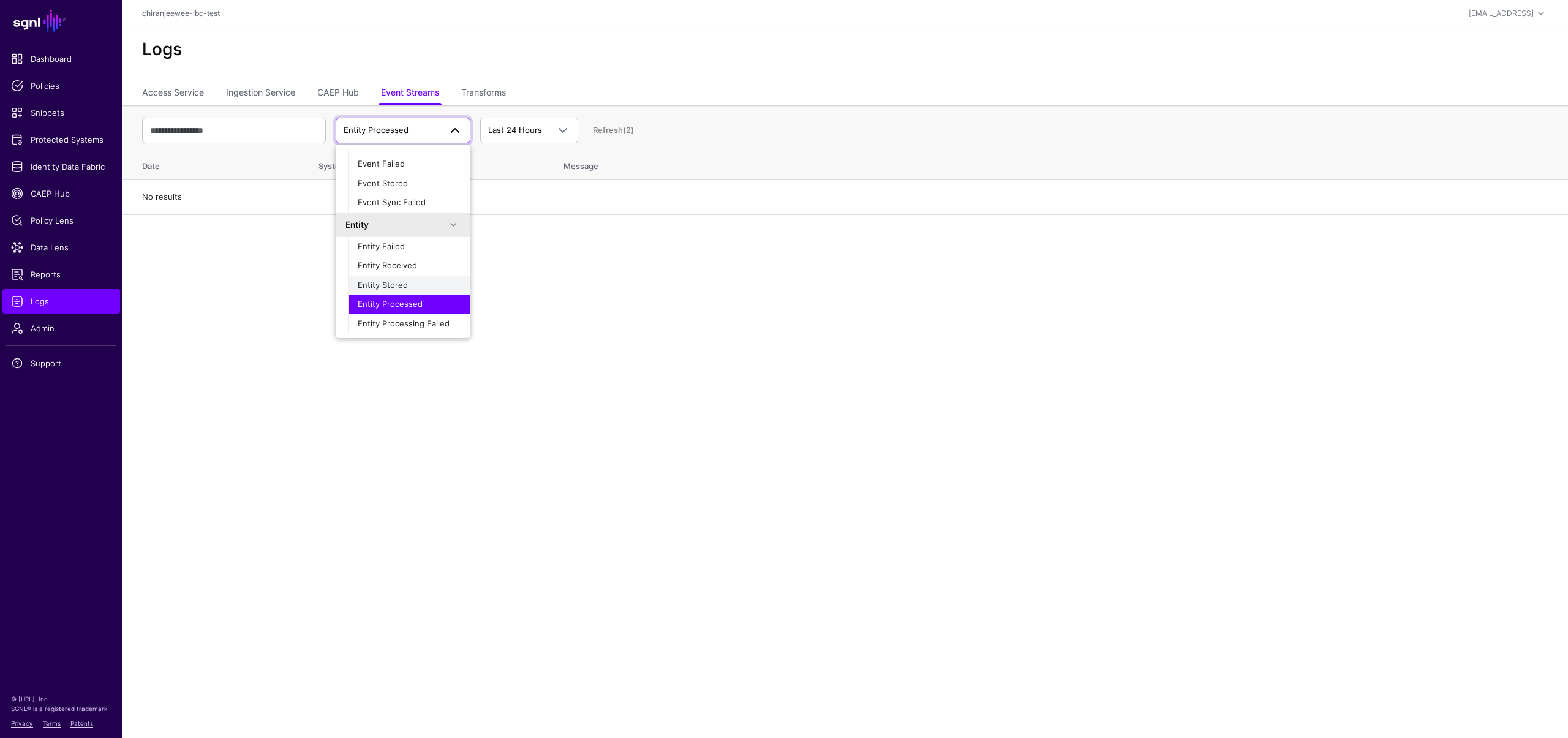
click at [408, 288] on div "Entity Stored" at bounding box center [409, 285] width 103 height 12
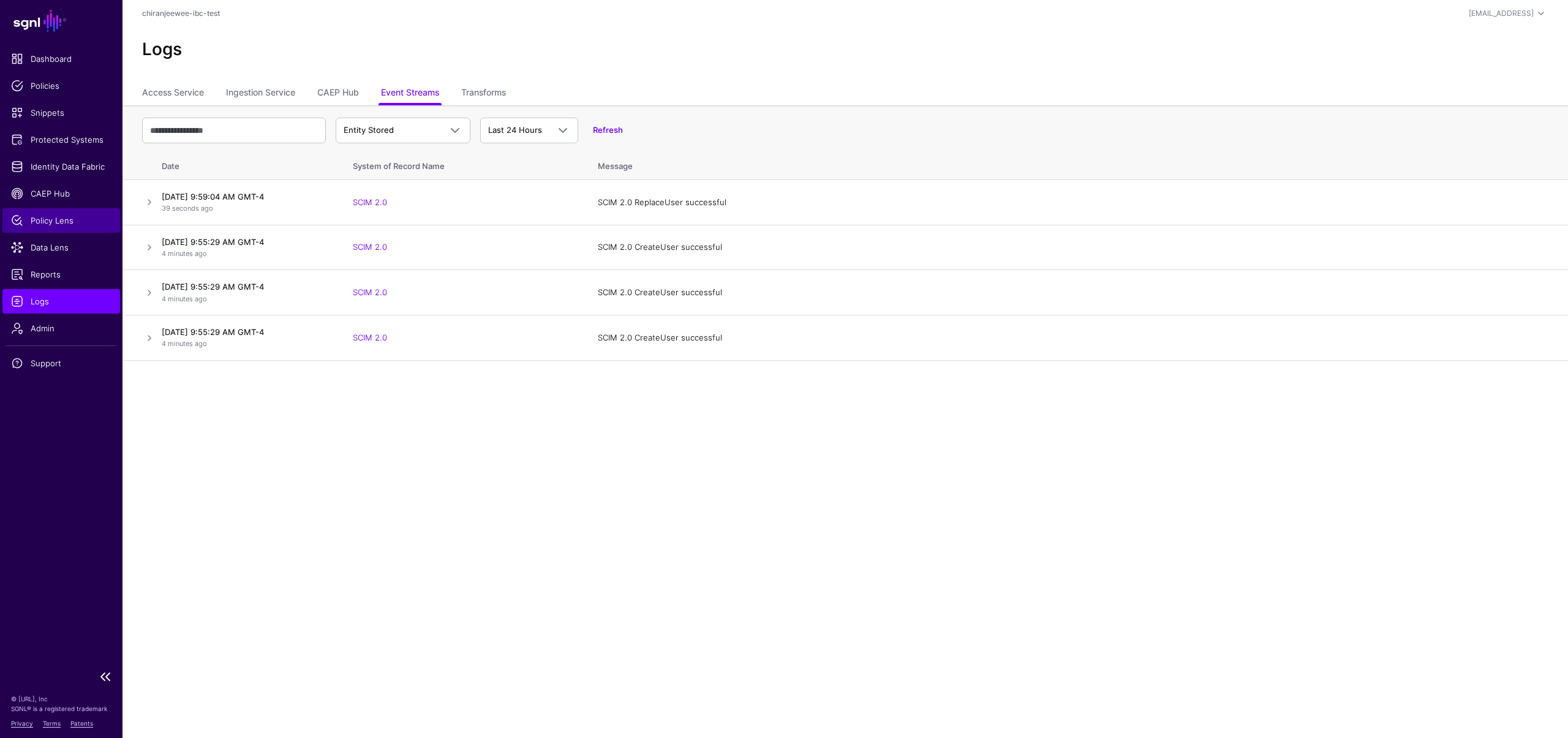
click at [62, 226] on span "Policy Lens" at bounding box center [61, 220] width 101 height 12
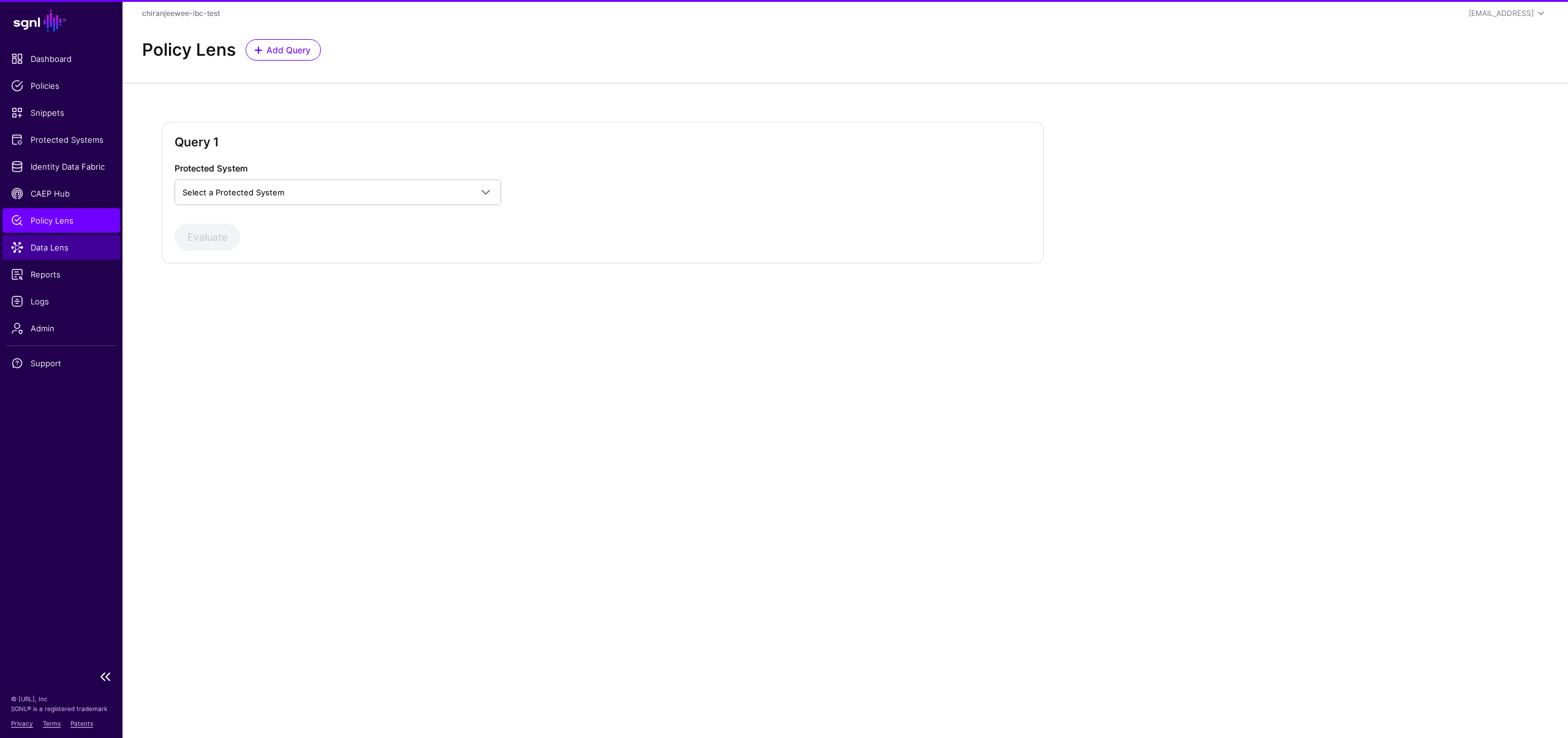
click at [60, 237] on link "Data Lens" at bounding box center [61, 247] width 118 height 25
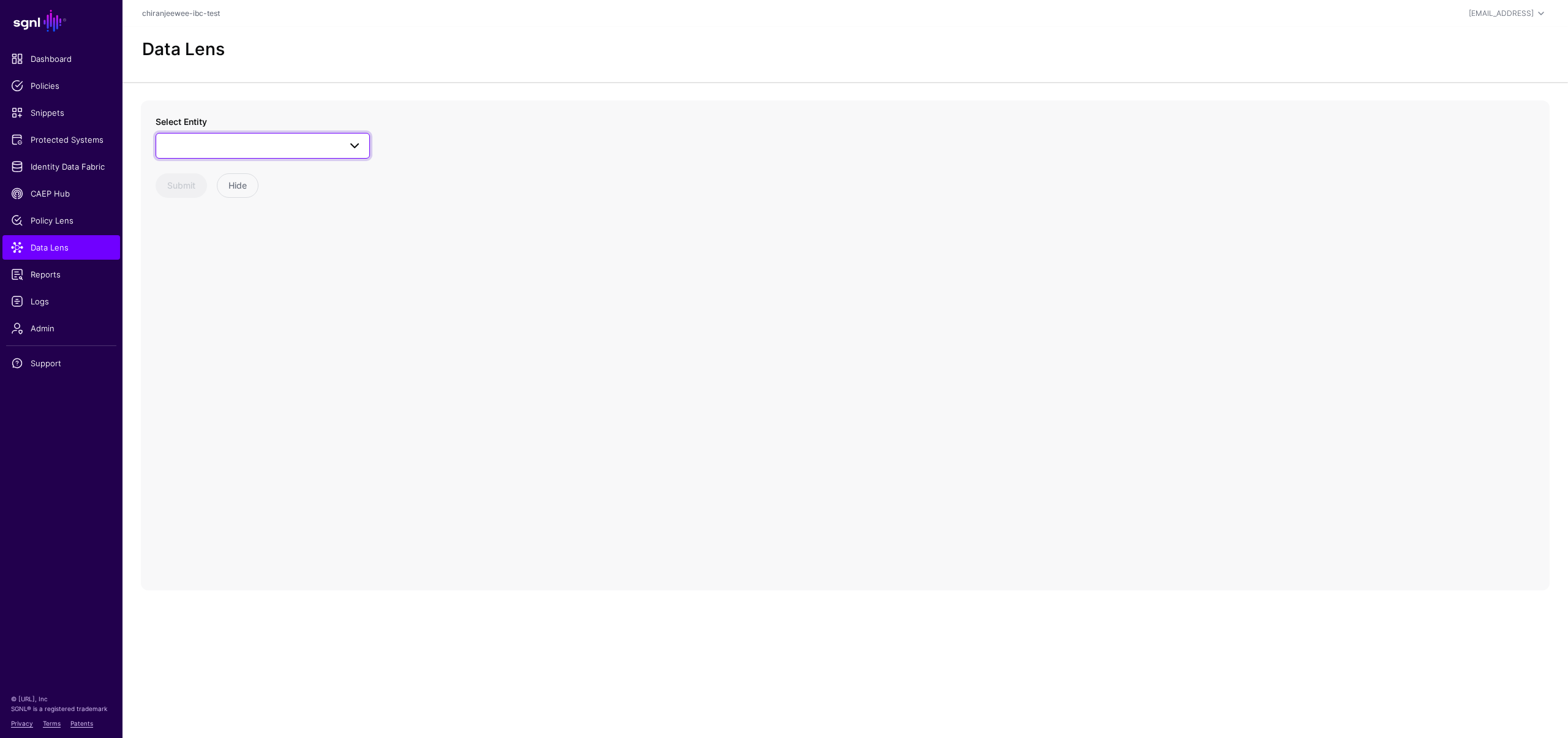
click at [229, 153] on link at bounding box center [263, 146] width 214 height 26
click at [226, 281] on div "User" at bounding box center [269, 277] width 182 height 12
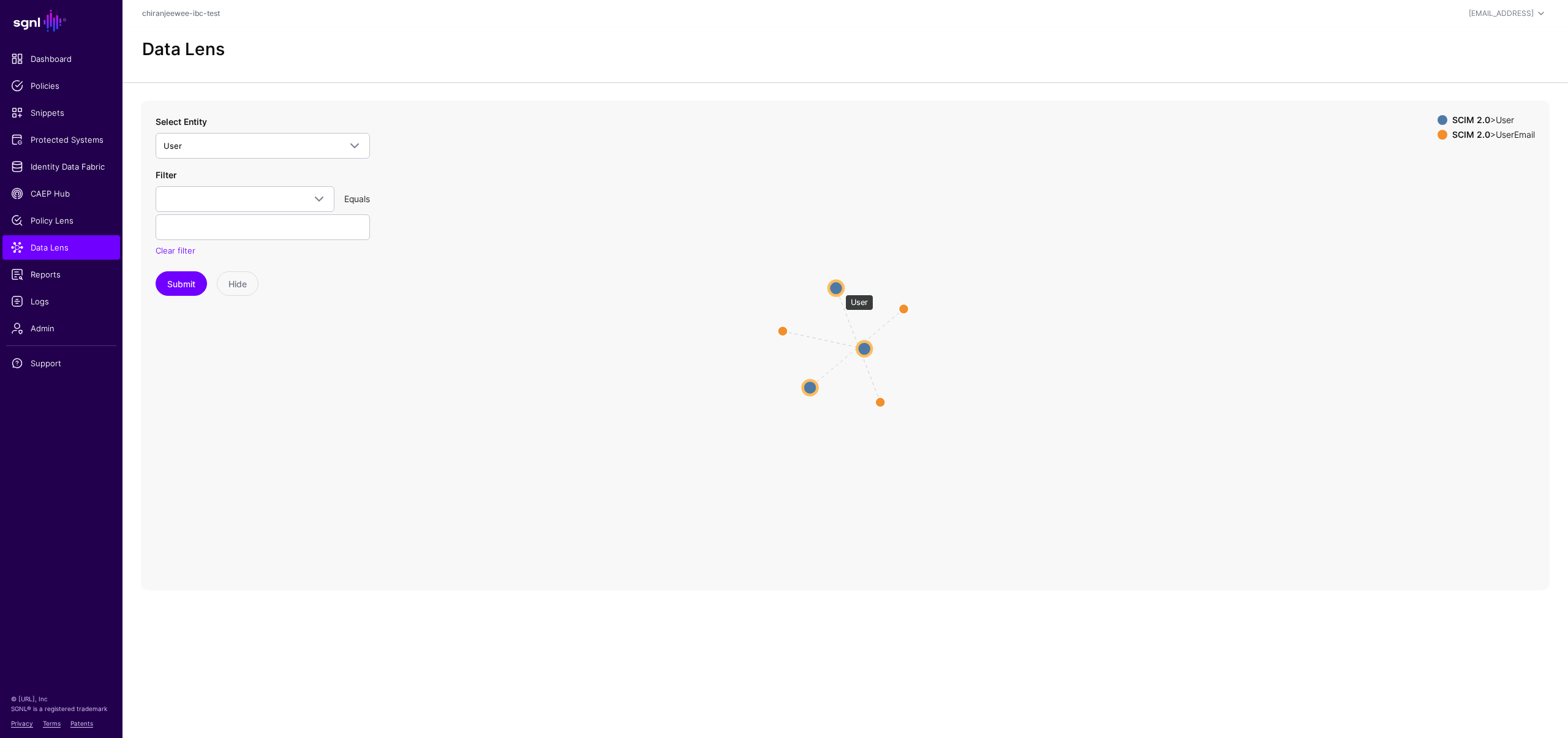
click at [839, 288] on circle at bounding box center [836, 288] width 15 height 15
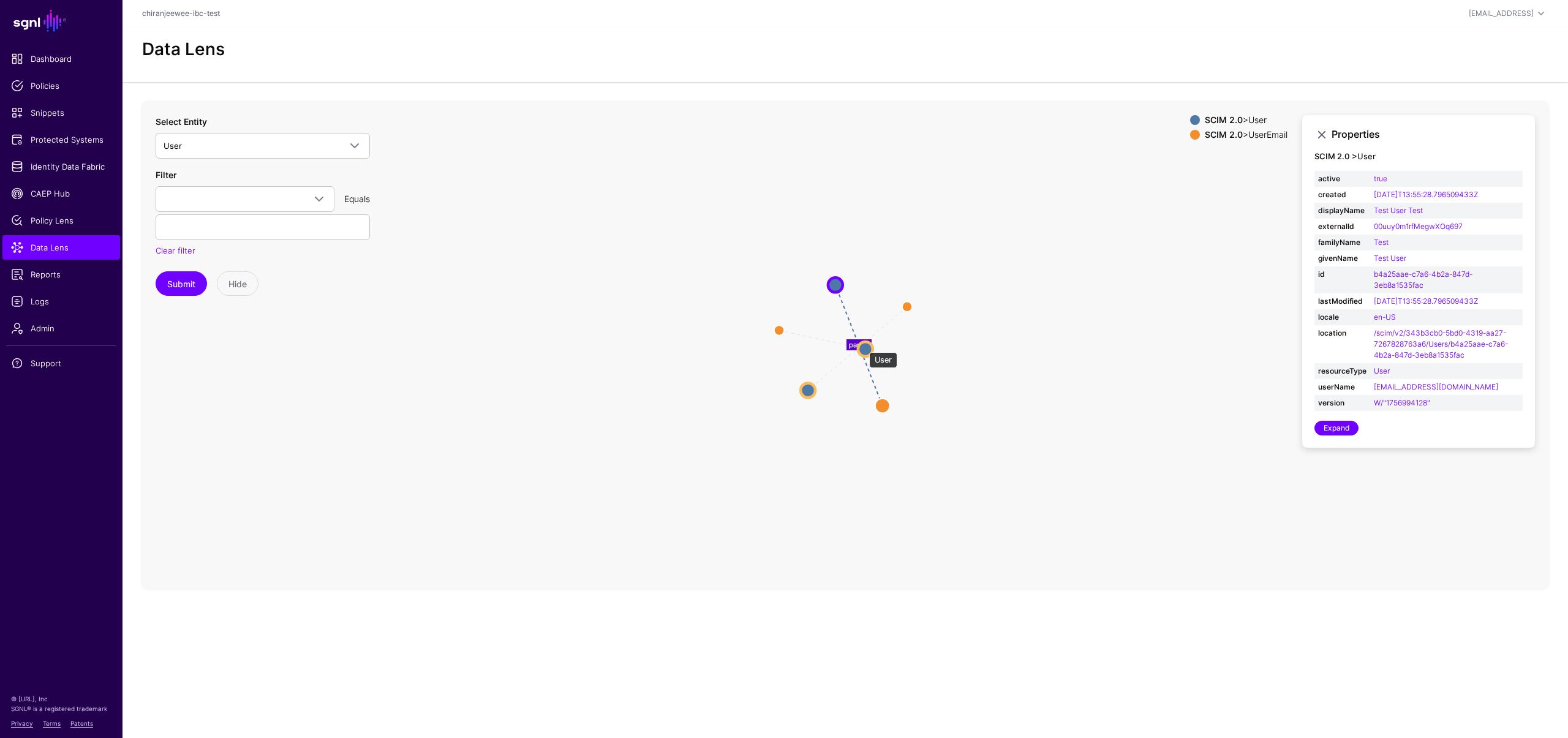
click at [863, 346] on circle at bounding box center [865, 348] width 15 height 15
click at [812, 388] on circle at bounding box center [807, 390] width 15 height 15
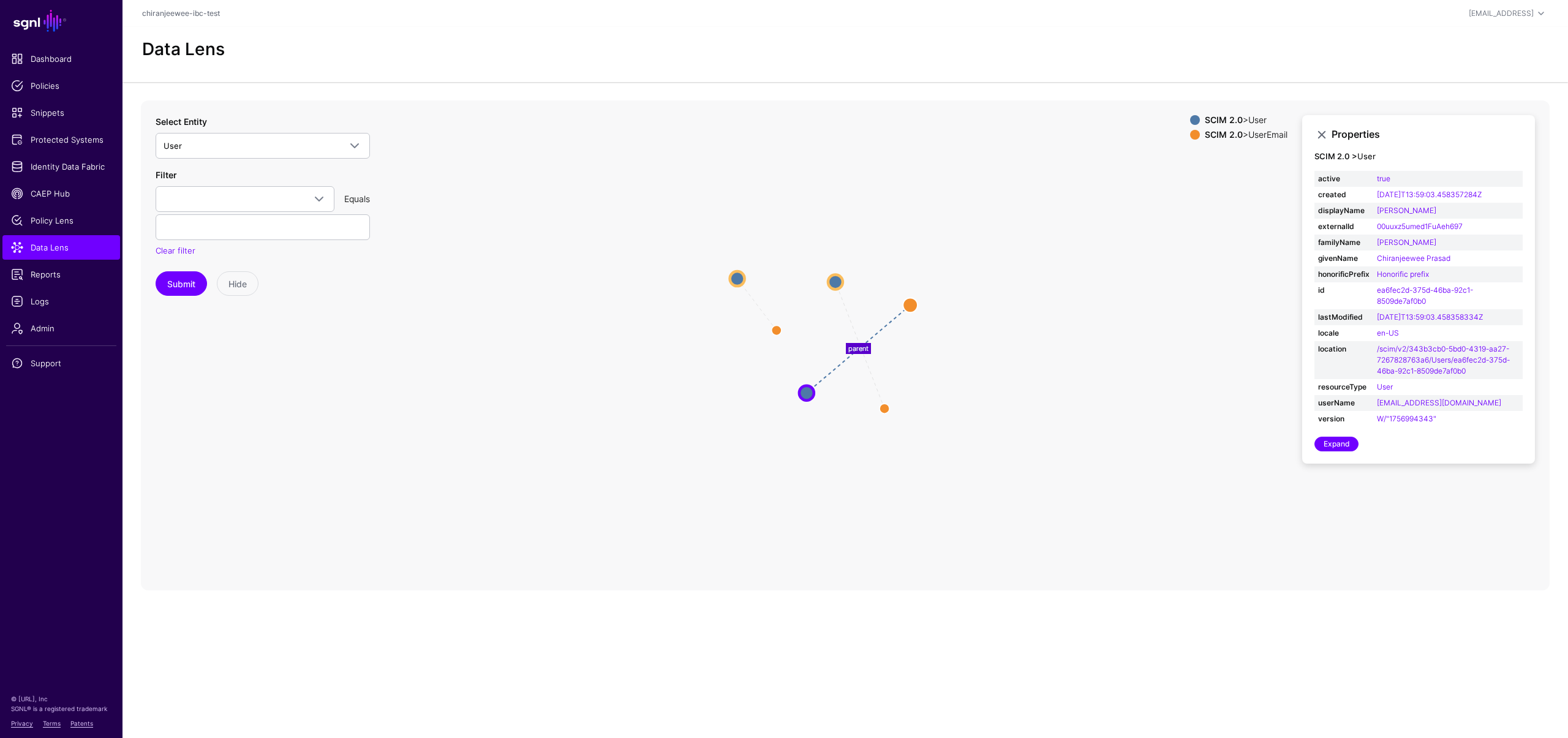
drag, startPoint x: 869, startPoint y: 345, endPoint x: 741, endPoint y: 274, distance: 146.4
click at [741, 274] on circle at bounding box center [737, 278] width 15 height 15
drag, startPoint x: 839, startPoint y: 350, endPoint x: 918, endPoint y: 220, distance: 152.1
click at [918, 220] on circle at bounding box center [914, 220] width 15 height 15
click at [54, 298] on span "Logs" at bounding box center [61, 301] width 101 height 12
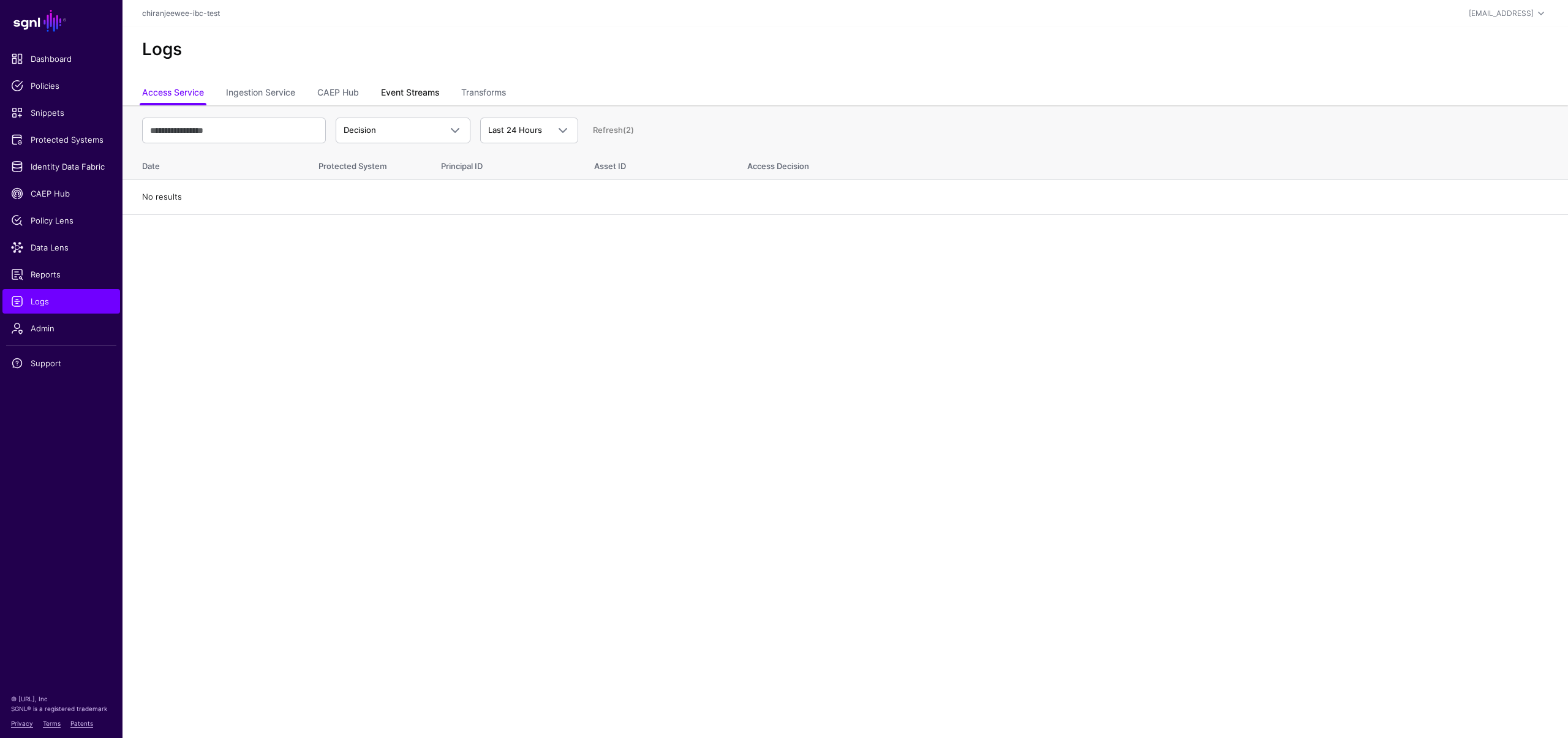
click at [420, 96] on link "Event Streams" at bounding box center [410, 94] width 58 height 23
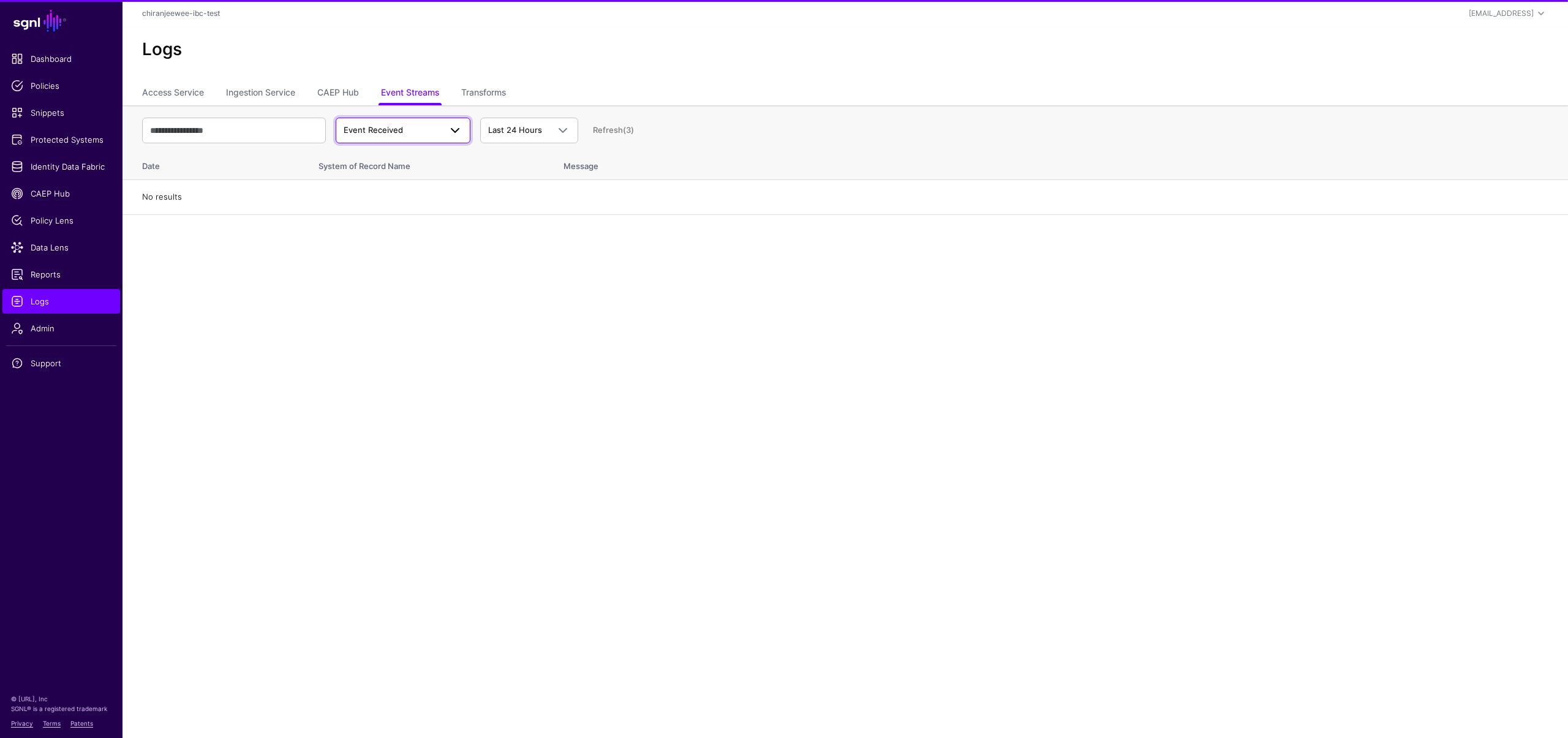
click at [411, 125] on span "Event Received" at bounding box center [392, 130] width 97 height 12
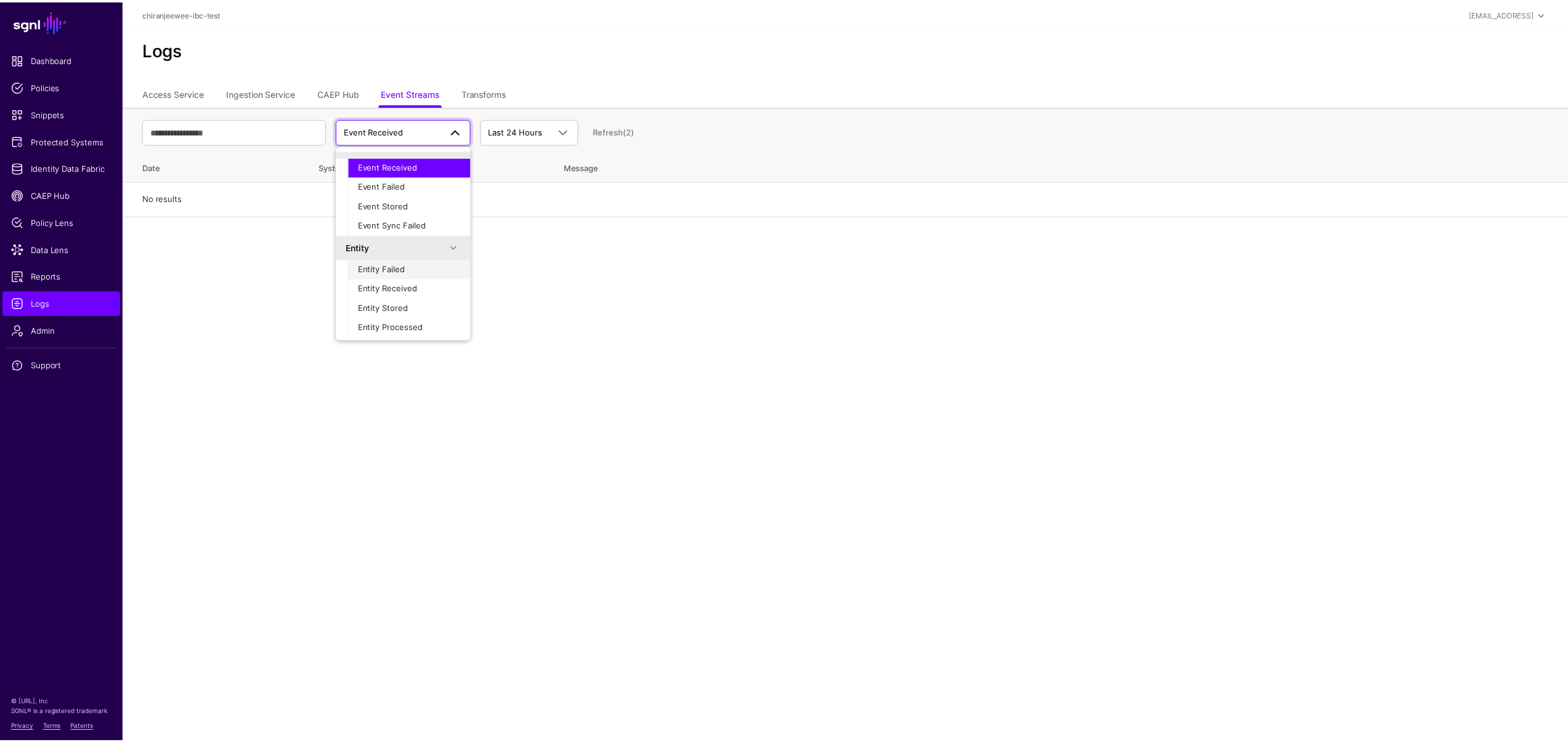
scroll to position [39, 0]
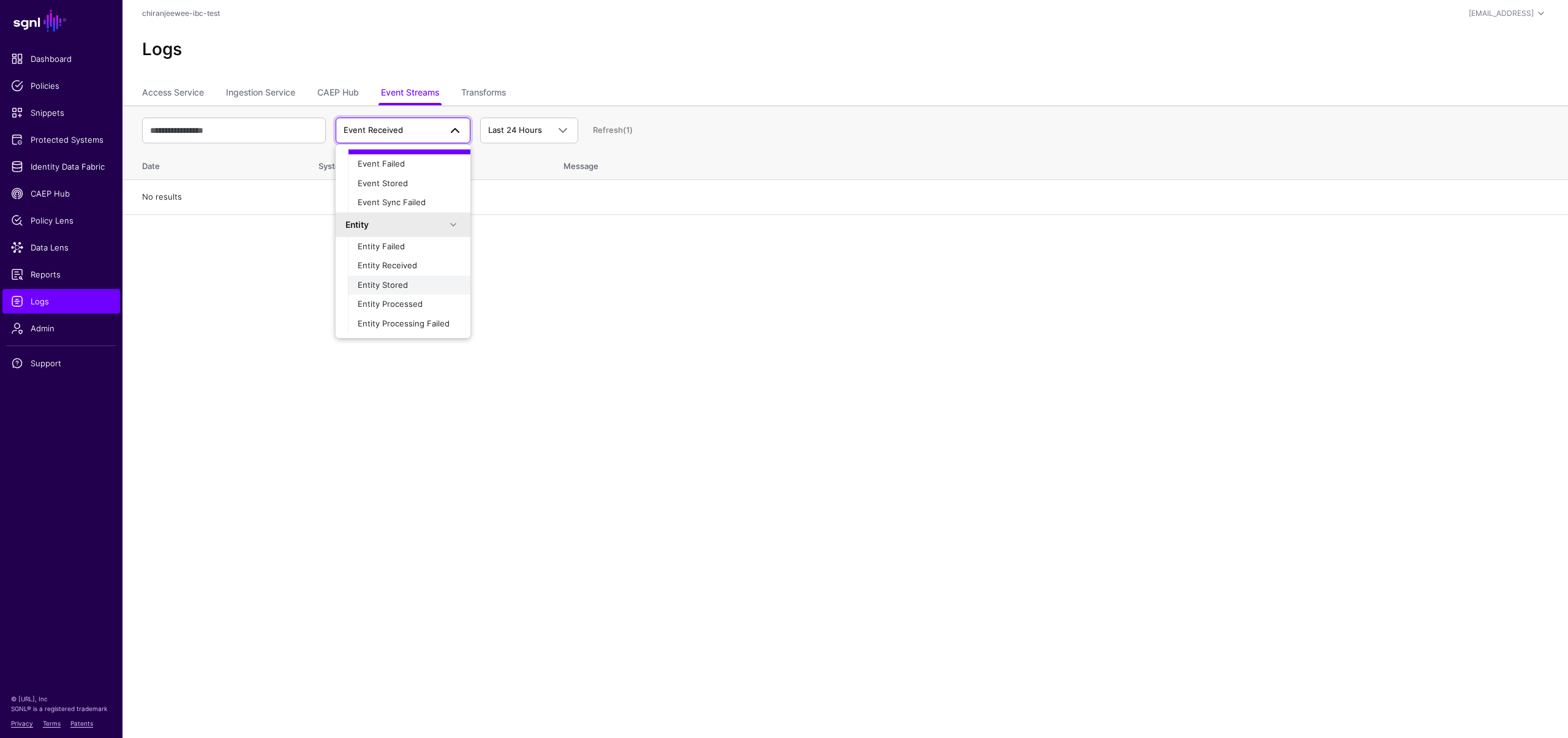
click at [405, 290] on div "Entity Stored" at bounding box center [409, 285] width 103 height 12
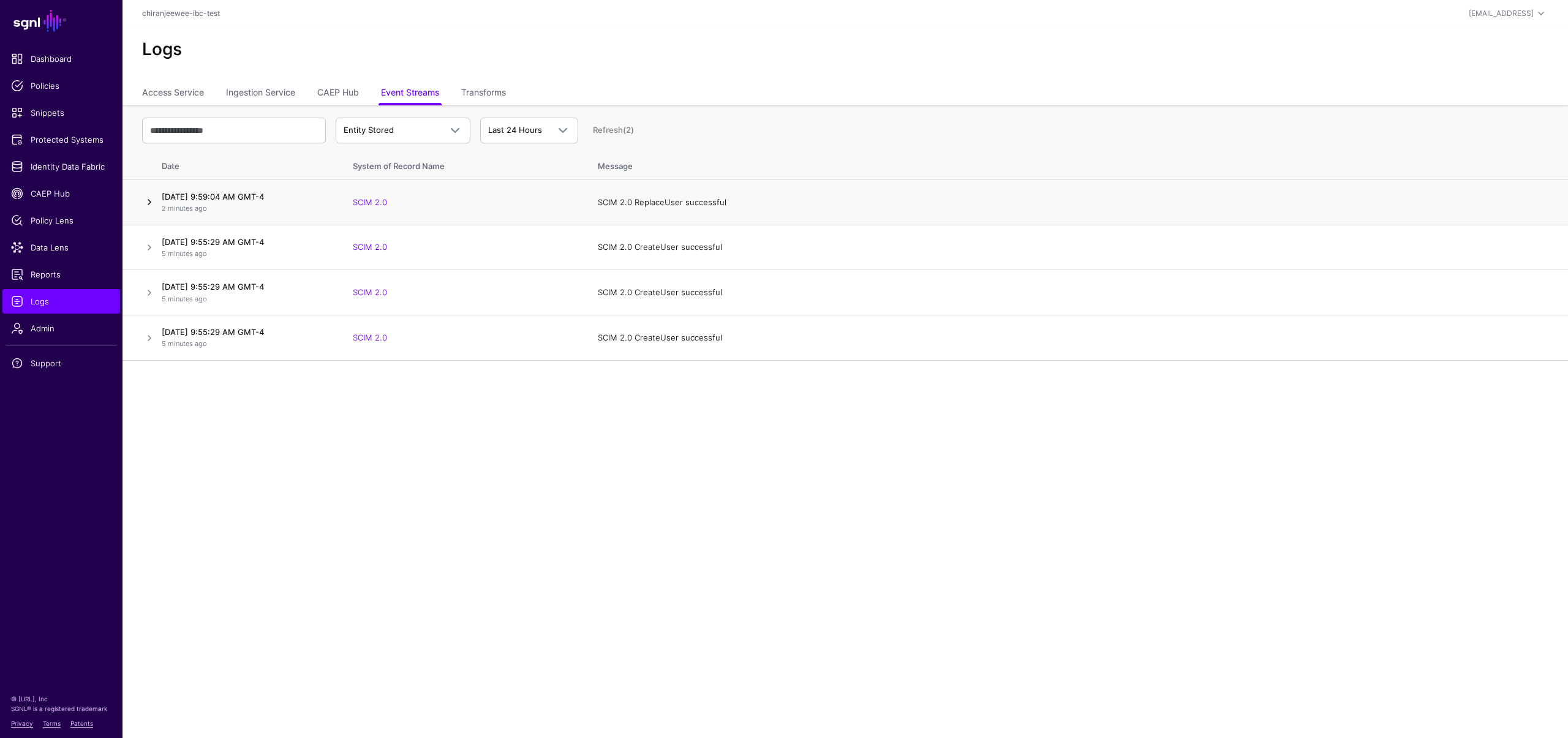
click at [151, 201] on link at bounding box center [149, 201] width 15 height 15
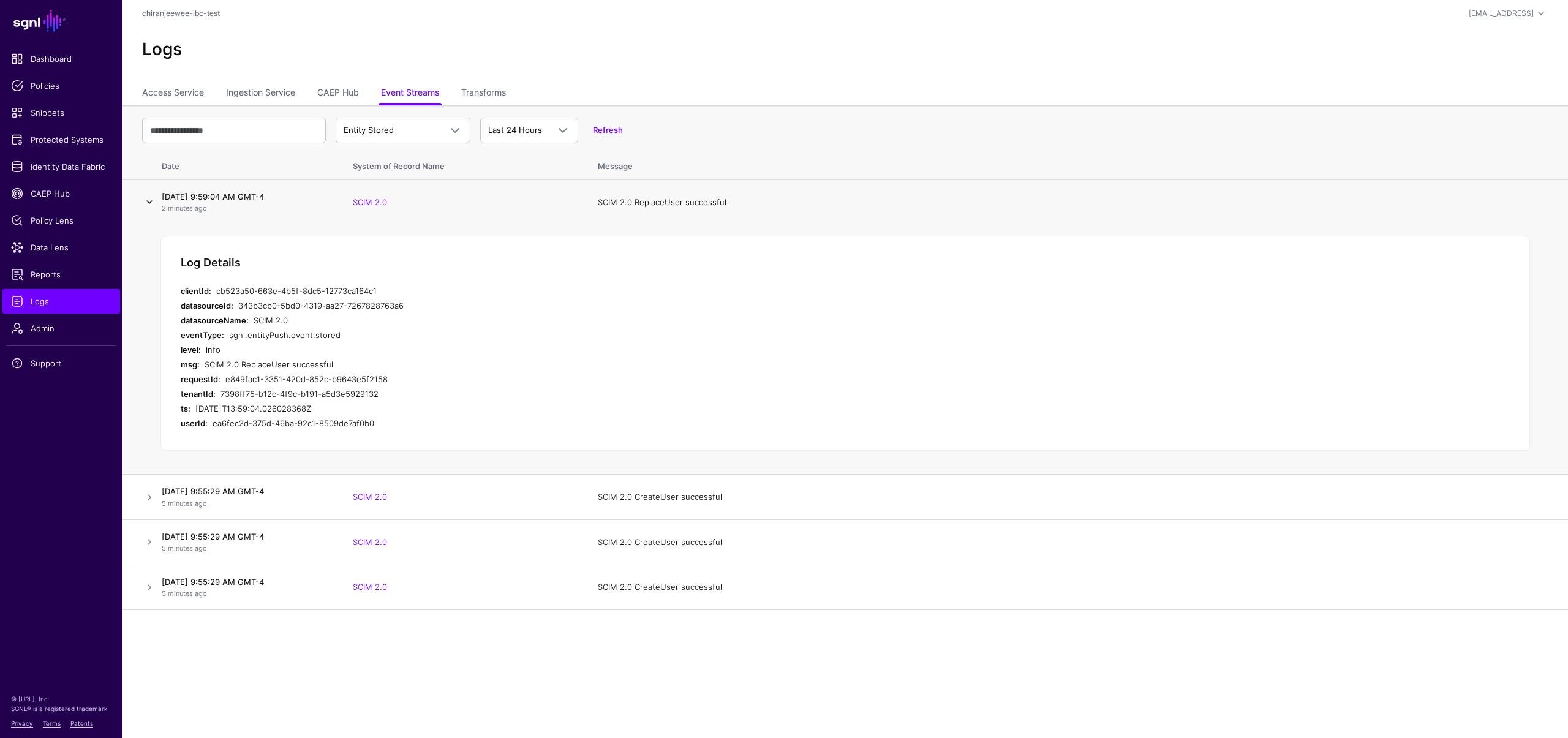
click at [151, 201] on link at bounding box center [149, 201] width 15 height 15
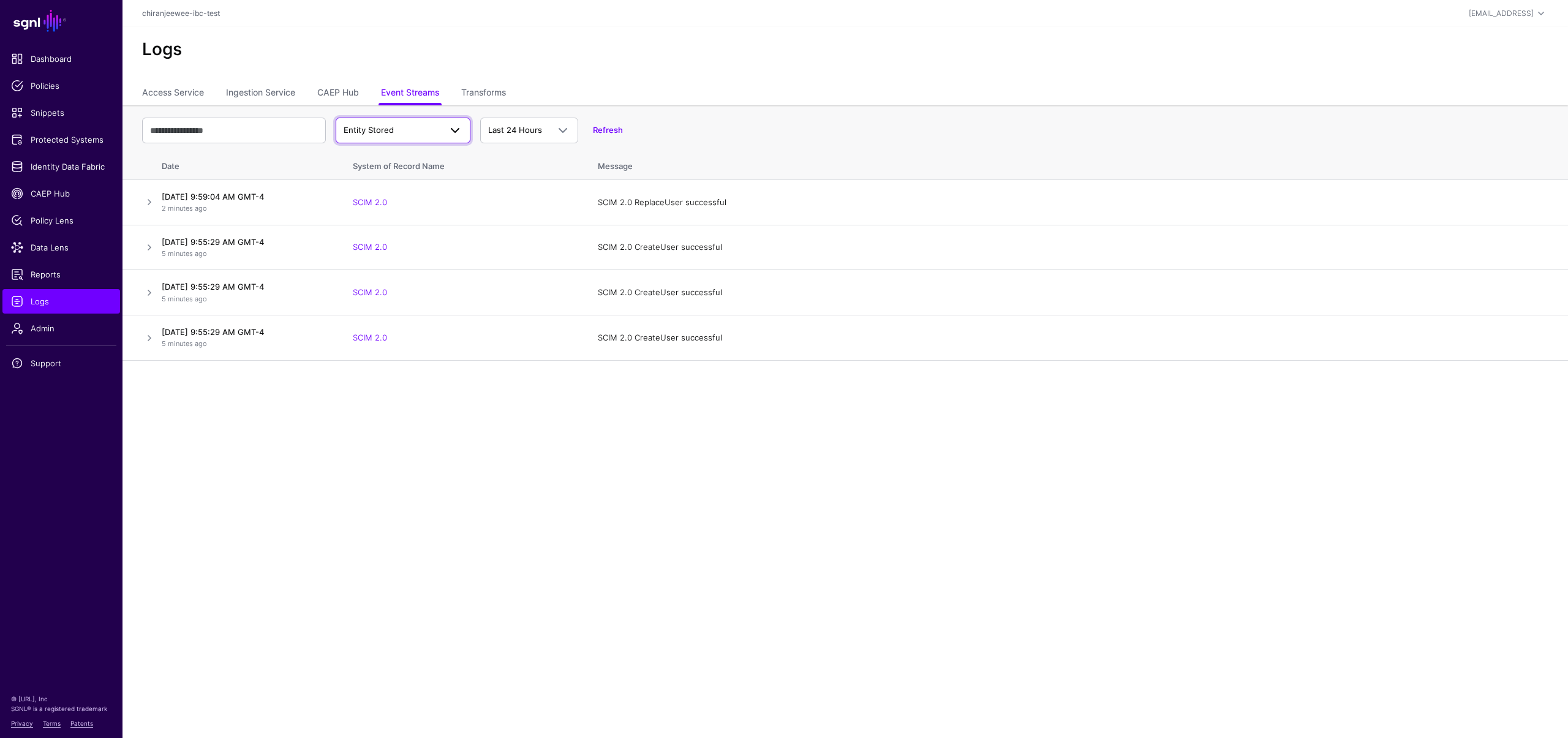
click at [406, 138] on link "Entity Stored" at bounding box center [403, 130] width 135 height 26
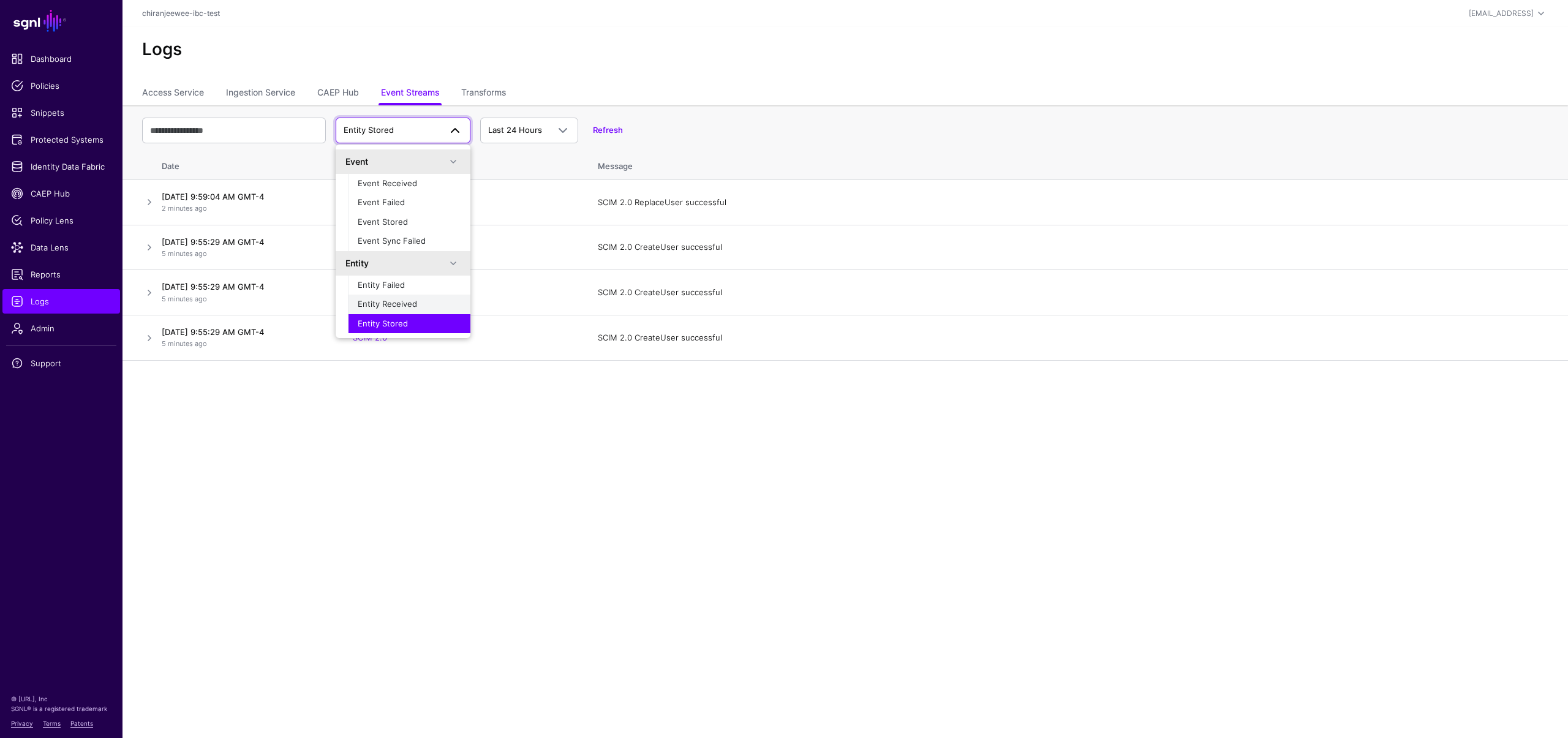
click at [397, 297] on button "Entity Received" at bounding box center [409, 304] width 122 height 20
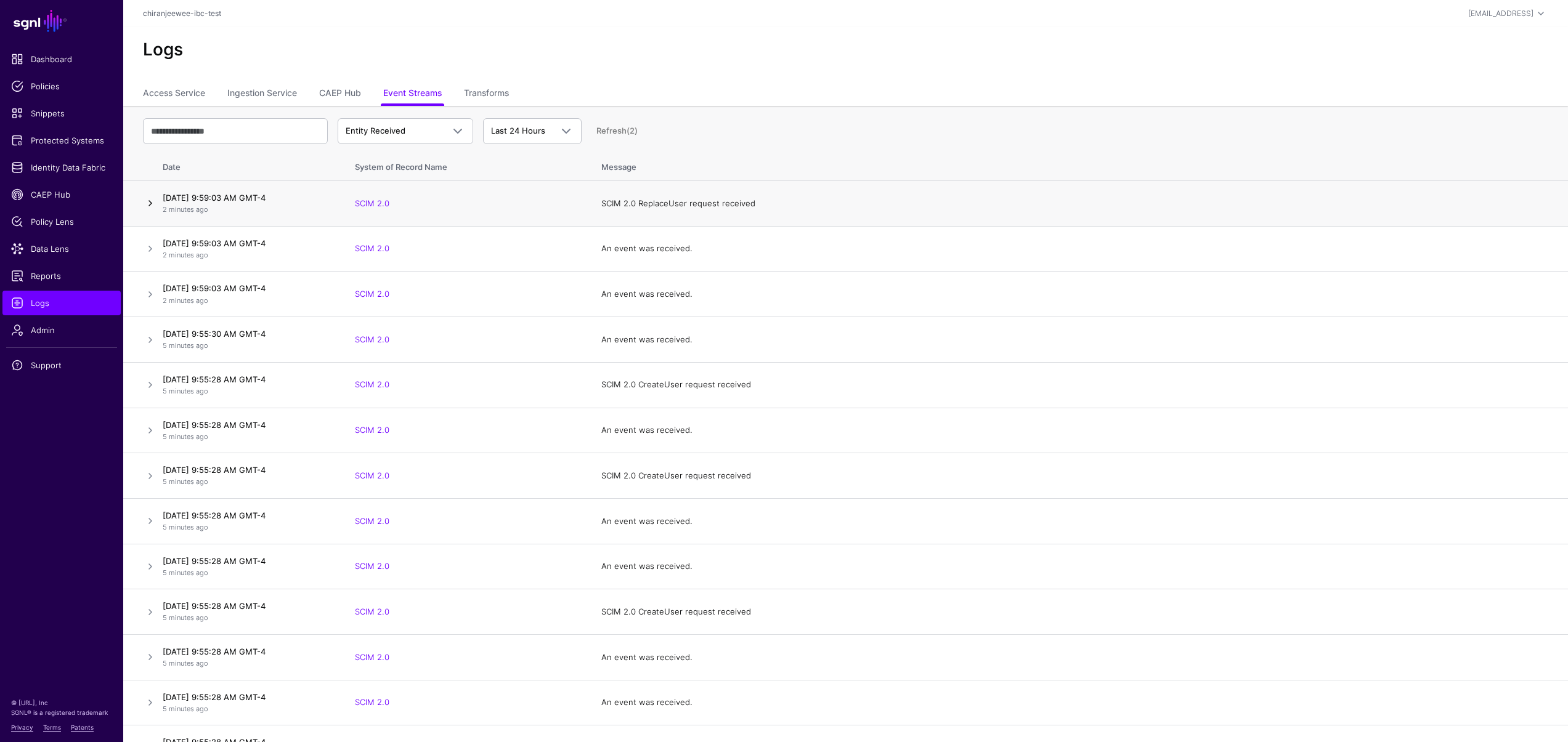
click at [150, 203] on link at bounding box center [150, 203] width 15 height 15
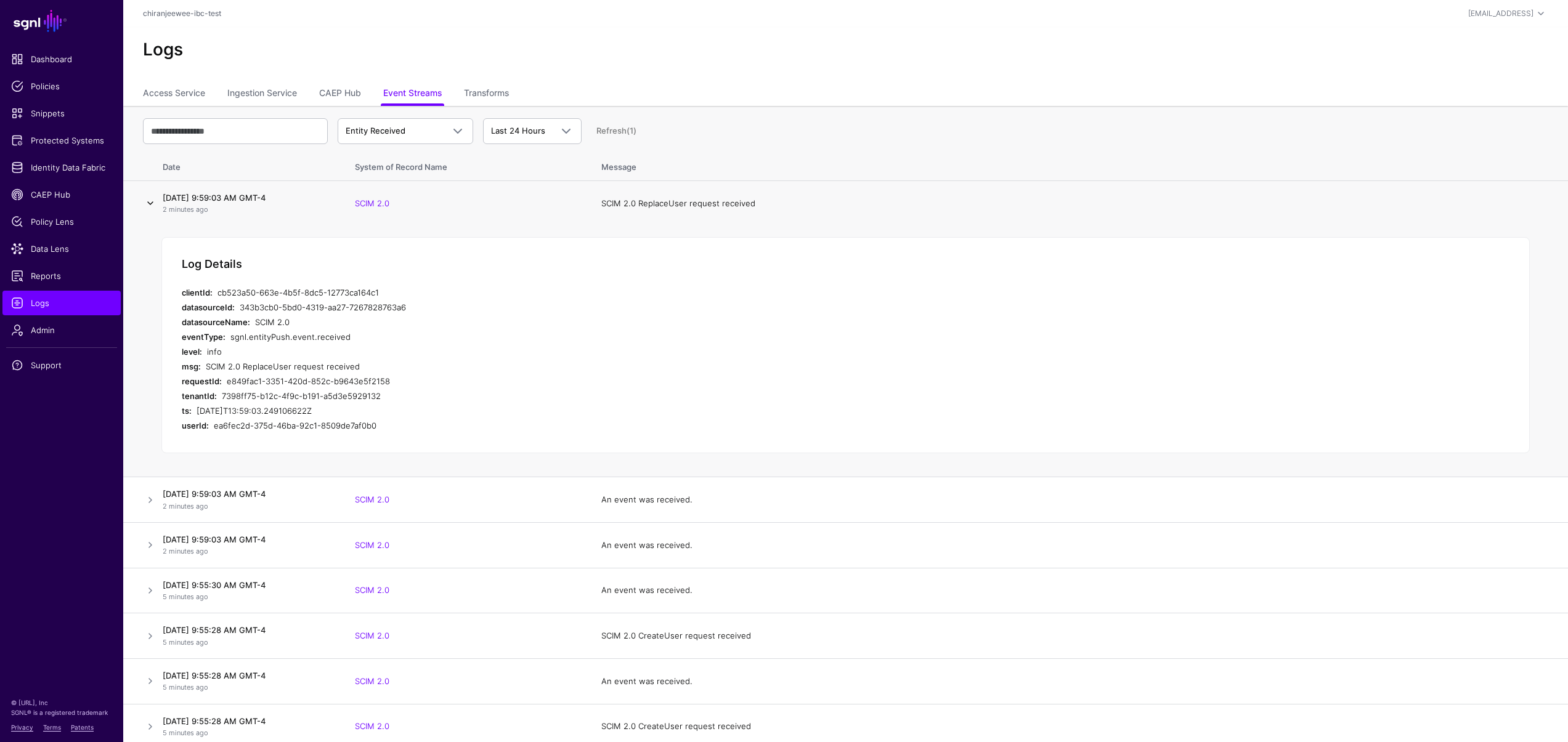
click at [150, 202] on link at bounding box center [150, 203] width 15 height 15
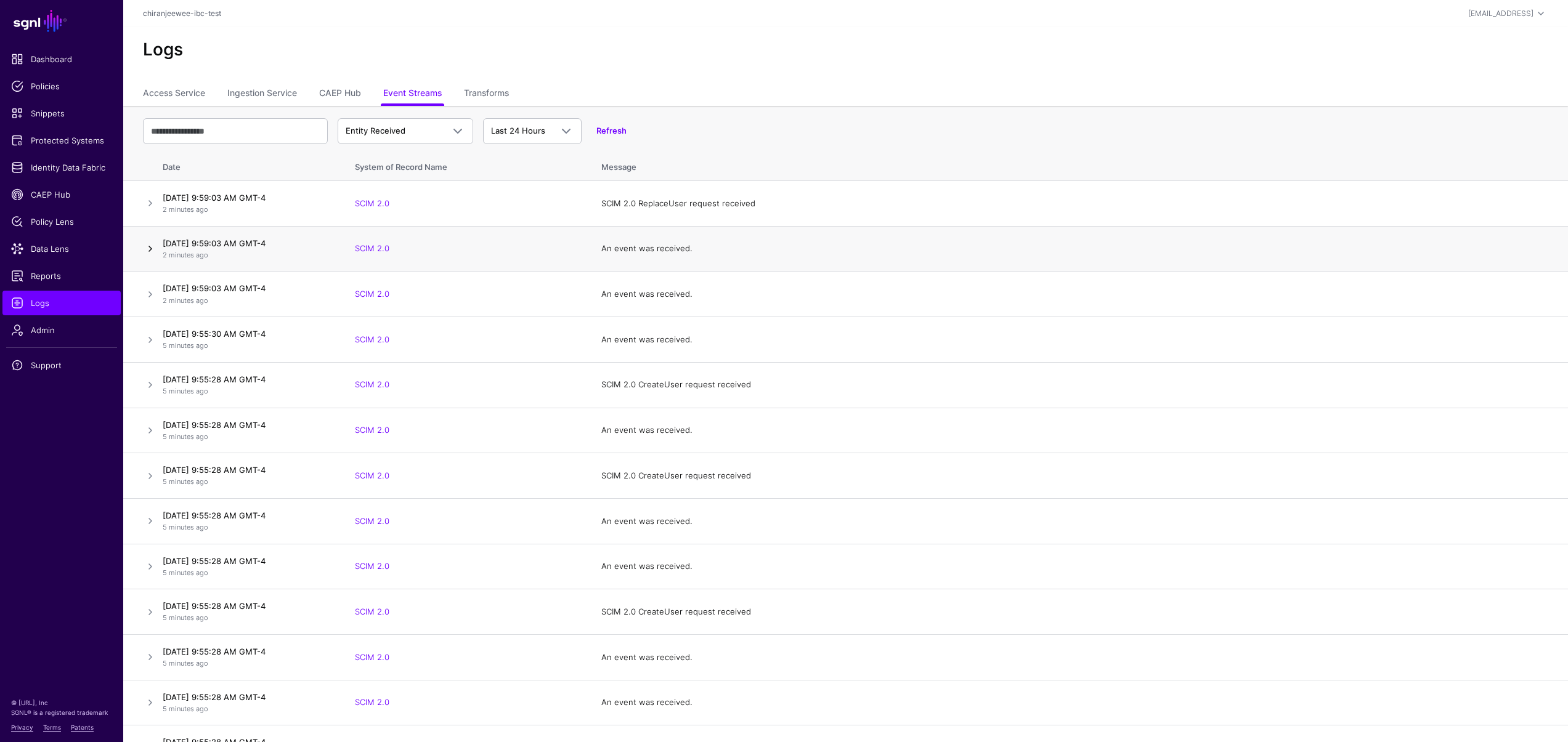
click at [148, 247] on link at bounding box center [150, 248] width 15 height 15
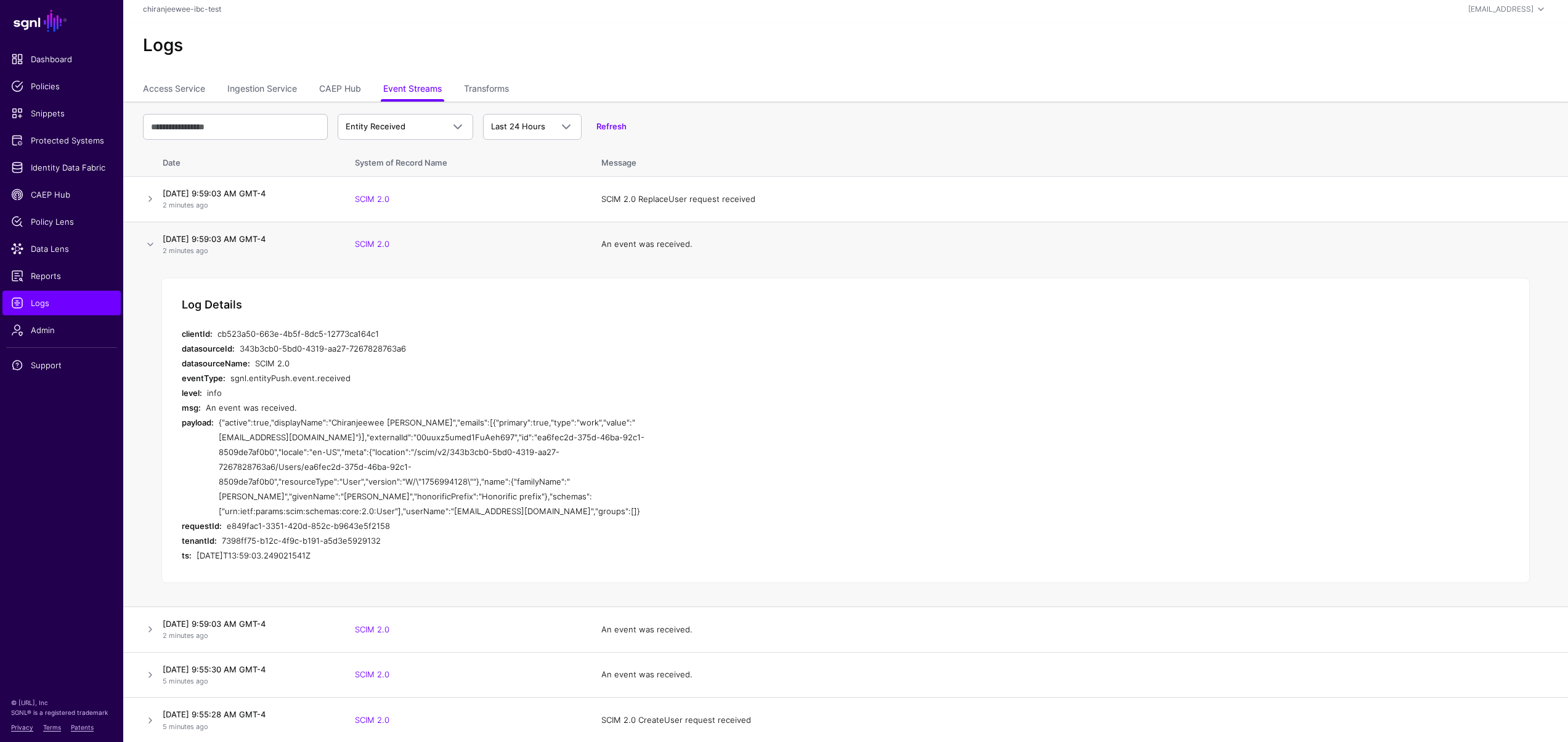
scroll to position [14, 0]
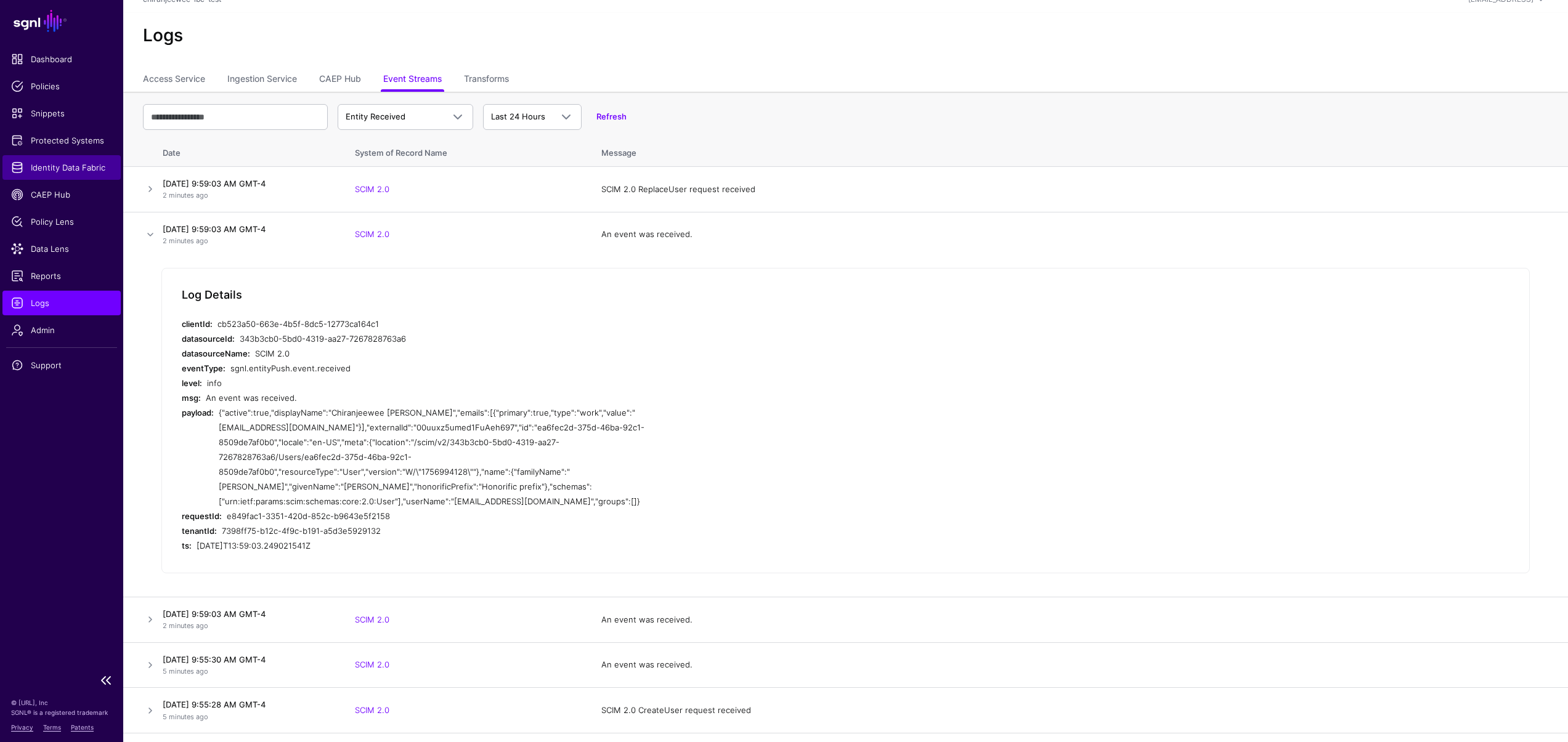
click at [57, 162] on span "Identity Data Fabric" at bounding box center [61, 167] width 101 height 12
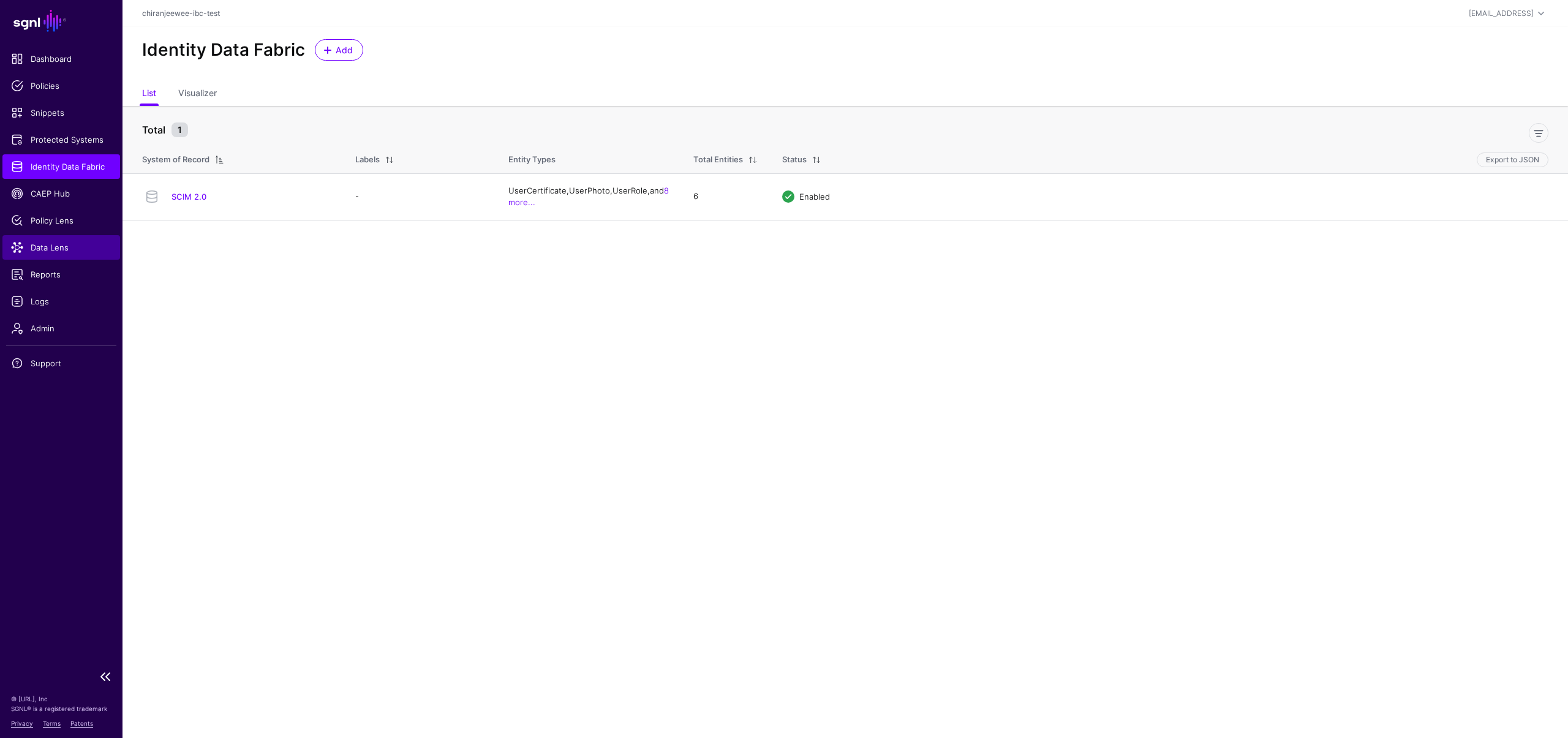
click at [42, 240] on link "Data Lens" at bounding box center [61, 247] width 118 height 25
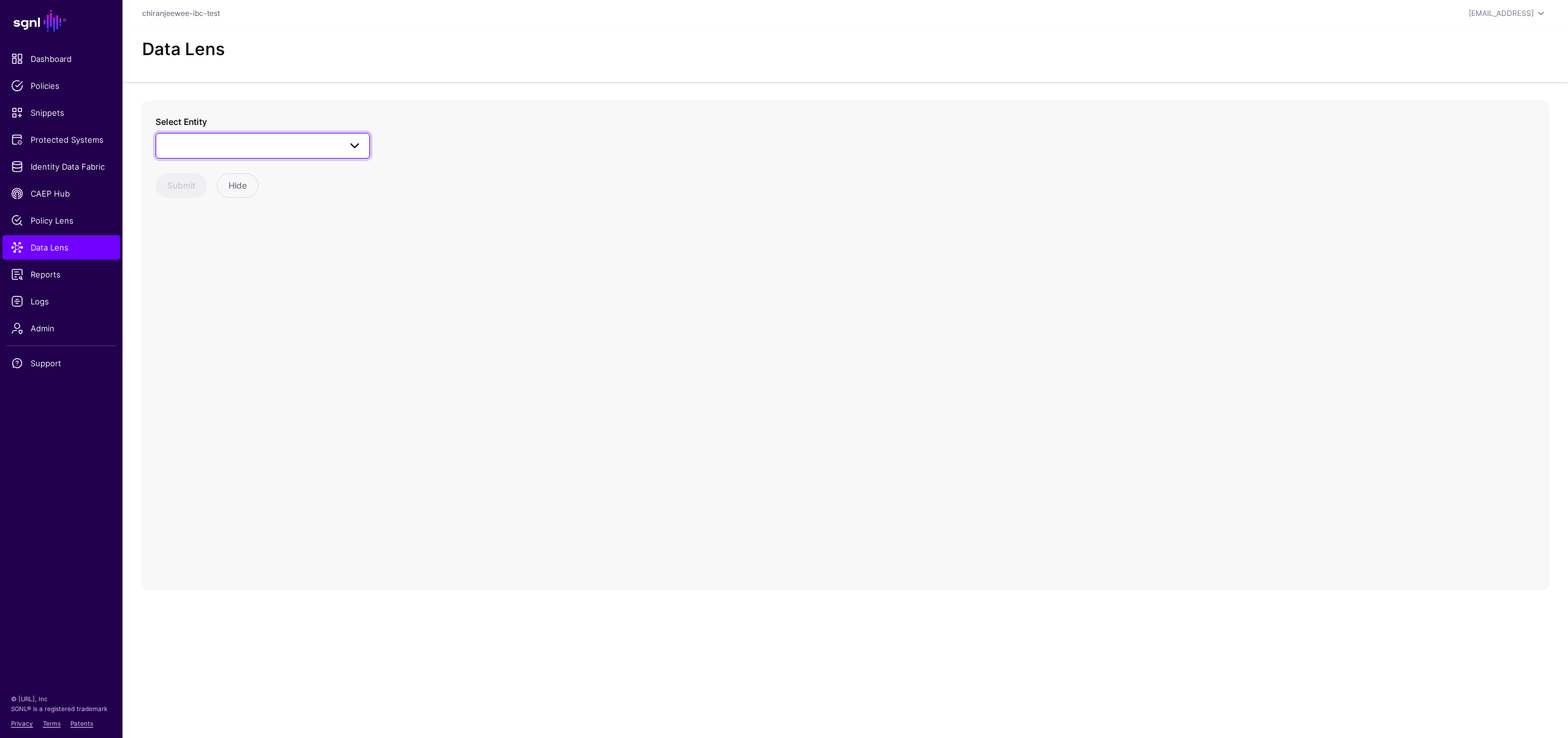
click at [253, 146] on span at bounding box center [262, 145] width 198 height 15
click at [234, 273] on div "User" at bounding box center [269, 277] width 182 height 12
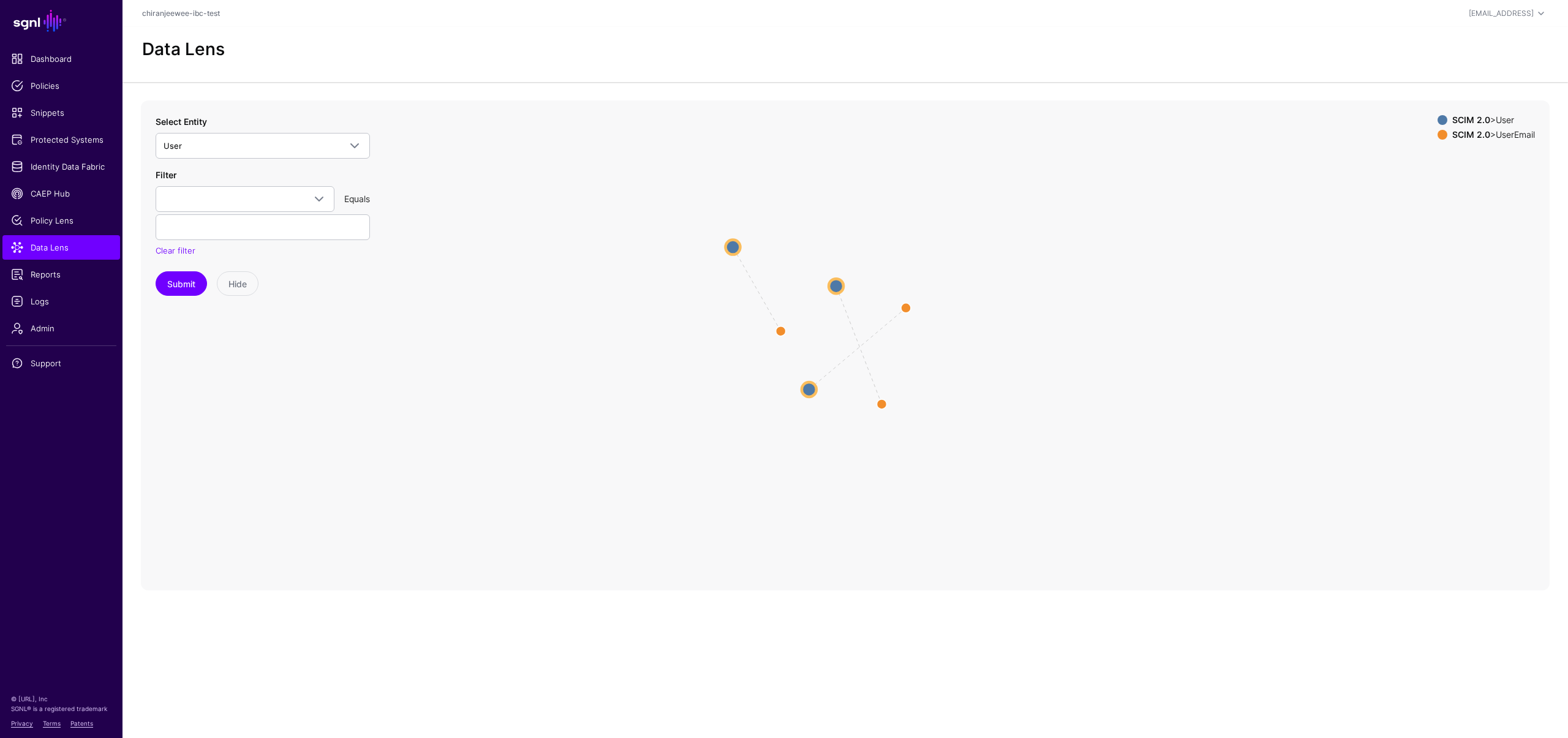
drag, startPoint x: 857, startPoint y: 345, endPoint x: 734, endPoint y: 248, distance: 156.6
click at [734, 248] on circle at bounding box center [733, 246] width 15 height 15
drag, startPoint x: 806, startPoint y: 384, endPoint x: 910, endPoint y: 222, distance: 192.5
click at [910, 222] on circle at bounding box center [912, 227] width 15 height 15
click at [834, 283] on circle at bounding box center [835, 280] width 15 height 15
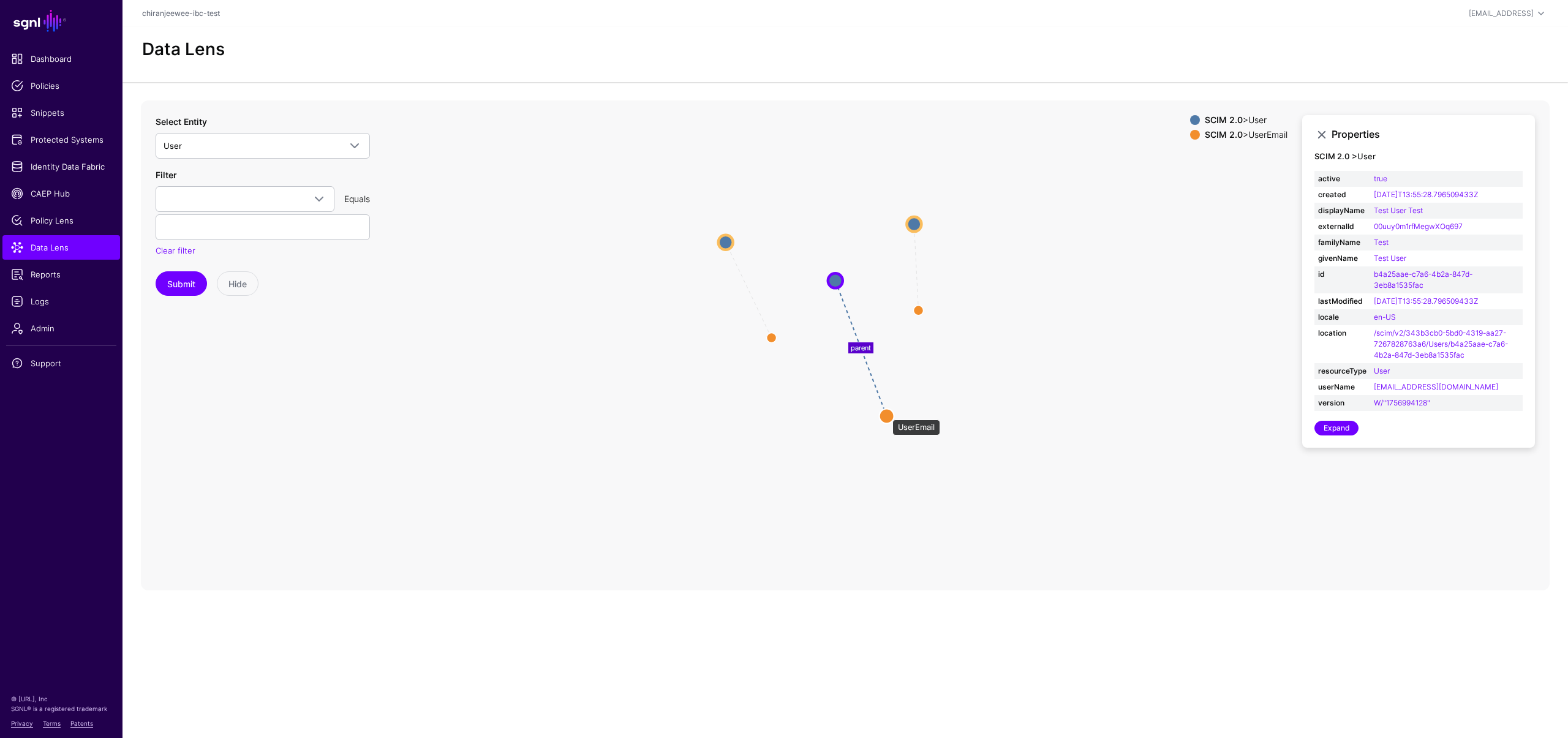
click at [886, 414] on circle at bounding box center [886, 416] width 15 height 15
